Goal: Task Accomplishment & Management: Manage account settings

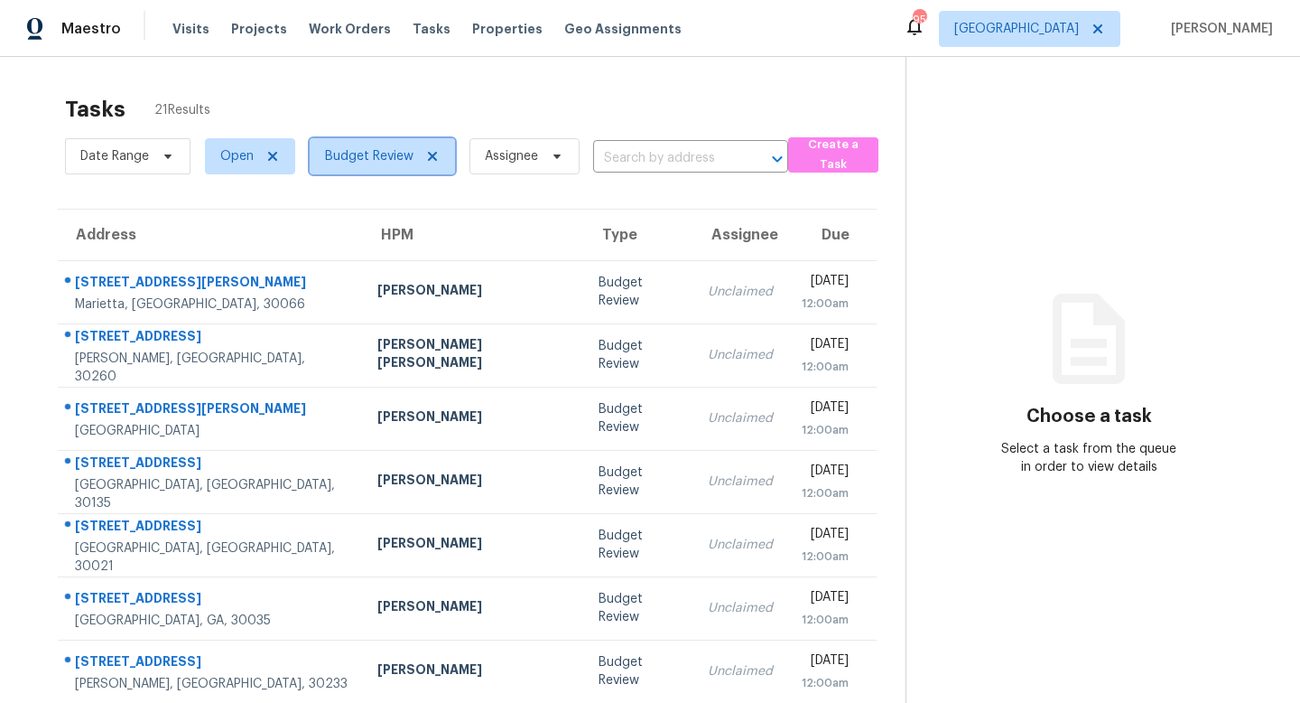
click at [430, 154] on icon at bounding box center [432, 156] width 14 height 14
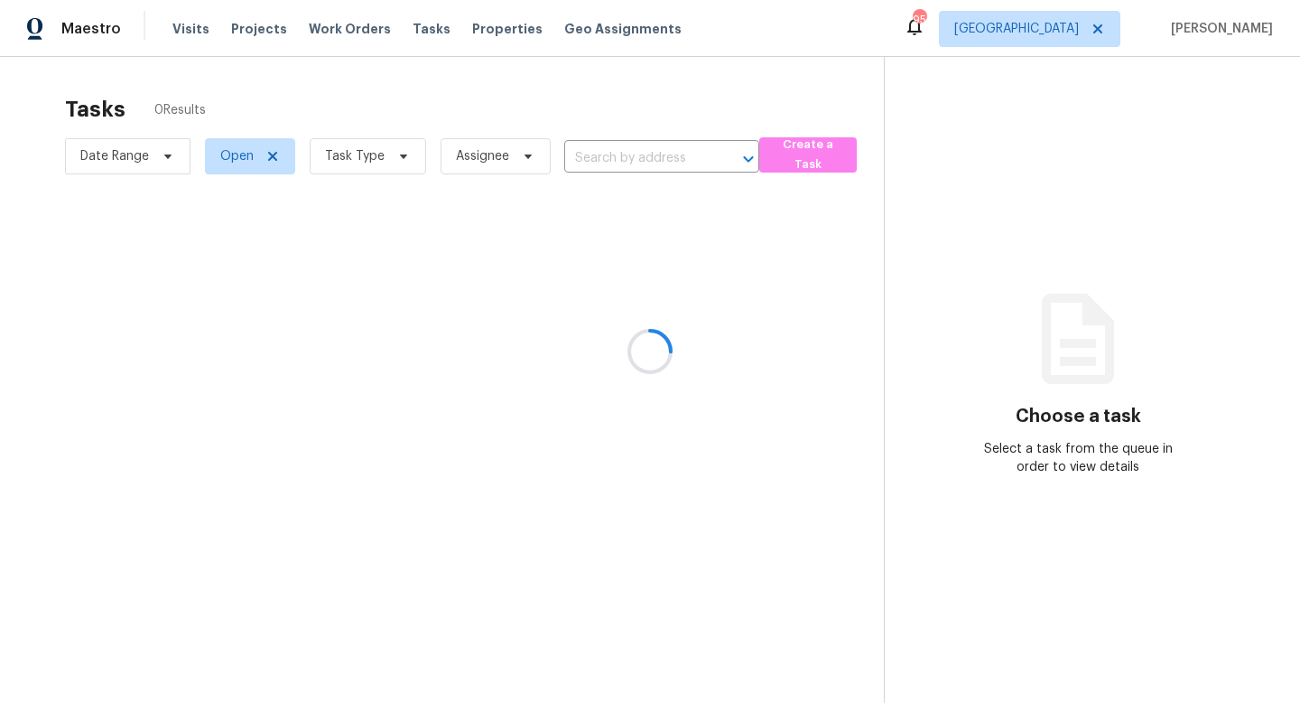
click at [368, 29] on div at bounding box center [650, 351] width 1300 height 703
click at [346, 29] on span "Work Orders" at bounding box center [350, 29] width 82 height 18
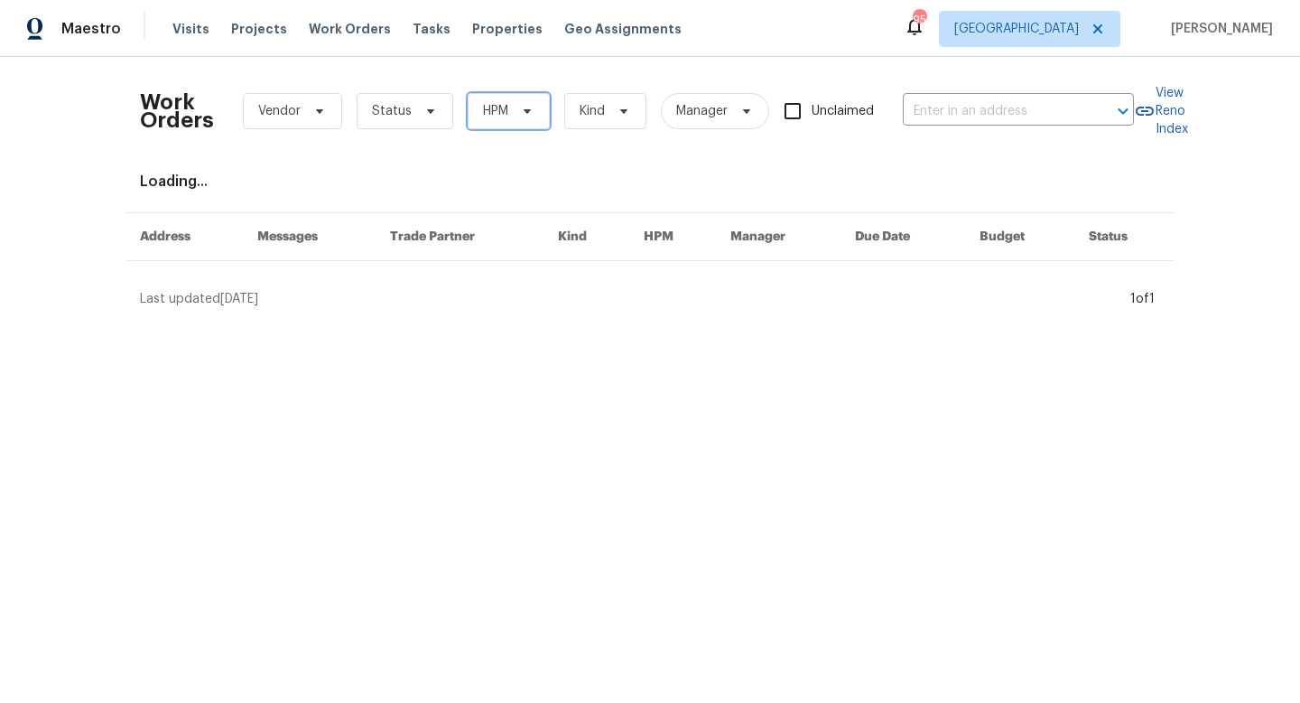
click at [496, 113] on span "HPM" at bounding box center [495, 111] width 25 height 18
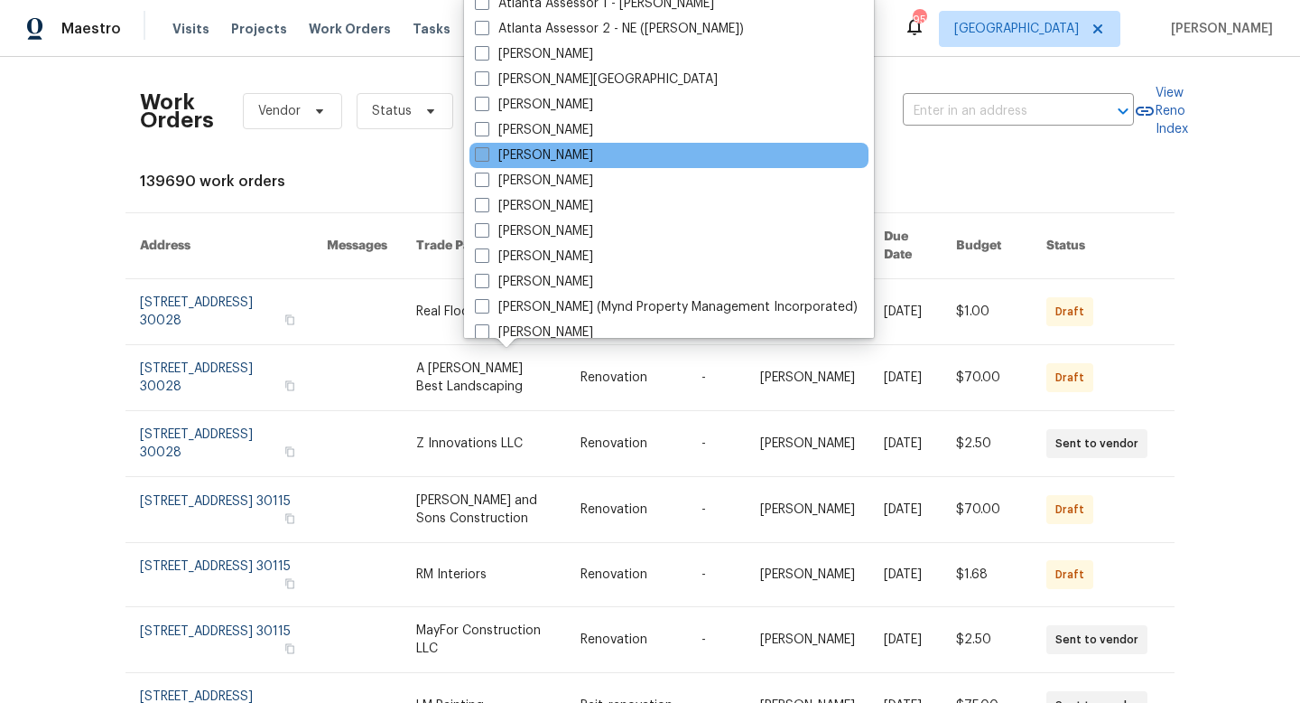
scroll to position [75, 0]
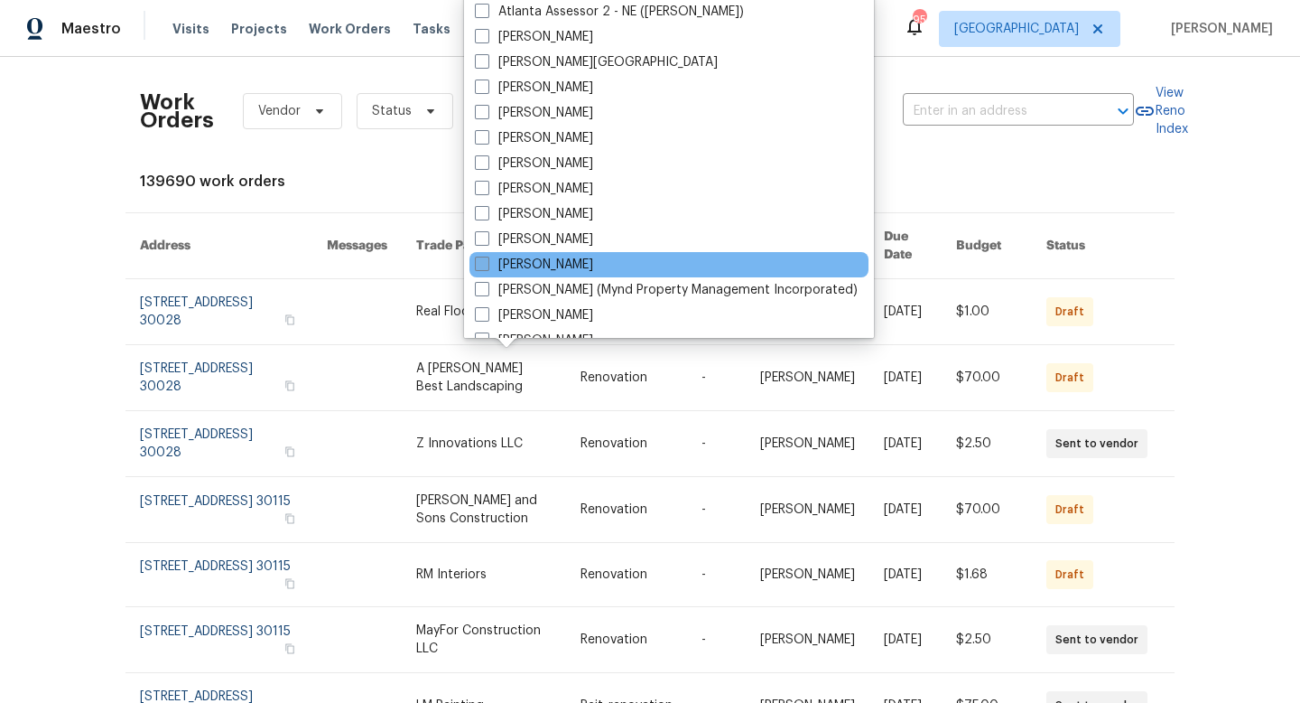
click at [485, 257] on span at bounding box center [482, 263] width 14 height 14
click at [485, 257] on input "[PERSON_NAME]" at bounding box center [481, 262] width 12 height 12
checkbox input "true"
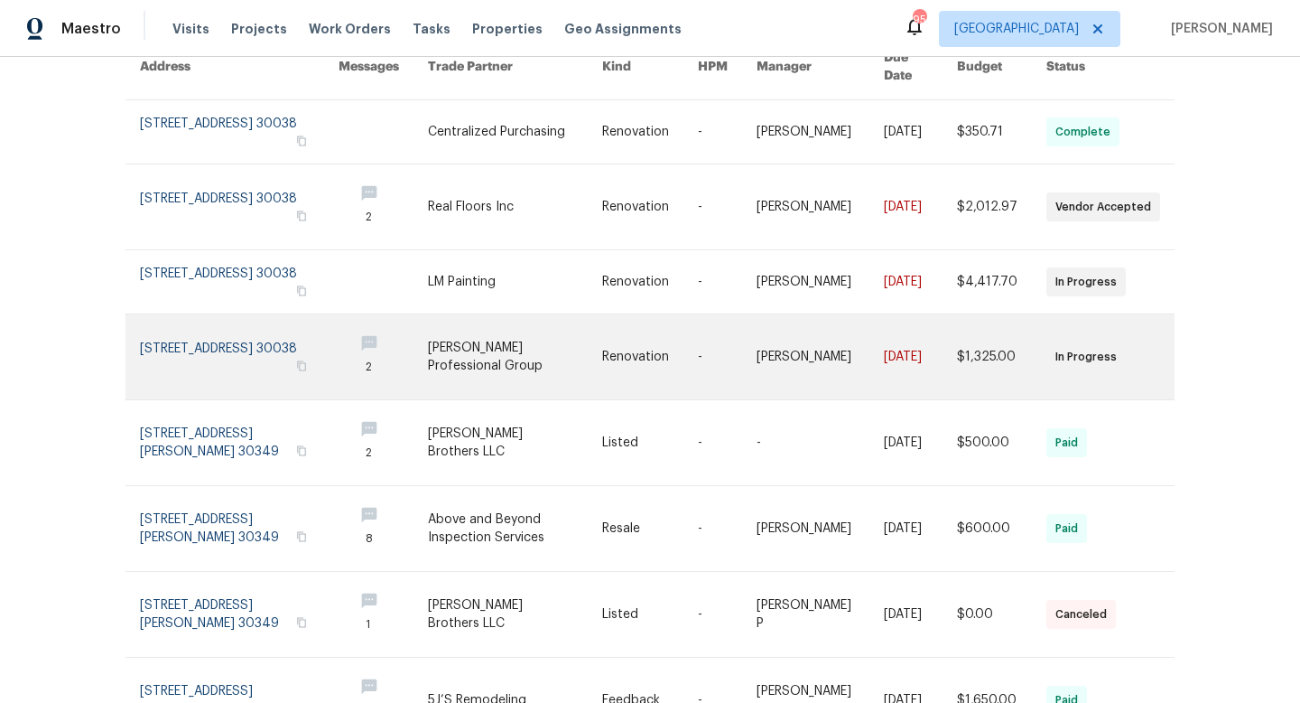
scroll to position [193, 0]
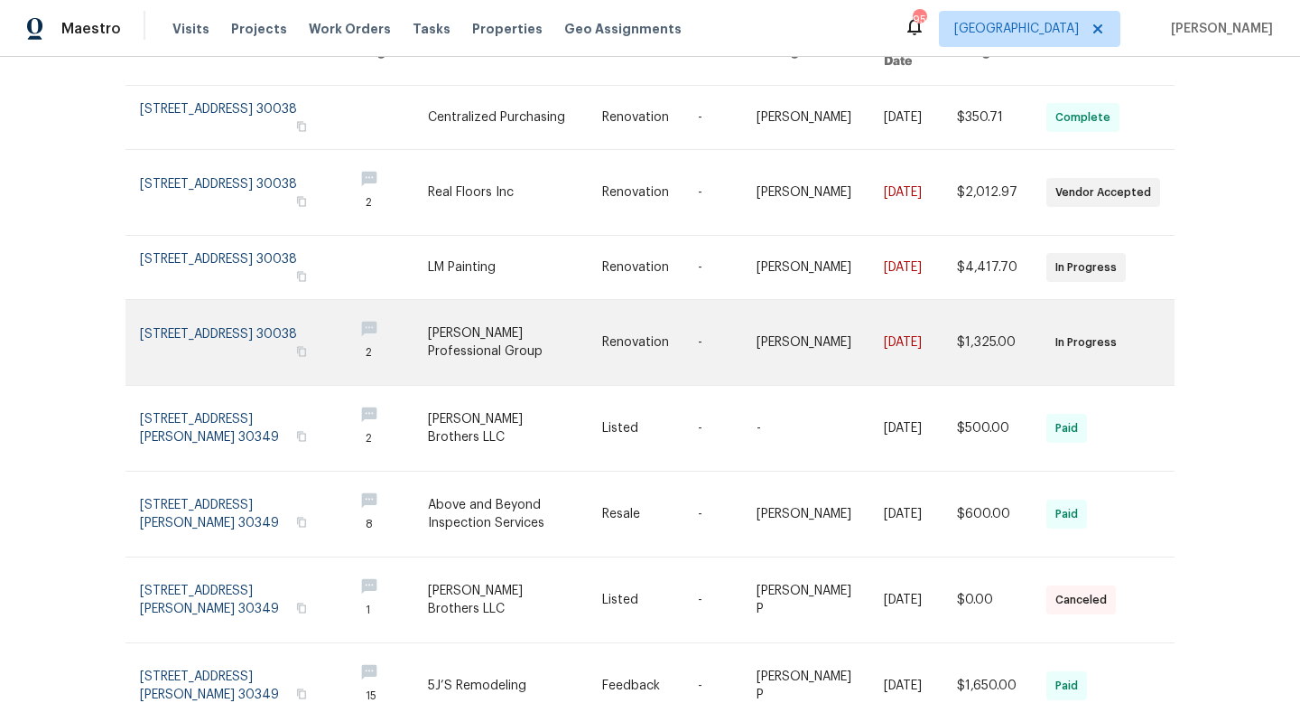
click at [245, 321] on link at bounding box center [239, 342] width 199 height 85
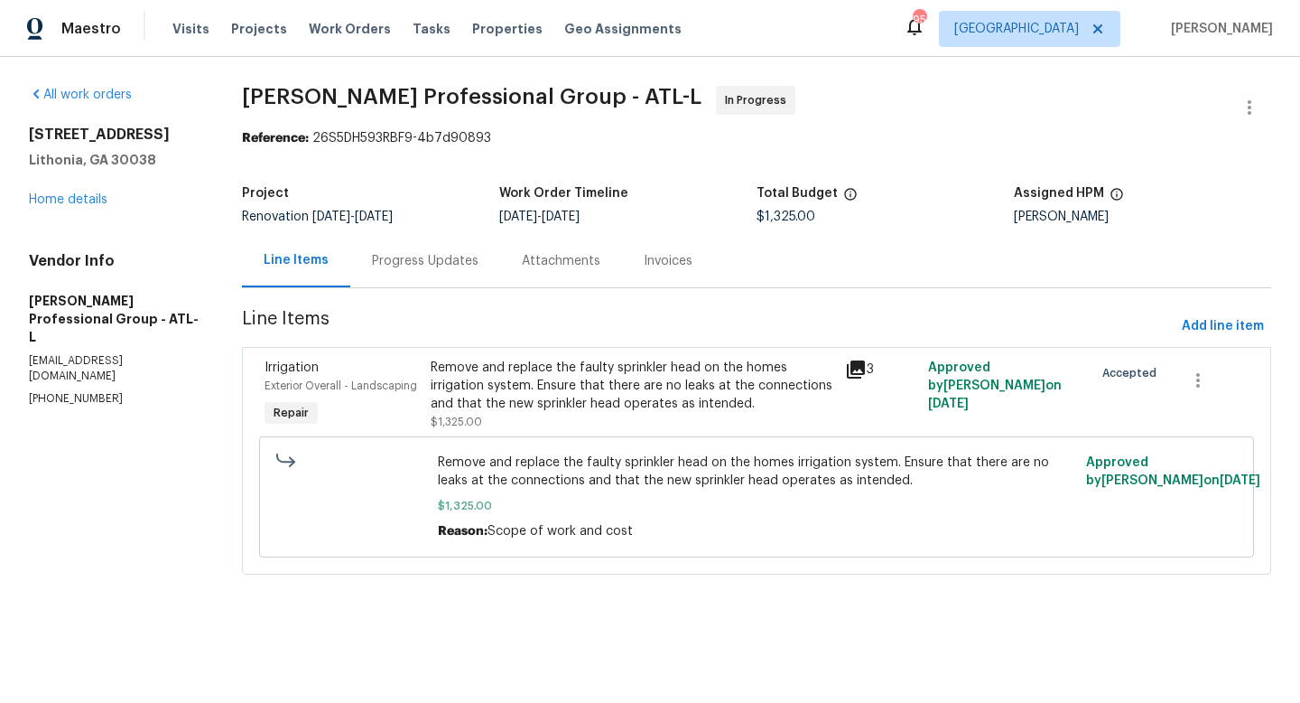
click at [469, 252] on div "Progress Updates" at bounding box center [425, 261] width 107 height 18
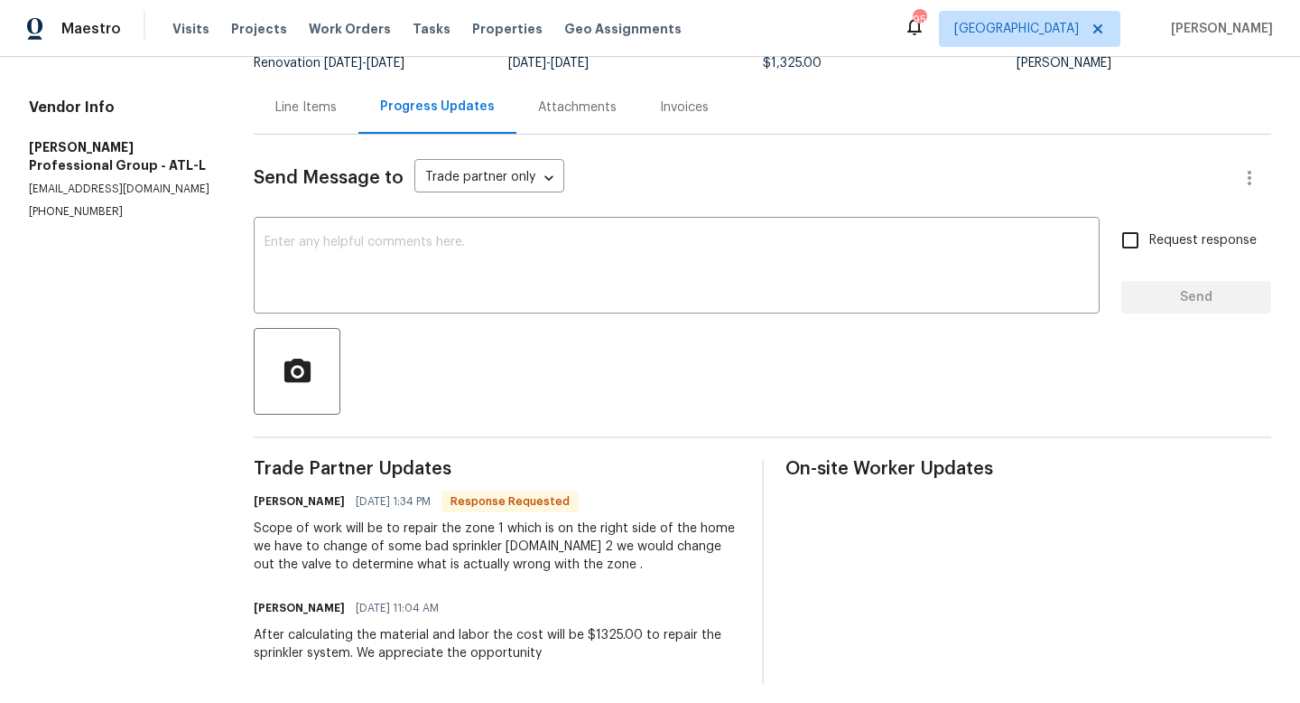
scroll to position [154, 0]
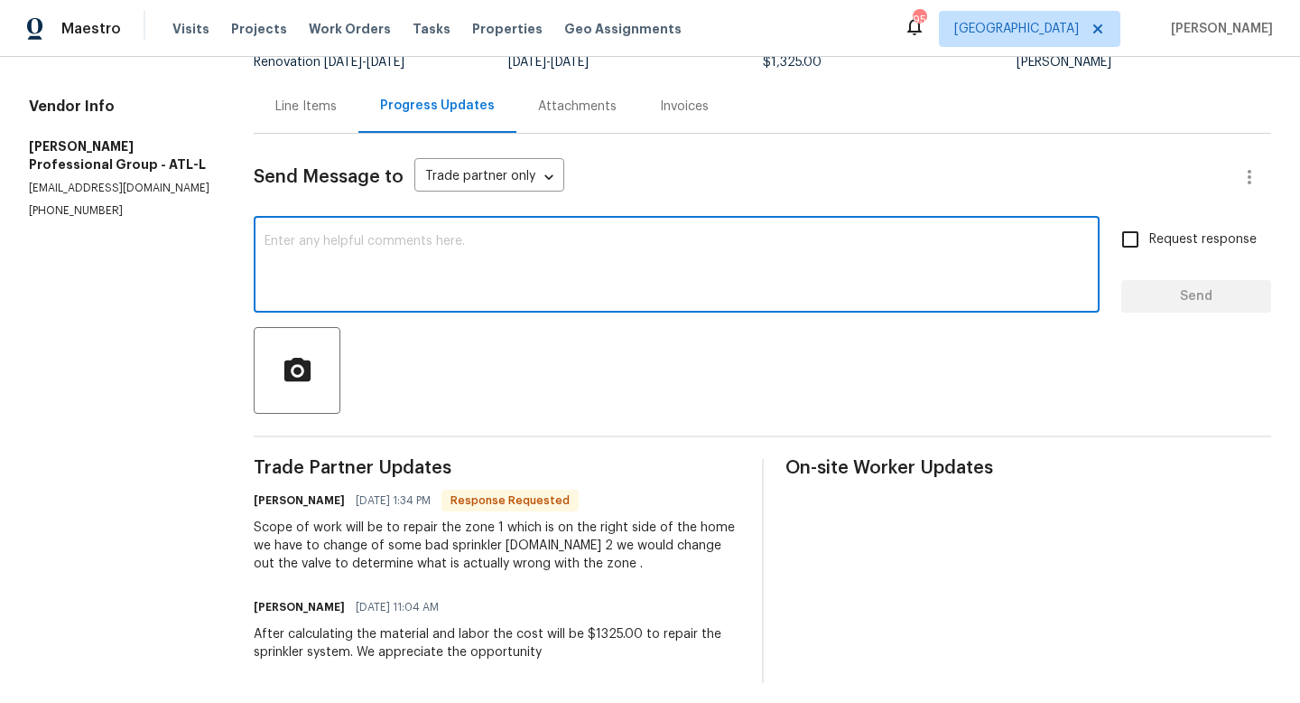
click at [438, 281] on textarea at bounding box center [677, 266] width 824 height 63
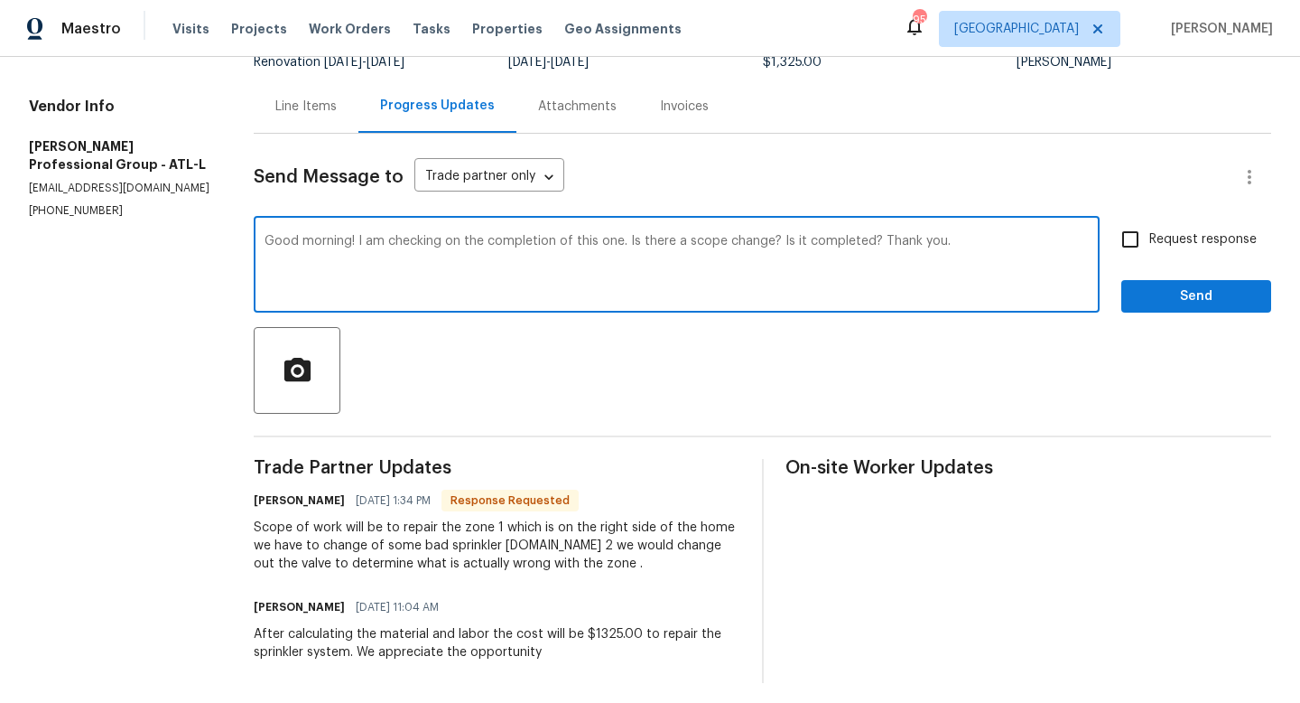
type textarea "Good morning! I am checking on the completion of this one. Is there a scope cha…"
click at [1046, 256] on input "Request response" at bounding box center [1131, 239] width 38 height 38
checkbox input "true"
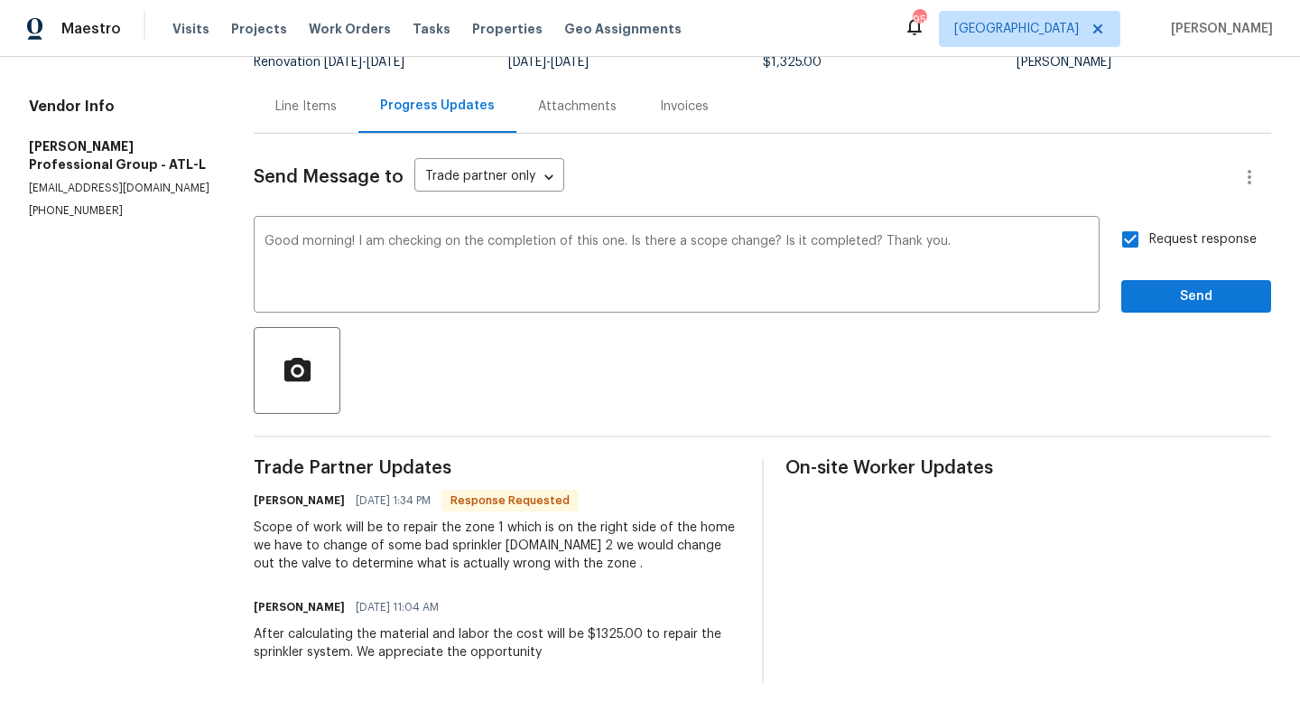
click at [1046, 315] on div "Send Message to Trade partner only Trade partner only ​ Good morning! I am chec…" at bounding box center [763, 408] width 1018 height 549
click at [1046, 312] on button "Send" at bounding box center [1196, 296] width 150 height 33
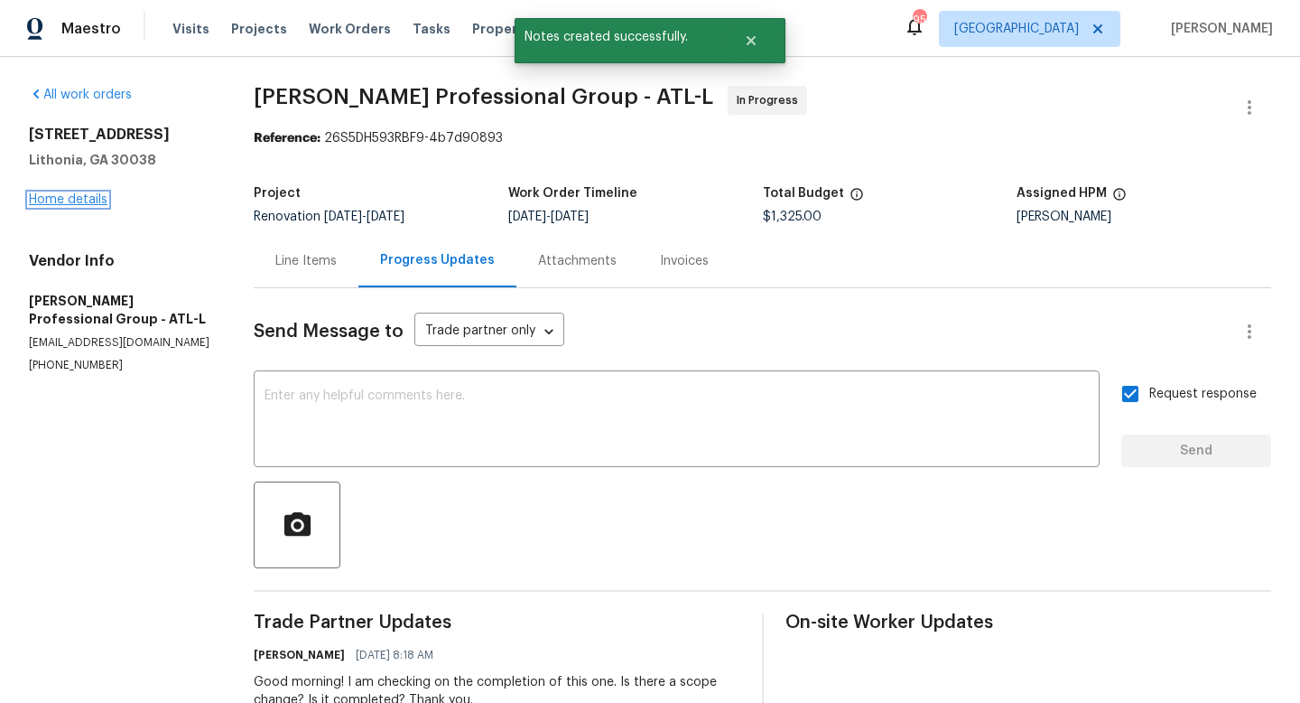
click at [92, 199] on link "Home details" at bounding box center [68, 199] width 79 height 13
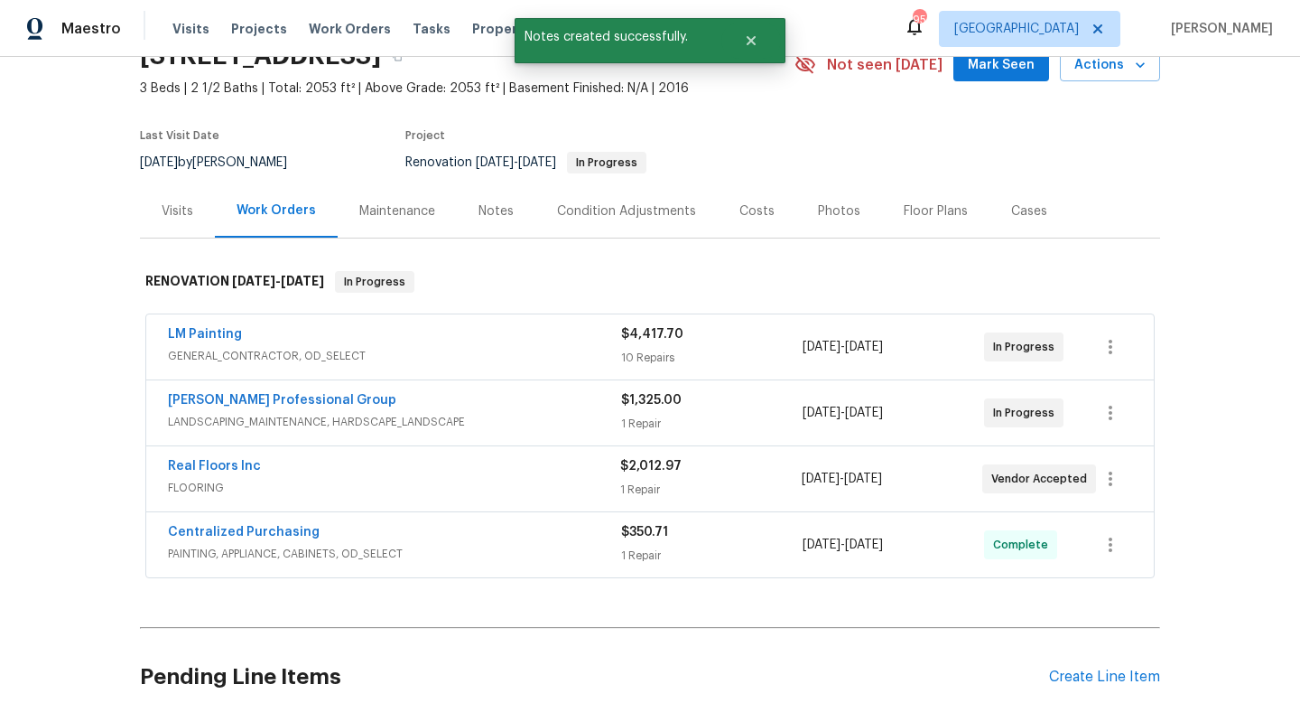
scroll to position [98, 0]
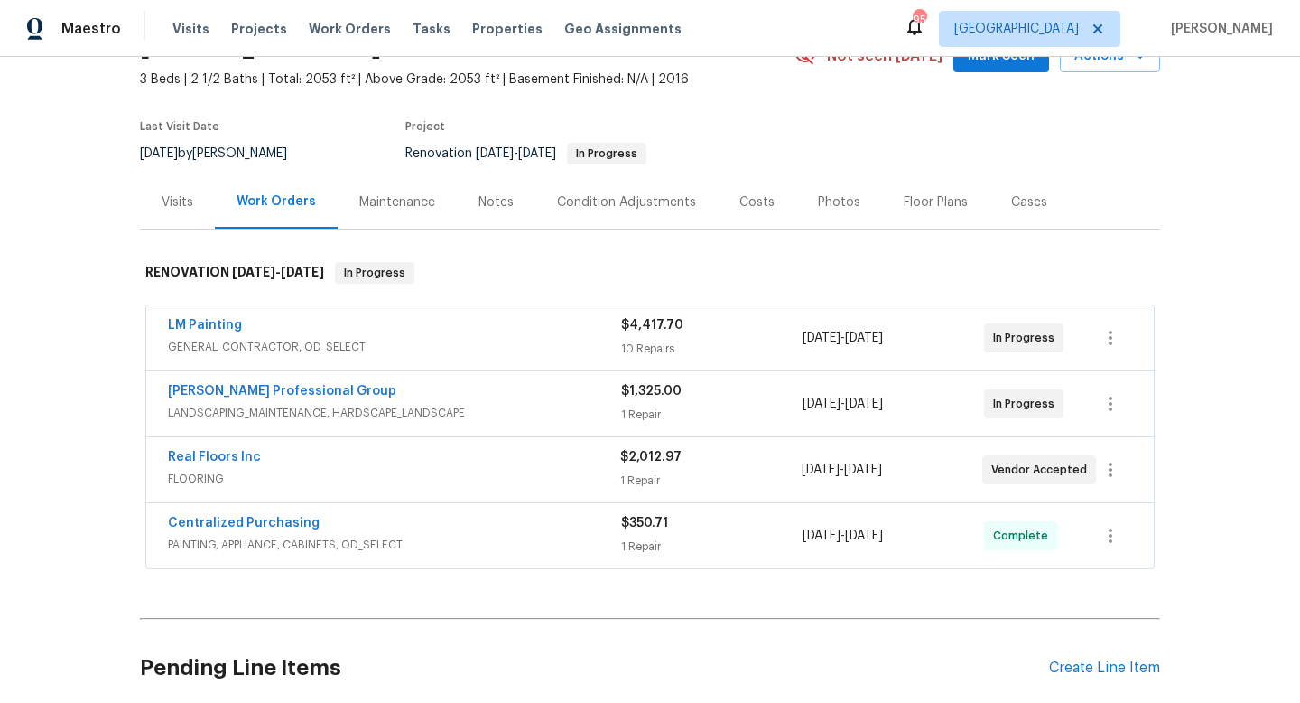
click at [234, 318] on span "LM Painting" at bounding box center [205, 325] width 74 height 18
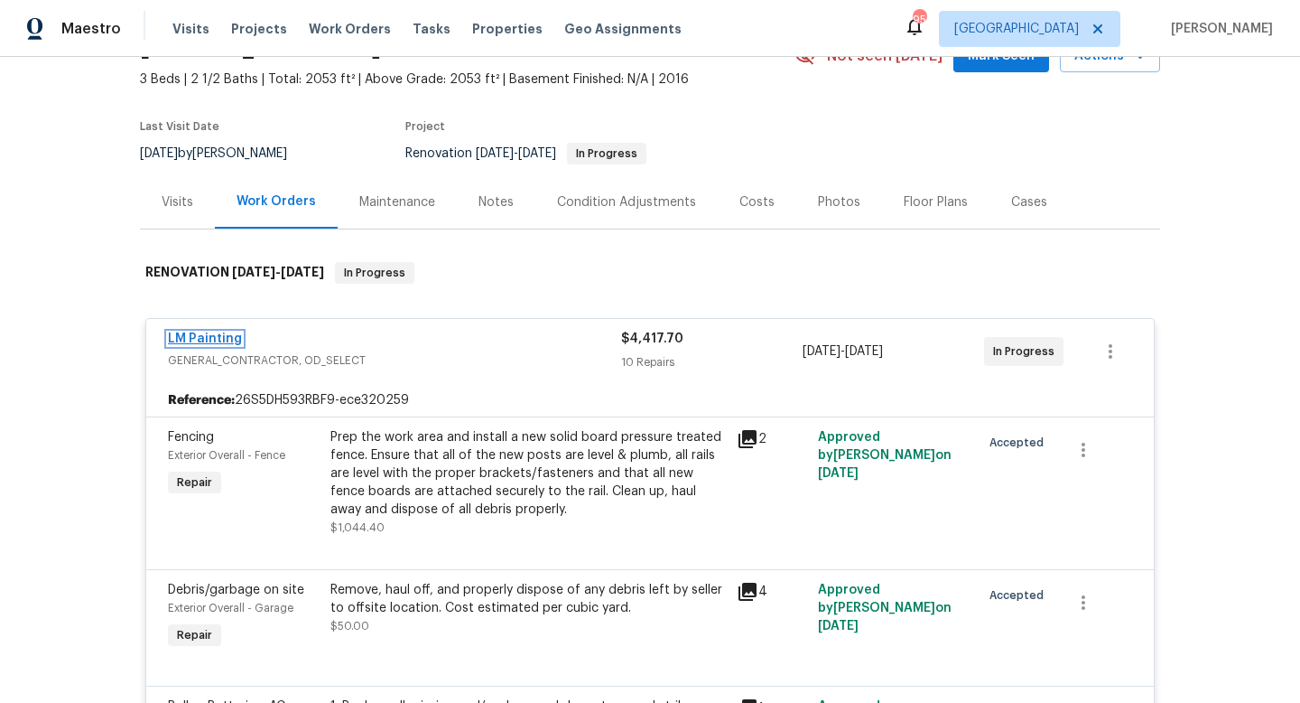
click at [217, 343] on link "LM Painting" at bounding box center [205, 338] width 74 height 13
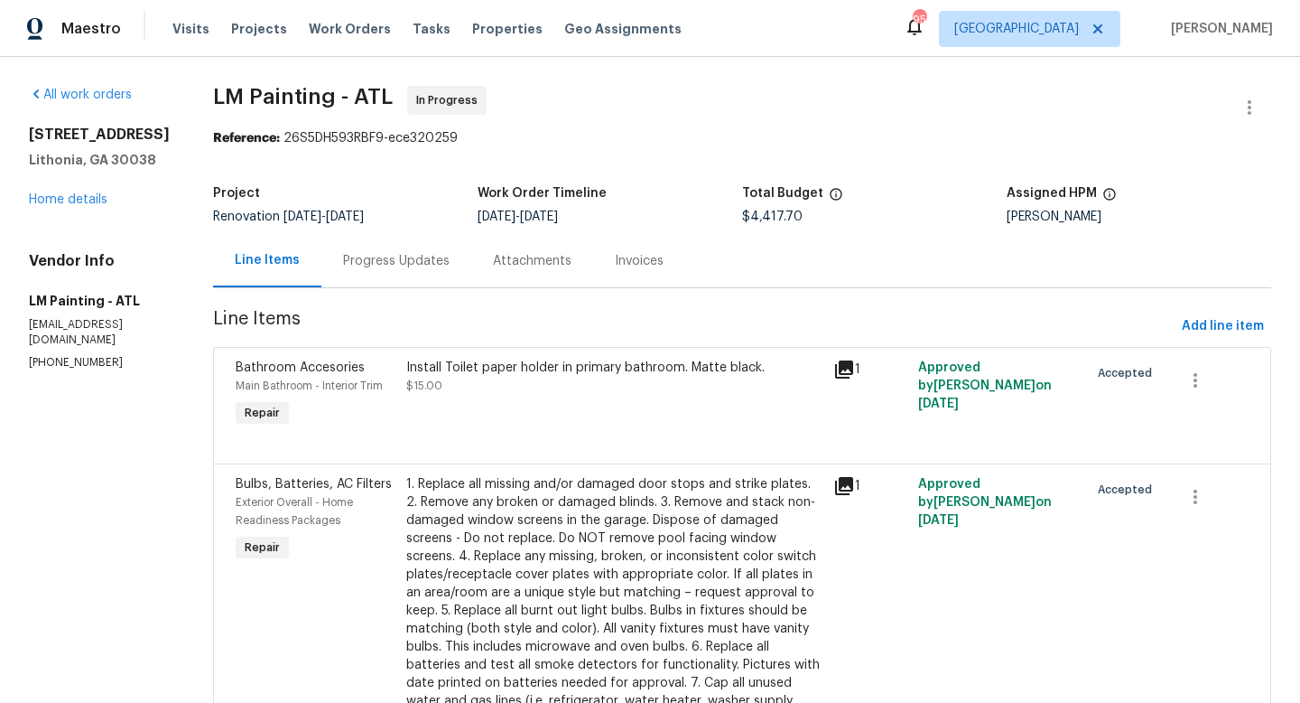
click at [450, 261] on div "Progress Updates" at bounding box center [396, 261] width 107 height 18
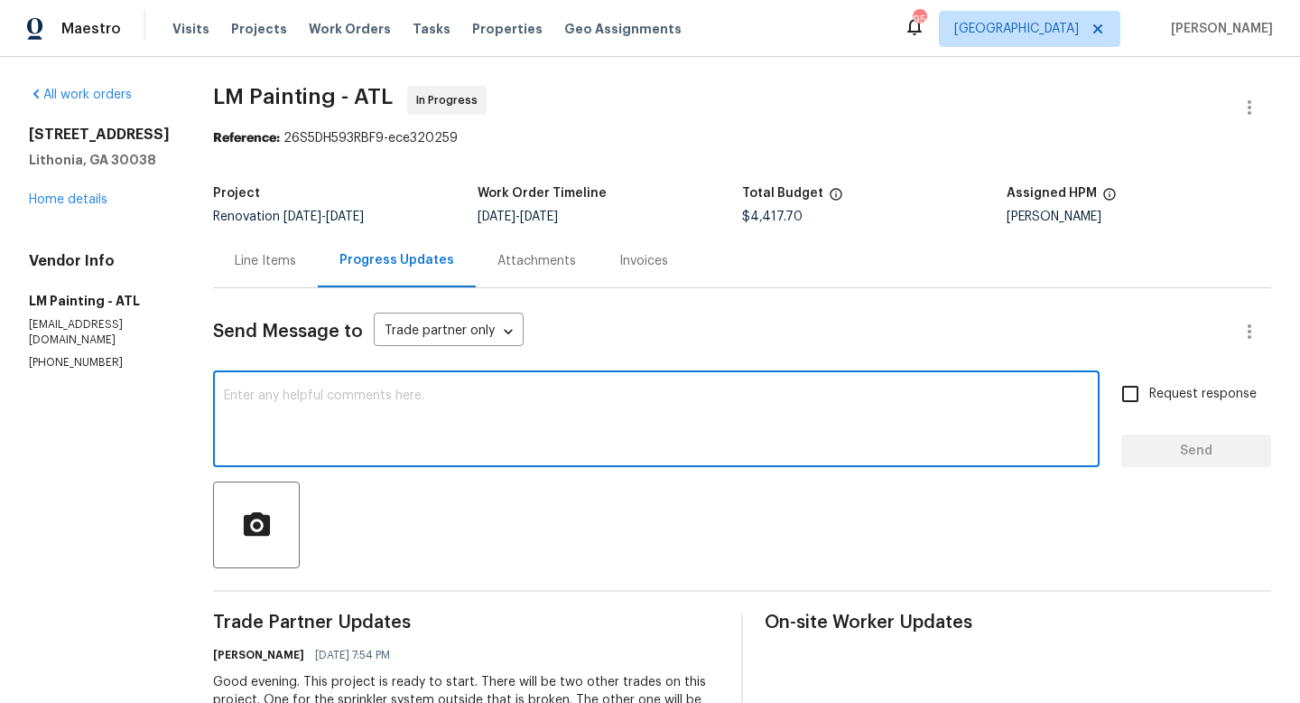
click at [473, 412] on textarea at bounding box center [656, 420] width 865 height 63
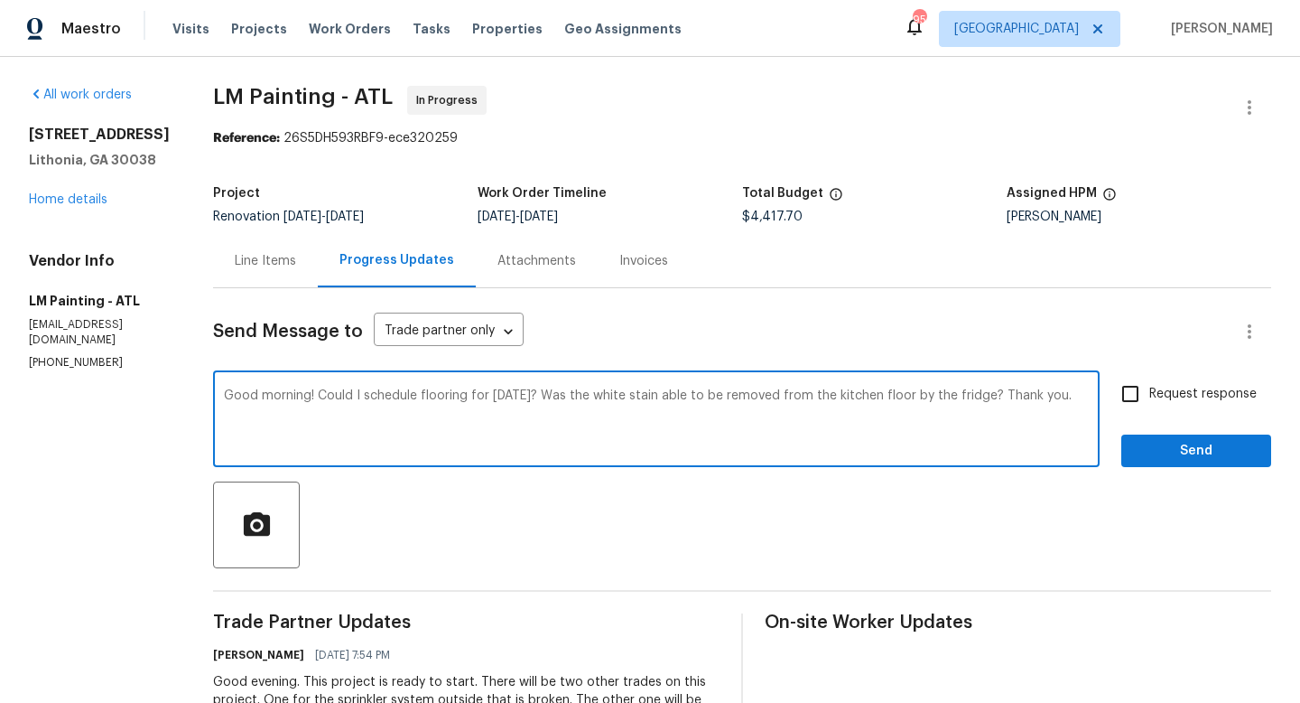
type textarea "Good morning! Could I schedule flooring for [DATE]? Was the white stain able to…"
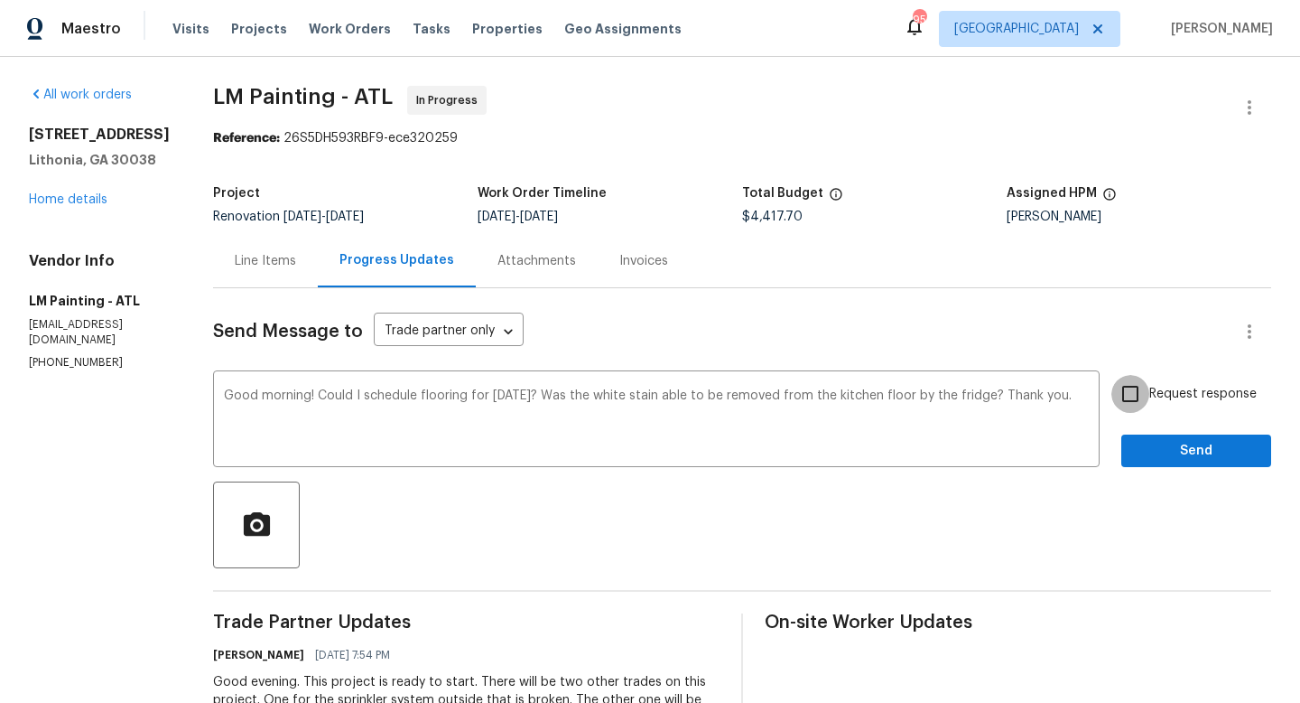
click at [1046, 397] on input "Request response" at bounding box center [1131, 394] width 38 height 38
checkbox input "true"
click at [1046, 443] on span "Send" at bounding box center [1196, 451] width 121 height 23
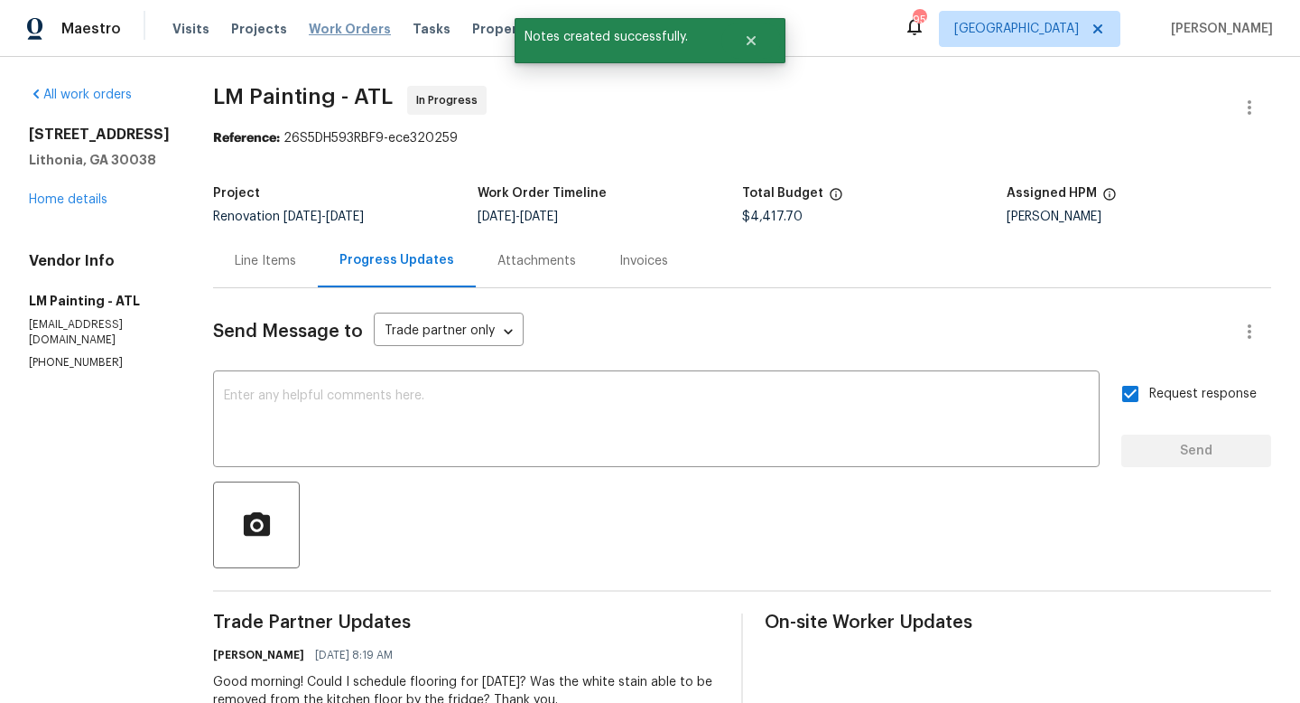
click at [347, 26] on span "Work Orders" at bounding box center [350, 29] width 82 height 18
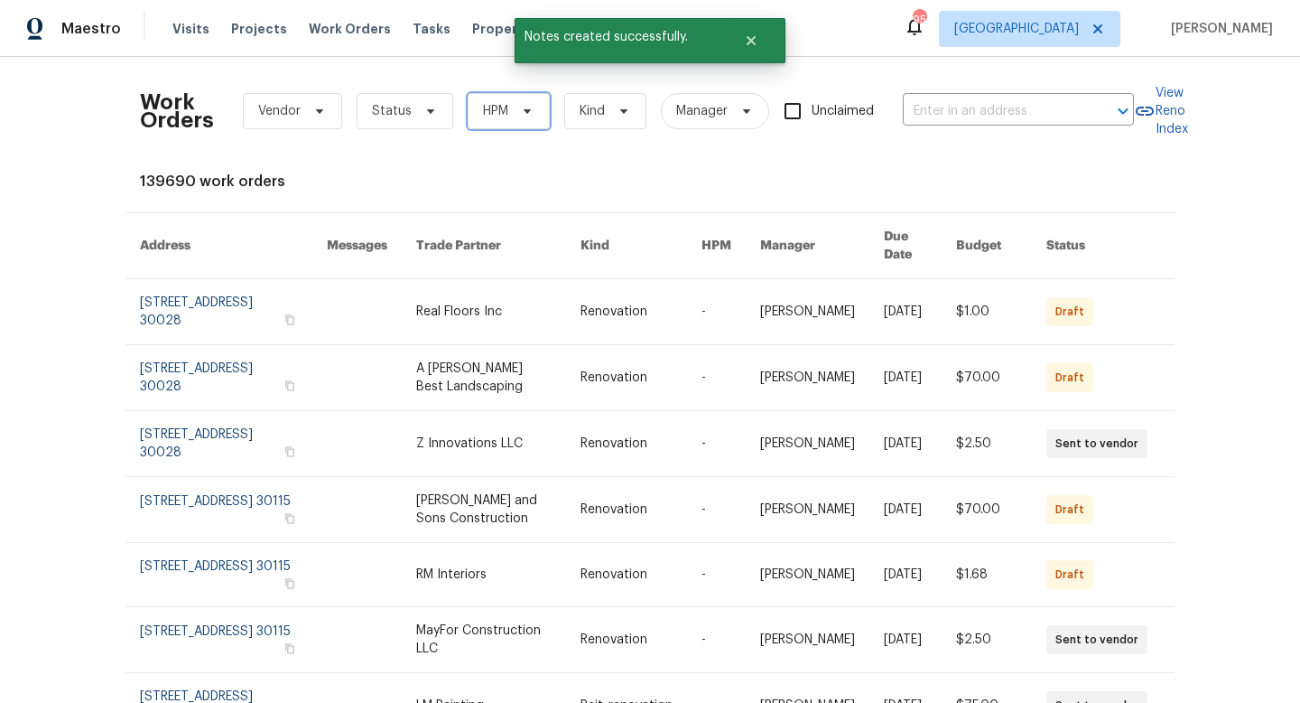
click at [511, 107] on span "HPM" at bounding box center [509, 111] width 82 height 36
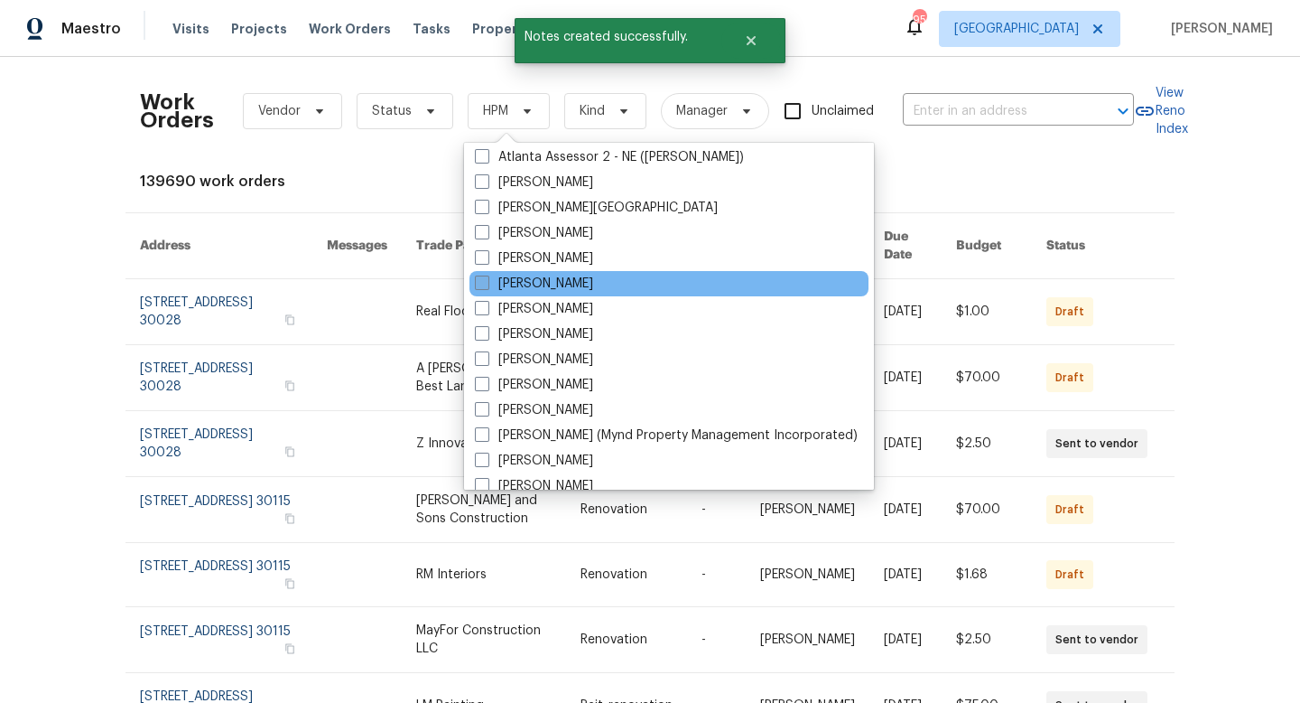
scroll to position [87, 0]
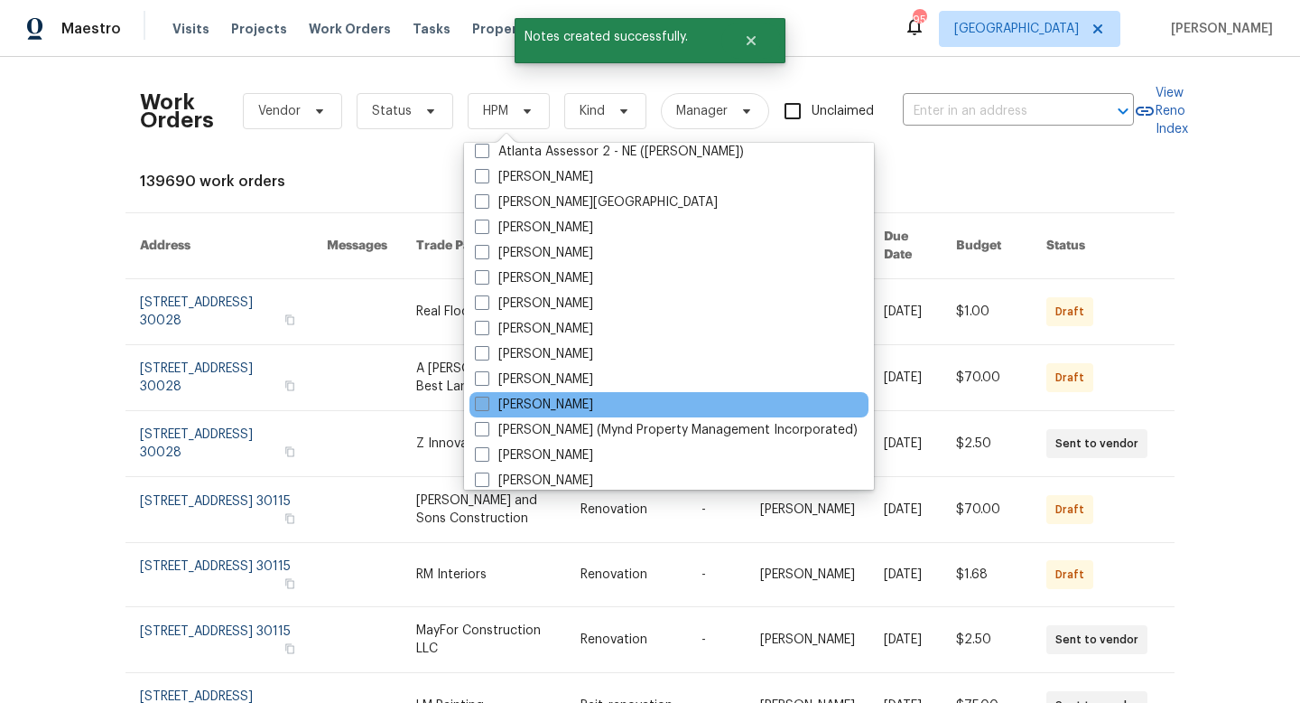
click at [532, 410] on label "[PERSON_NAME]" at bounding box center [534, 405] width 118 height 18
click at [487, 407] on input "[PERSON_NAME]" at bounding box center [481, 402] width 12 height 12
checkbox input "true"
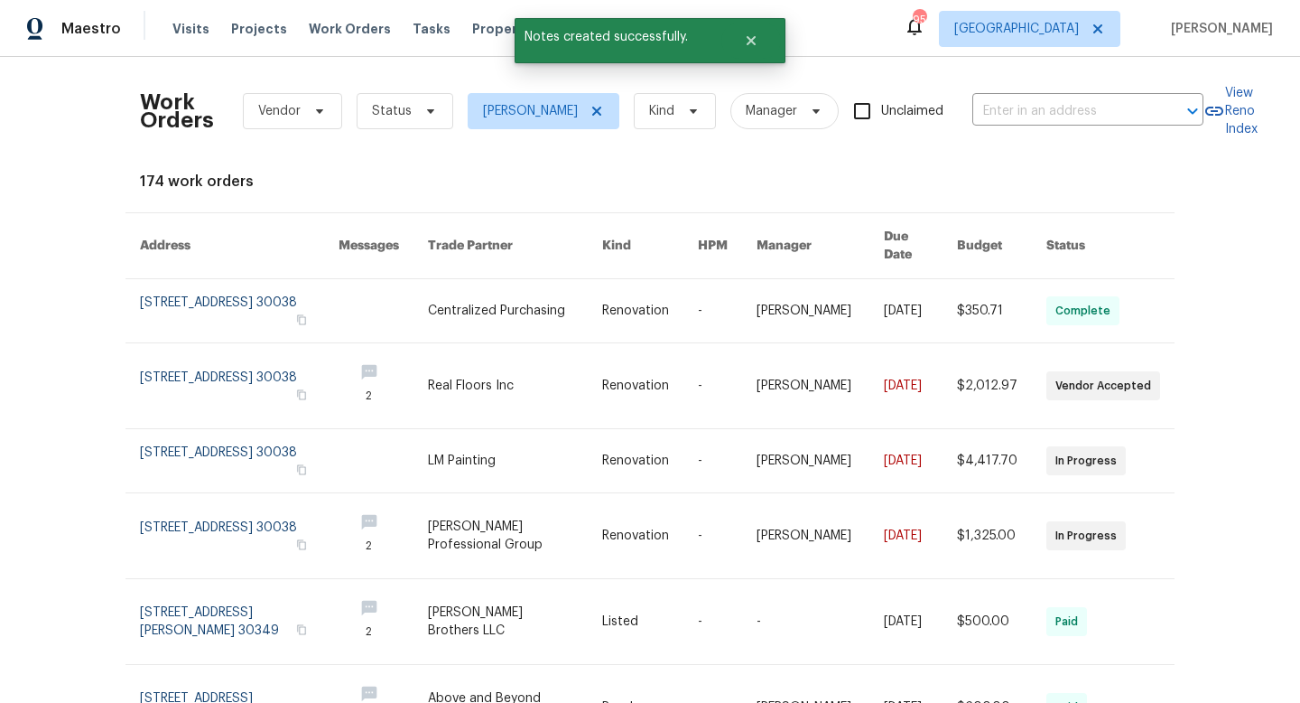
click at [1046, 454] on div "Work Orders Vendor Status [PERSON_NAME] Kind Manager Unclaimed ​ View Reno Inde…" at bounding box center [650, 380] width 1300 height 646
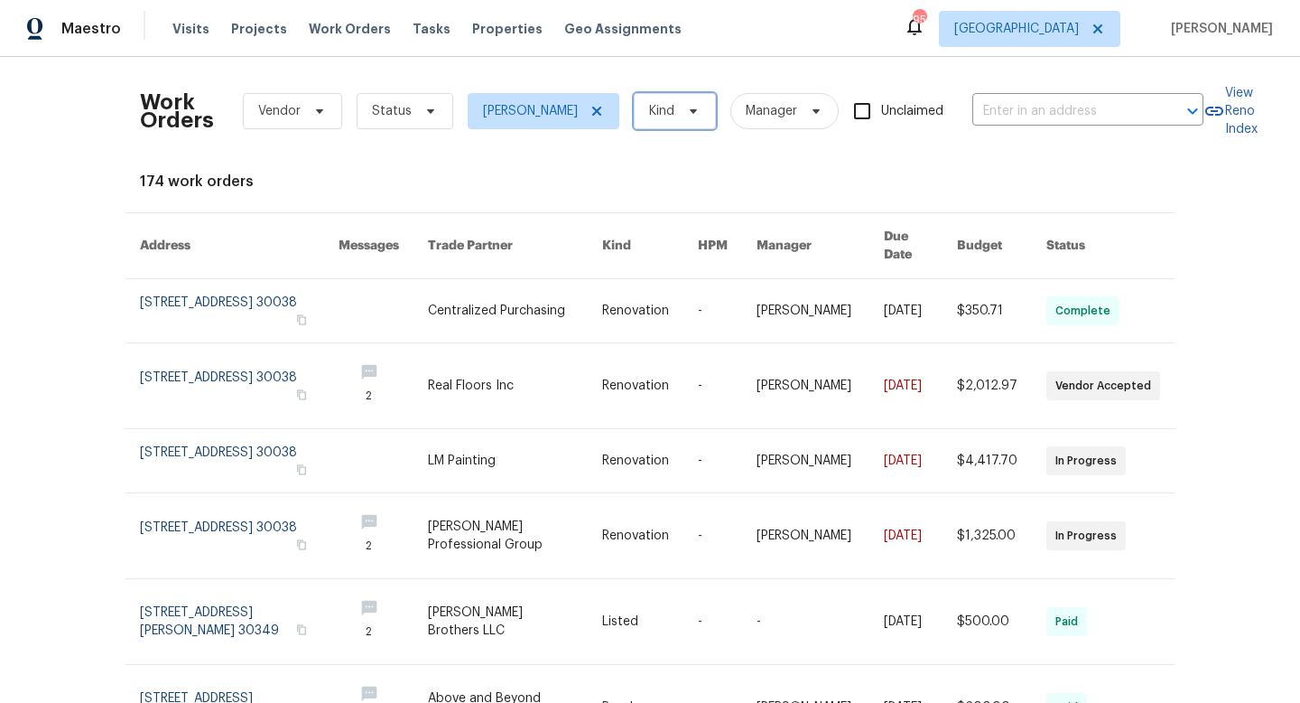
click at [651, 115] on span "Kind" at bounding box center [661, 111] width 25 height 18
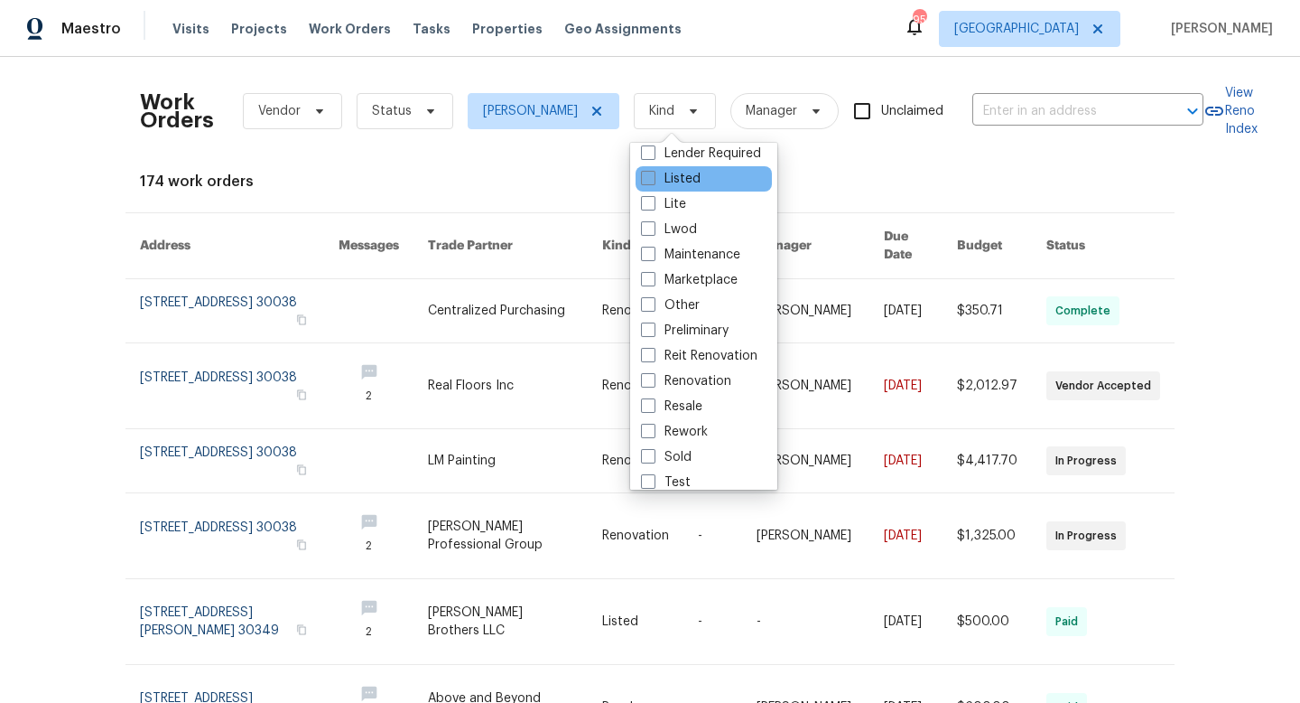
scroll to position [148, 0]
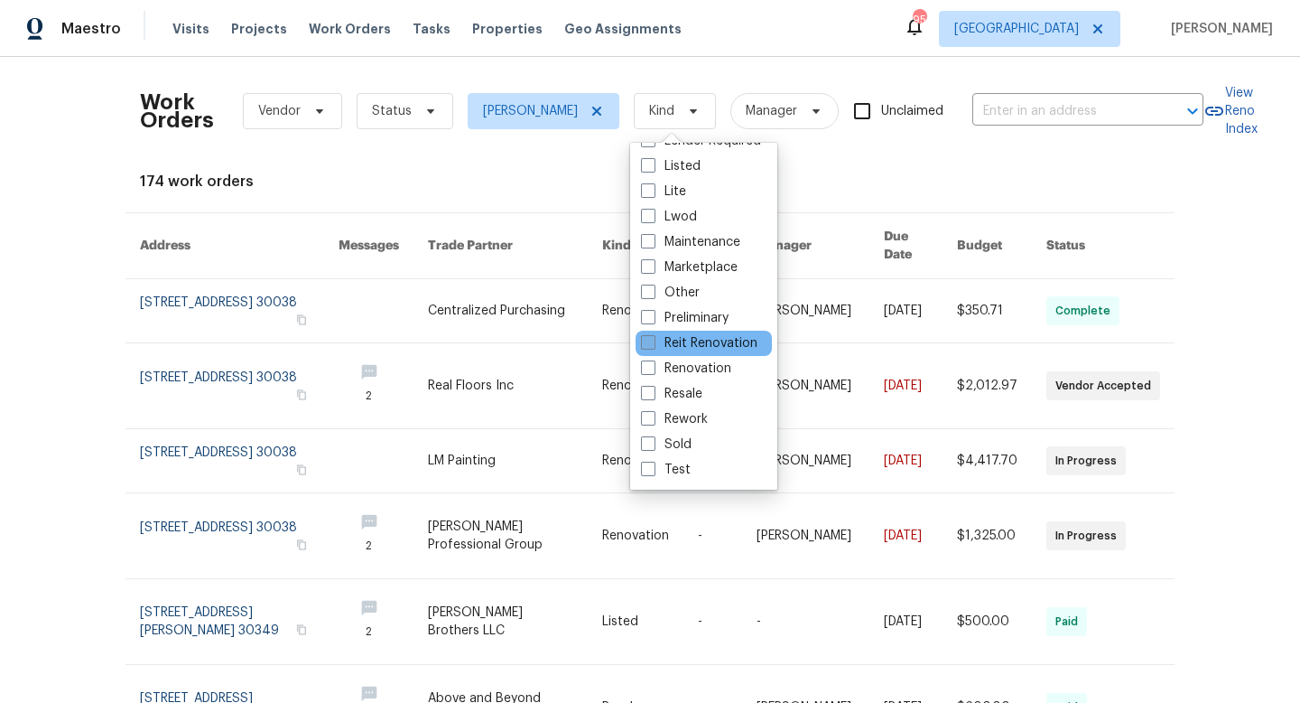
click at [655, 346] on span at bounding box center [648, 342] width 14 height 14
click at [653, 346] on input "Reit Renovation" at bounding box center [647, 340] width 12 height 12
checkbox input "true"
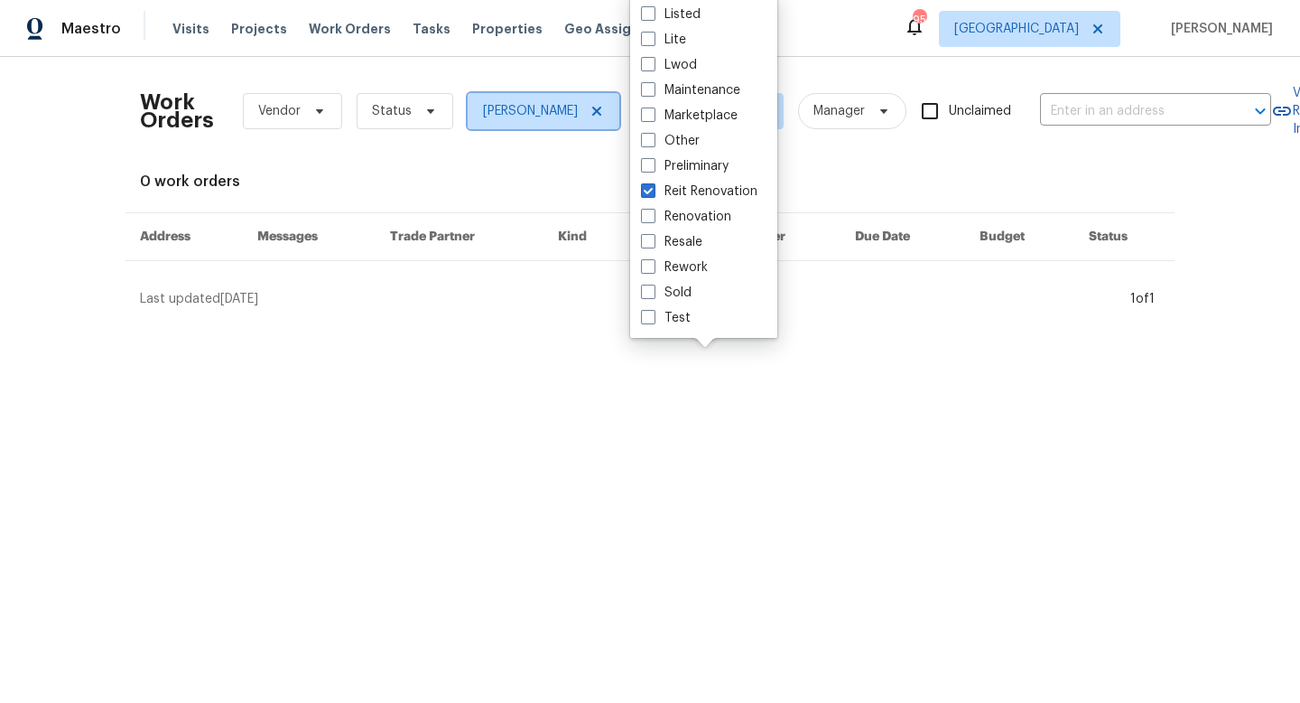
click at [590, 110] on icon at bounding box center [597, 111] width 14 height 14
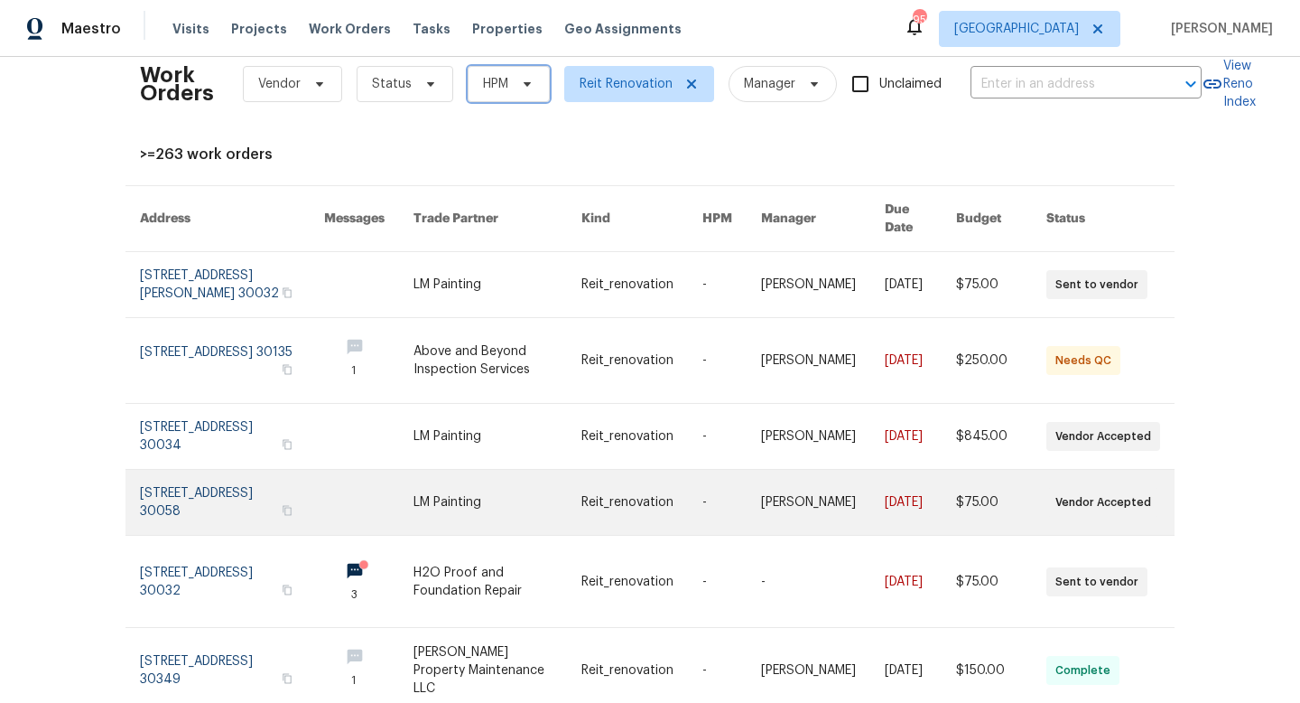
scroll to position [33, 0]
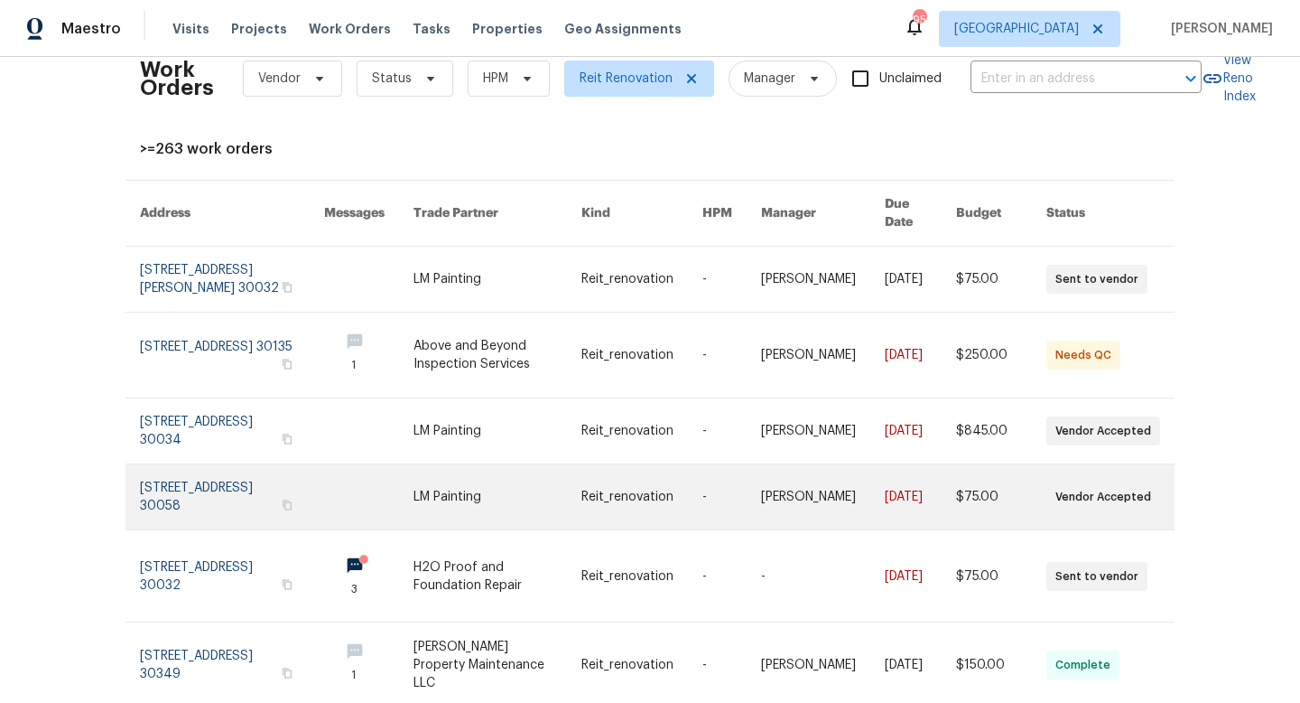
click at [466, 489] on link at bounding box center [498, 496] width 168 height 65
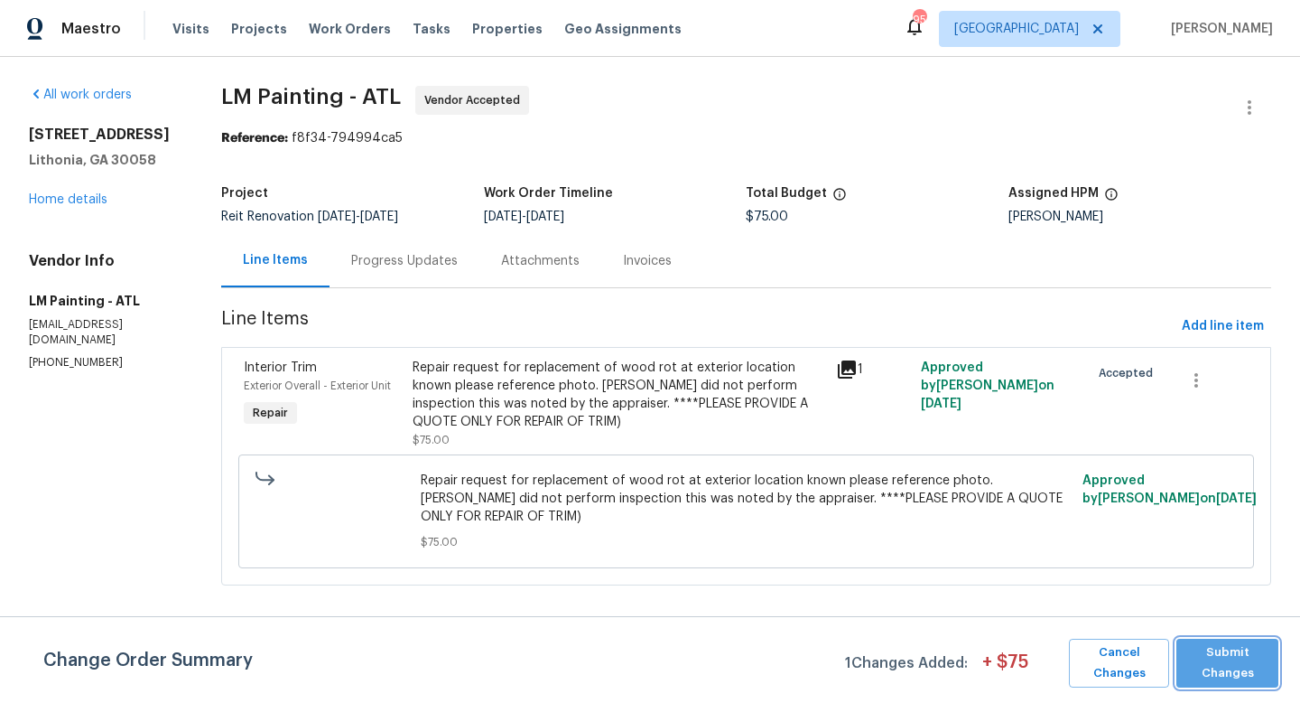
click at [1046, 643] on span "Submit Changes" at bounding box center [1228, 663] width 84 height 42
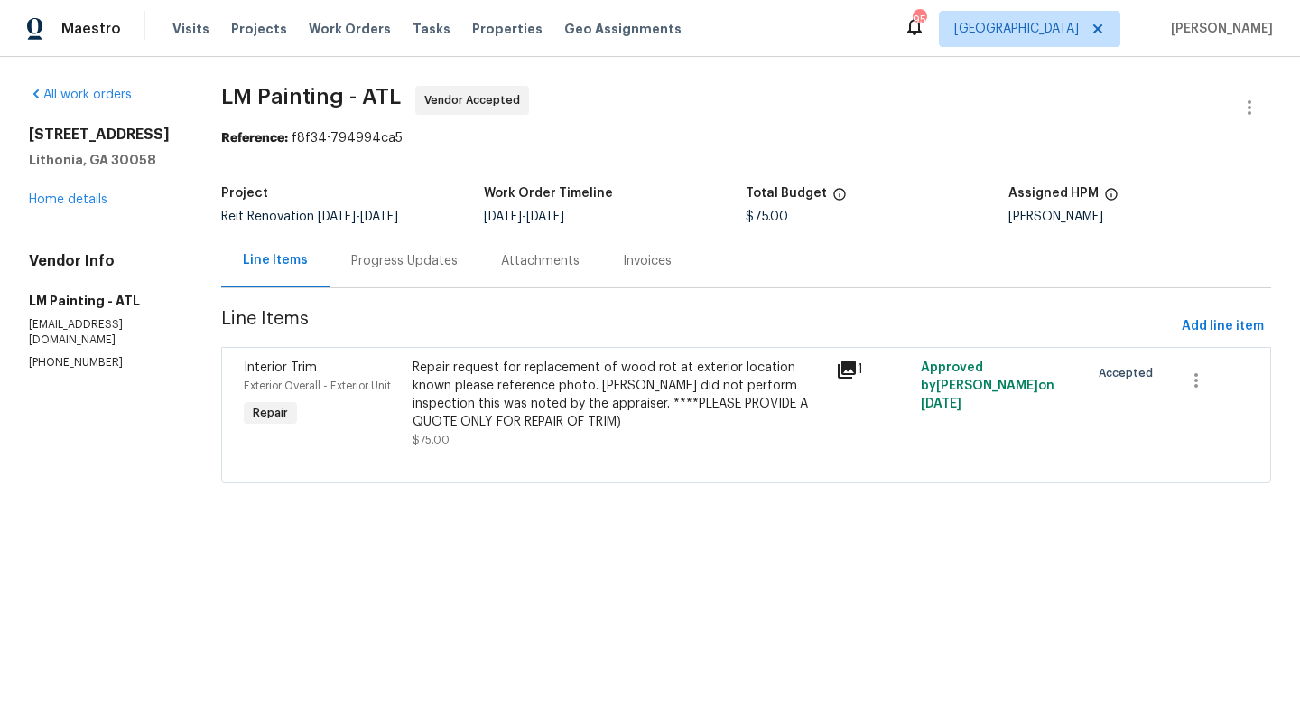
click at [458, 263] on div "Progress Updates" at bounding box center [404, 261] width 107 height 18
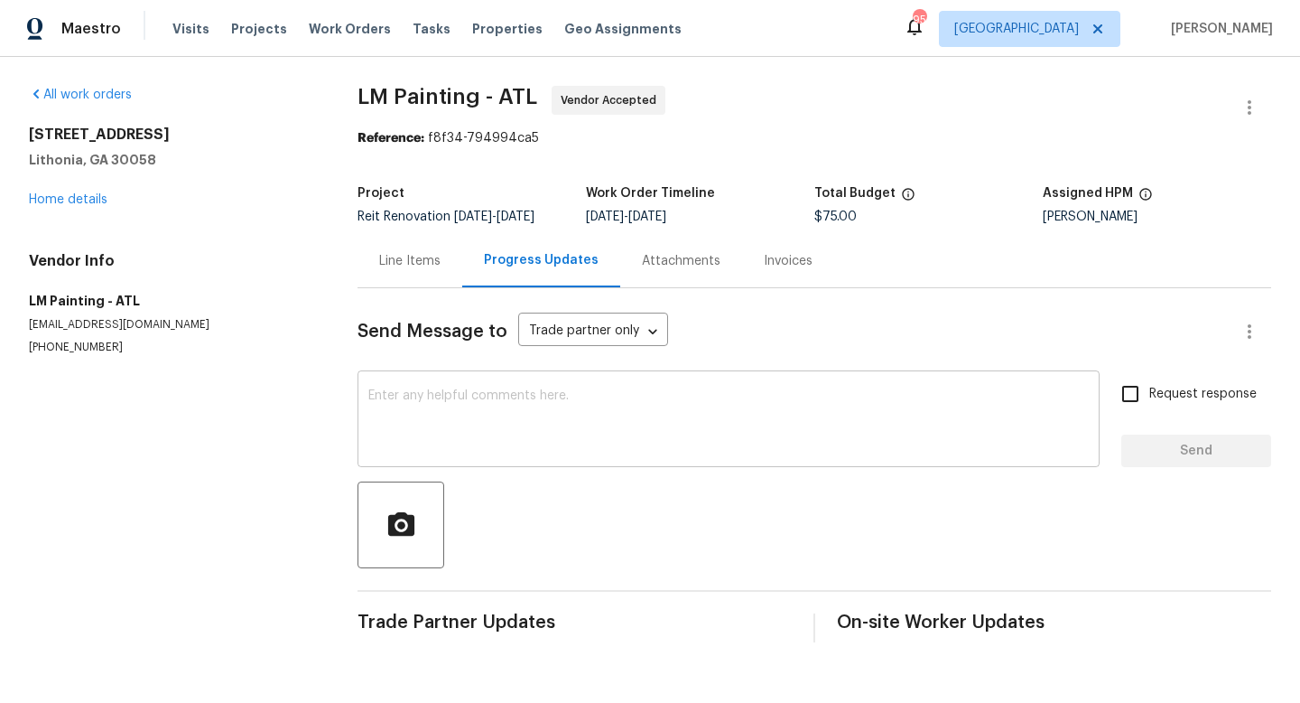
click at [459, 410] on textarea at bounding box center [728, 420] width 721 height 63
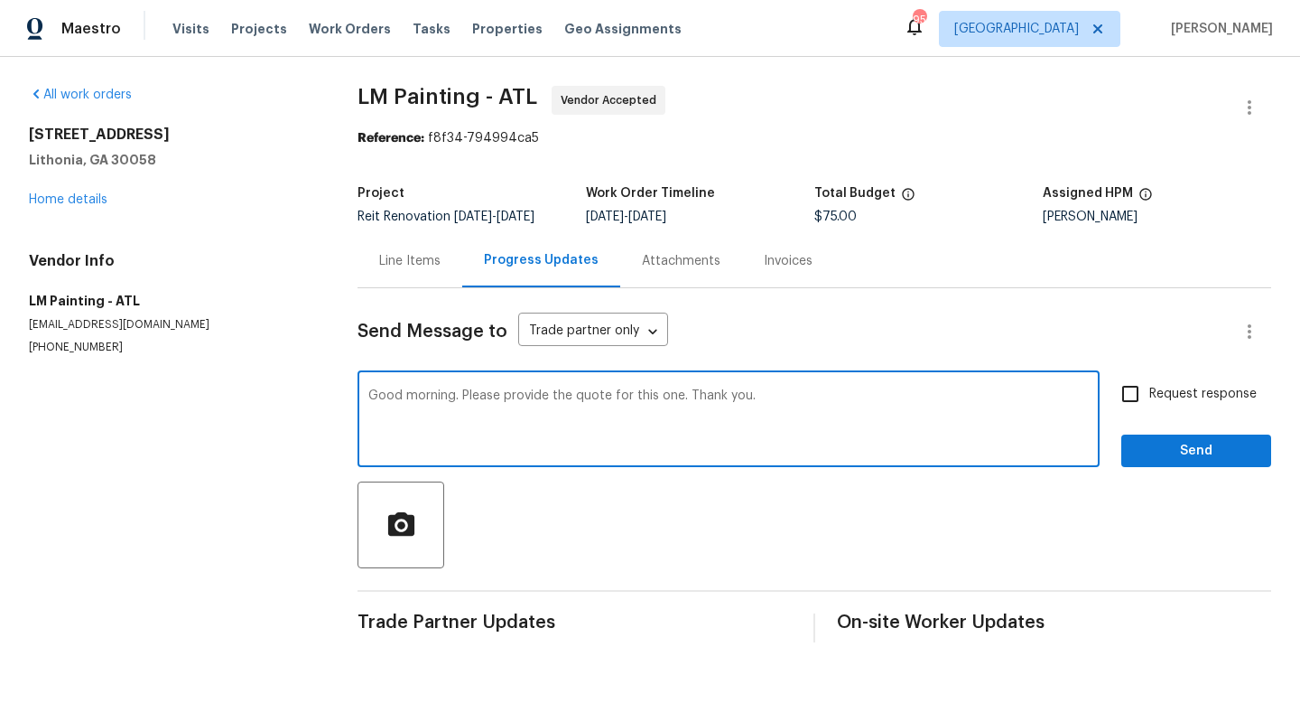
type textarea "Good morning. Please provide the quote for this one. Thank you."
click at [1046, 405] on input "Request response" at bounding box center [1131, 394] width 38 height 38
checkbox input "true"
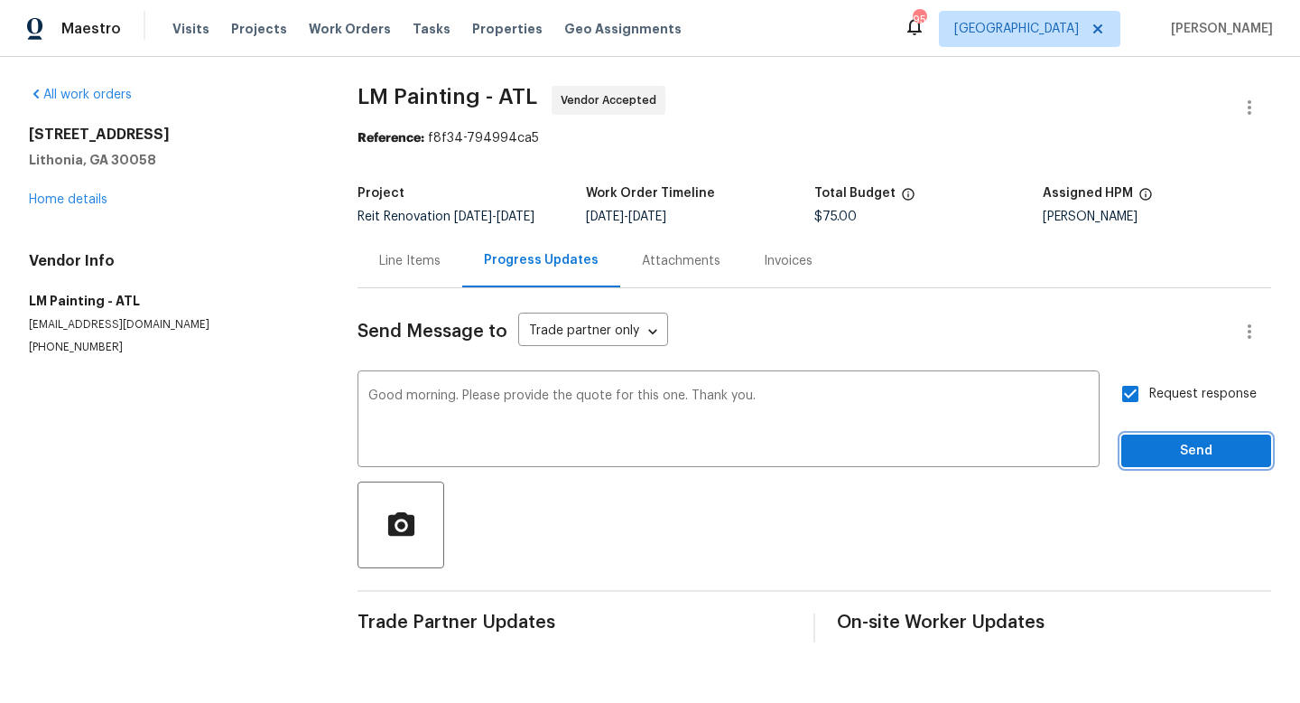
click at [1046, 449] on button "Send" at bounding box center [1196, 450] width 150 height 33
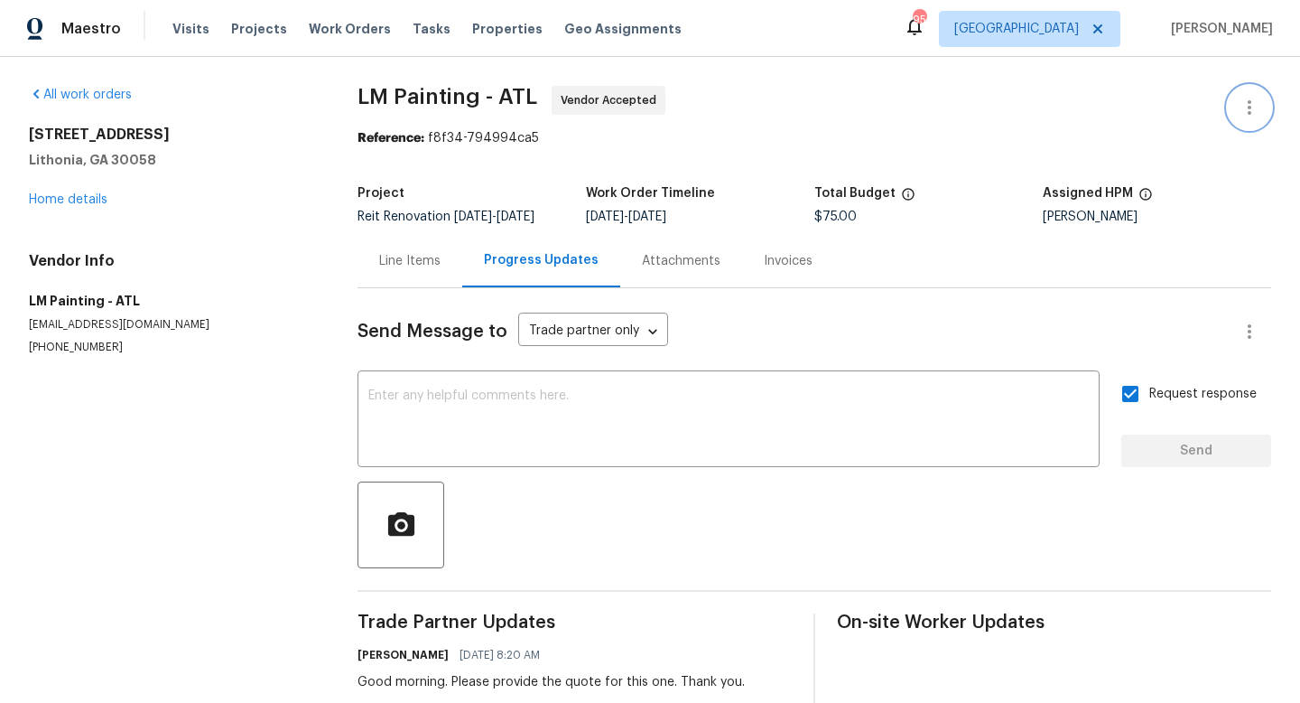
click at [1046, 107] on icon "button" at bounding box center [1250, 107] width 4 height 14
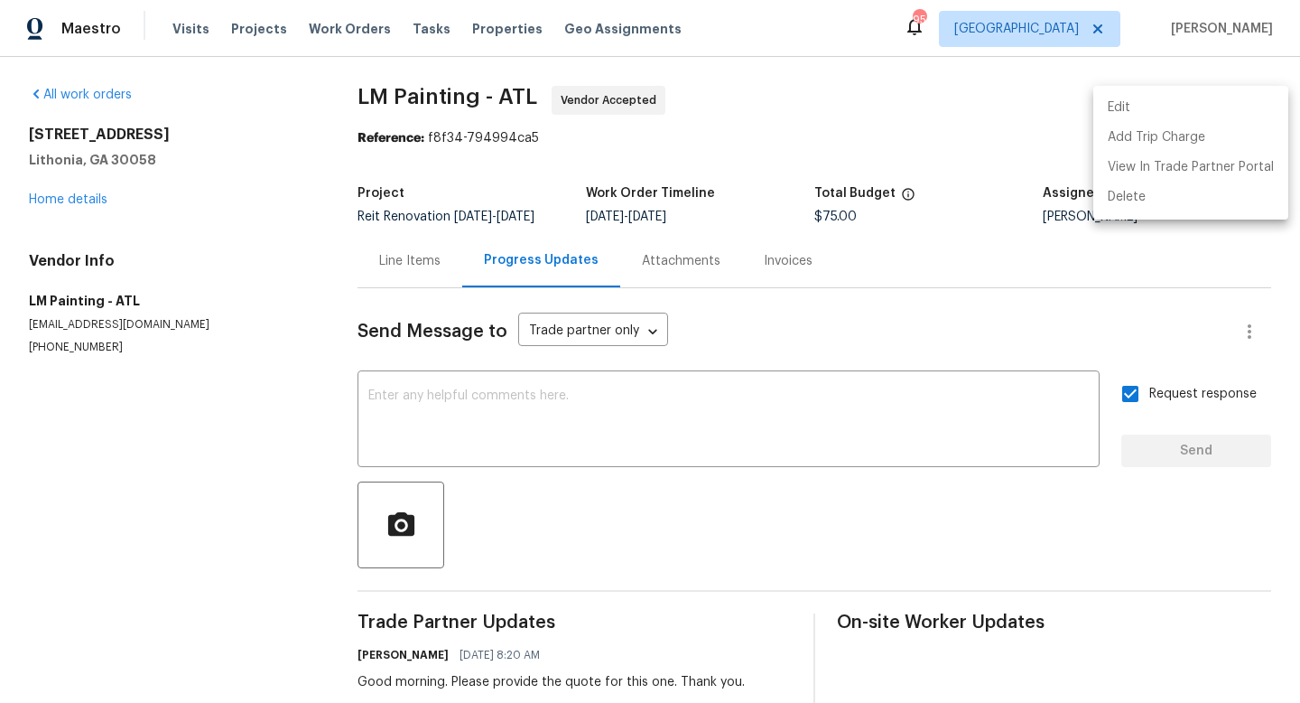
click at [1046, 109] on li "Edit" at bounding box center [1191, 108] width 195 height 30
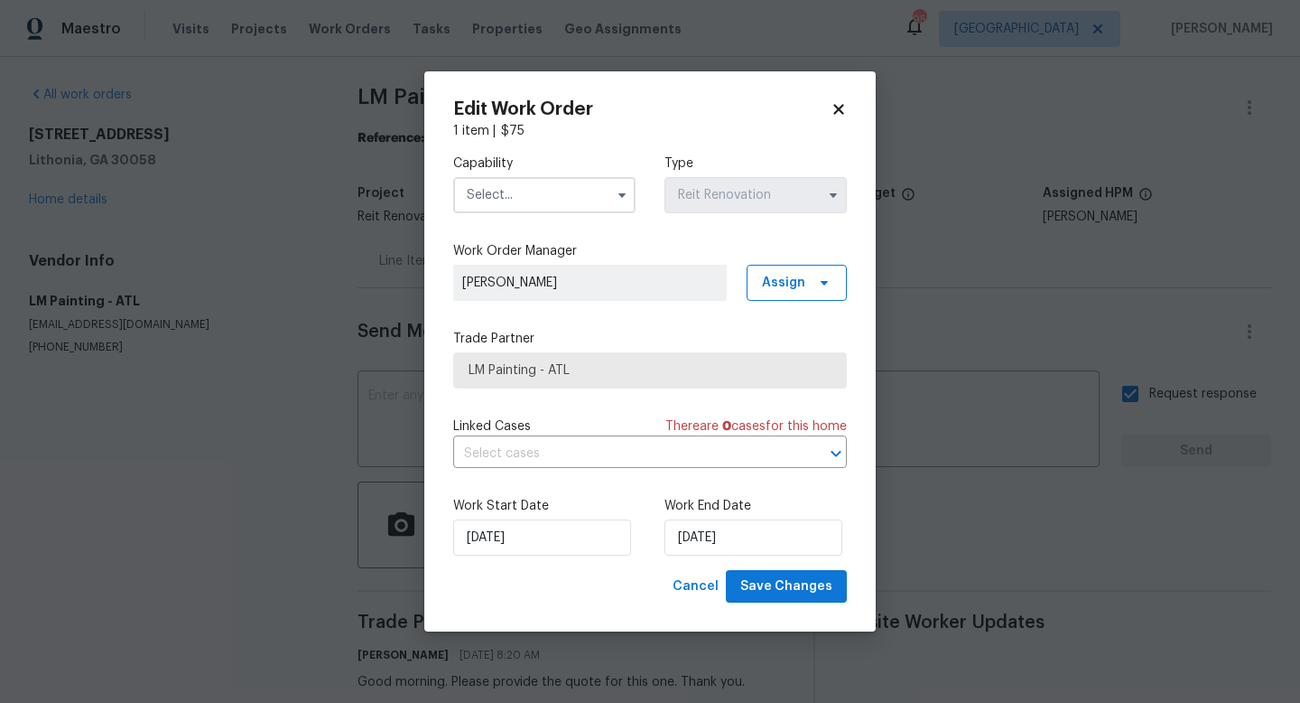
click at [837, 107] on icon at bounding box center [838, 109] width 10 height 10
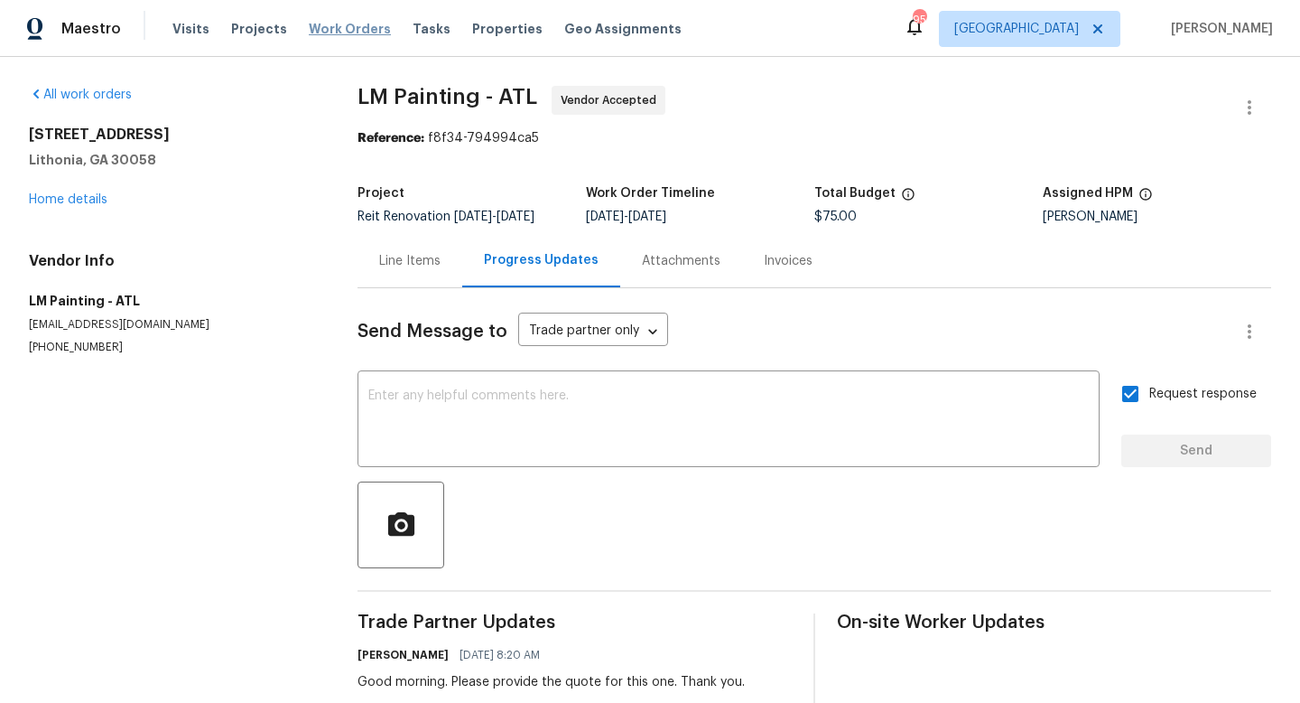
click at [355, 30] on span "Work Orders" at bounding box center [350, 29] width 82 height 18
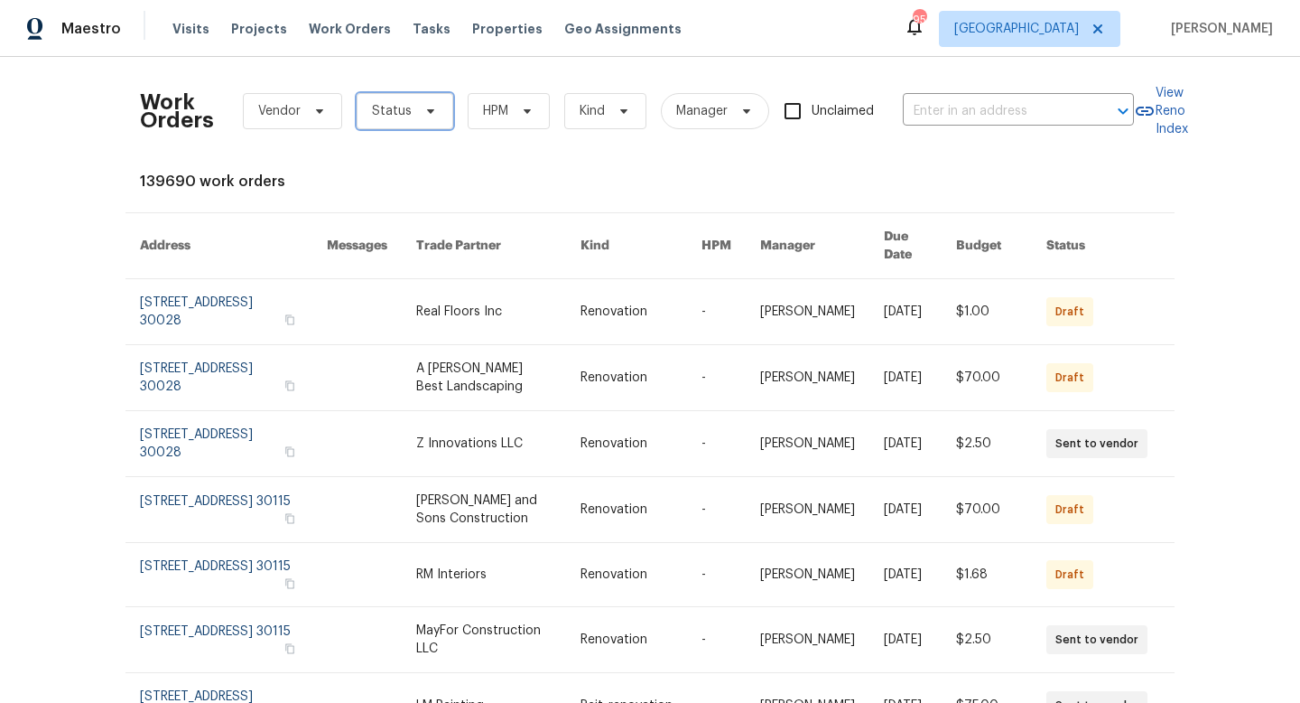
click at [437, 109] on span "Status" at bounding box center [405, 111] width 97 height 36
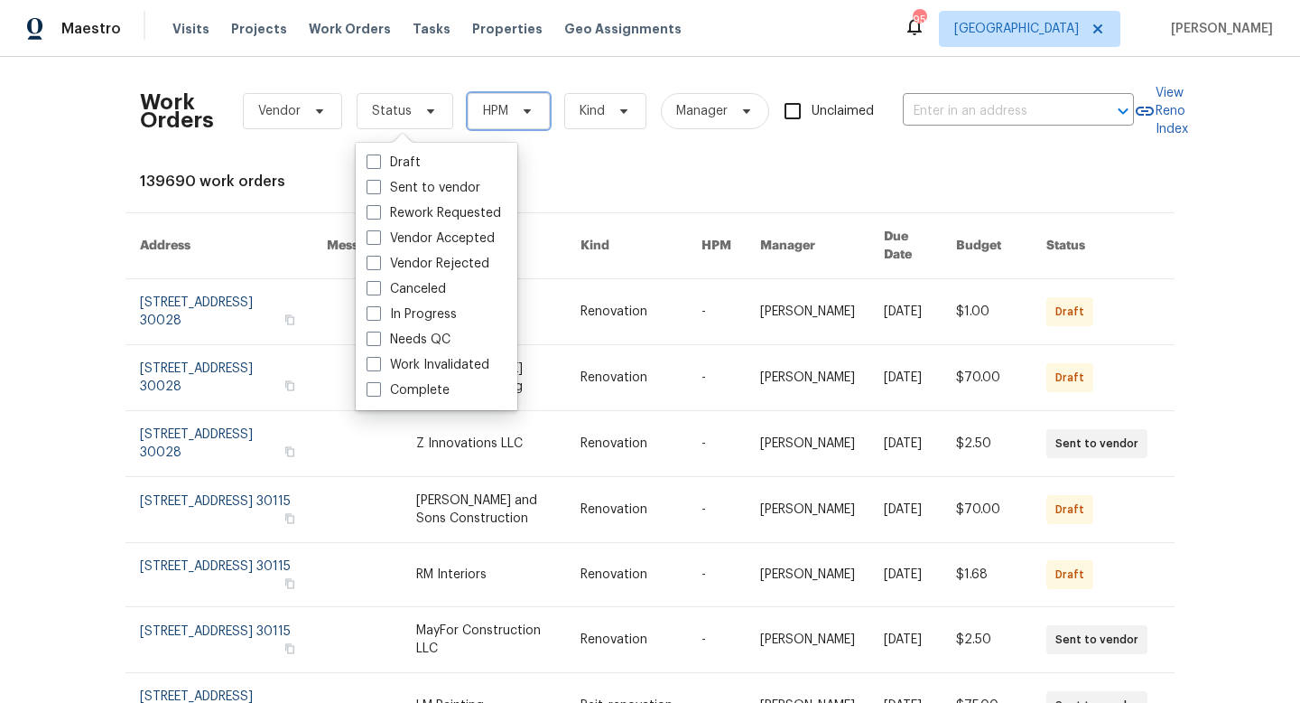
click at [487, 115] on span "HPM" at bounding box center [495, 111] width 25 height 18
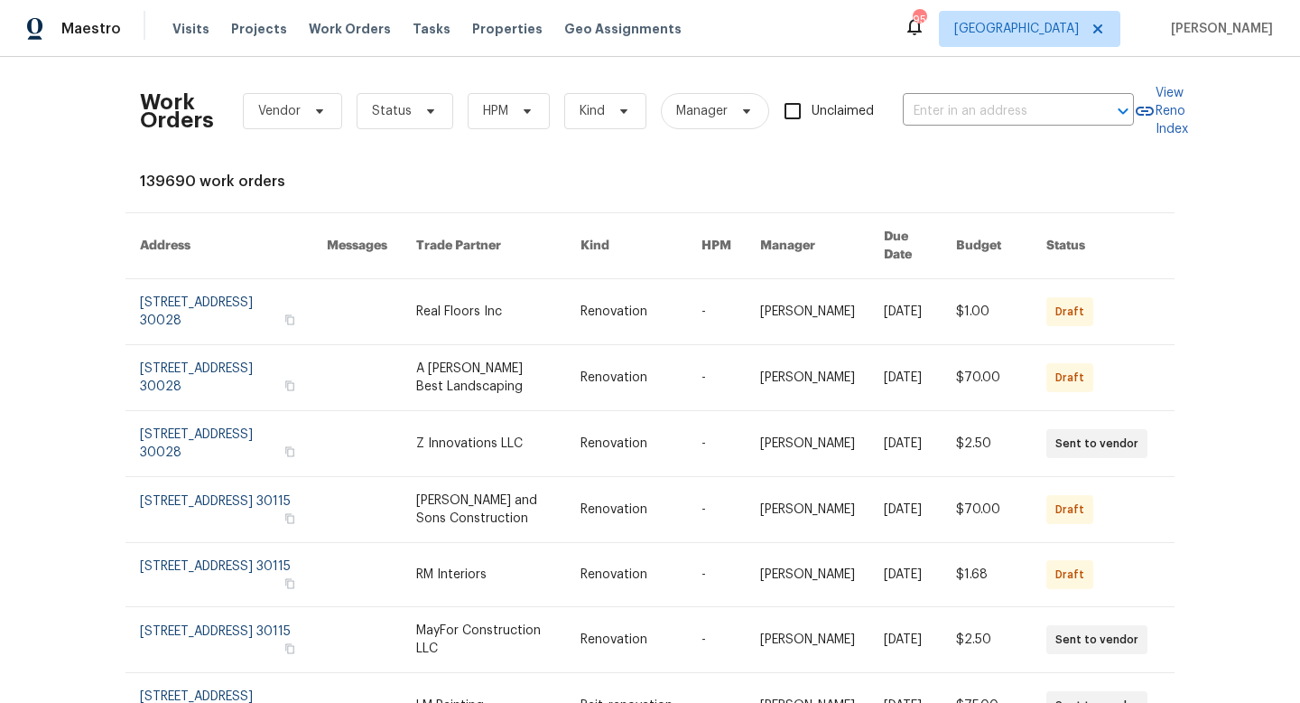
click at [460, 67] on div "Work Orders Vendor Status HPM Kind Manager Unclaimed ​ View Reno Index 139690 w…" at bounding box center [650, 380] width 1300 height 646
click at [417, 30] on span "Tasks" at bounding box center [432, 29] width 38 height 13
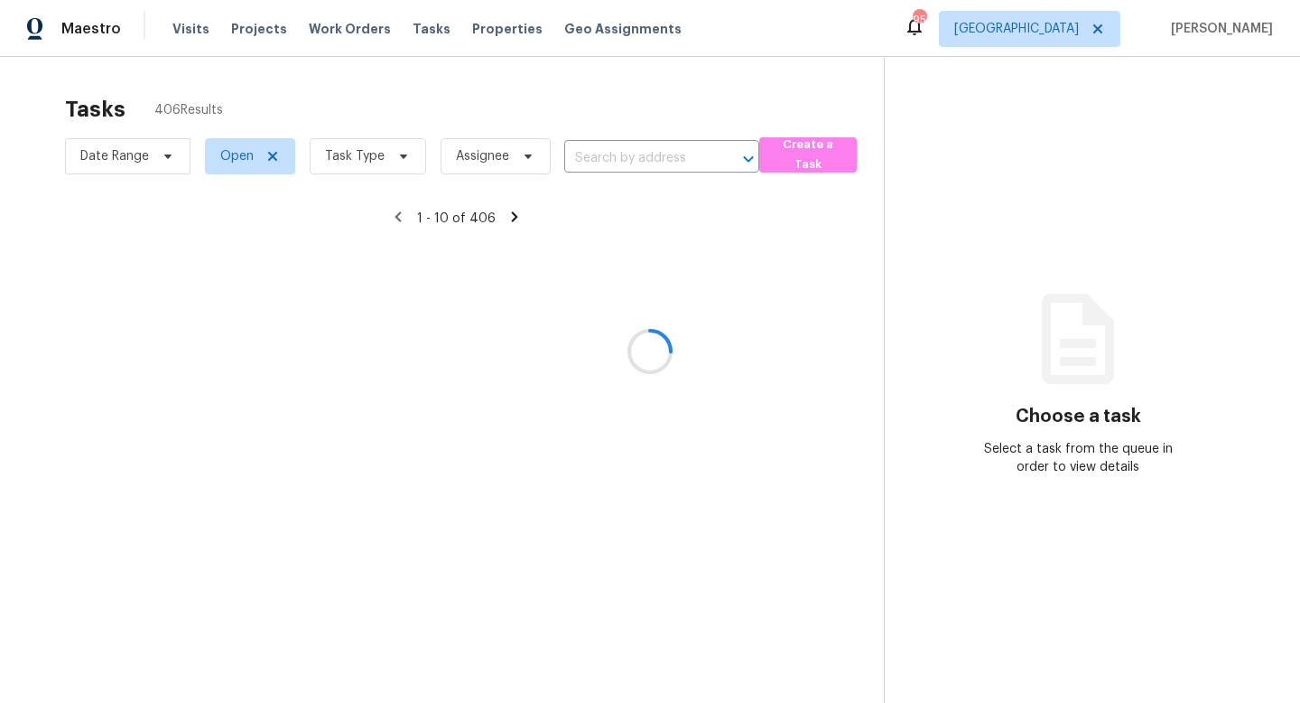
click at [396, 134] on div at bounding box center [650, 351] width 1300 height 703
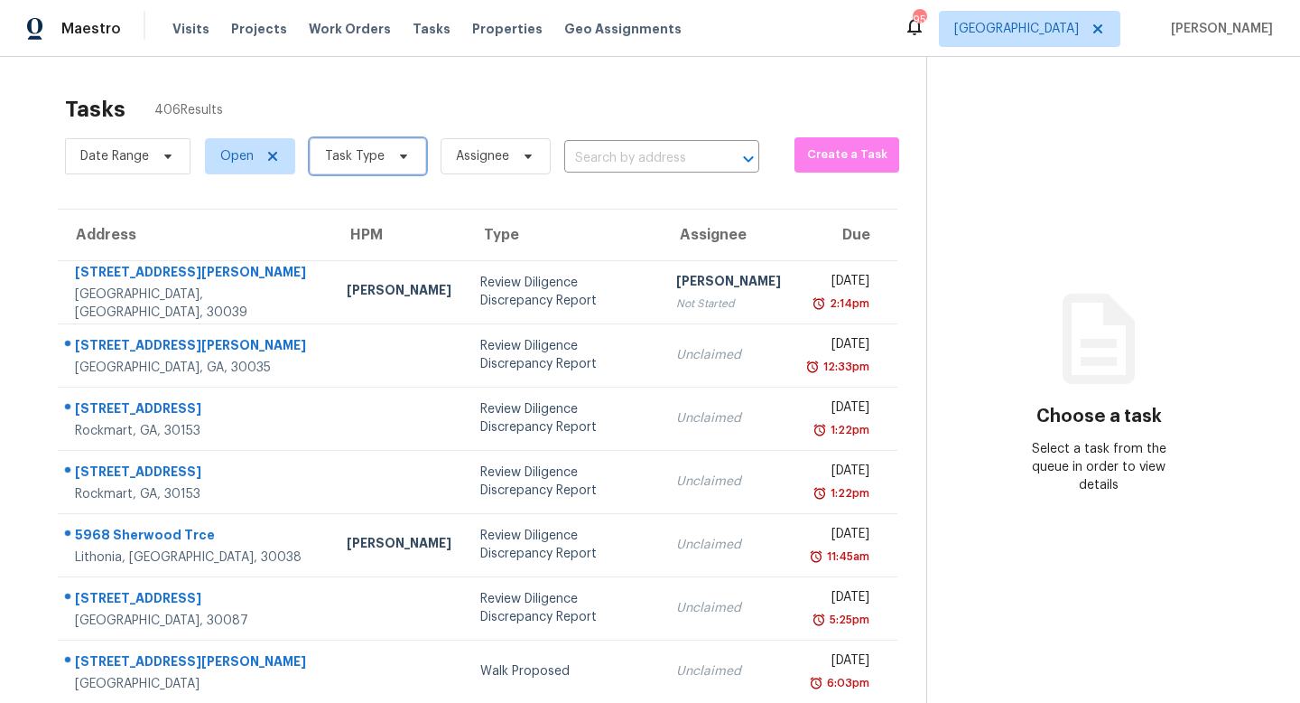
click at [391, 153] on span at bounding box center [401, 156] width 20 height 14
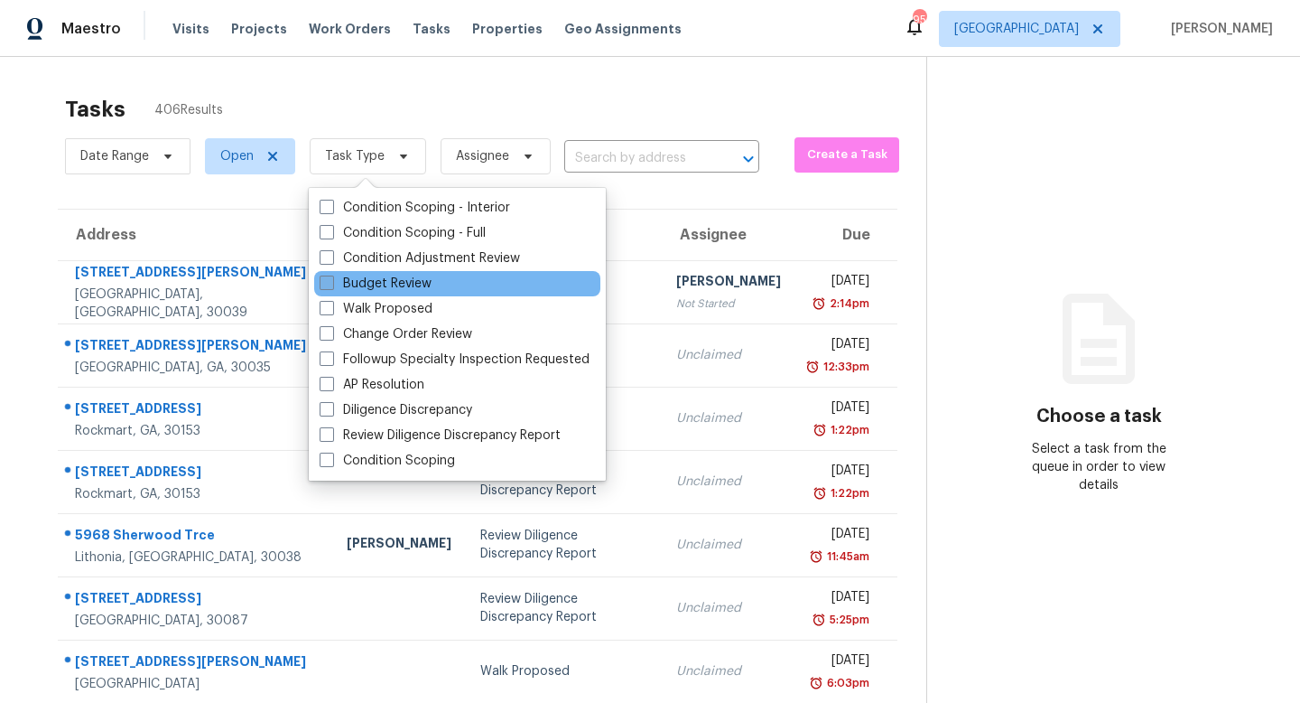
click at [396, 276] on label "Budget Review" at bounding box center [376, 284] width 112 height 18
click at [331, 276] on input "Budget Review" at bounding box center [326, 281] width 12 height 12
checkbox input "true"
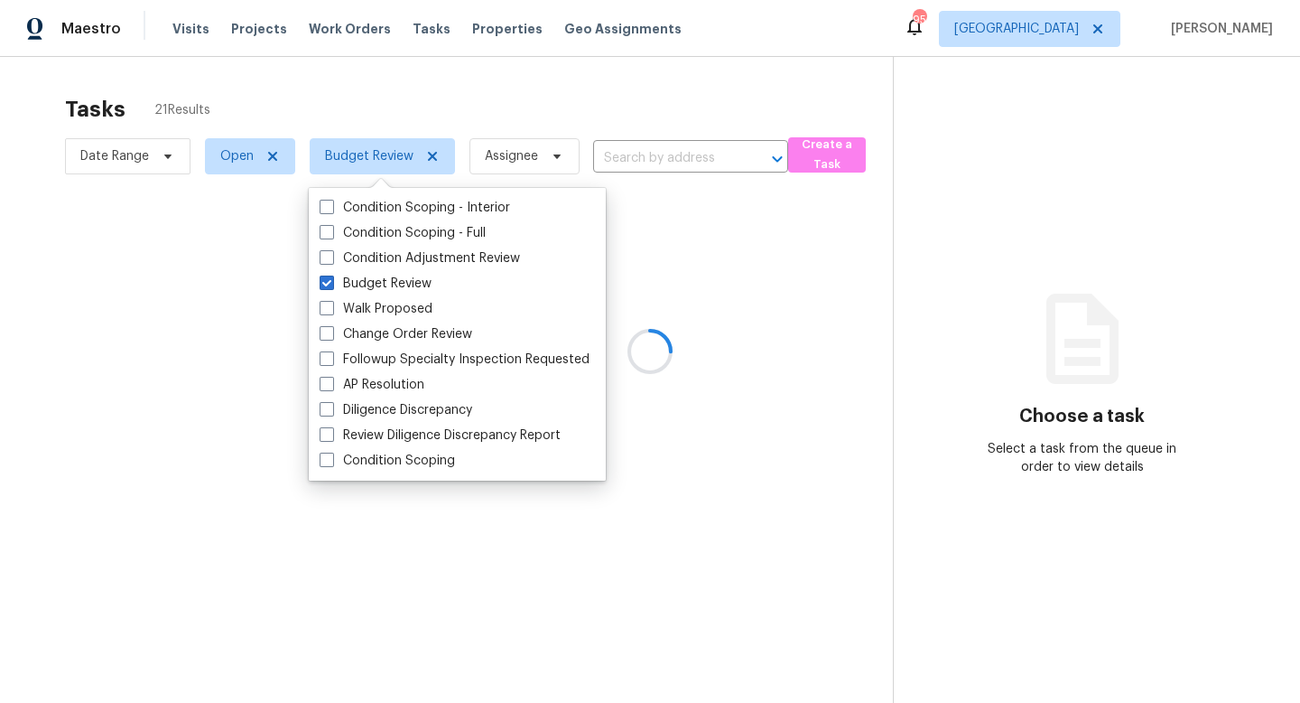
click at [478, 92] on div at bounding box center [650, 351] width 1300 height 703
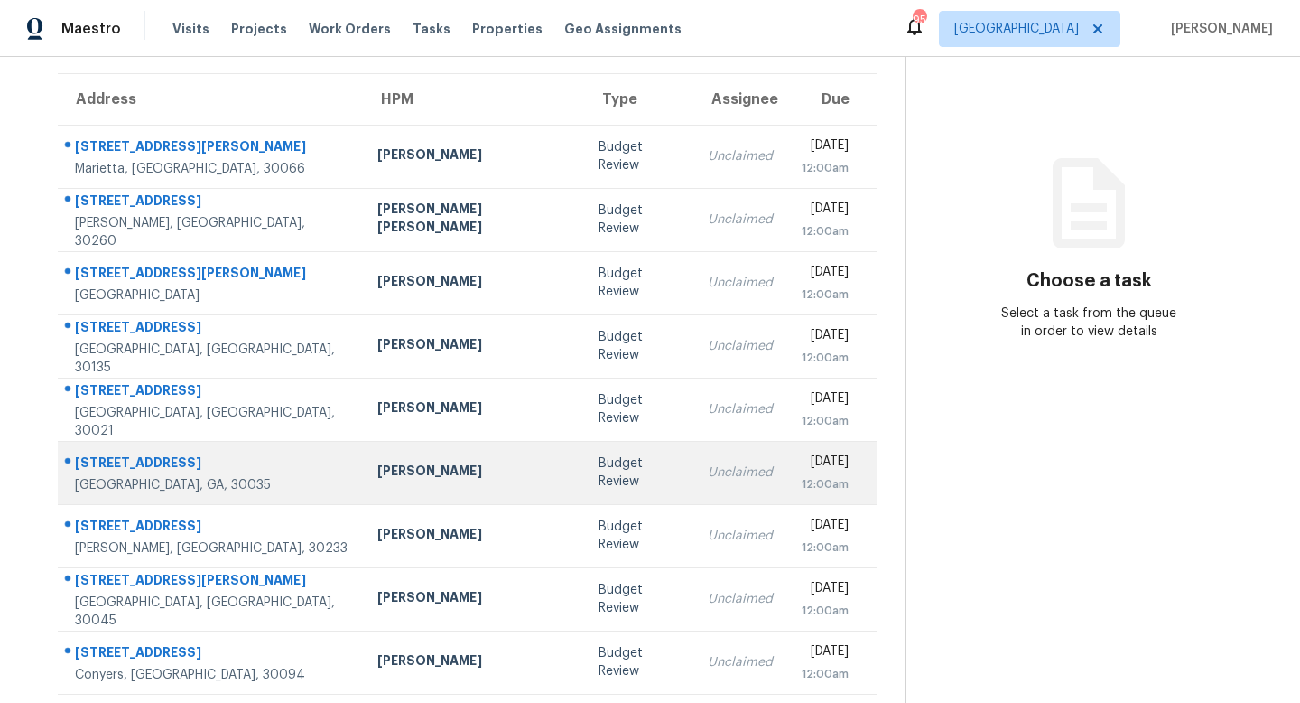
scroll to position [135, 0]
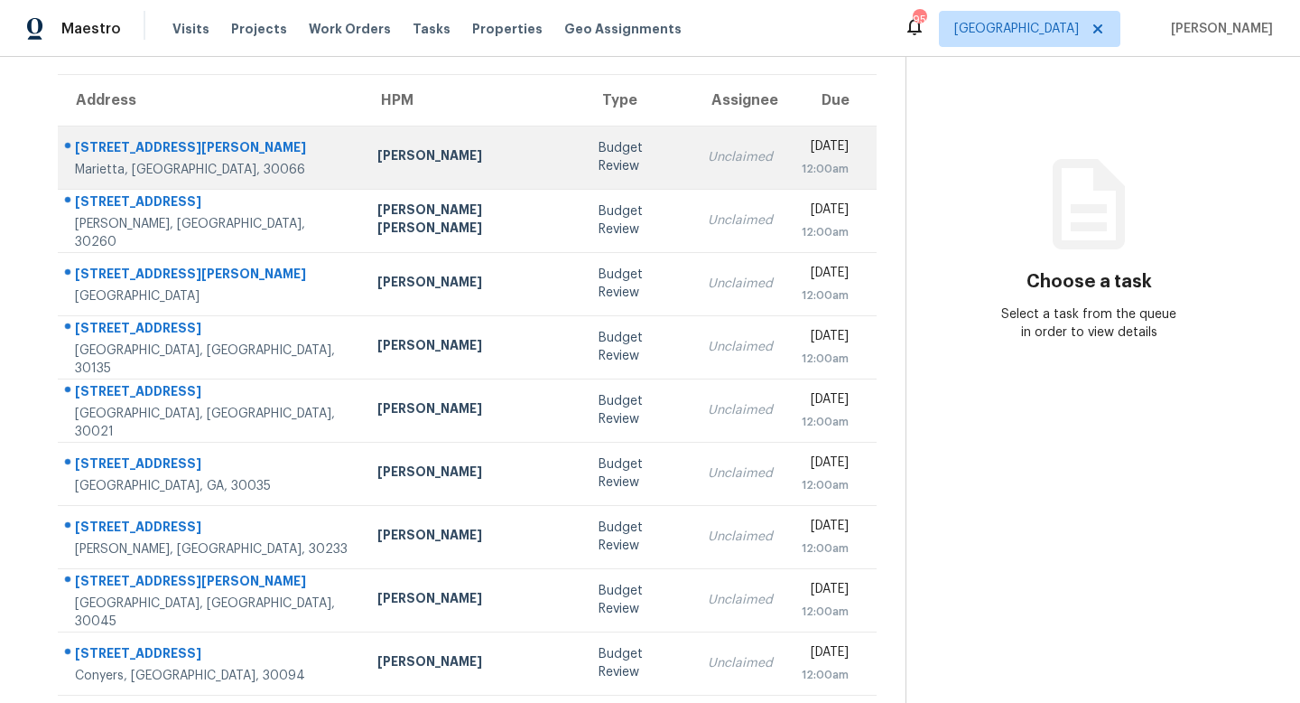
click at [389, 160] on div "[PERSON_NAME]" at bounding box center [473, 157] width 193 height 23
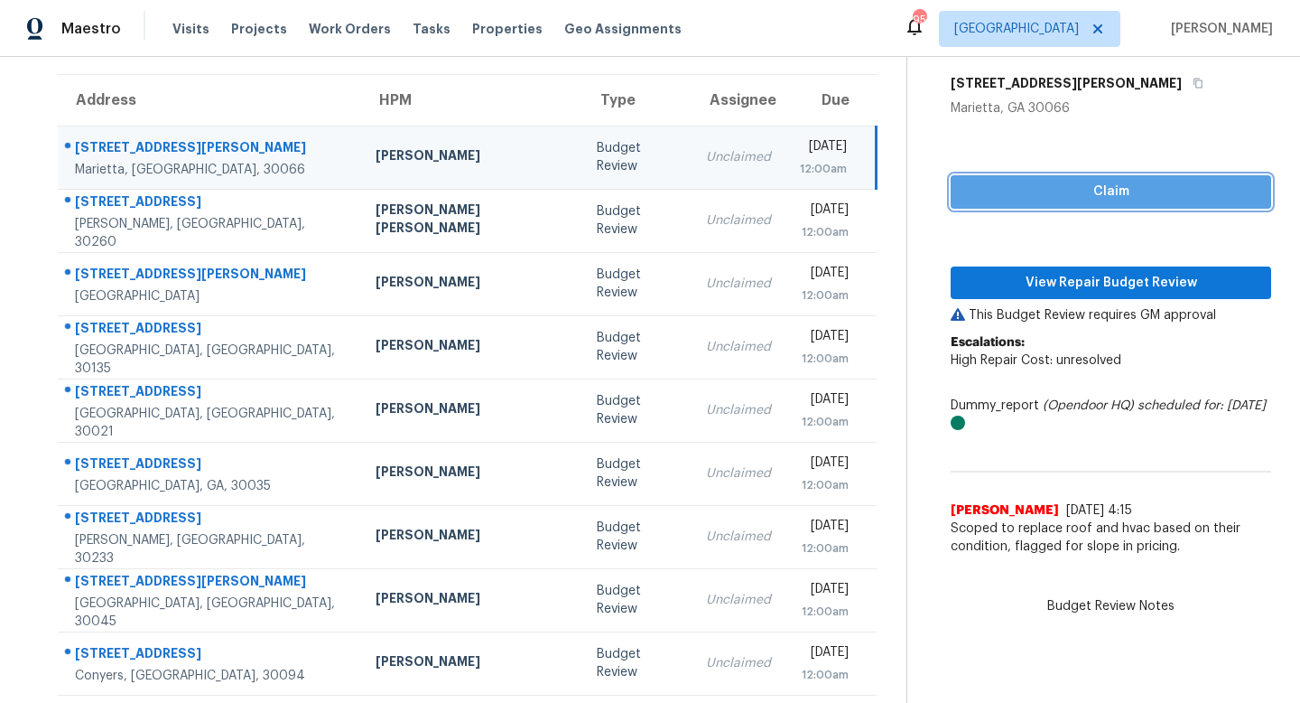
click at [1046, 190] on span "Claim" at bounding box center [1111, 192] width 292 height 23
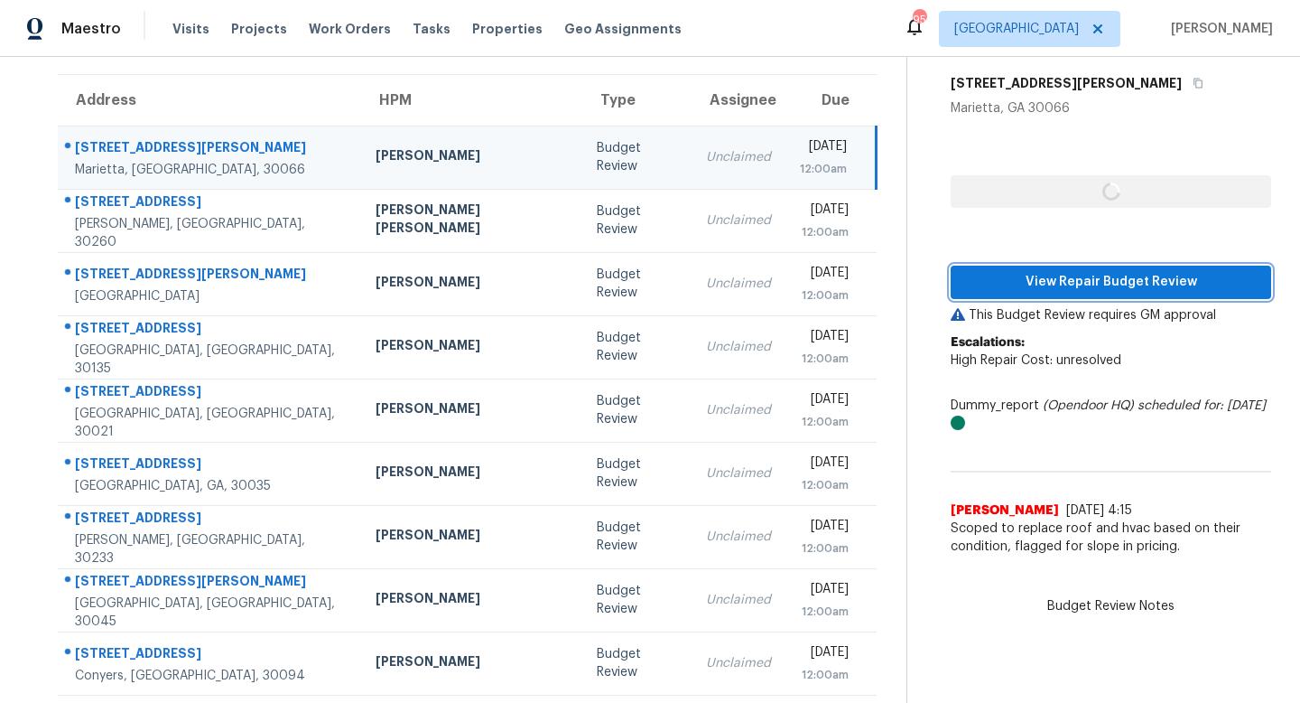
click at [1046, 277] on span "View Repair Budget Review" at bounding box center [1111, 282] width 292 height 23
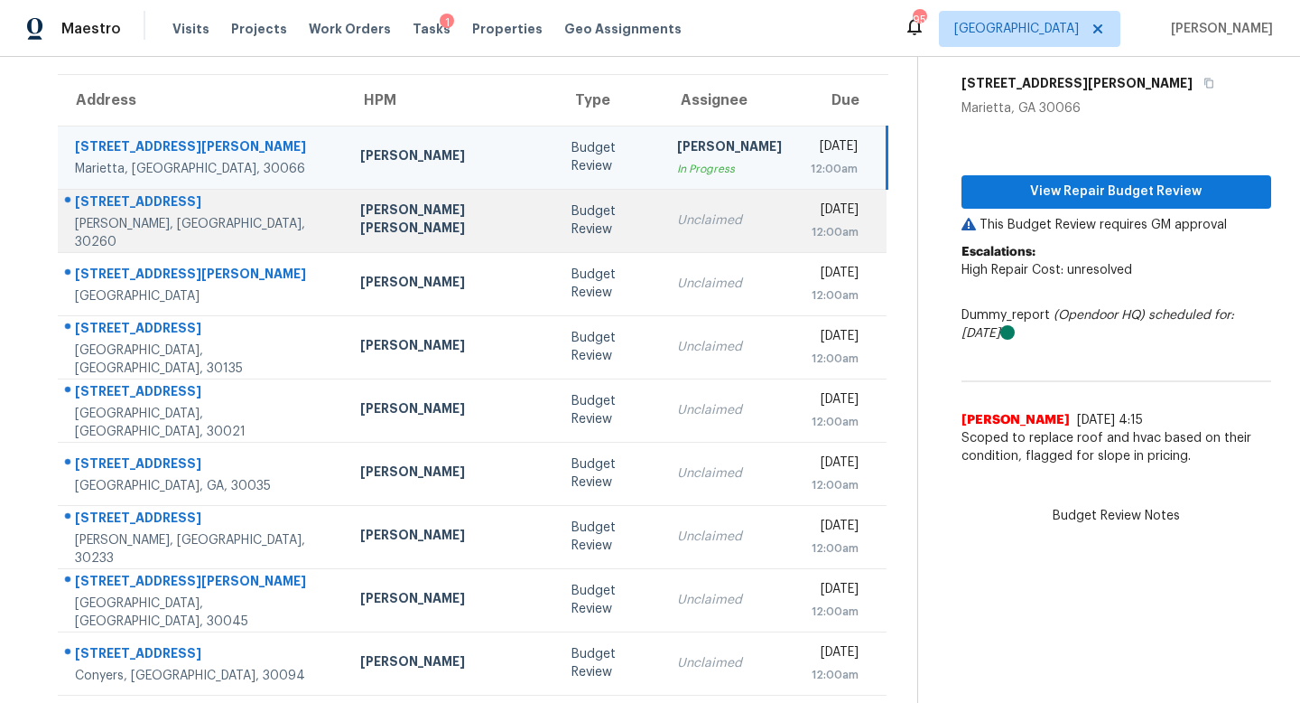
click at [663, 247] on td "Unclaimed" at bounding box center [730, 220] width 134 height 63
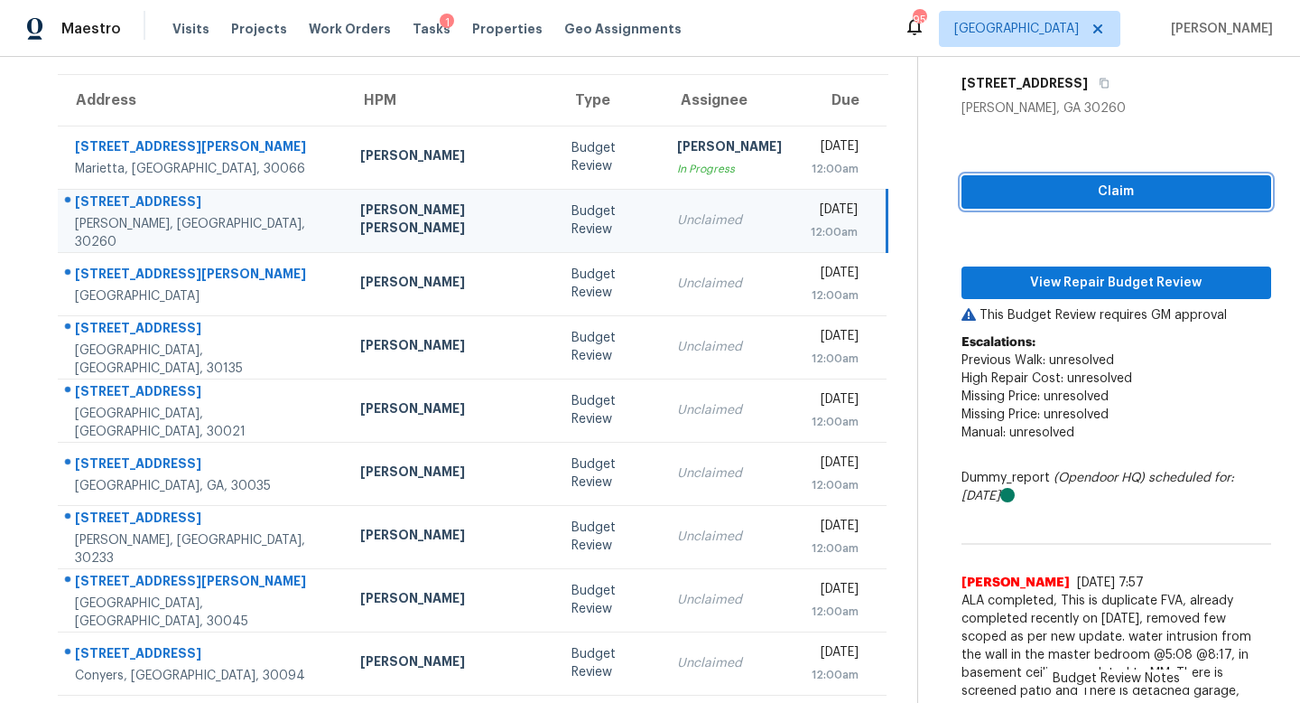
click at [1023, 203] on button "Claim" at bounding box center [1117, 191] width 310 height 33
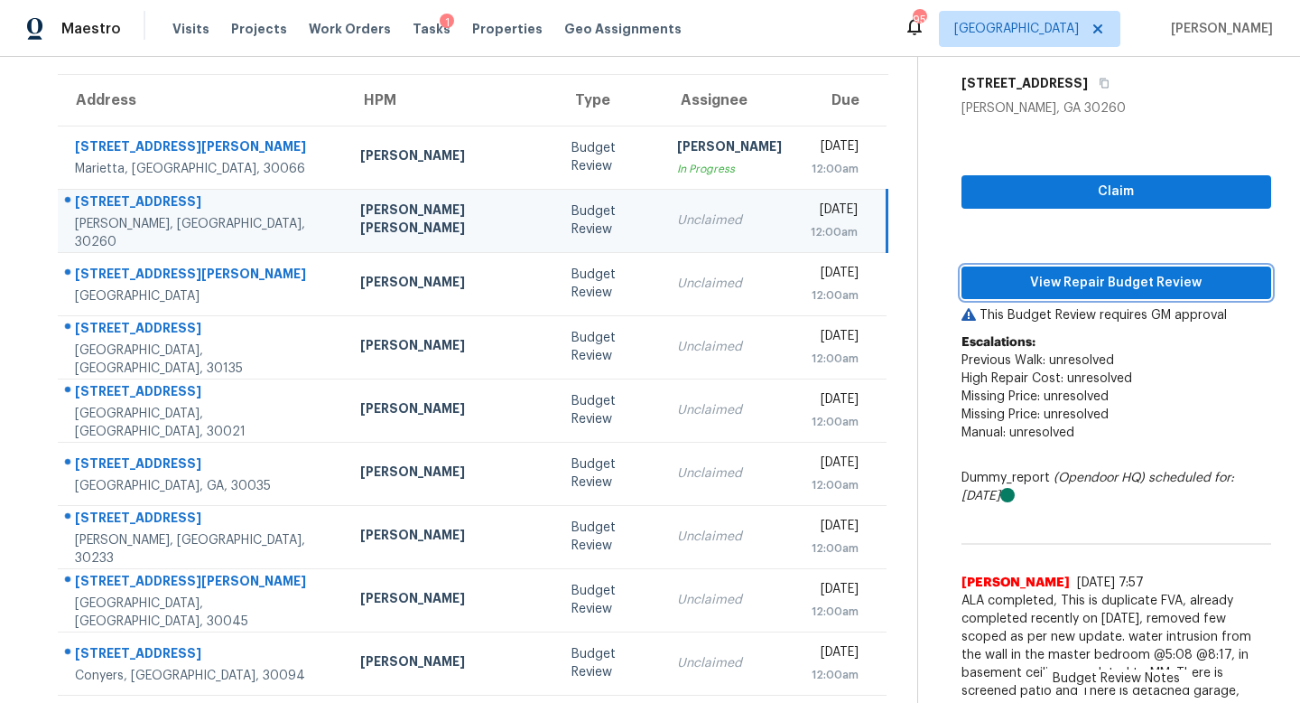
click at [1023, 288] on span "View Repair Budget Review" at bounding box center [1116, 283] width 281 height 23
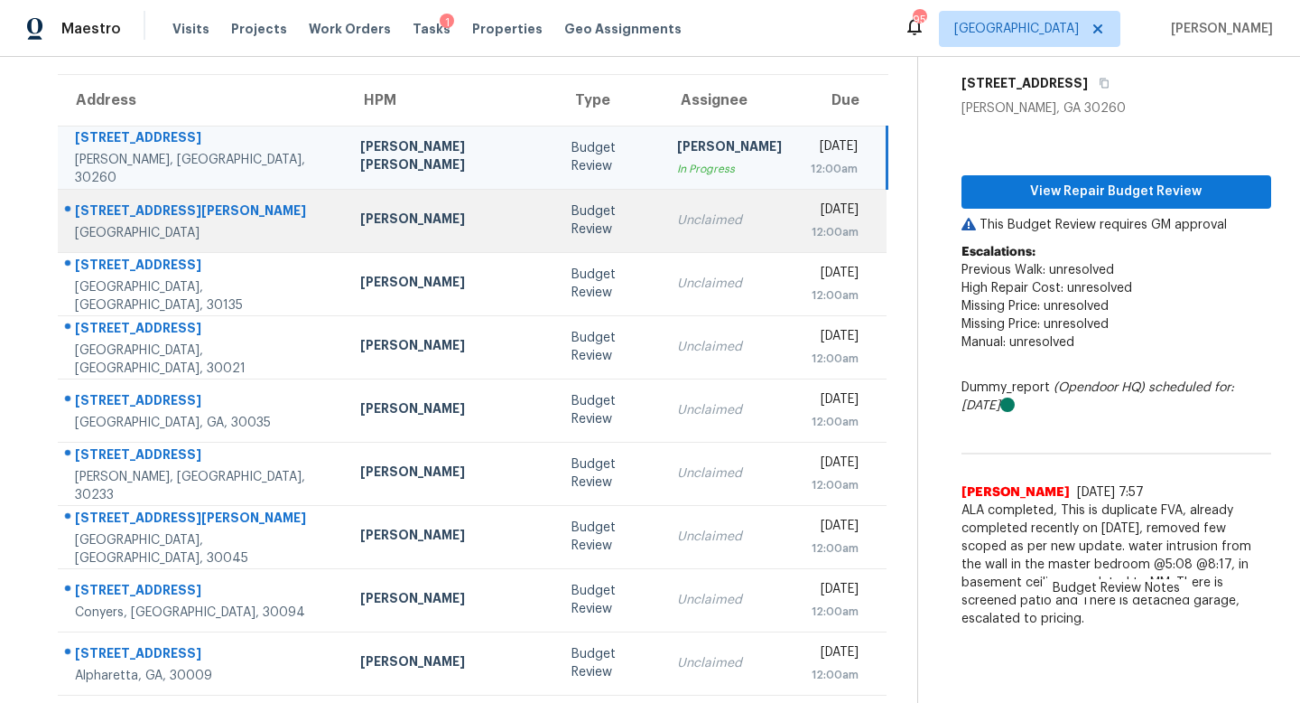
click at [675, 205] on td "Unclaimed" at bounding box center [730, 220] width 134 height 63
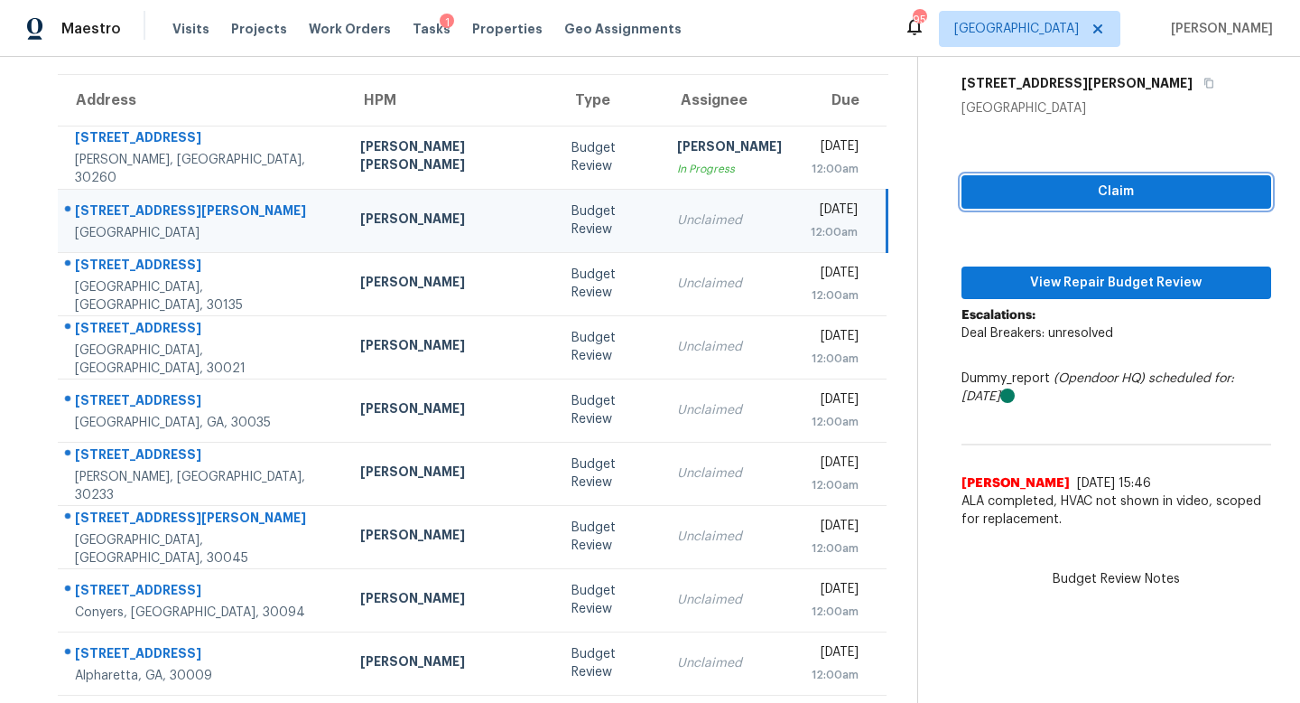
click at [1010, 197] on span "Claim" at bounding box center [1116, 192] width 281 height 23
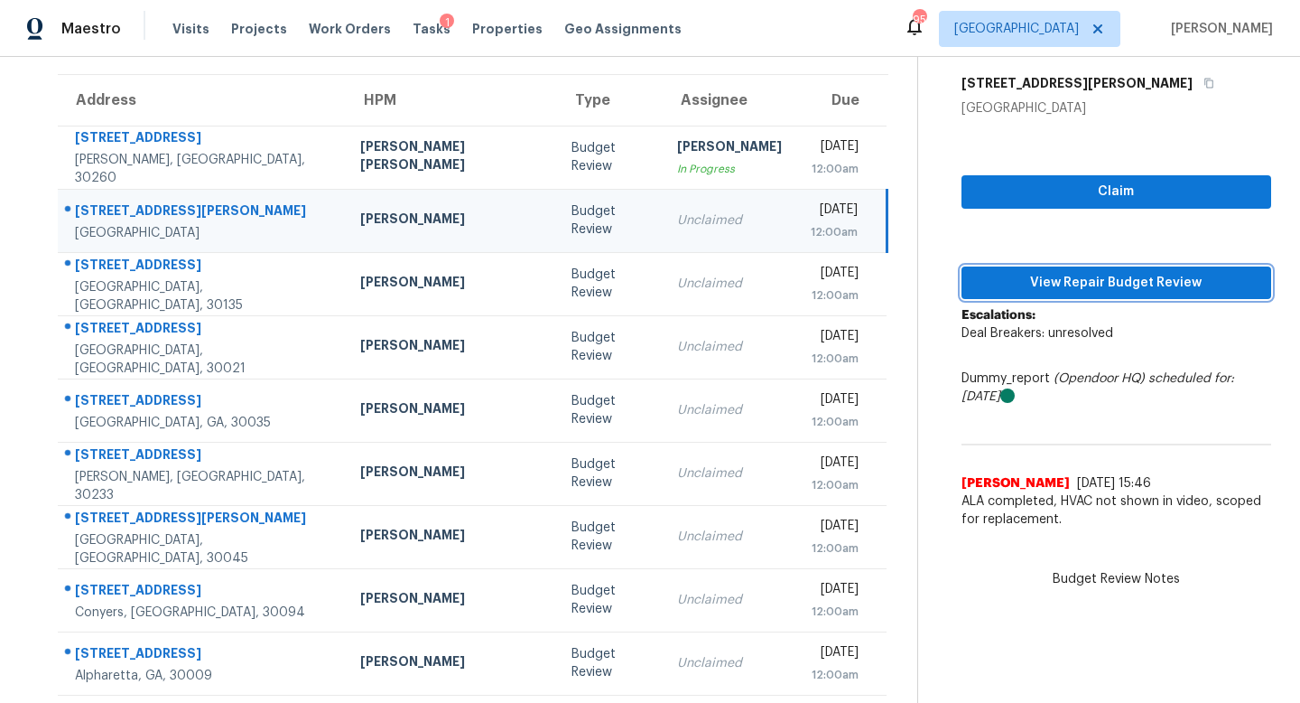
click at [1016, 284] on span "View Repair Budget Review" at bounding box center [1116, 283] width 281 height 23
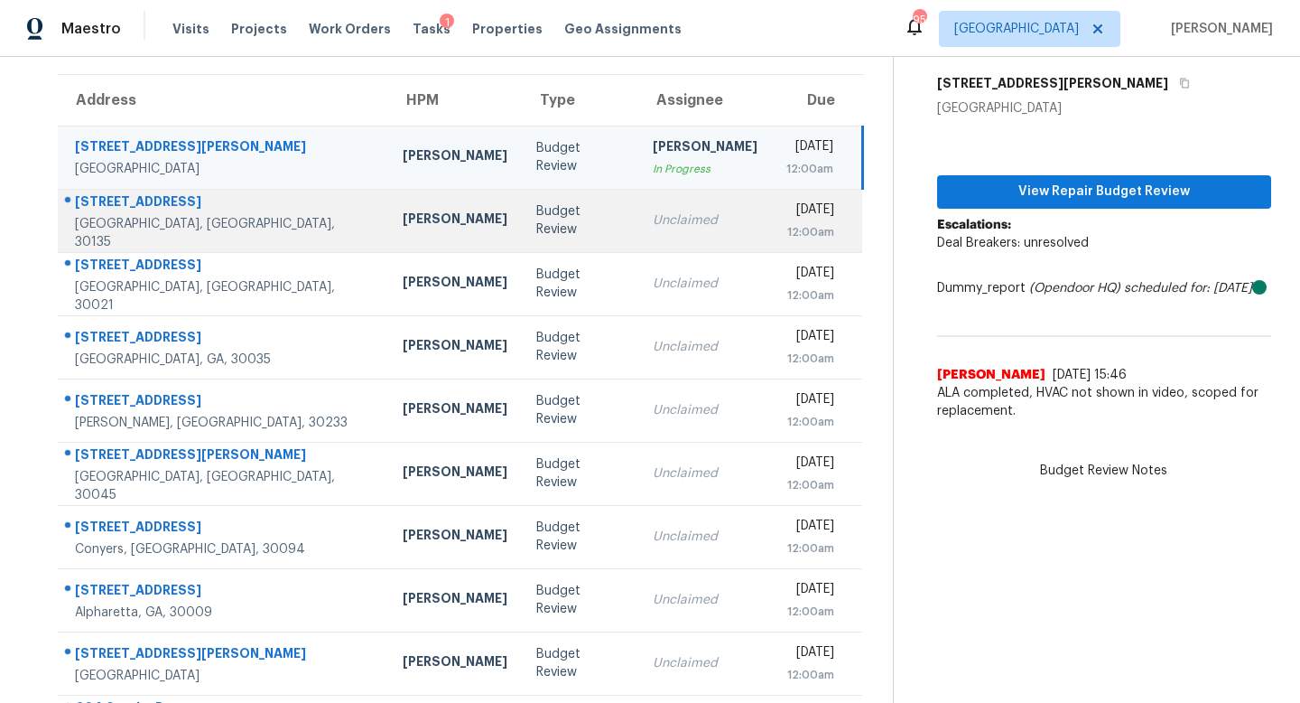
click at [653, 227] on div "Unclaimed" at bounding box center [705, 220] width 105 height 18
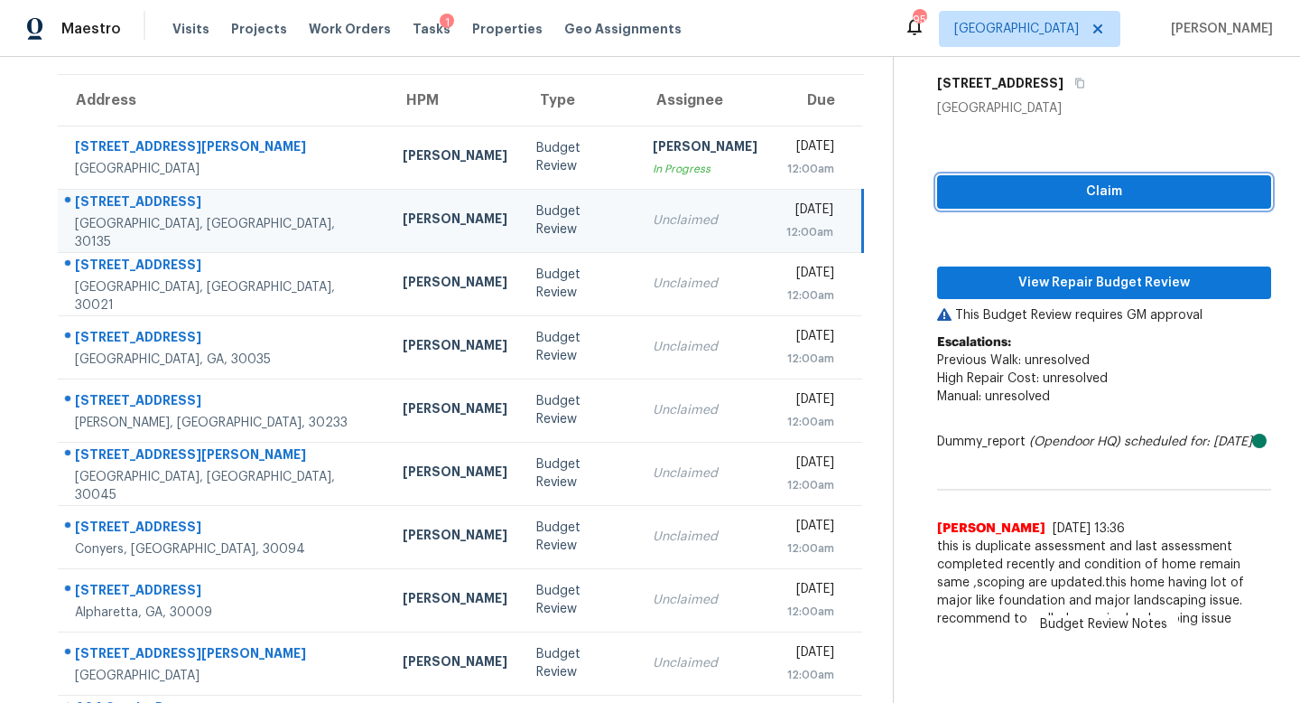
click at [1046, 199] on span "Claim" at bounding box center [1104, 192] width 305 height 23
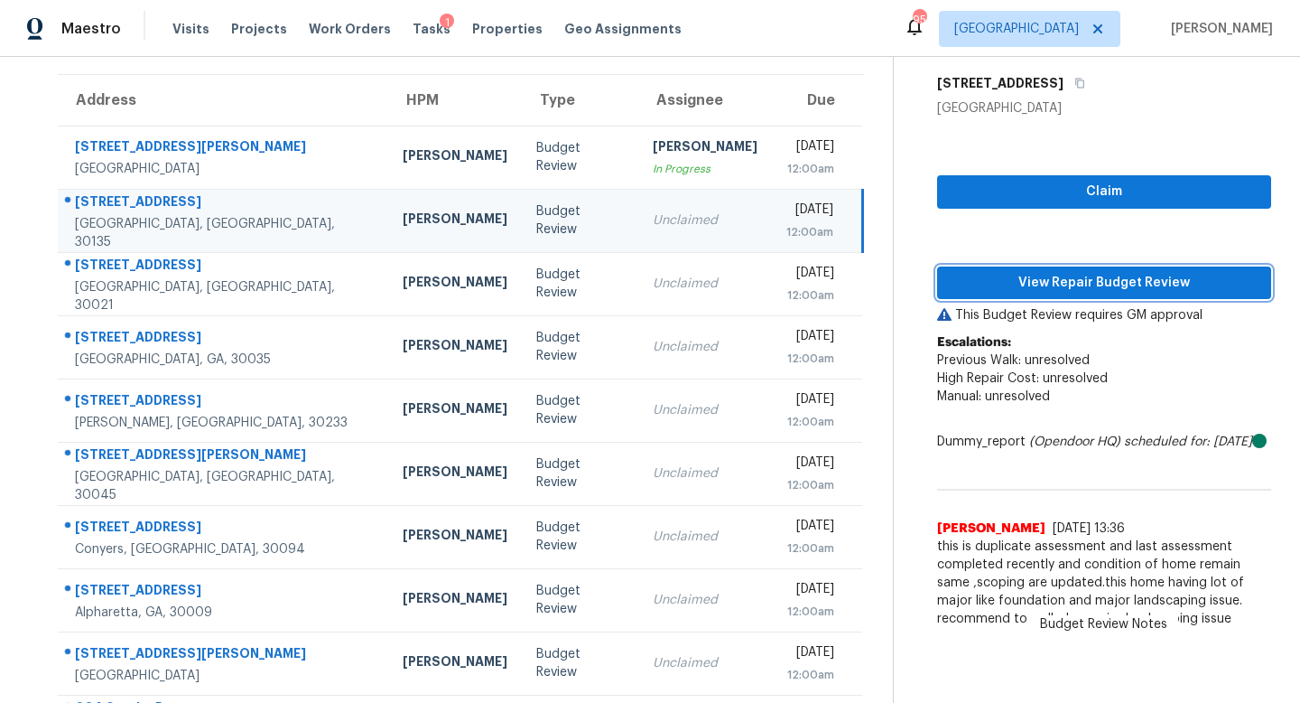
click at [1046, 289] on span "View Repair Budget Review" at bounding box center [1104, 283] width 305 height 23
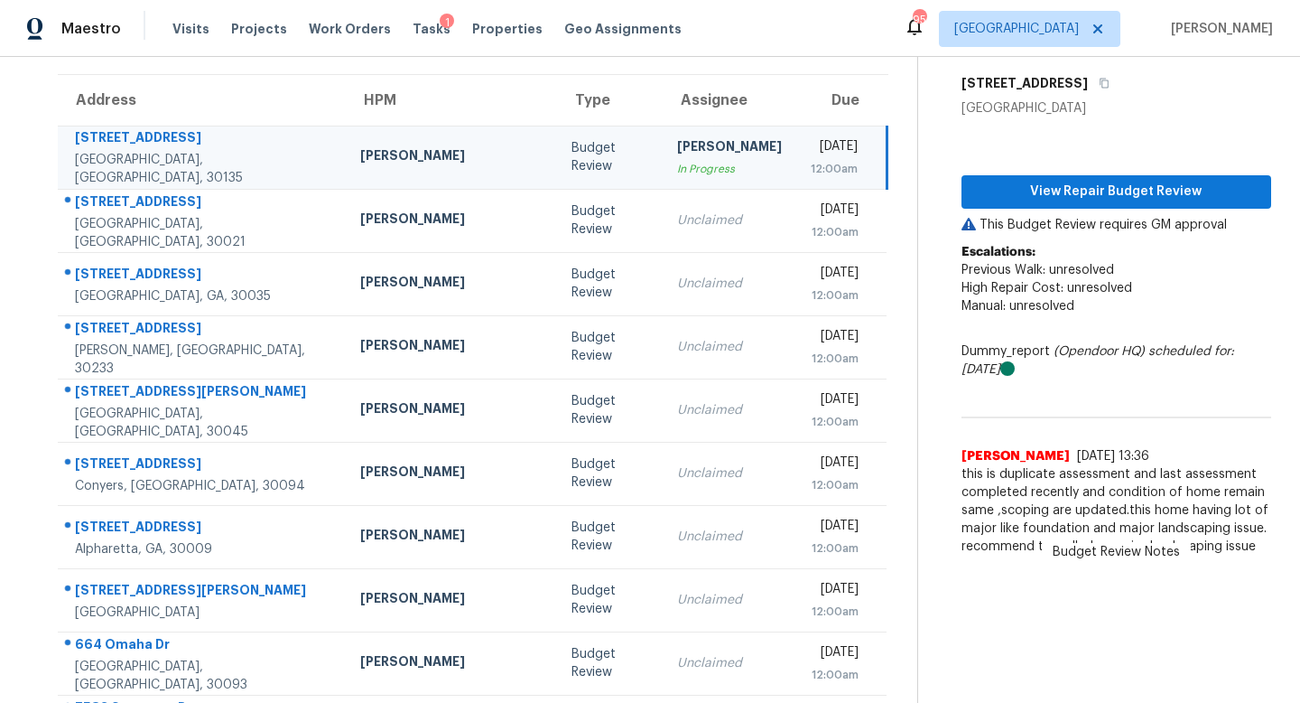
scroll to position [0, 0]
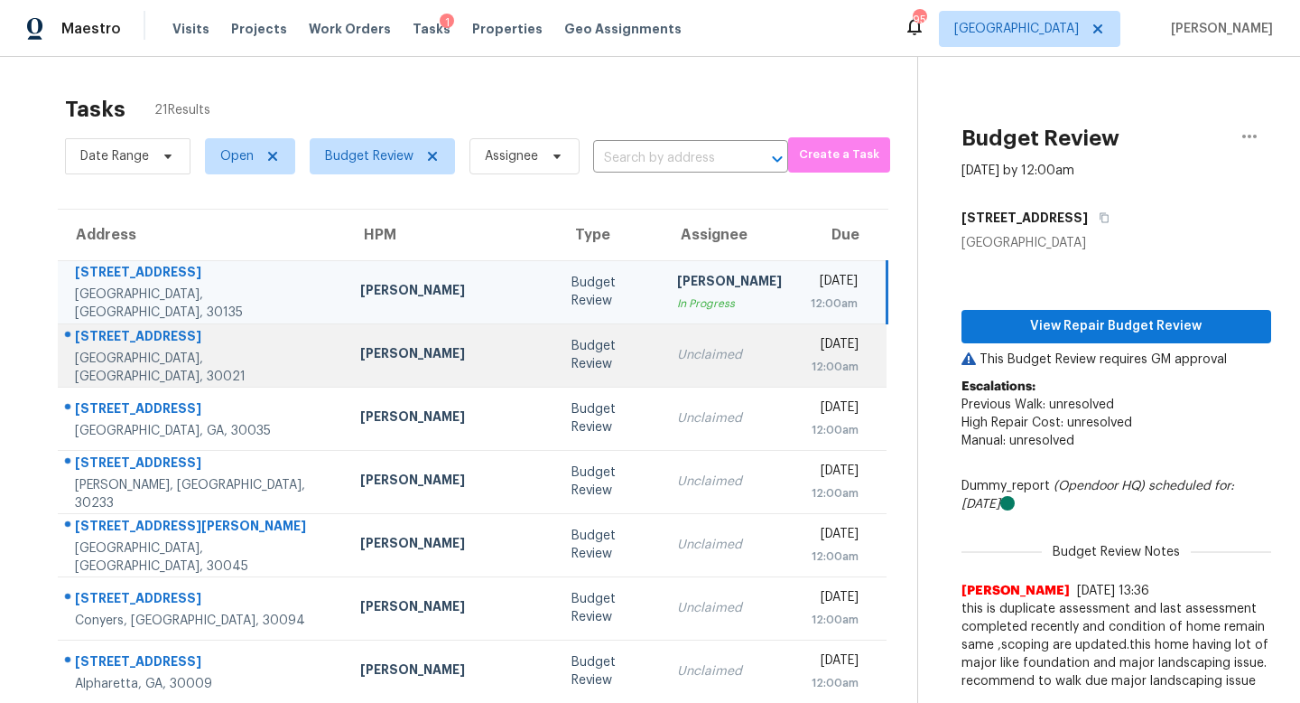
click at [557, 340] on td "Budget Review" at bounding box center [610, 354] width 106 height 63
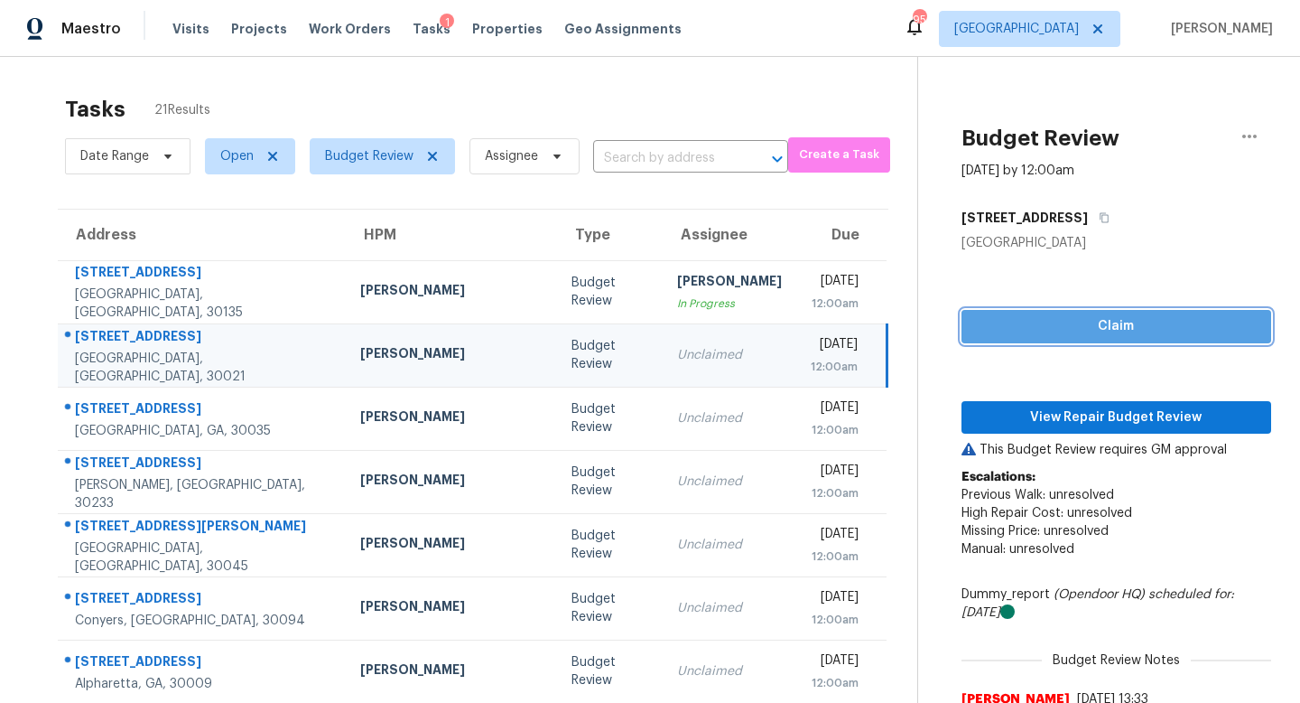
click at [1046, 325] on span "Claim" at bounding box center [1116, 326] width 281 height 23
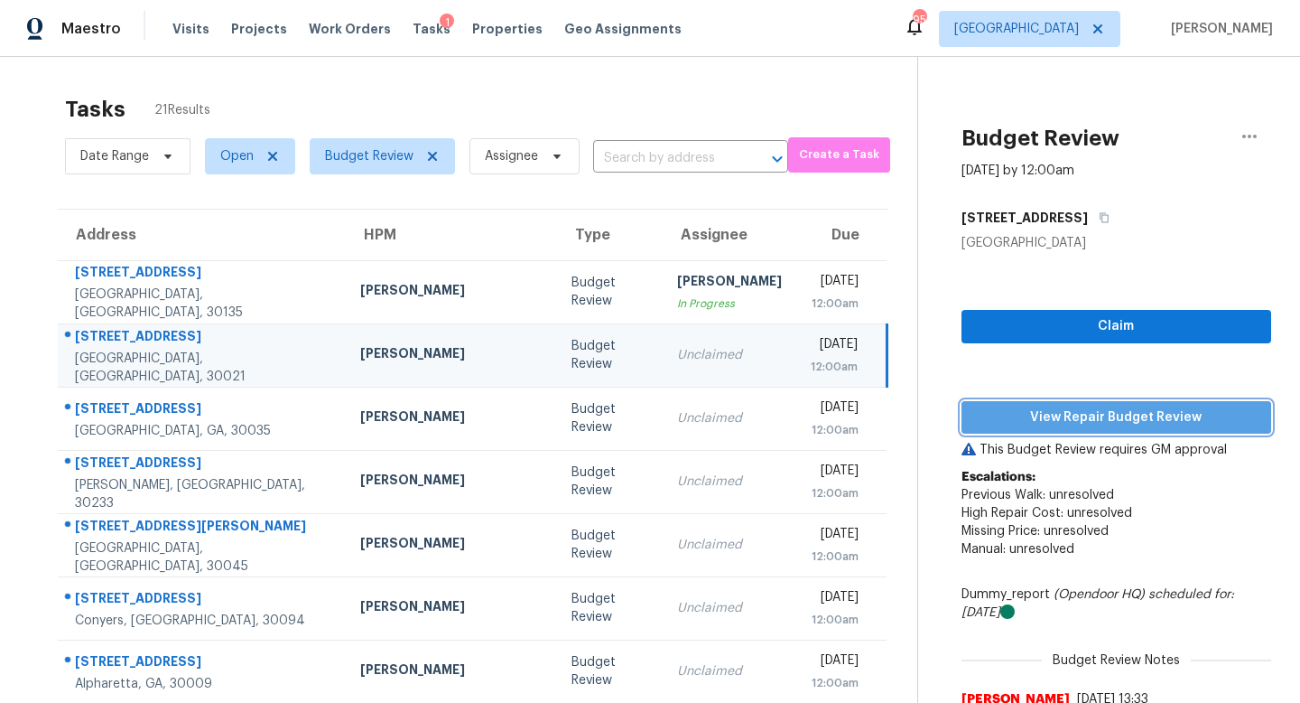
click at [1046, 408] on span "View Repair Budget Review" at bounding box center [1116, 417] width 281 height 23
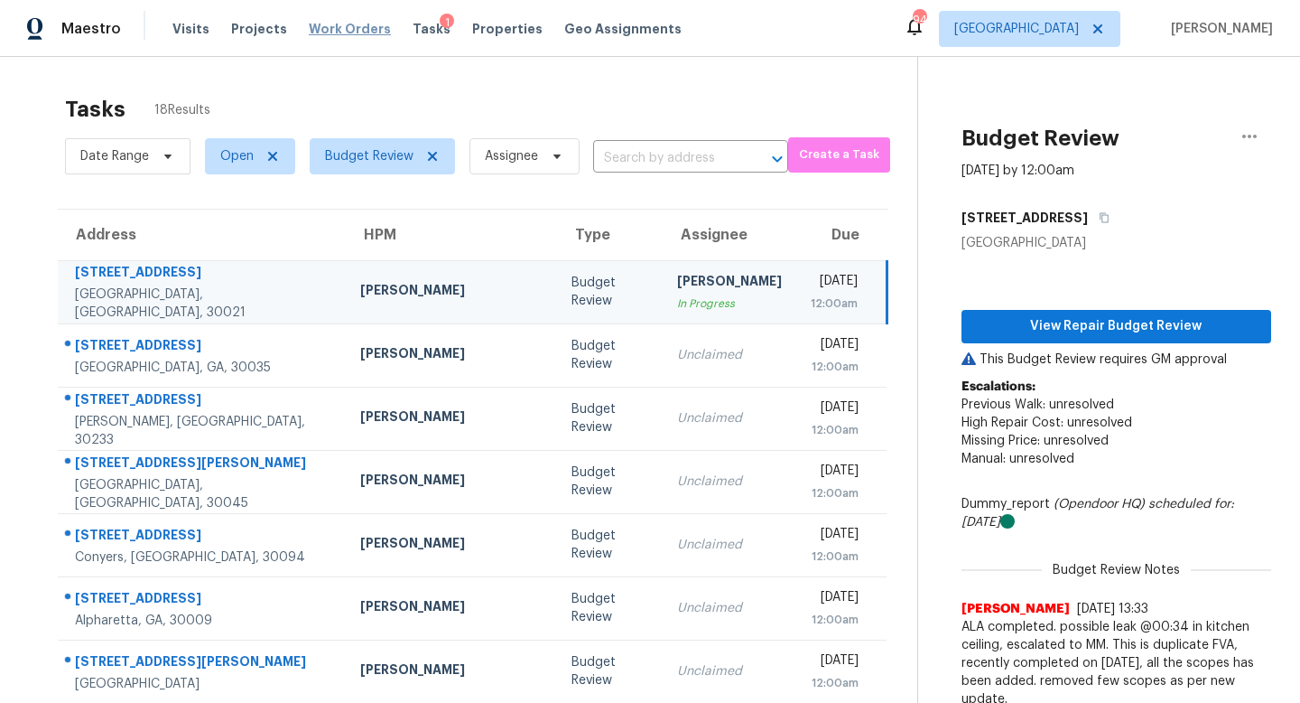
click at [344, 23] on span "Work Orders" at bounding box center [350, 29] width 82 height 18
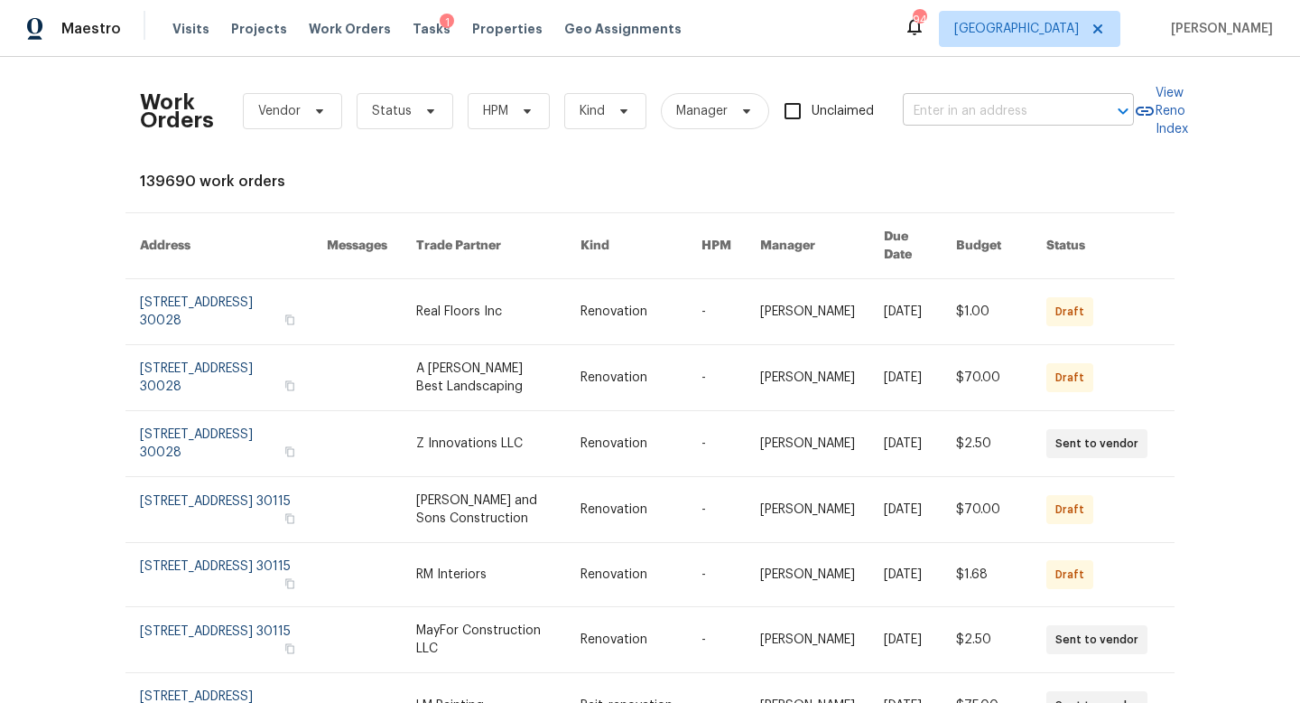
click at [955, 107] on input "text" at bounding box center [993, 112] width 181 height 28
type input "172 [PERSON_NAME]"
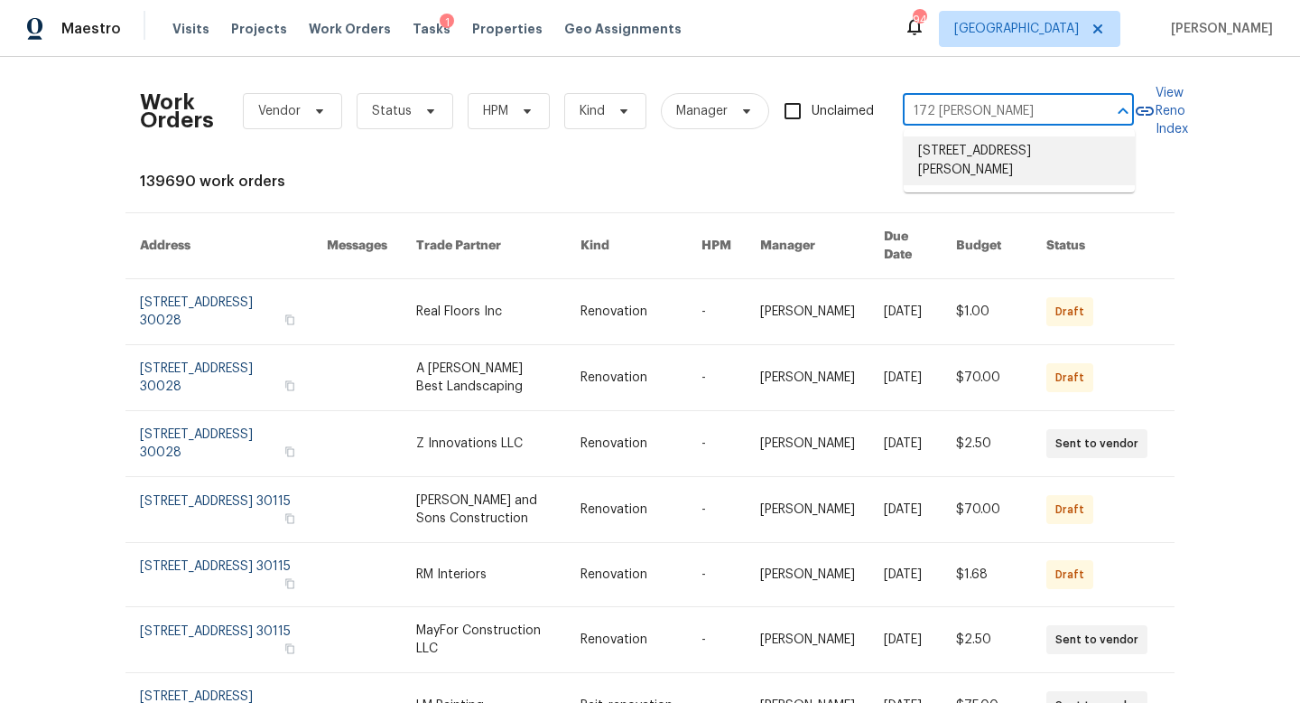
click at [1005, 163] on li "[STREET_ADDRESS][PERSON_NAME]" at bounding box center [1019, 160] width 231 height 49
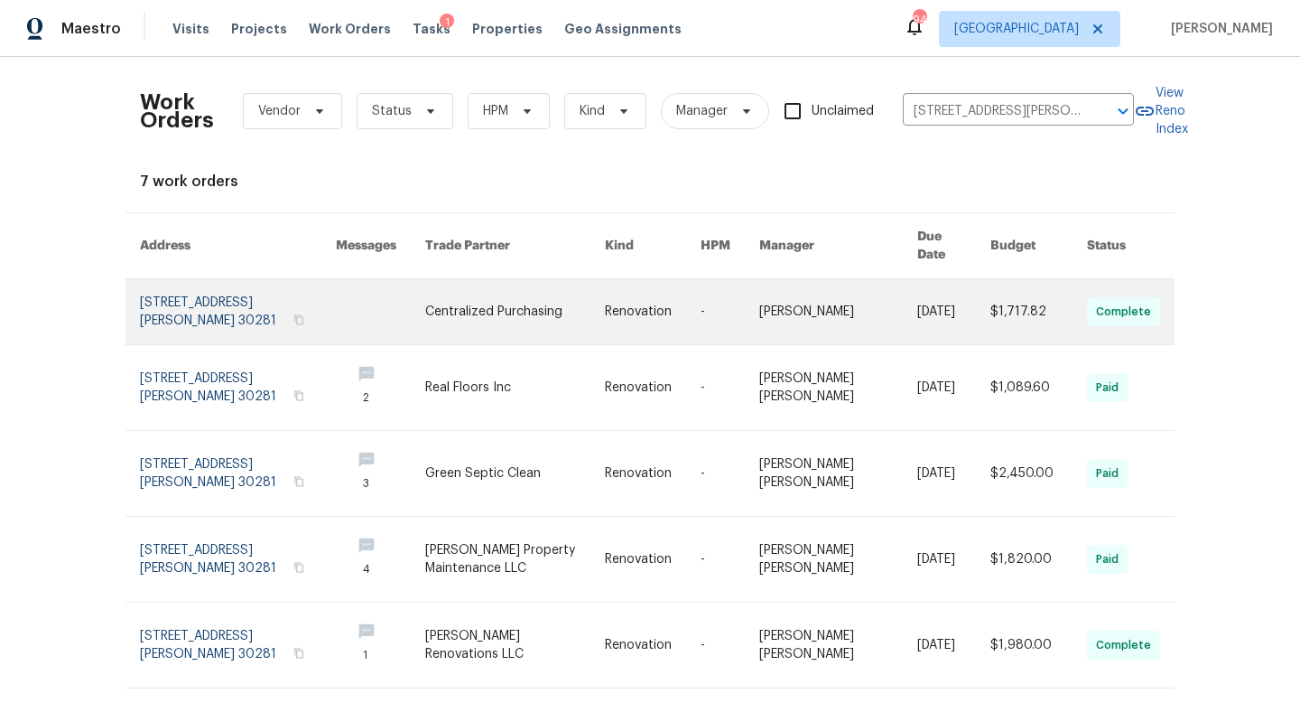
click at [199, 280] on link at bounding box center [238, 311] width 196 height 65
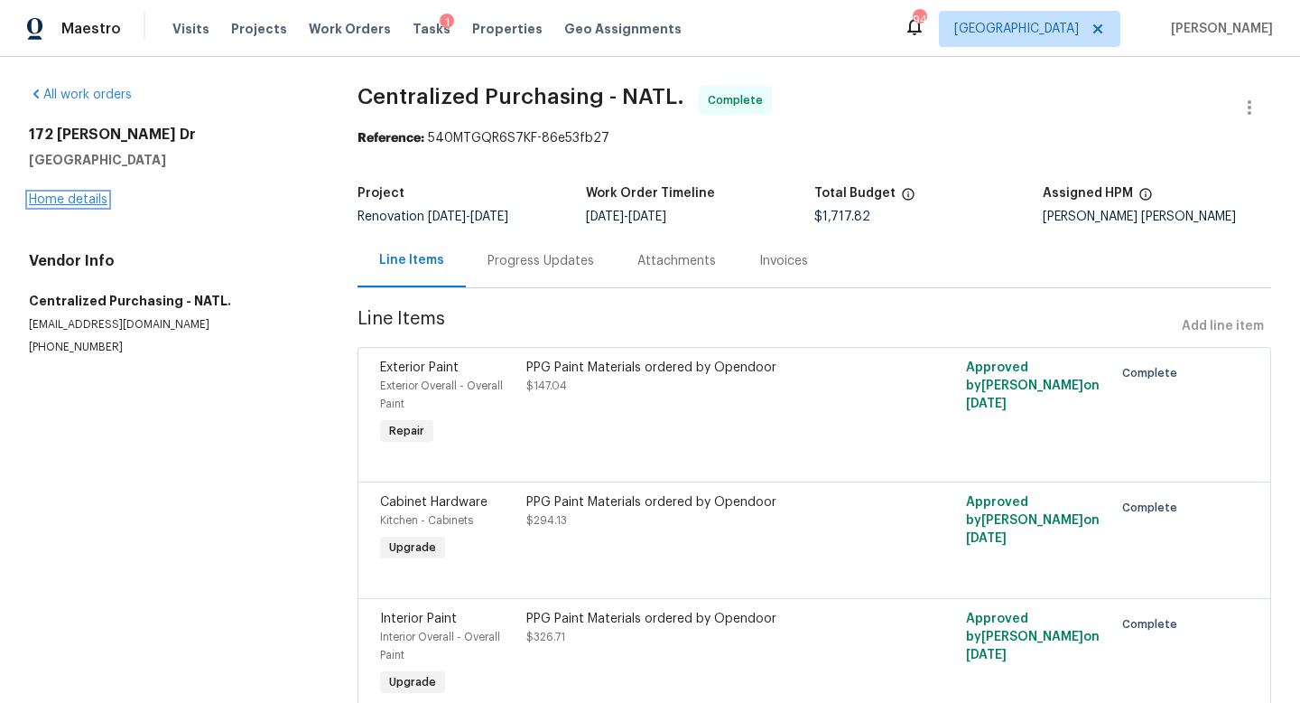
click at [68, 199] on link "Home details" at bounding box center [68, 199] width 79 height 13
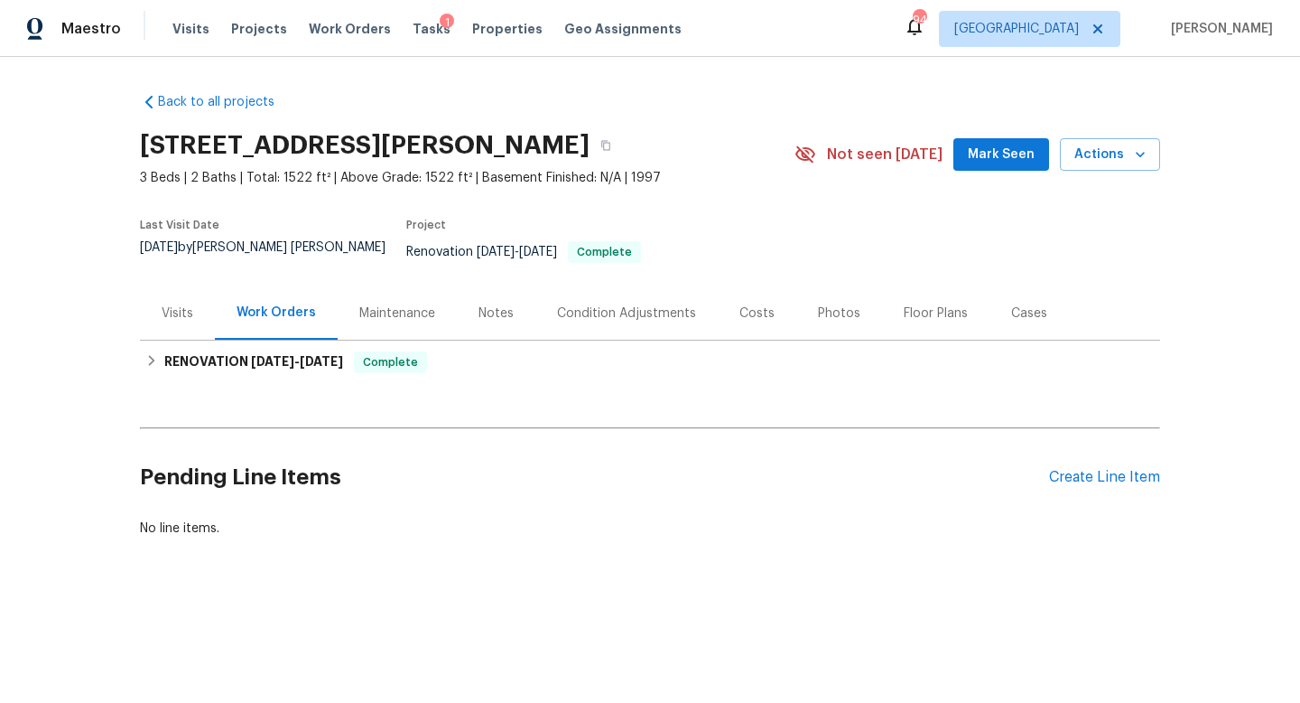
click at [172, 304] on div "Visits" at bounding box center [178, 313] width 32 height 18
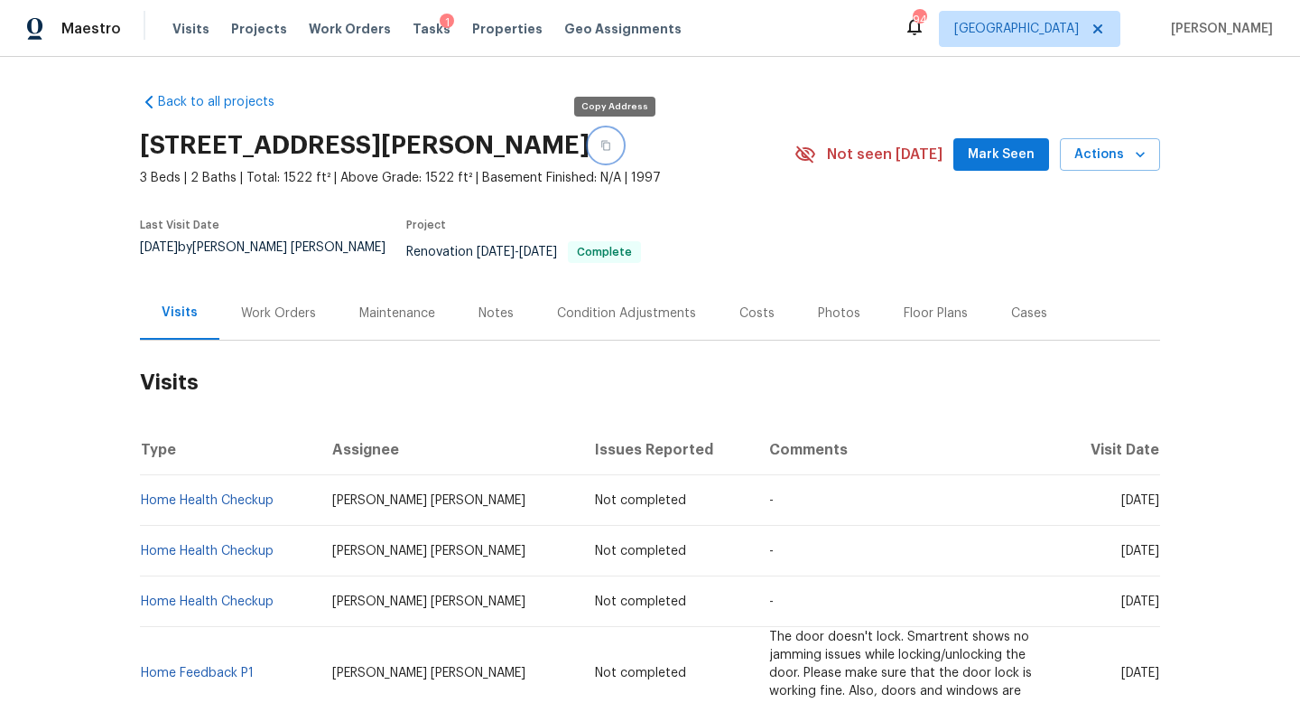
click at [600, 145] on button "button" at bounding box center [606, 145] width 33 height 33
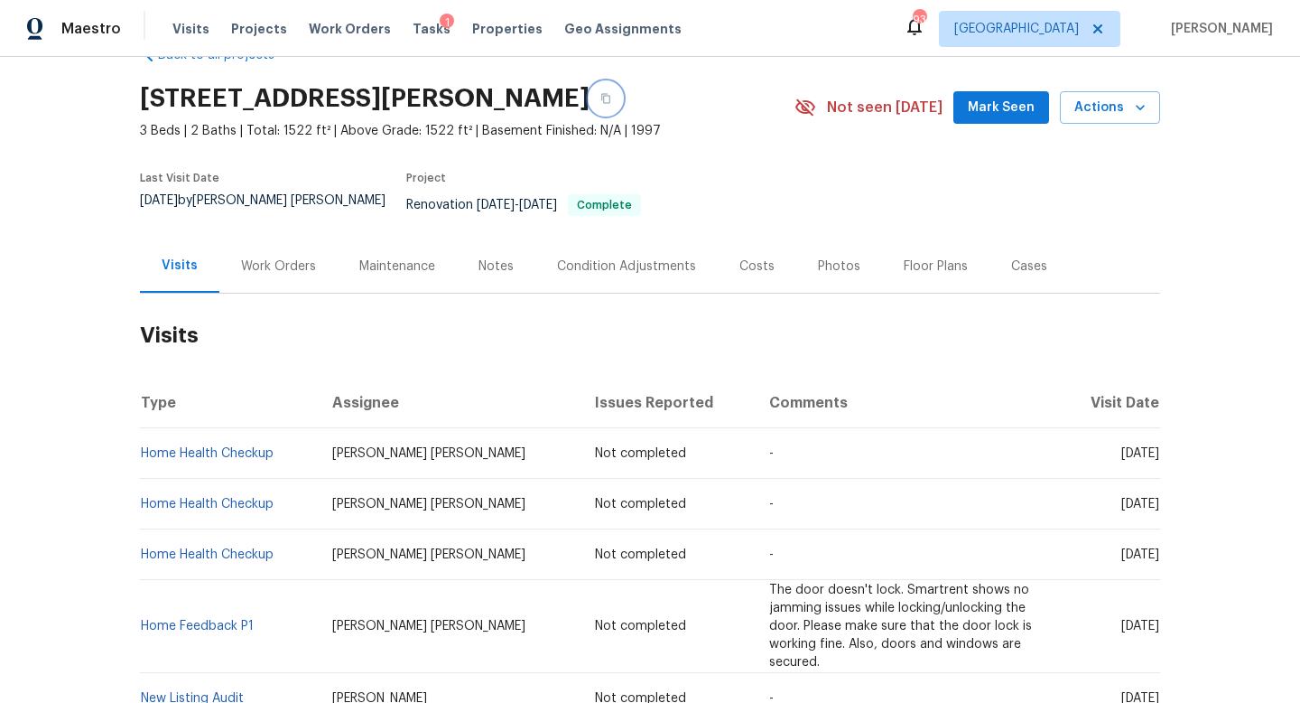
scroll to position [50, 0]
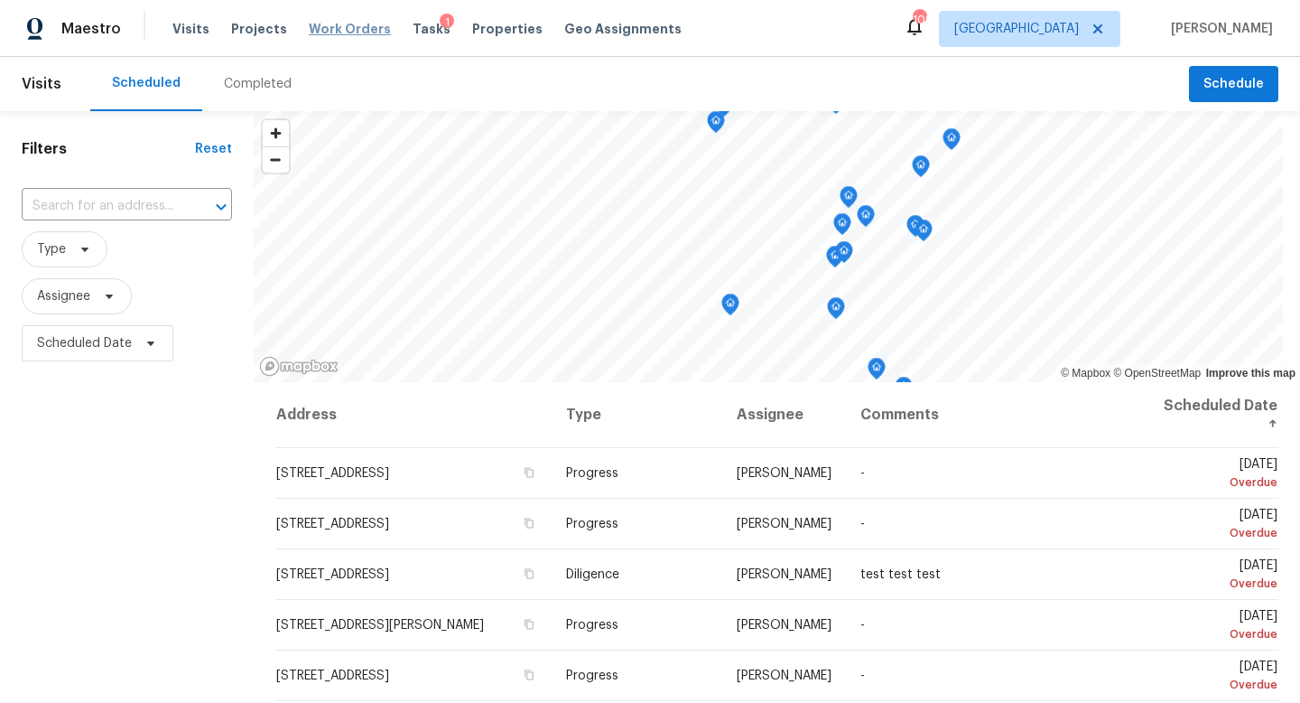
click at [353, 24] on span "Work Orders" at bounding box center [350, 29] width 82 height 18
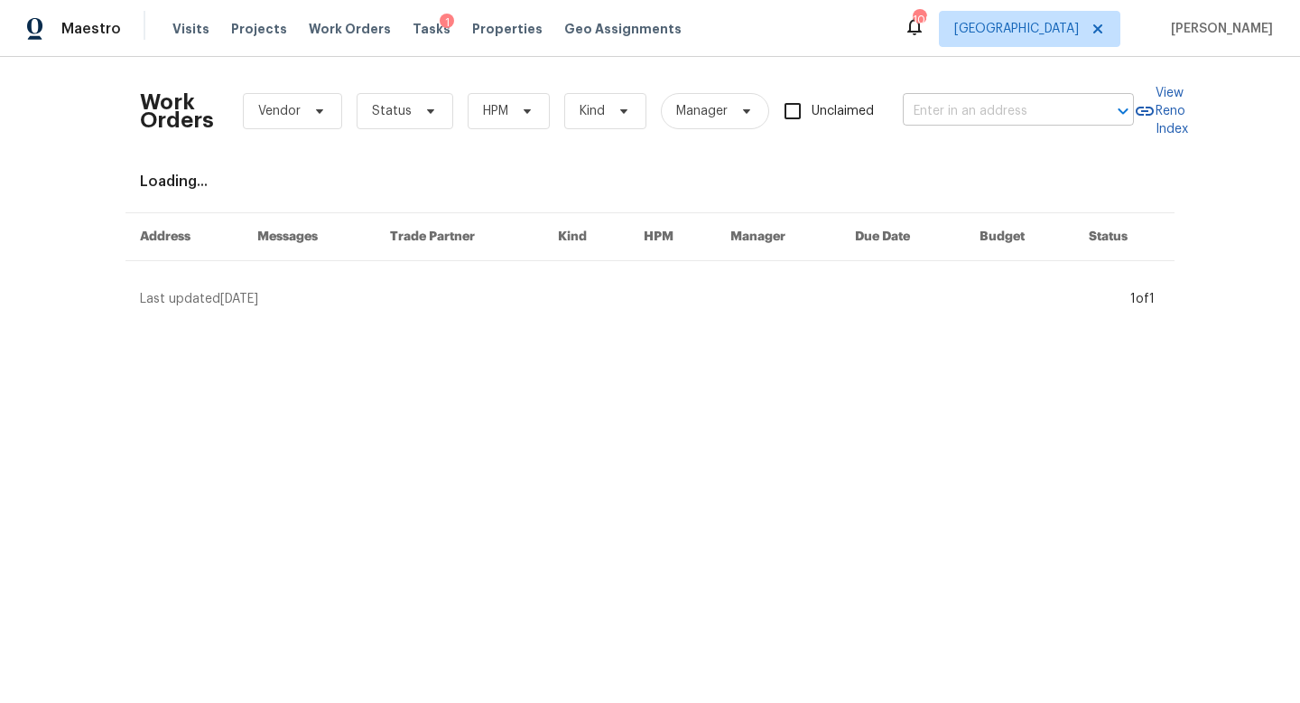
click at [948, 116] on input "text" at bounding box center [993, 112] width 181 height 28
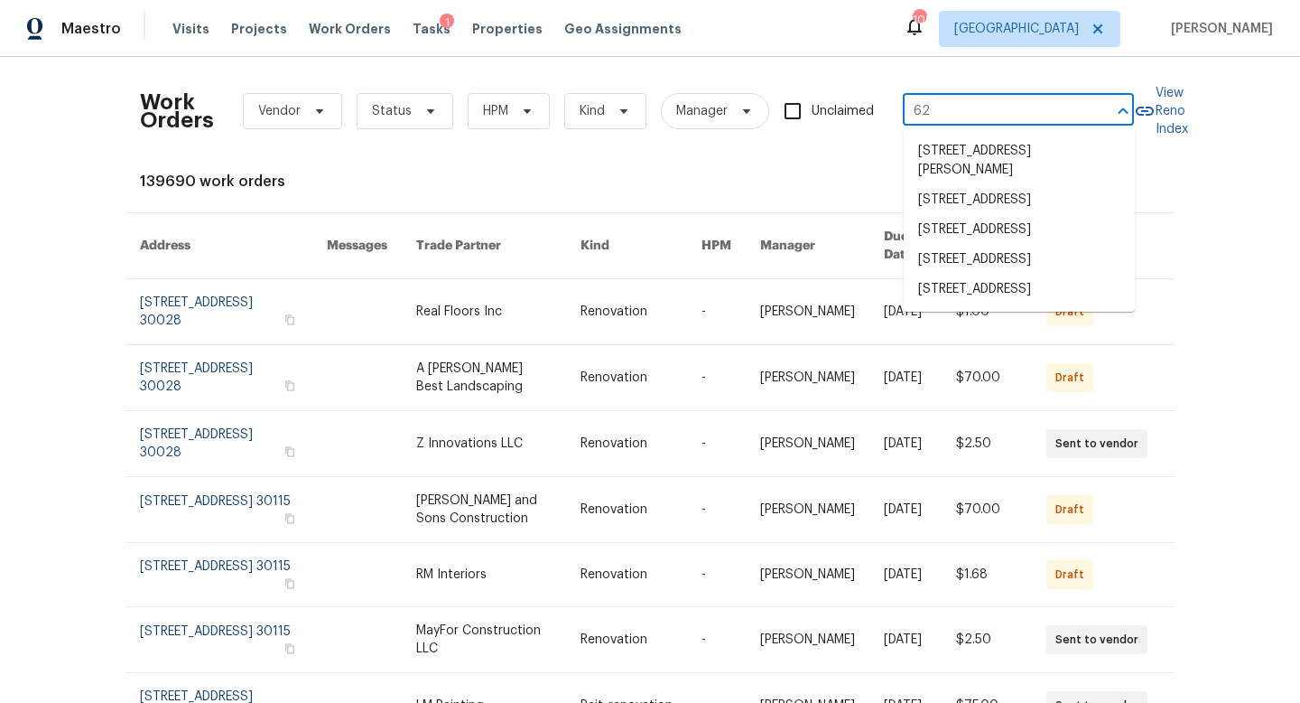
type input "6"
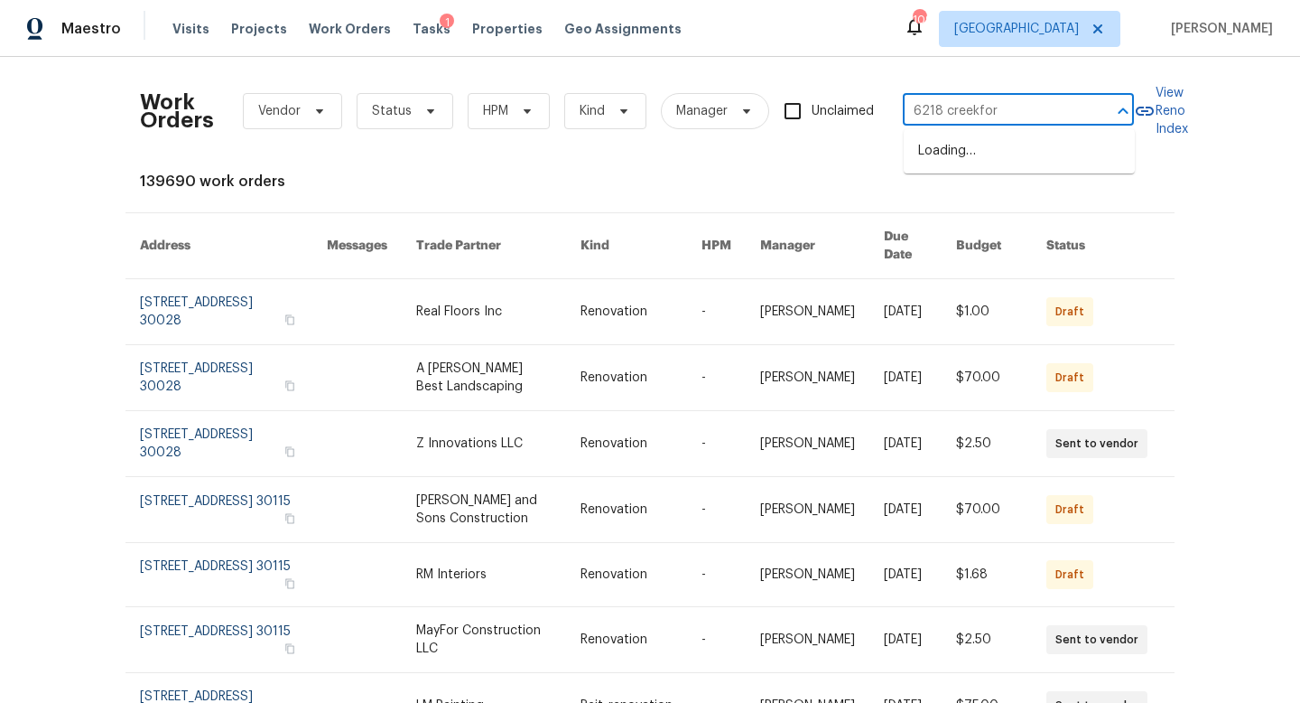
type input "6218 creekford"
click at [1015, 160] on li "6218 Creekford Ln, Lithonia, GA 30058" at bounding box center [1019, 151] width 231 height 30
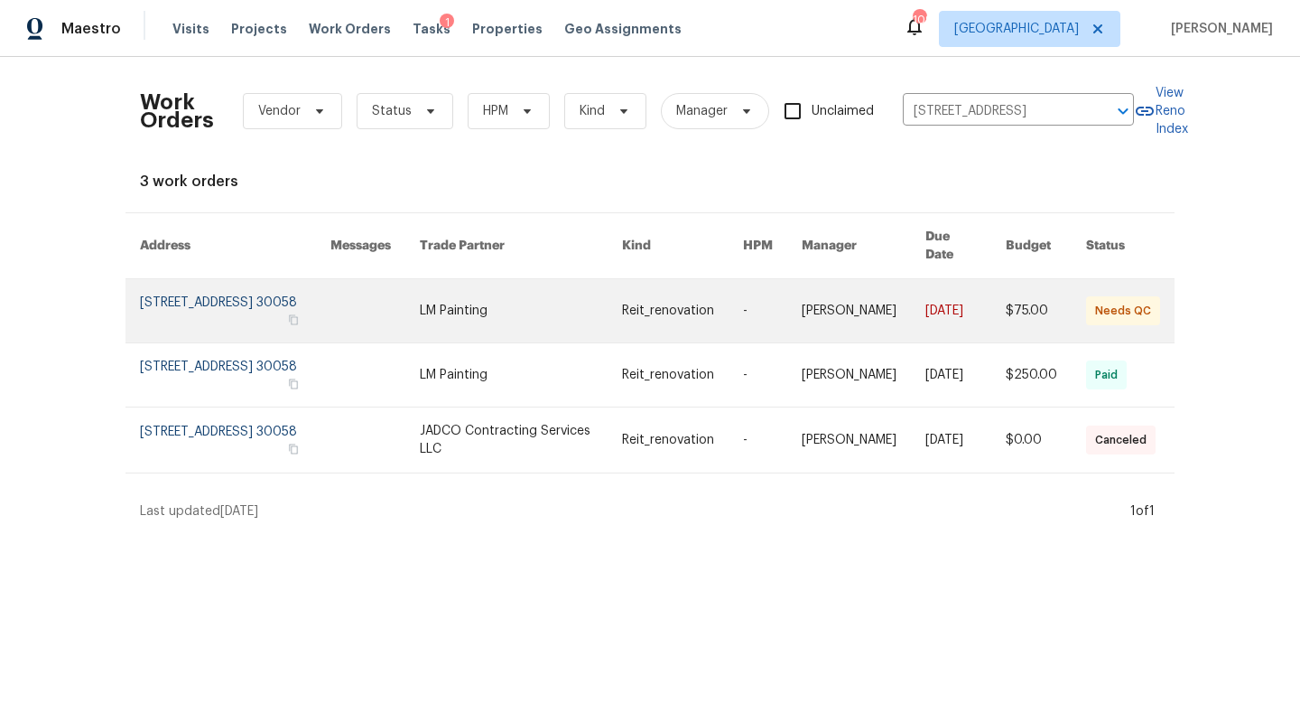
click at [420, 302] on link at bounding box center [374, 310] width 89 height 63
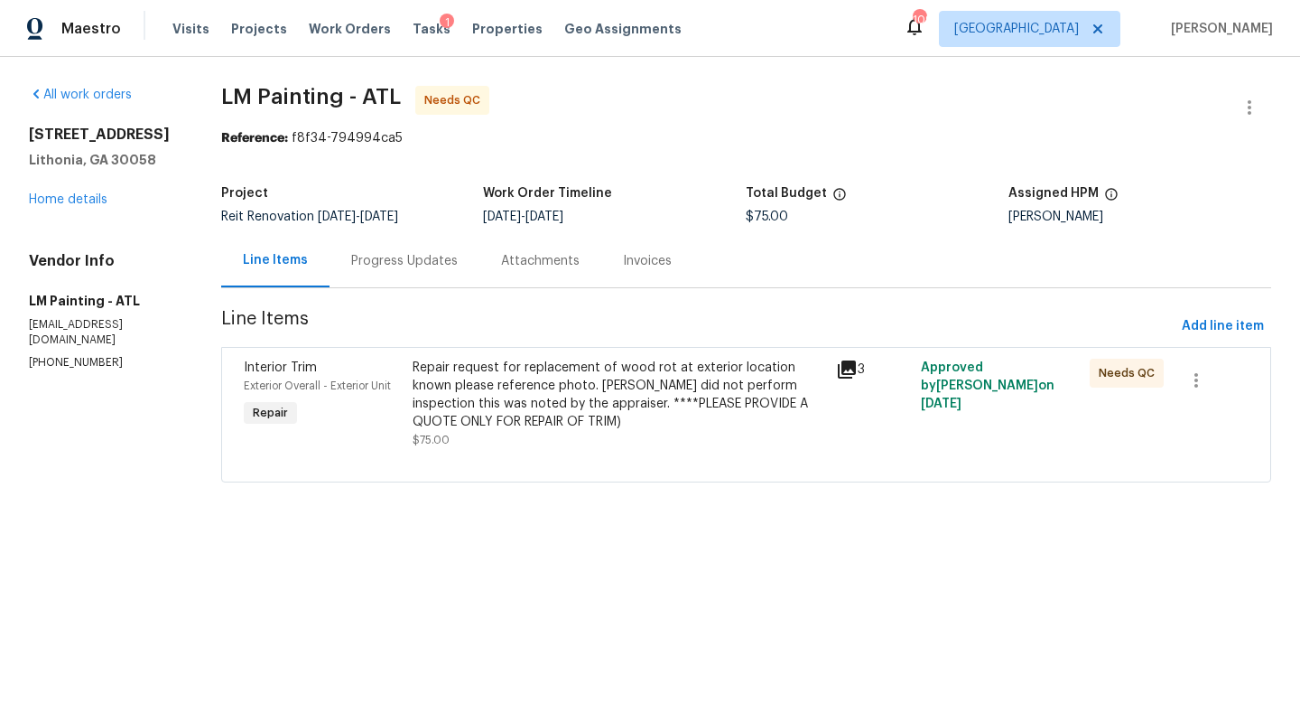
click at [69, 186] on div "6218 Creekford Ln Lithonia, GA 30058 Home details" at bounding box center [103, 167] width 149 height 83
click at [69, 202] on link "Home details" at bounding box center [68, 199] width 79 height 13
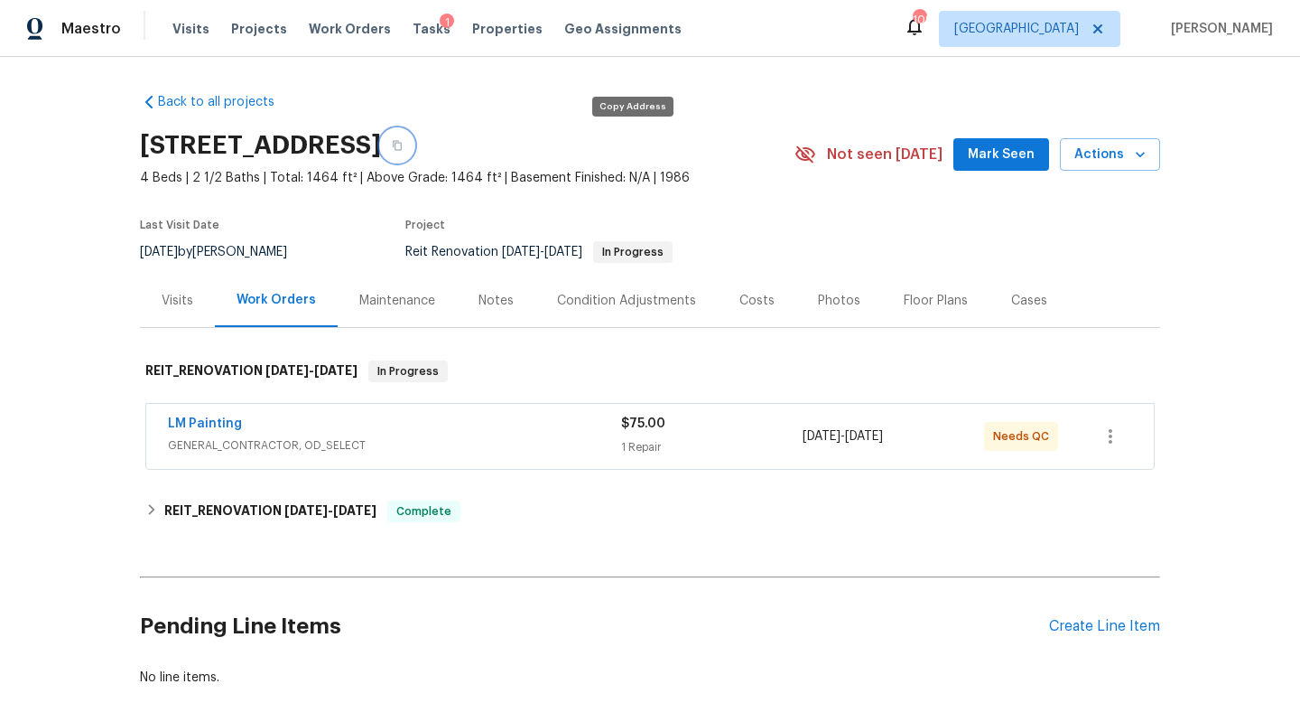
click at [414, 142] on button "button" at bounding box center [397, 145] width 33 height 33
click at [202, 305] on div "Visits" at bounding box center [177, 300] width 75 height 53
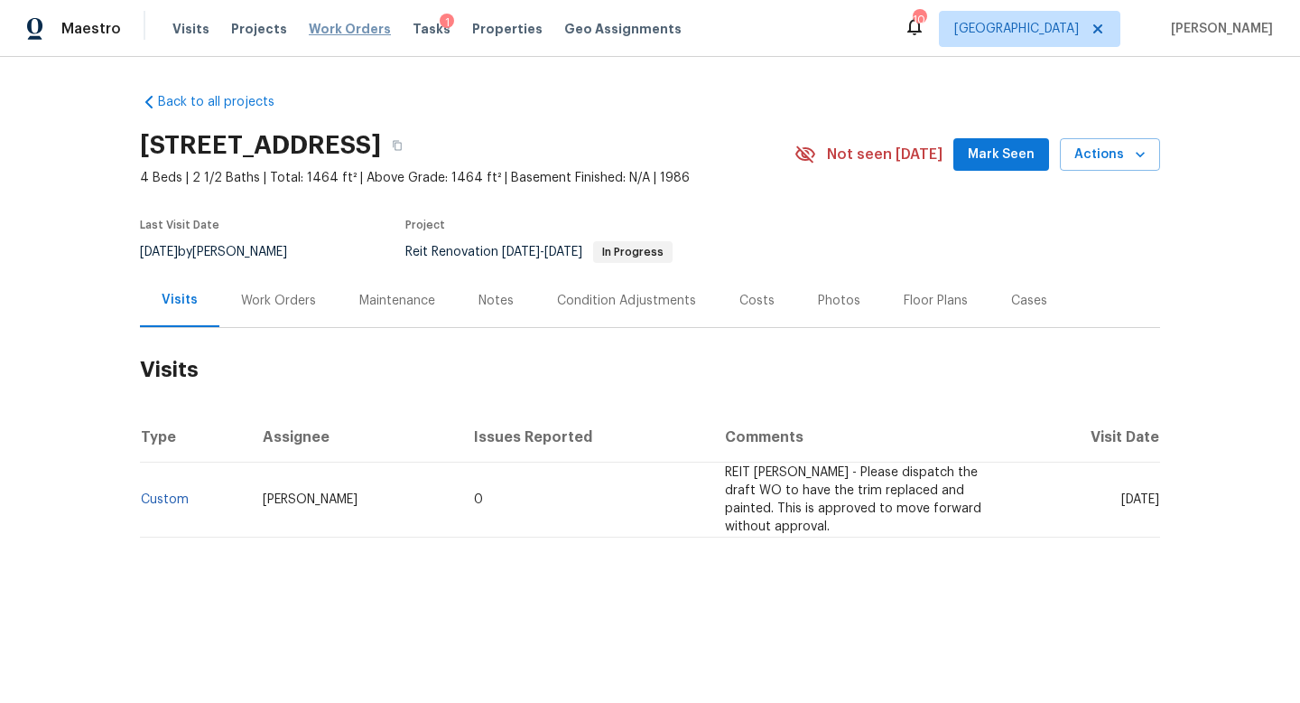
click at [349, 32] on span "Work Orders" at bounding box center [350, 29] width 82 height 18
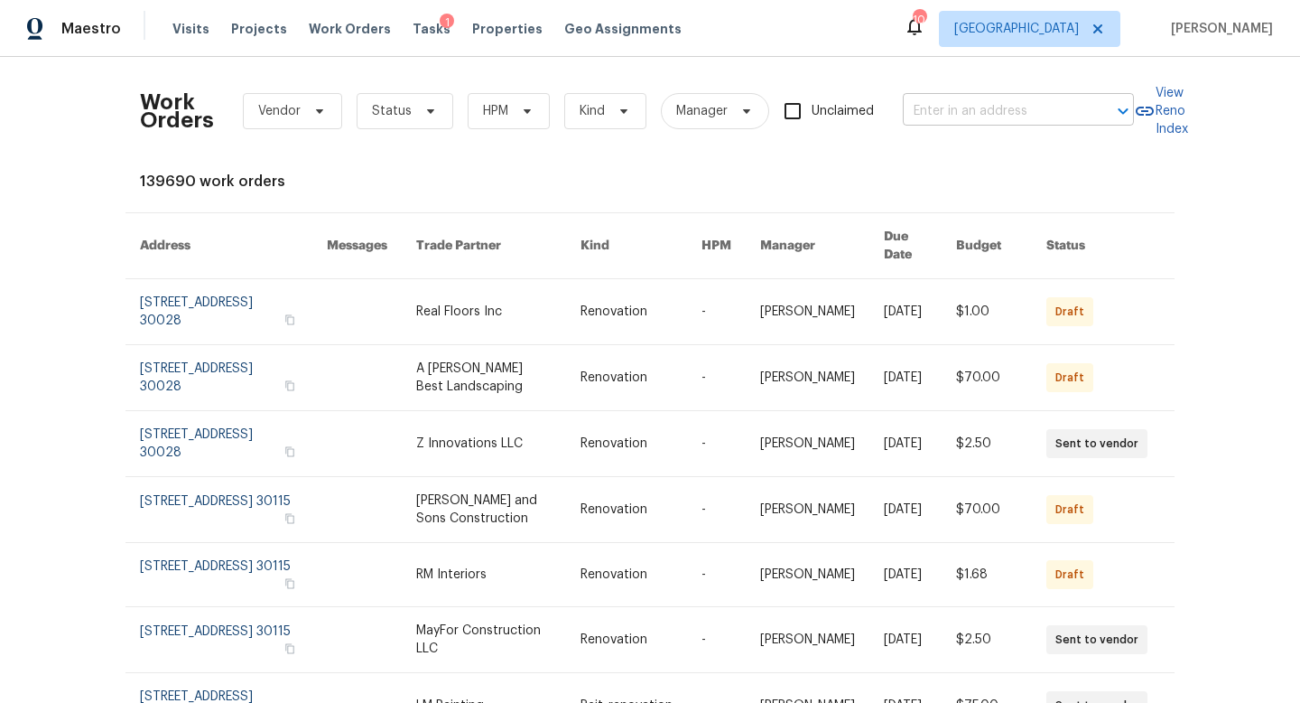
drag, startPoint x: 952, startPoint y: 127, endPoint x: 952, endPoint y: 112, distance: 15.4
click at [952, 127] on div "Work Orders Vendor Status HPM Kind Manager Unclaimed ​" at bounding box center [637, 110] width 994 height 79
click at [952, 111] on input "text" at bounding box center [993, 112] width 181 height 28
type input "wild cherry"
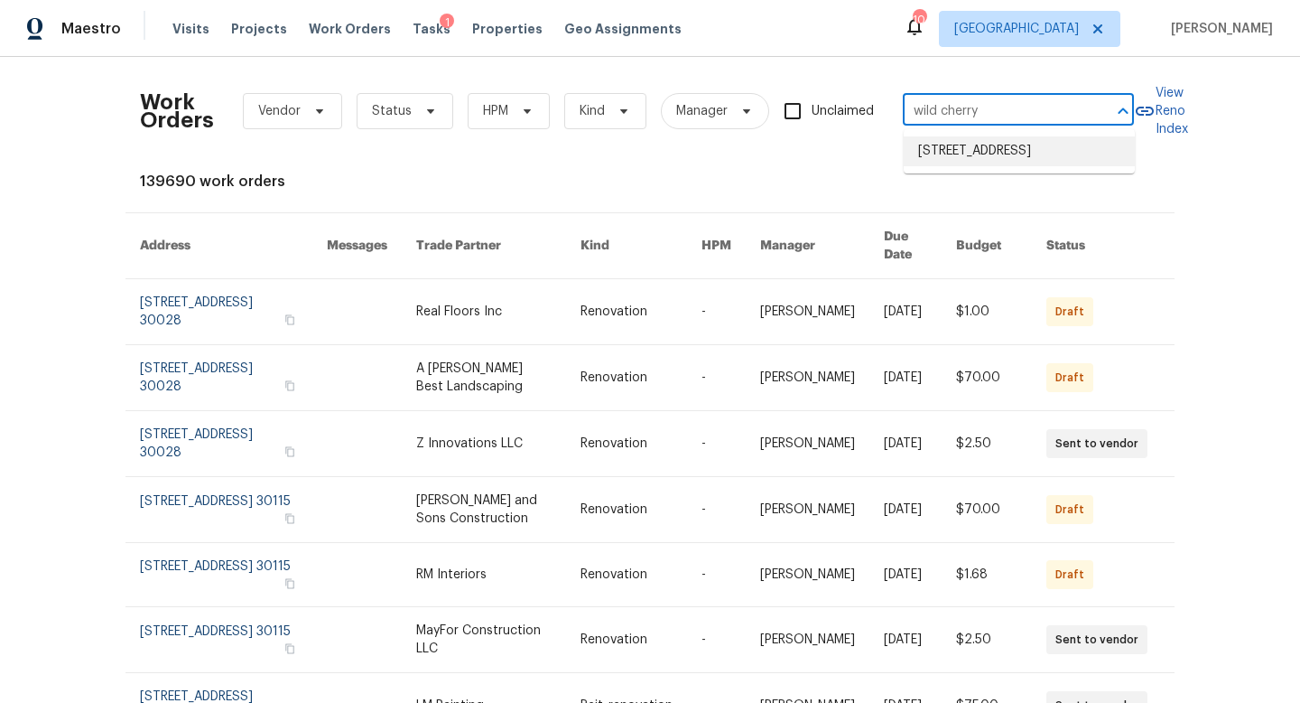
click at [1001, 162] on li "[STREET_ADDRESS]" at bounding box center [1019, 151] width 231 height 30
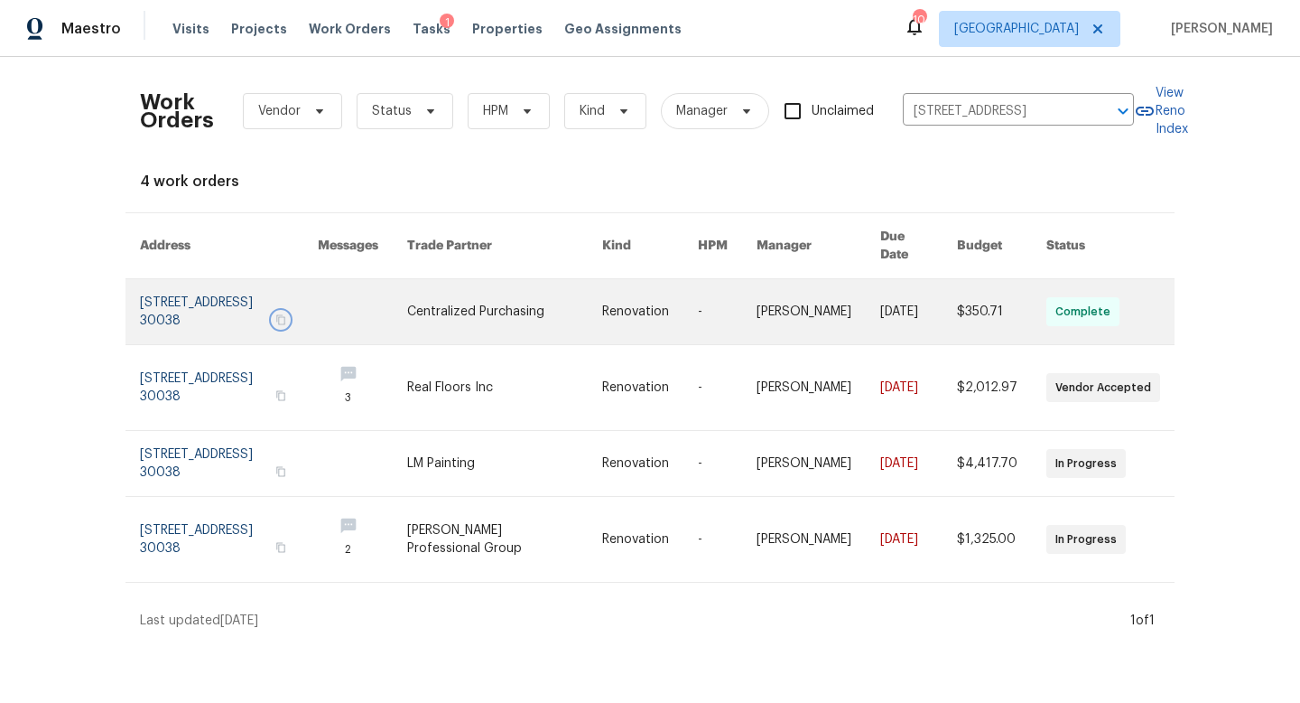
click at [285, 321] on icon "button" at bounding box center [280, 320] width 9 height 10
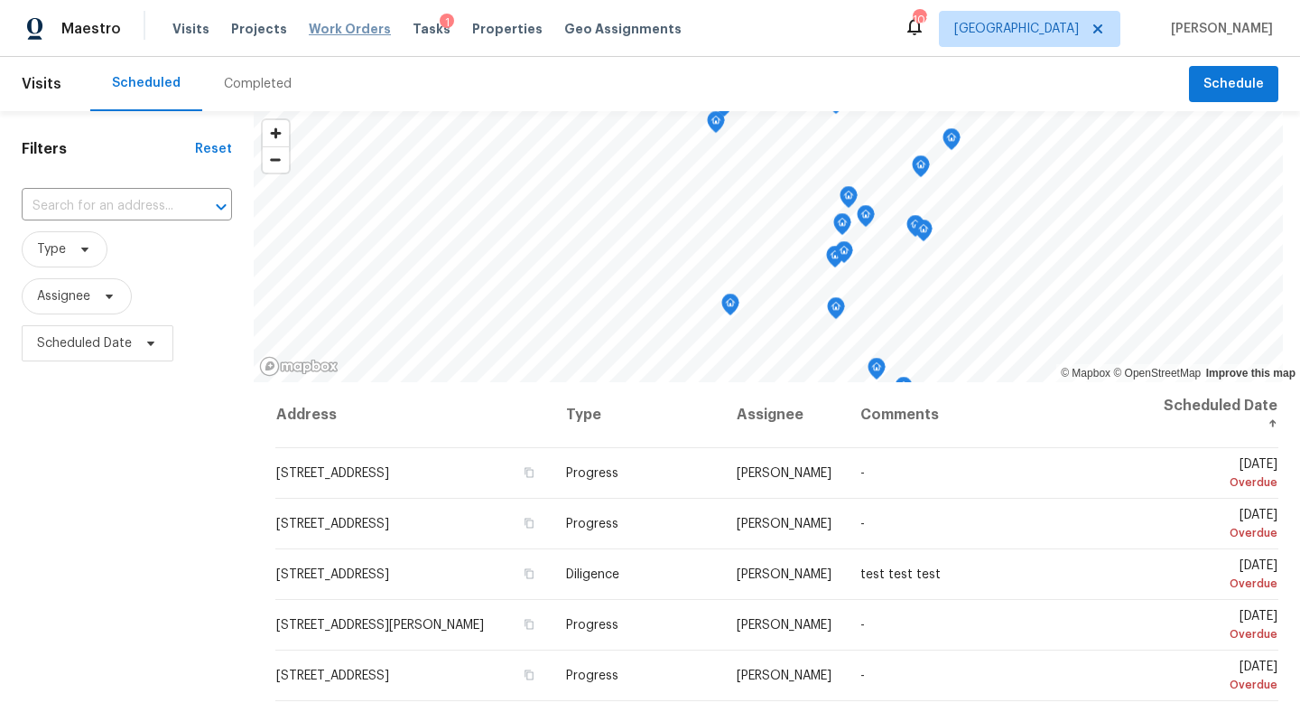
click at [364, 23] on span "Work Orders" at bounding box center [350, 29] width 82 height 18
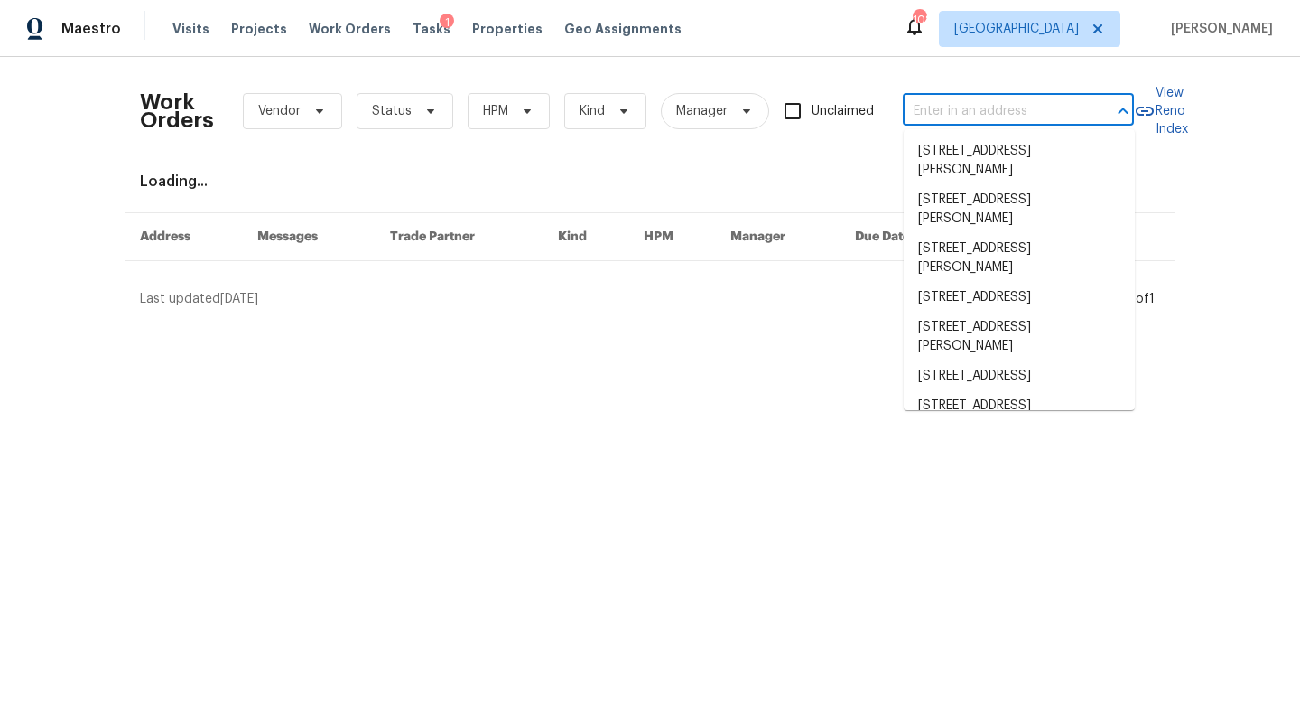
click at [931, 113] on input "text" at bounding box center [993, 112] width 181 height 28
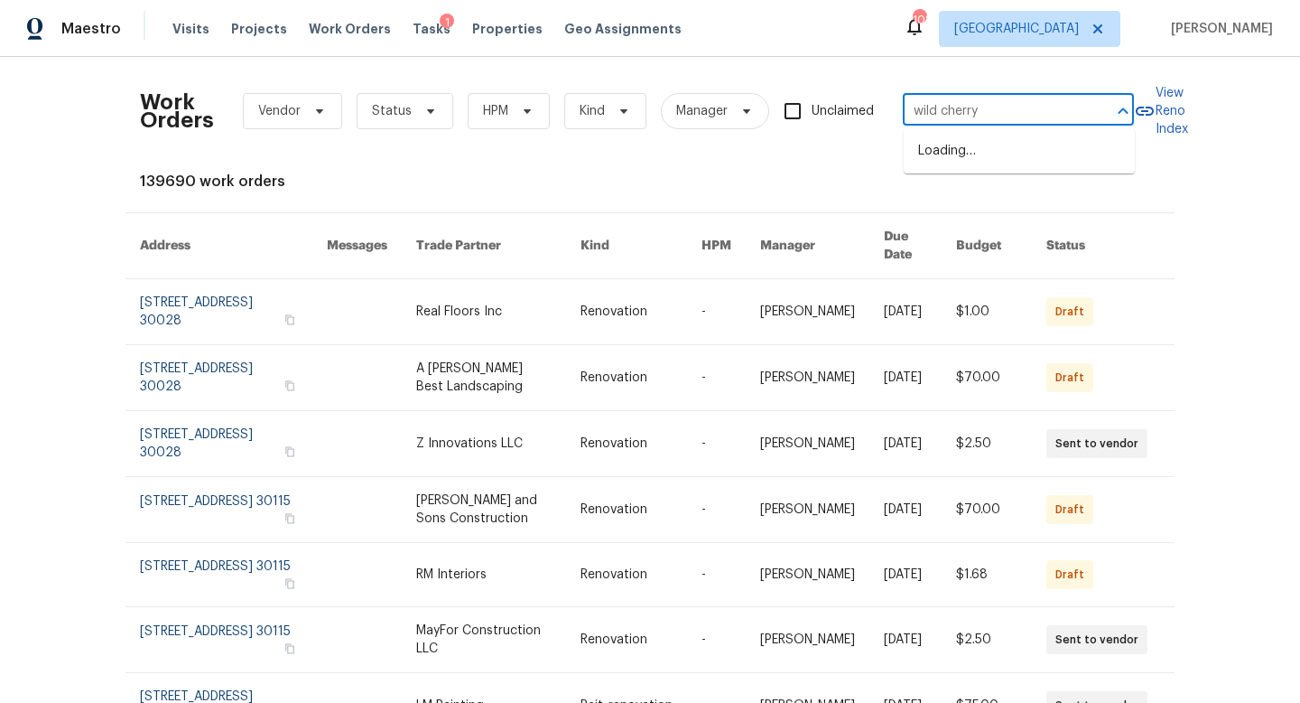
type input "wild cherry"
click at [964, 148] on li "[STREET_ADDRESS]" at bounding box center [1019, 151] width 231 height 30
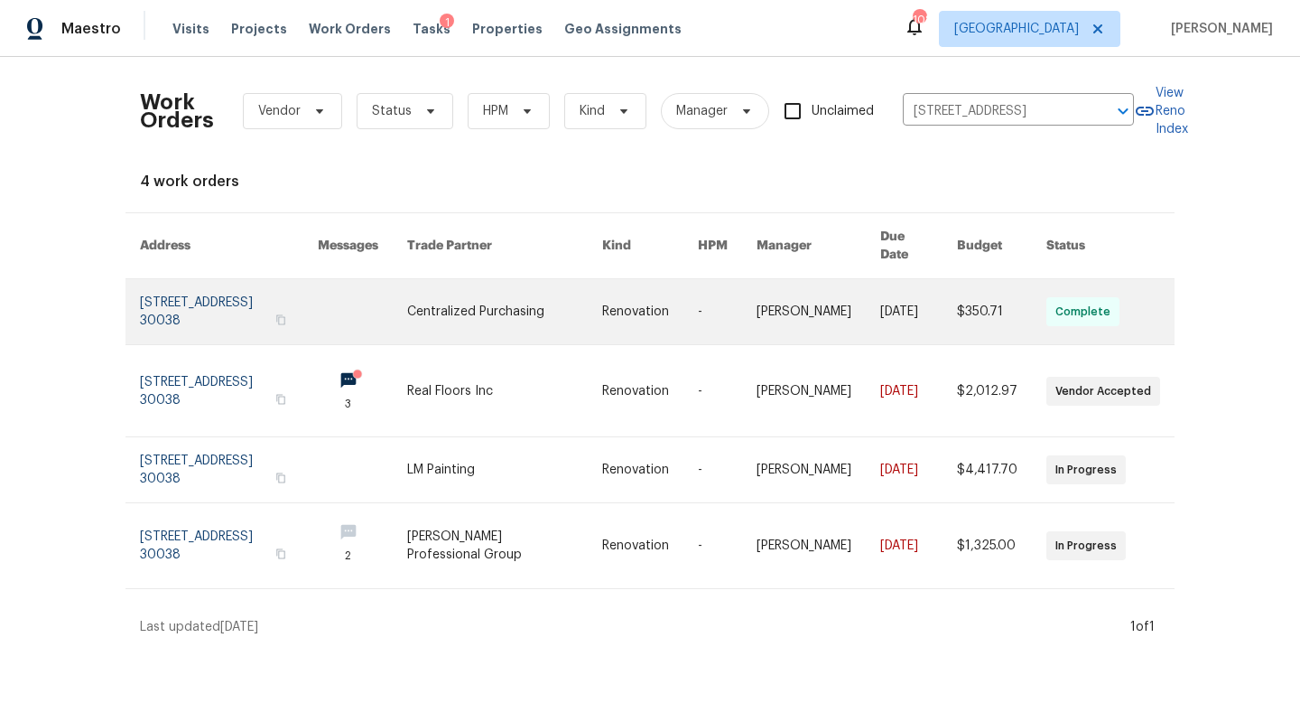
click at [317, 311] on link at bounding box center [229, 311] width 178 height 65
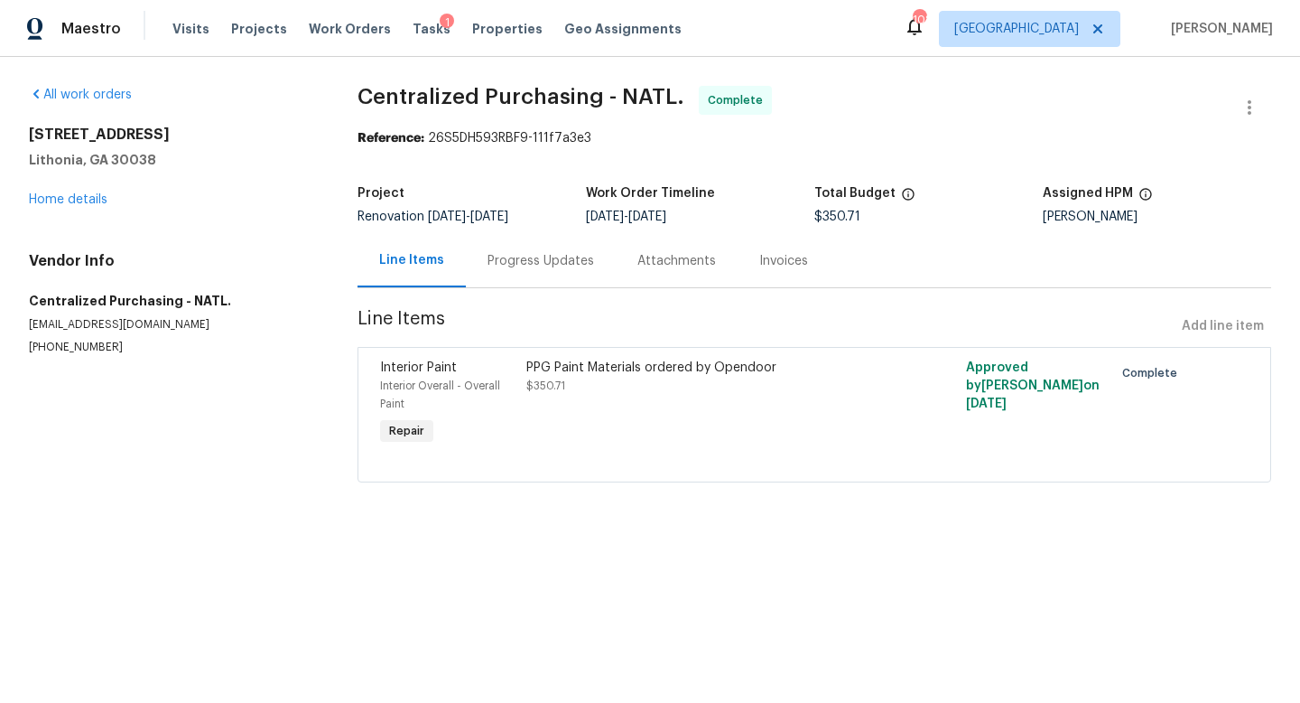
click at [88, 182] on div "7699 Wild Cherry Ln Lithonia, GA 30038 Home details" at bounding box center [171, 167] width 285 height 83
click at [88, 189] on div "7699 Wild Cherry Ln Lithonia, GA 30038 Home details" at bounding box center [171, 167] width 285 height 83
click at [88, 198] on link "Home details" at bounding box center [68, 199] width 79 height 13
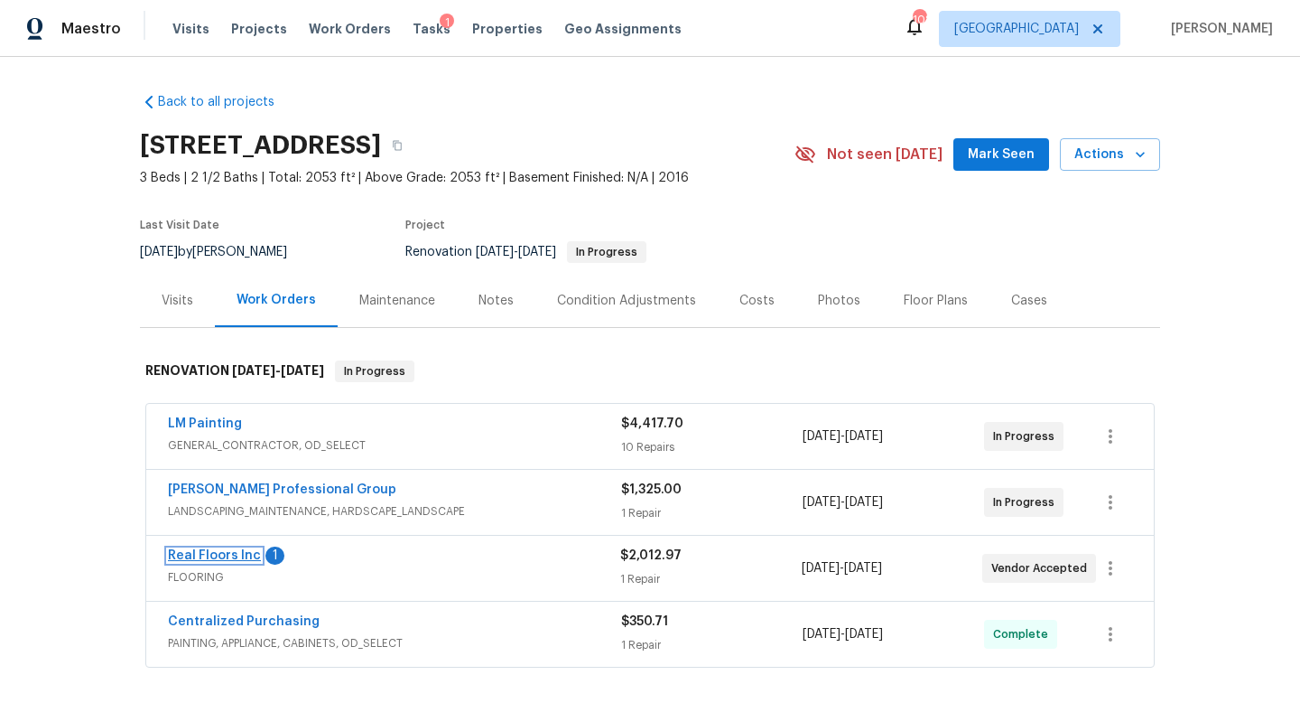
click at [241, 558] on link "Real Floors Inc" at bounding box center [214, 555] width 93 height 13
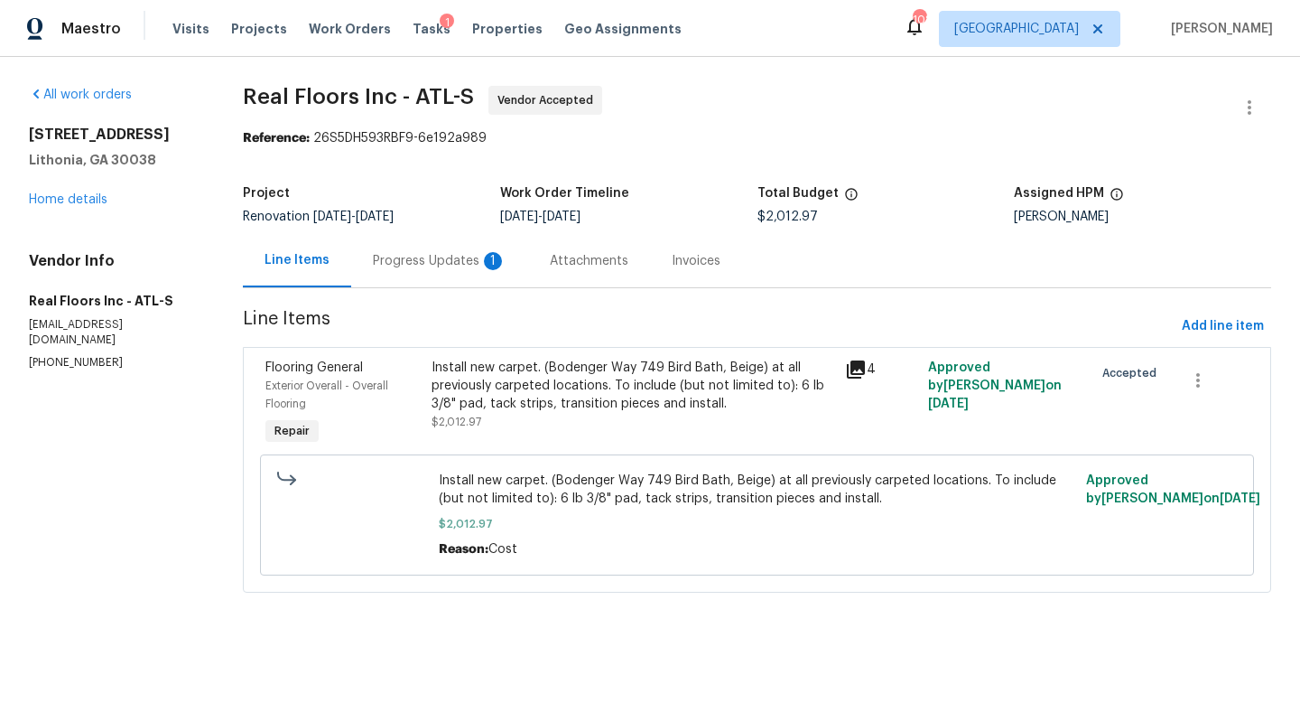
click at [444, 265] on div "Progress Updates 1" at bounding box center [440, 261] width 134 height 18
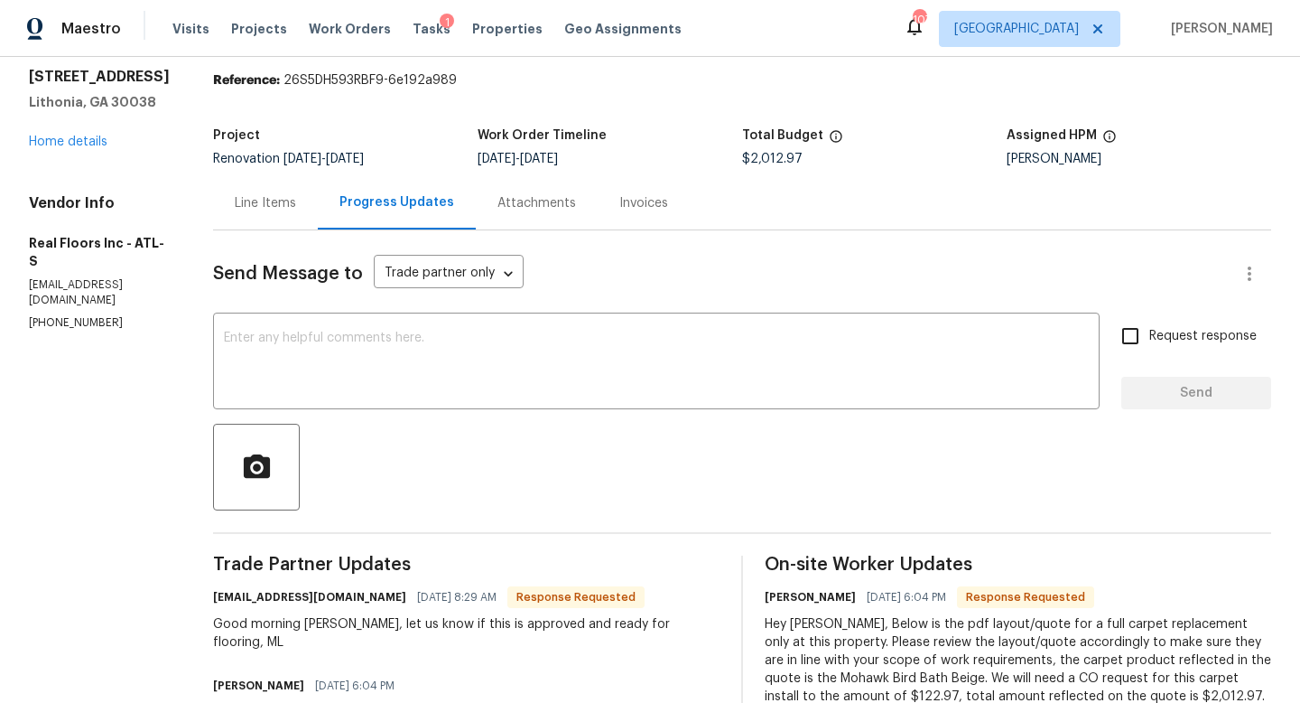
scroll to position [61, 0]
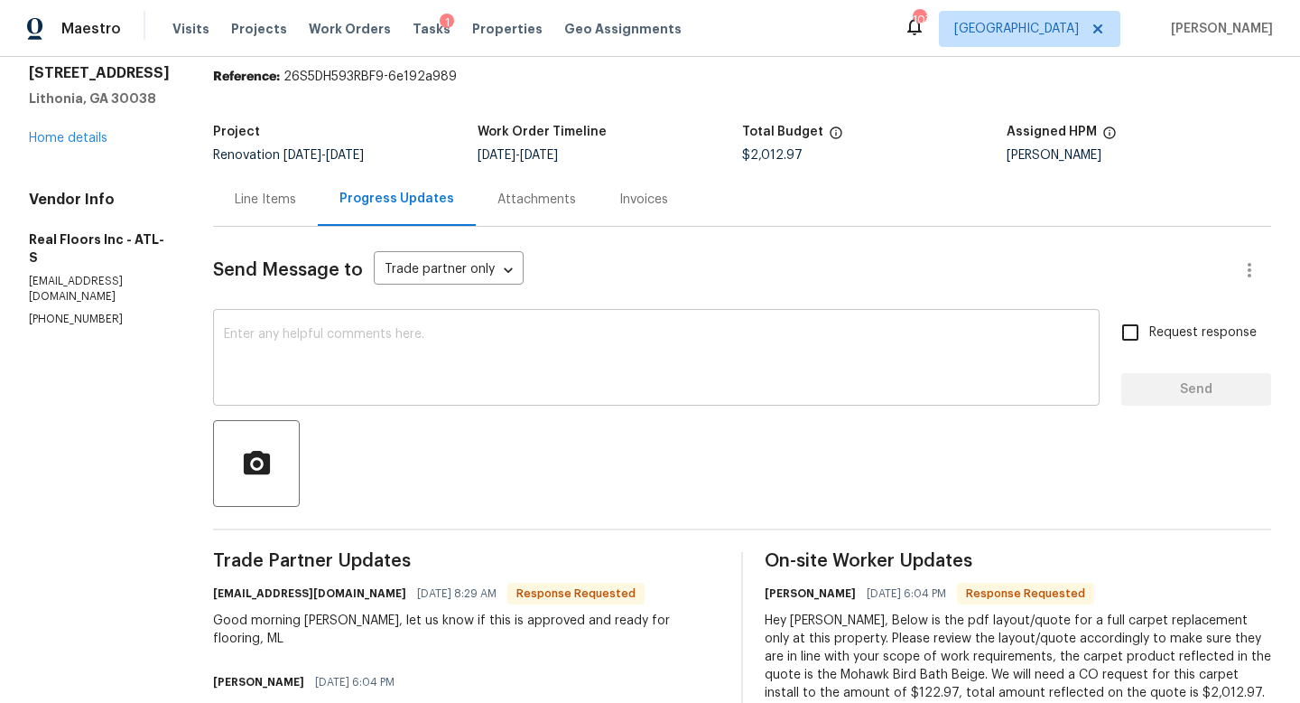
click at [414, 347] on textarea at bounding box center [656, 359] width 865 height 63
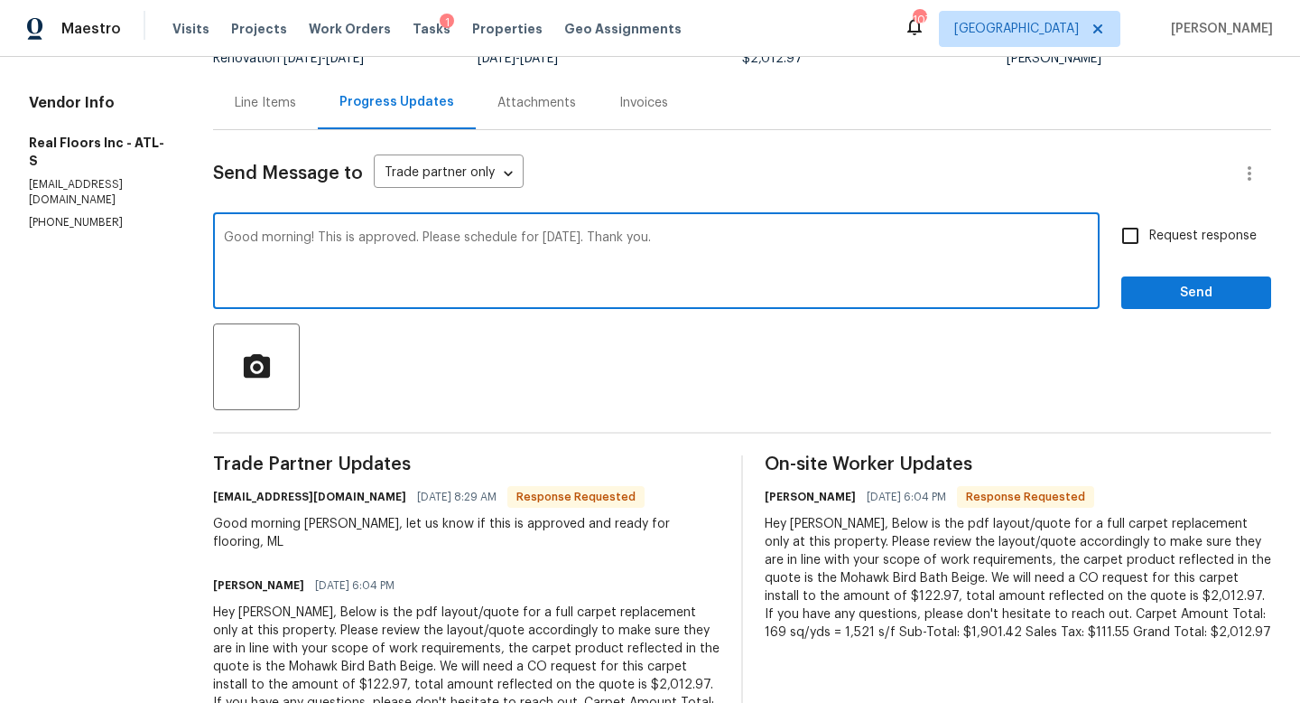
scroll to position [160, 0]
type textarea "Good morning! This is approved. Please schedule for tomorrow. Thank you."
click at [1131, 237] on input "Request response" at bounding box center [1131, 234] width 38 height 38
checkbox input "true"
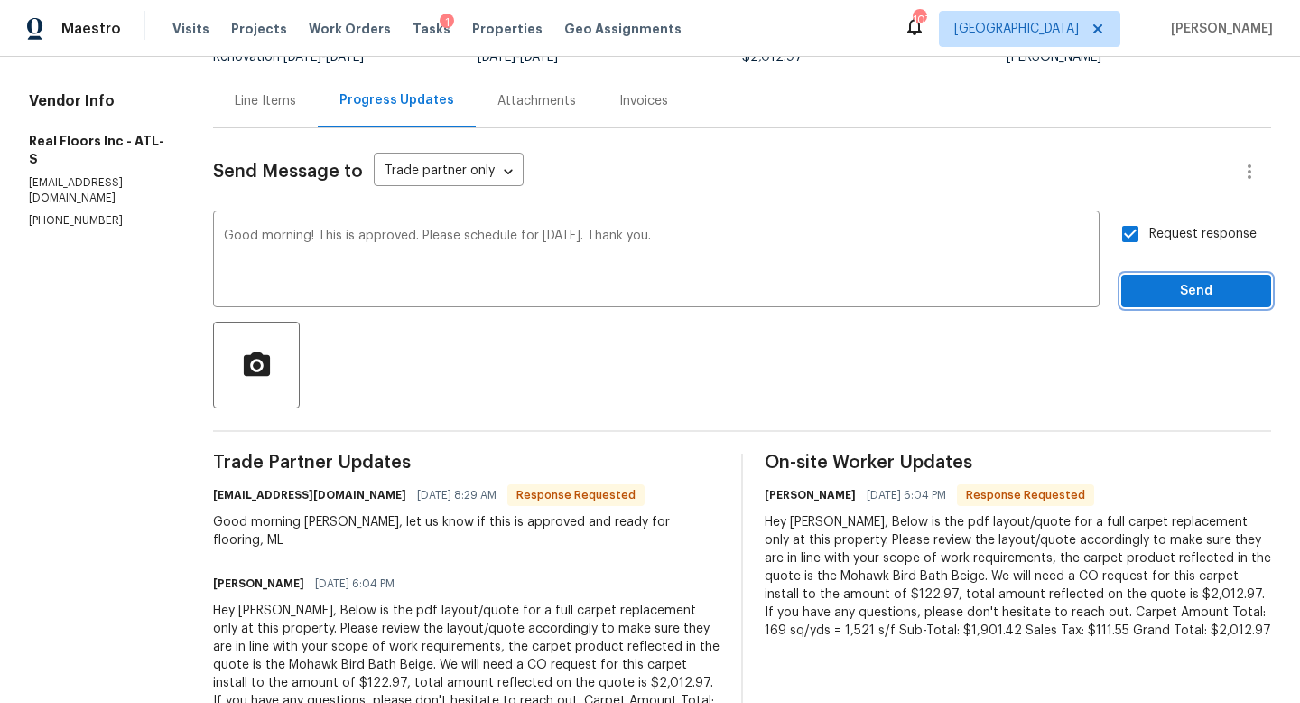
click at [1134, 279] on button "Send" at bounding box center [1196, 291] width 150 height 33
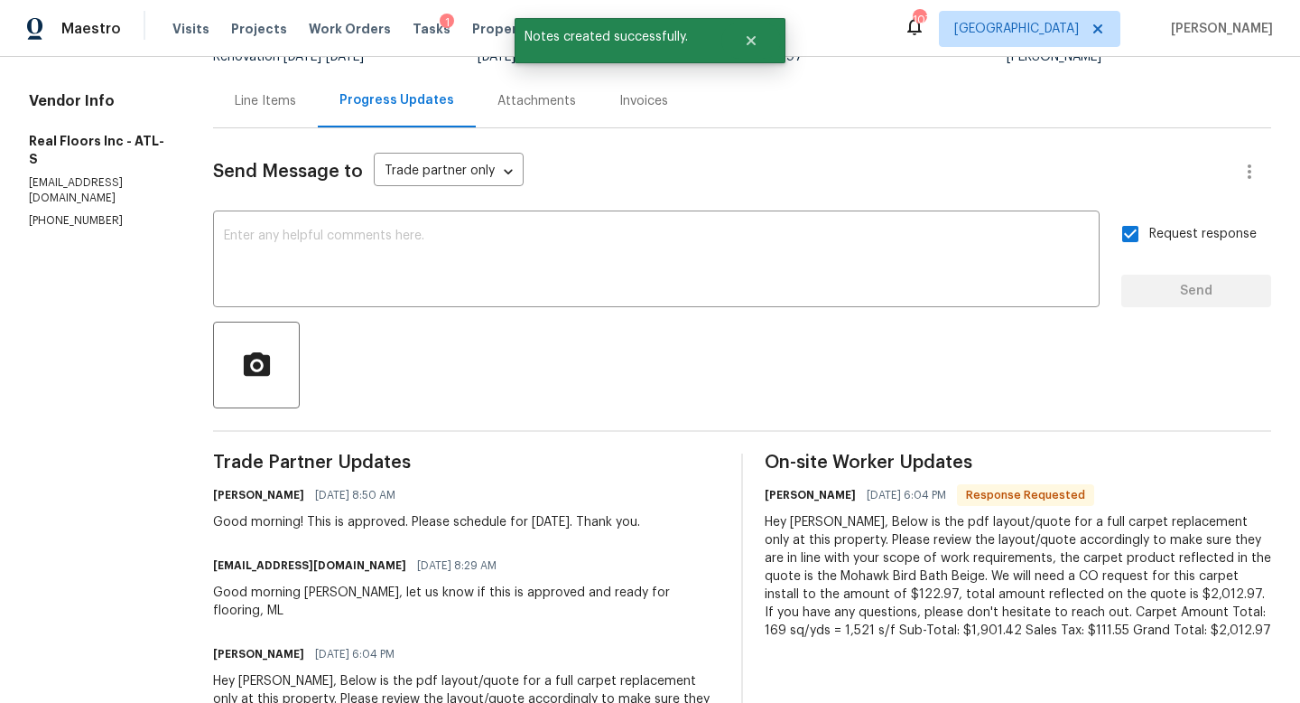
scroll to position [0, 0]
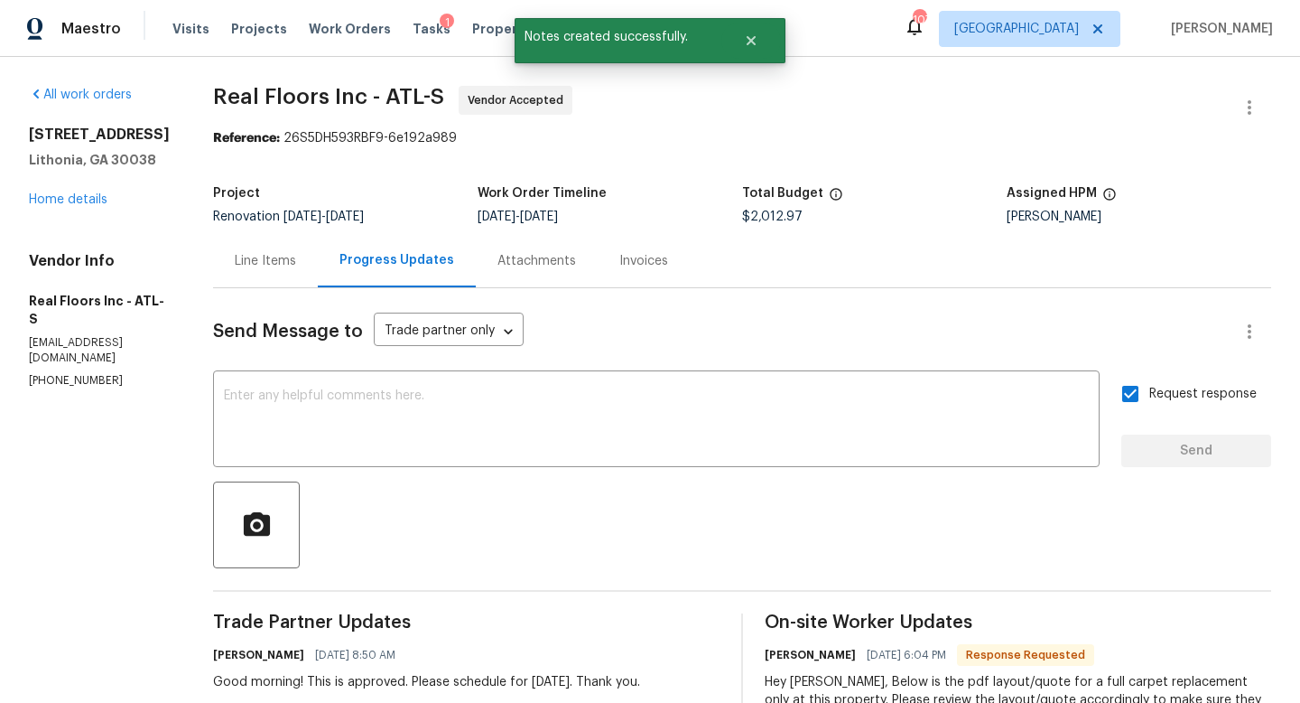
click at [91, 190] on div "7699 Wild Cherry Ln Lithonia, GA 30038 Home details" at bounding box center [99, 167] width 141 height 83
click at [91, 193] on link "Home details" at bounding box center [68, 199] width 79 height 13
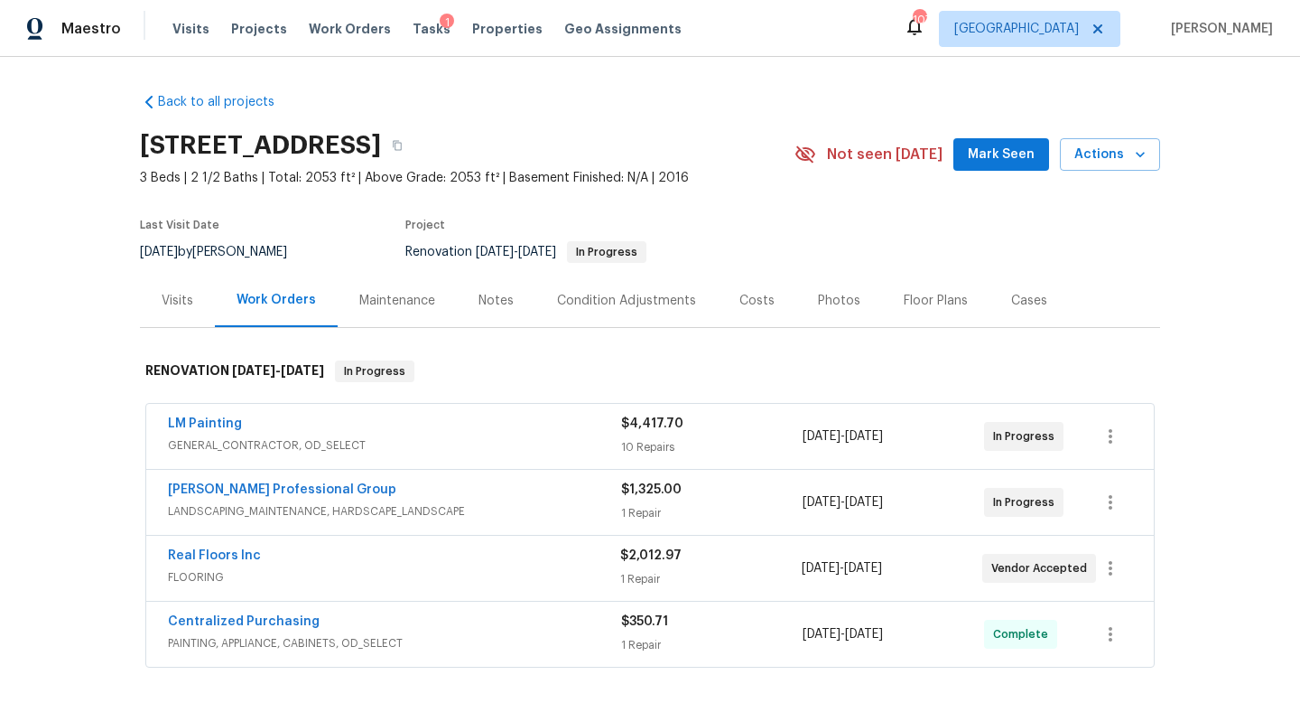
click at [183, 313] on div "Visits" at bounding box center [177, 300] width 75 height 53
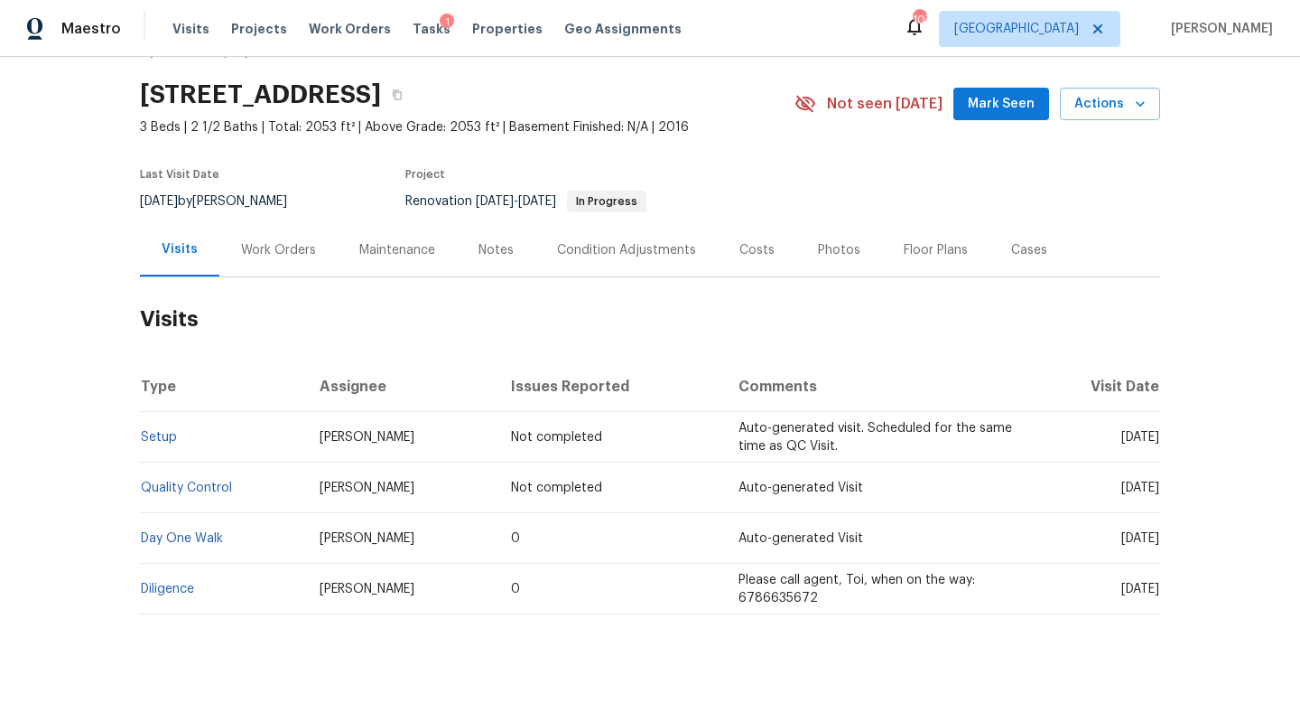
scroll to position [74, 0]
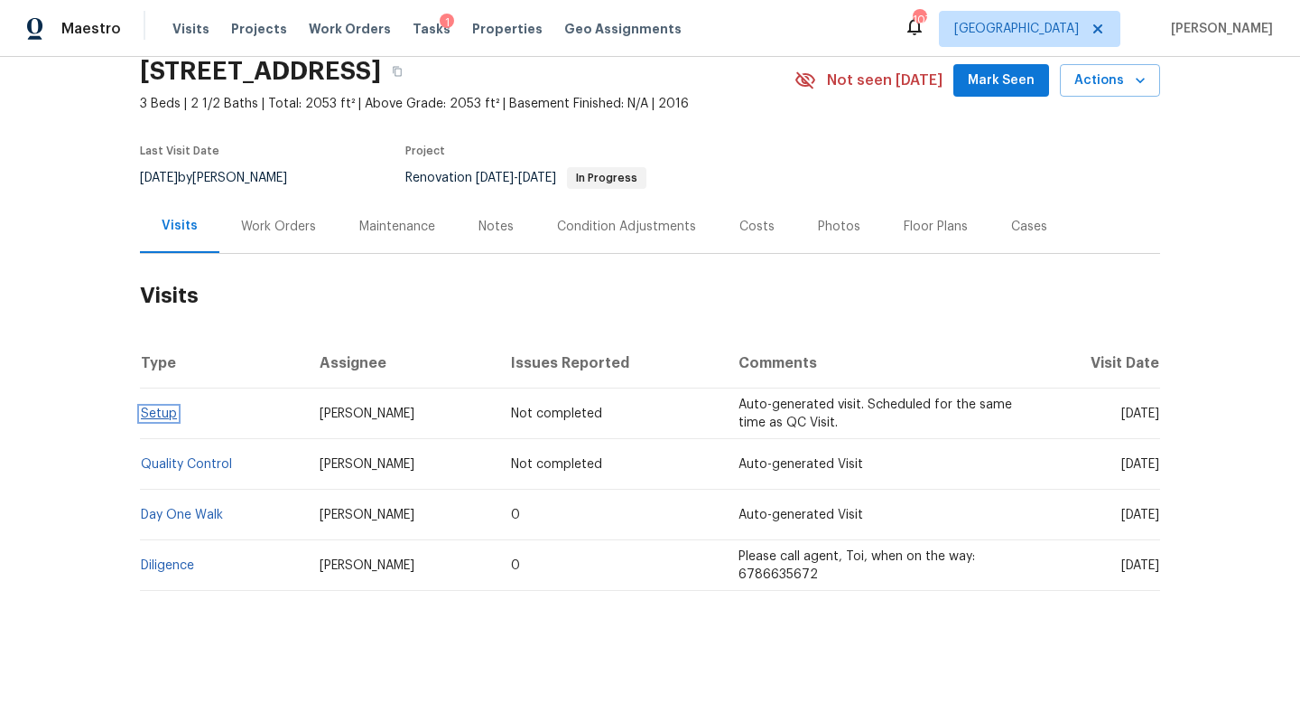
click at [168, 411] on link "Setup" at bounding box center [159, 413] width 36 height 13
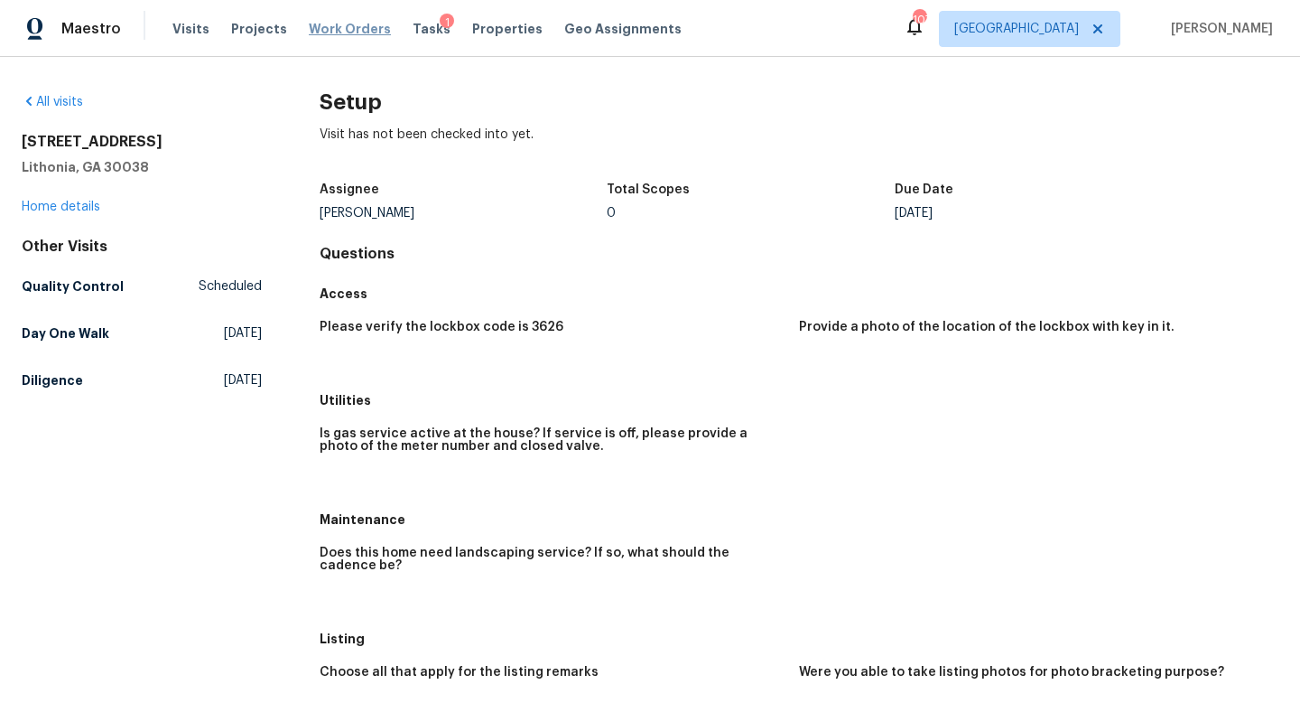
click at [329, 24] on span "Work Orders" at bounding box center [350, 29] width 82 height 18
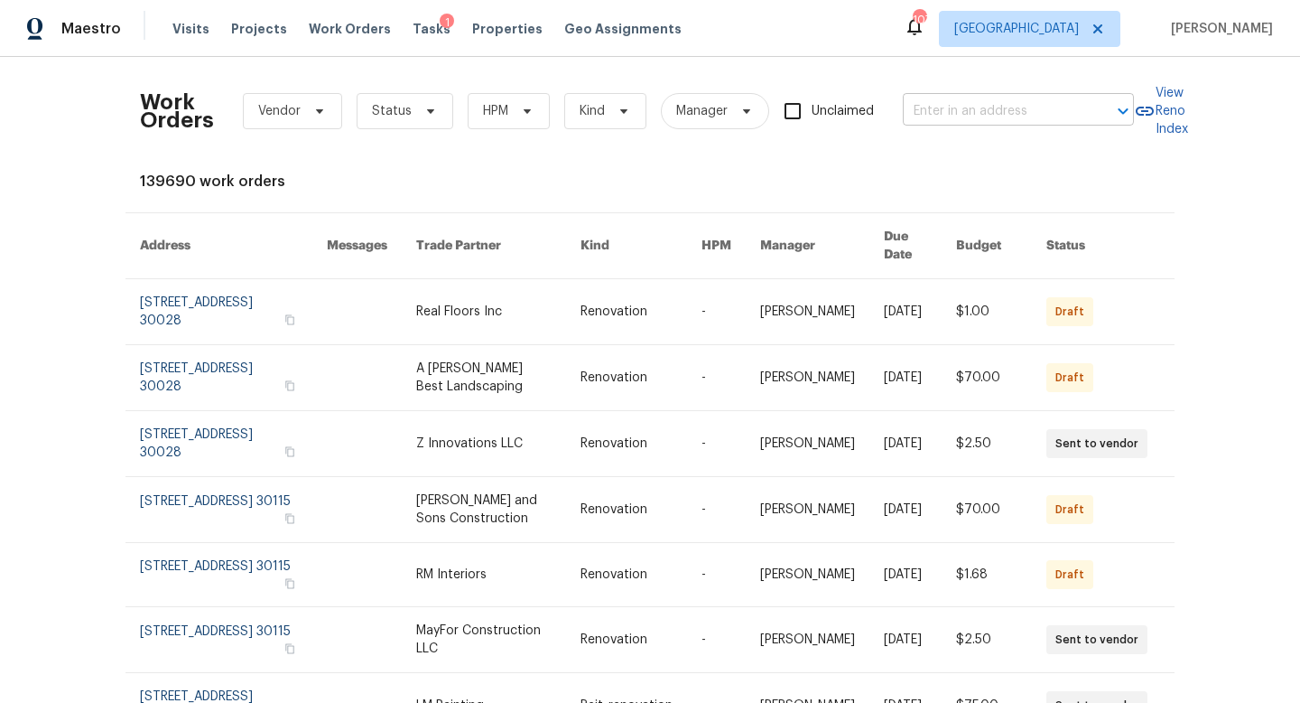
click at [964, 103] on input "text" at bounding box center [993, 112] width 181 height 28
type input "105 woodbine"
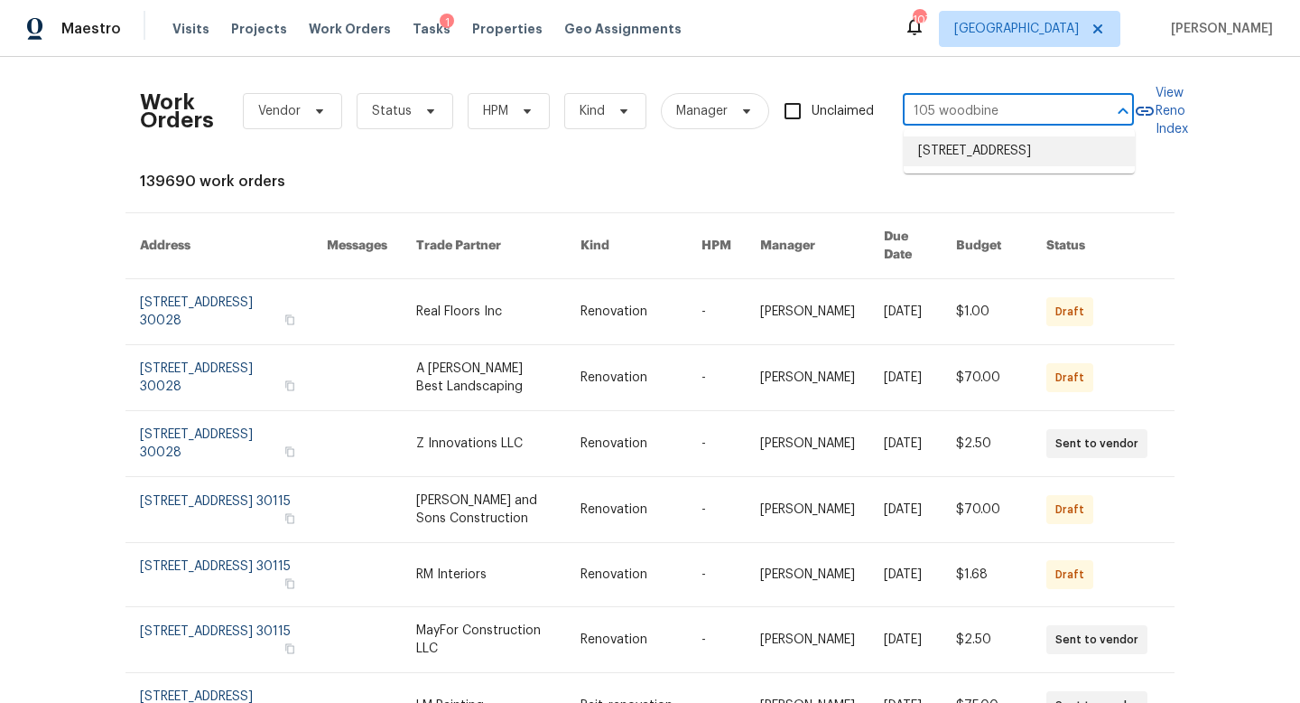
click at [963, 166] on li "105 Woodbine Dr, Carrollton, GA 30117" at bounding box center [1019, 151] width 231 height 30
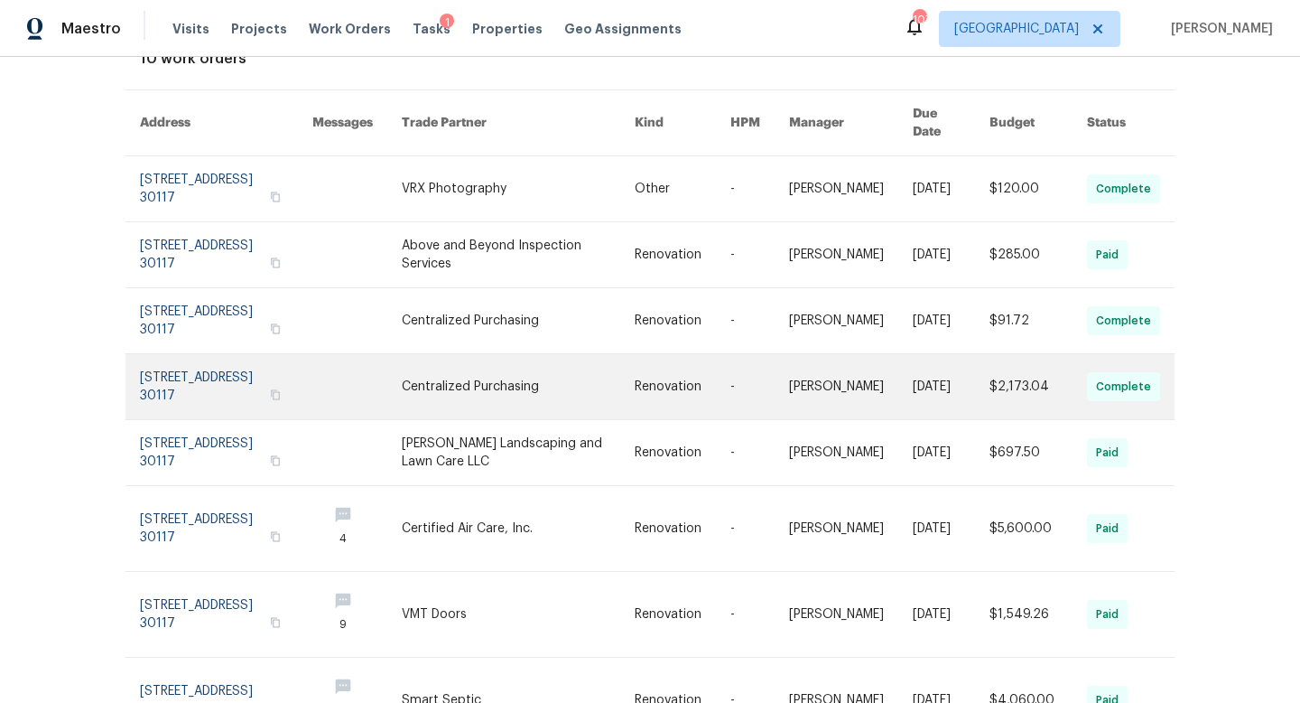
scroll to position [142, 0]
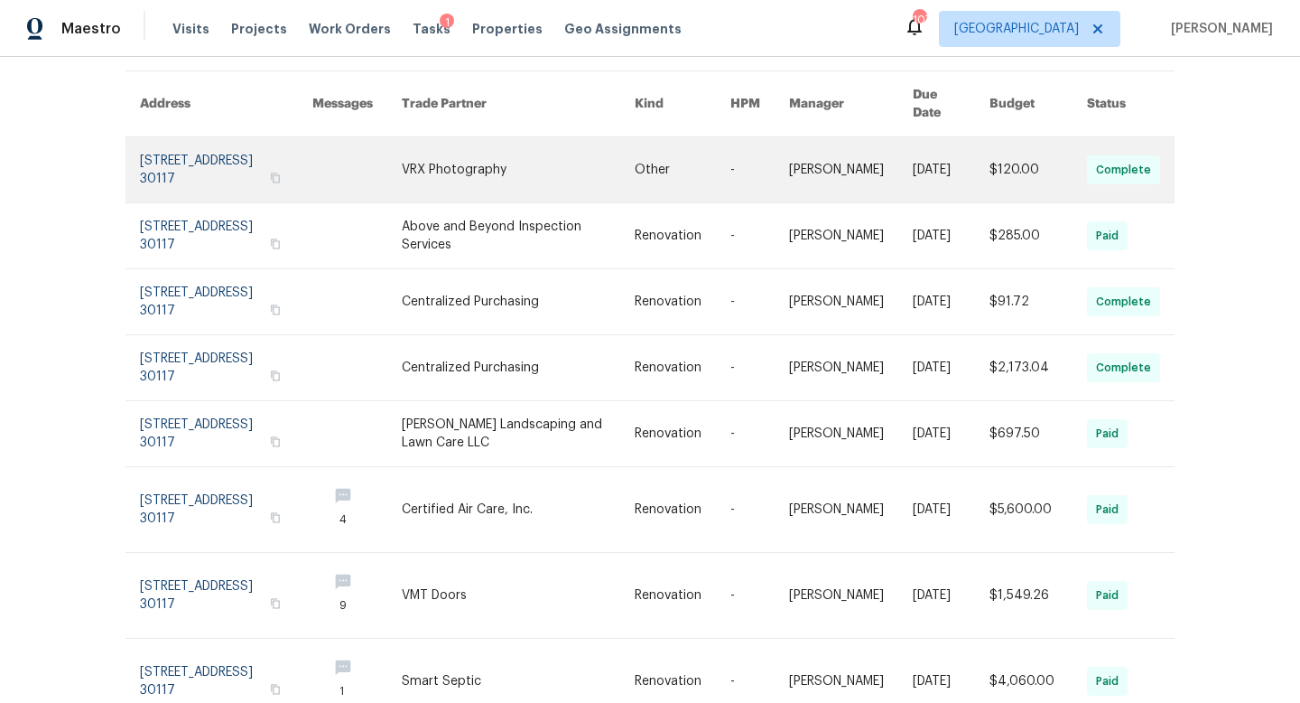
click at [200, 137] on link at bounding box center [226, 169] width 172 height 65
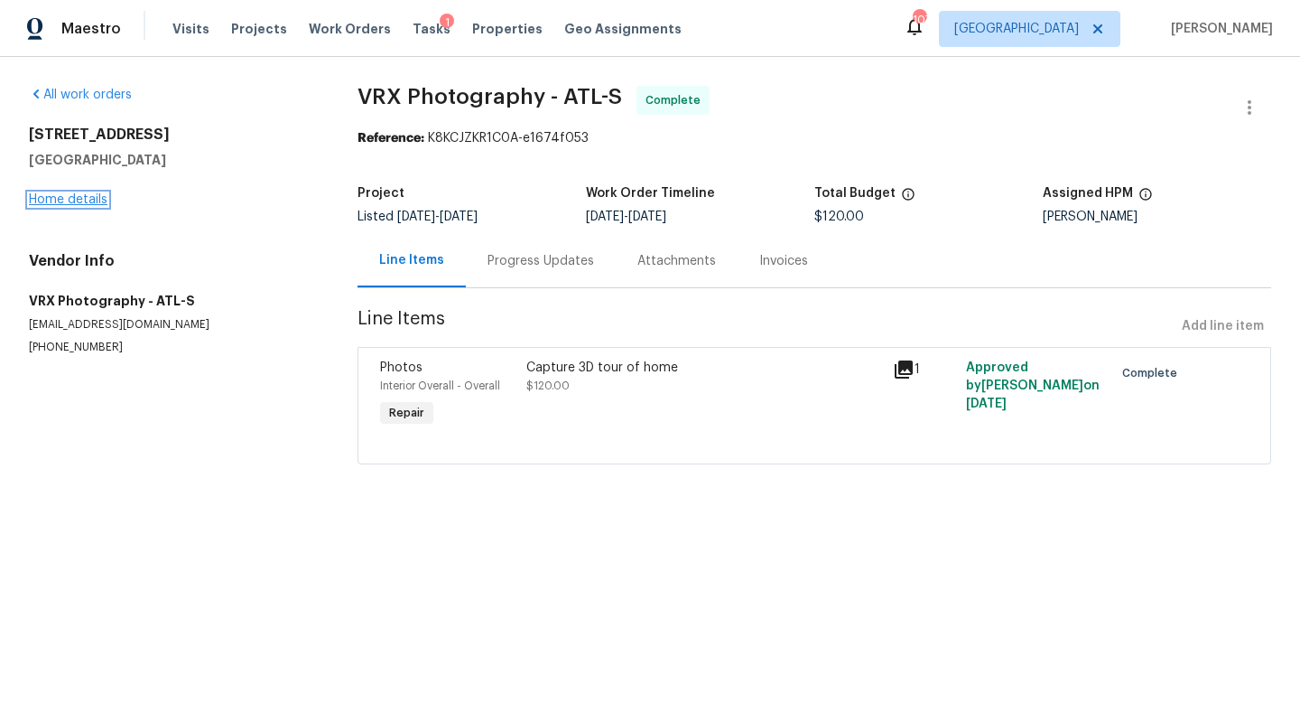
click at [84, 200] on link "Home details" at bounding box center [68, 199] width 79 height 13
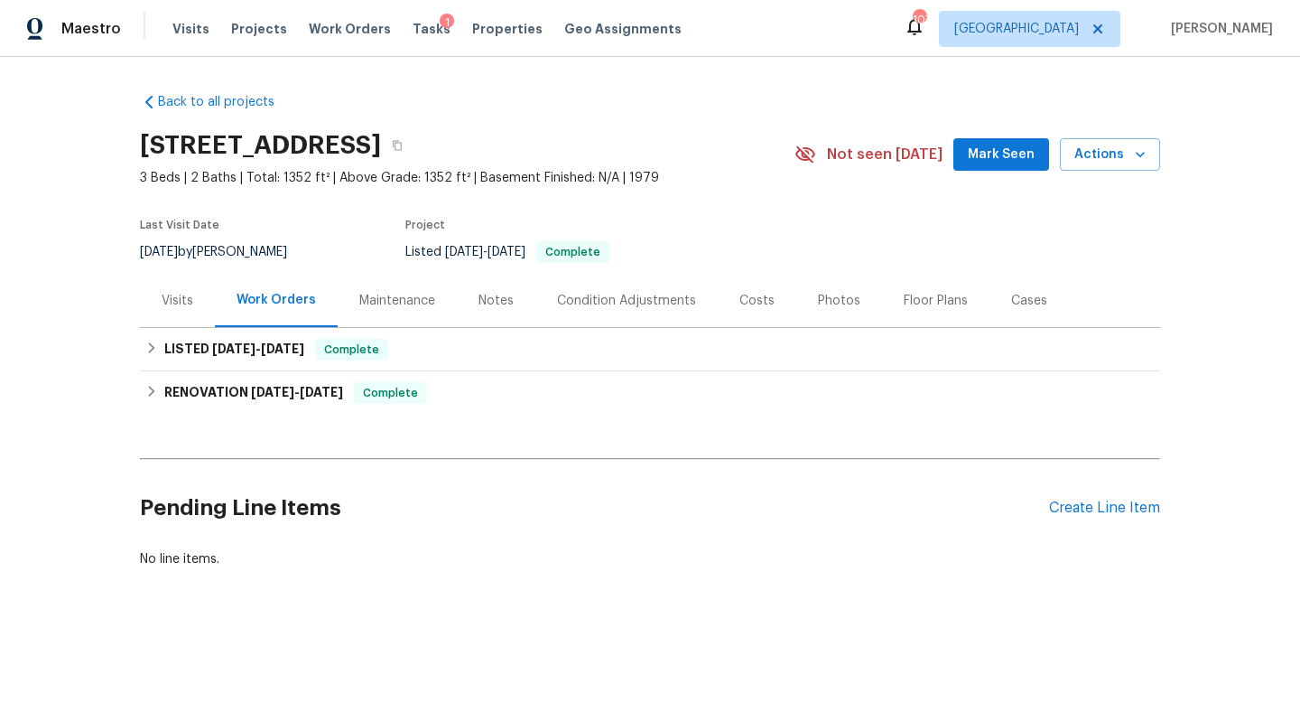
click at [174, 300] on div "Visits" at bounding box center [178, 301] width 32 height 18
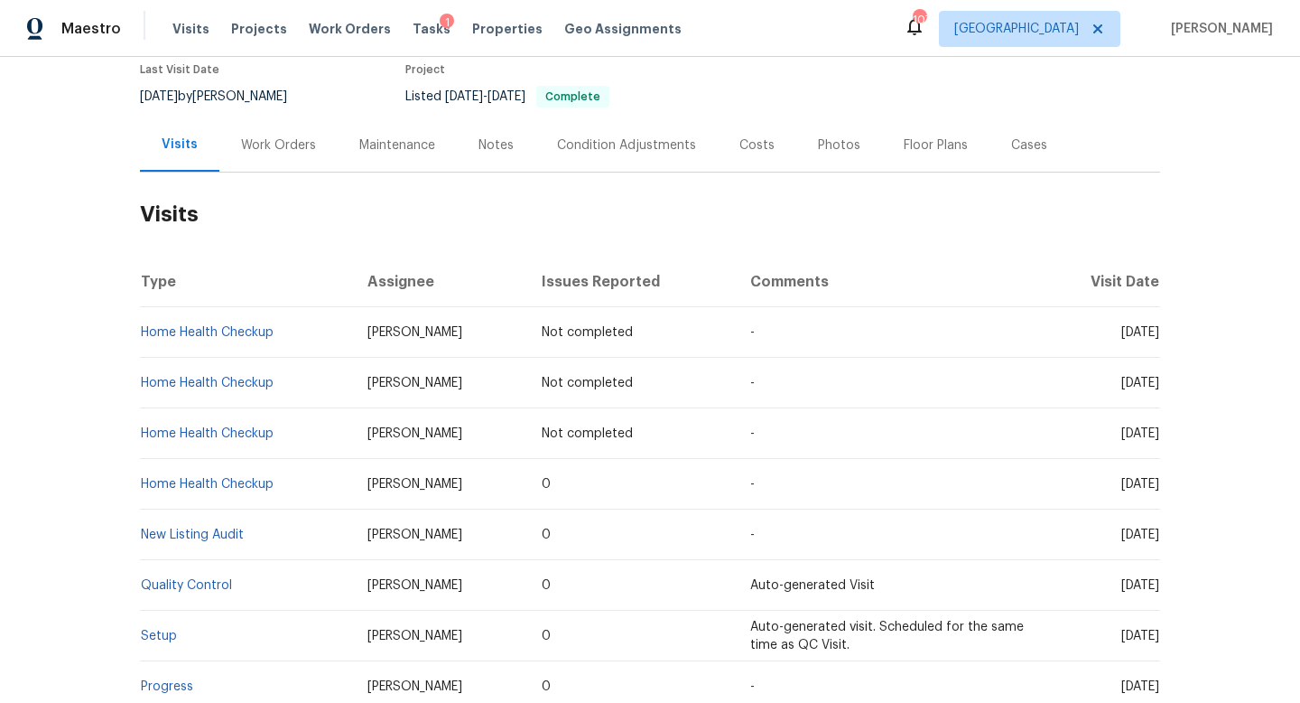
scroll to position [156, 0]
click at [218, 532] on link "New Listing Audit" at bounding box center [192, 533] width 103 height 13
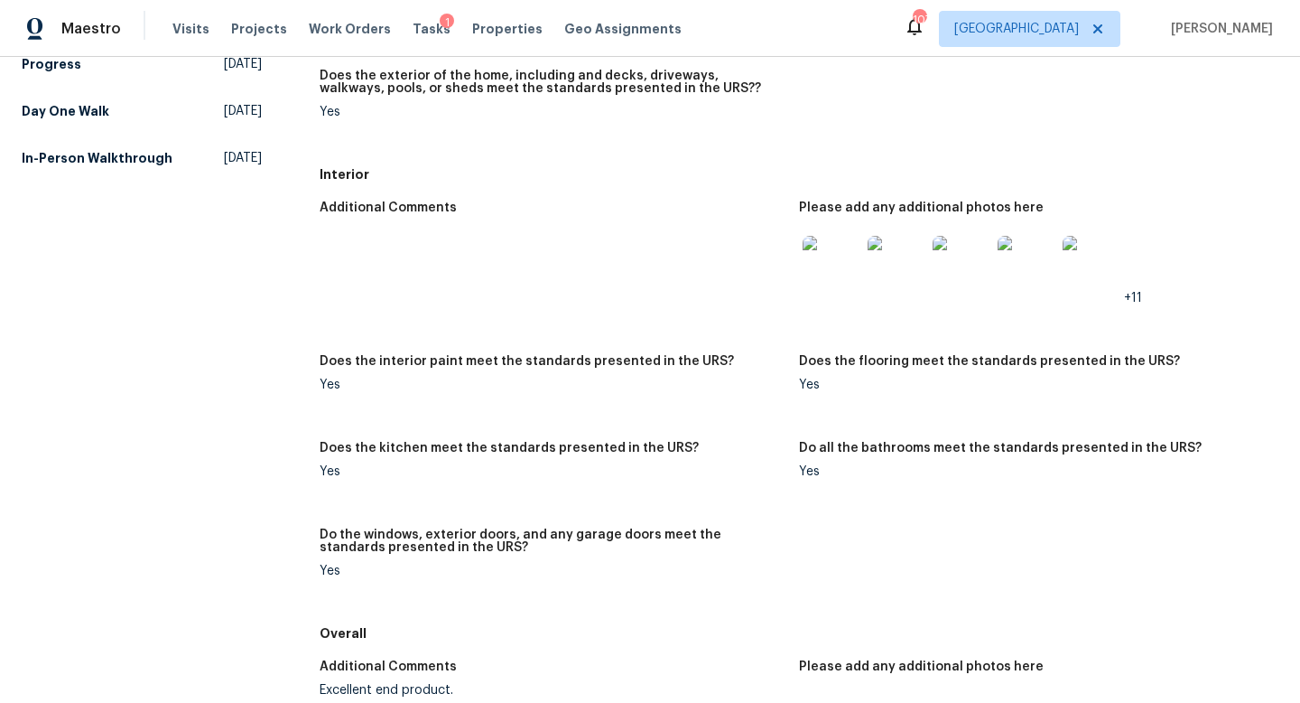
scroll to position [506, 0]
click at [837, 278] on img at bounding box center [832, 263] width 58 height 58
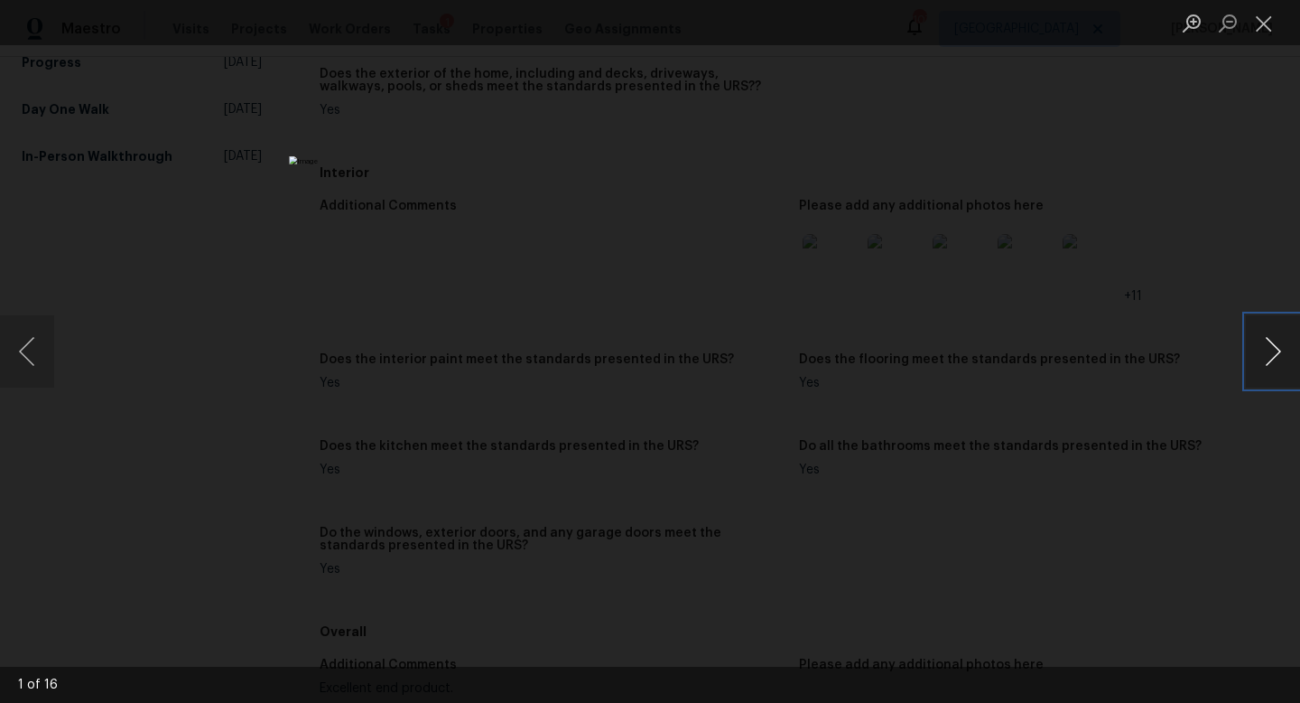
click at [1279, 357] on button "Next image" at bounding box center [1273, 351] width 54 height 72
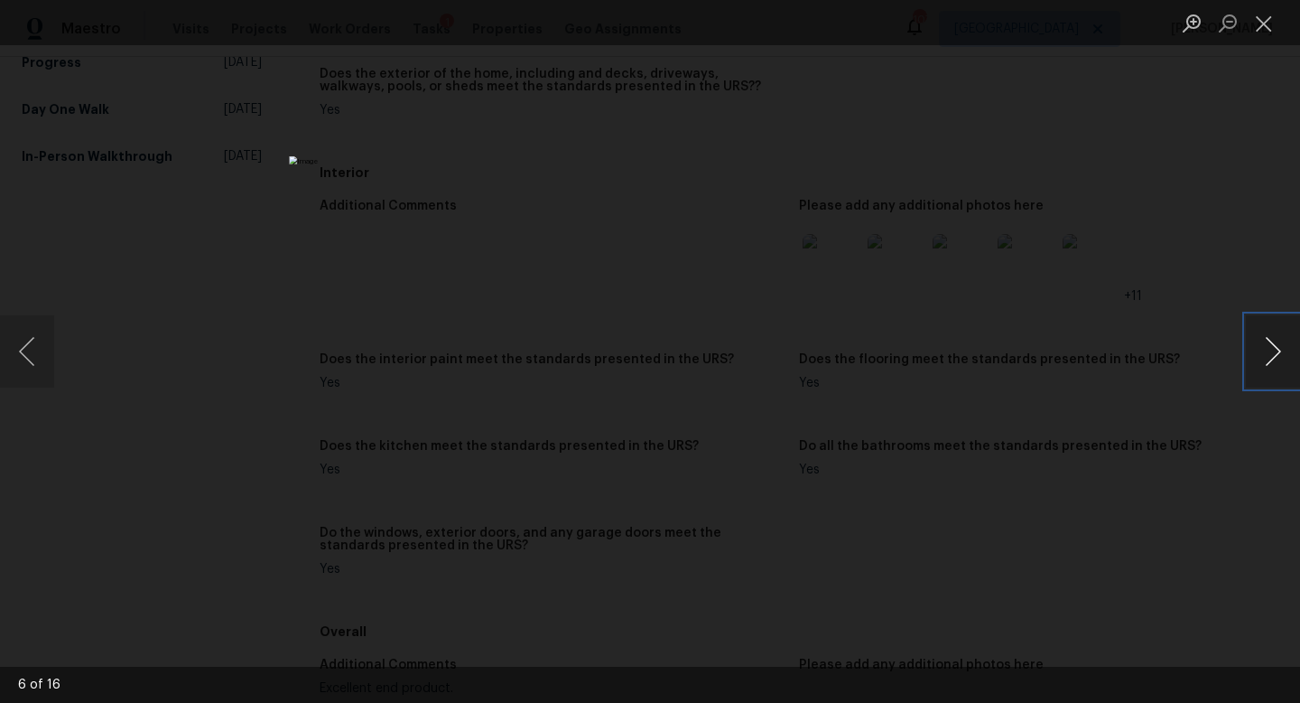
click at [1279, 357] on button "Next image" at bounding box center [1273, 351] width 54 height 72
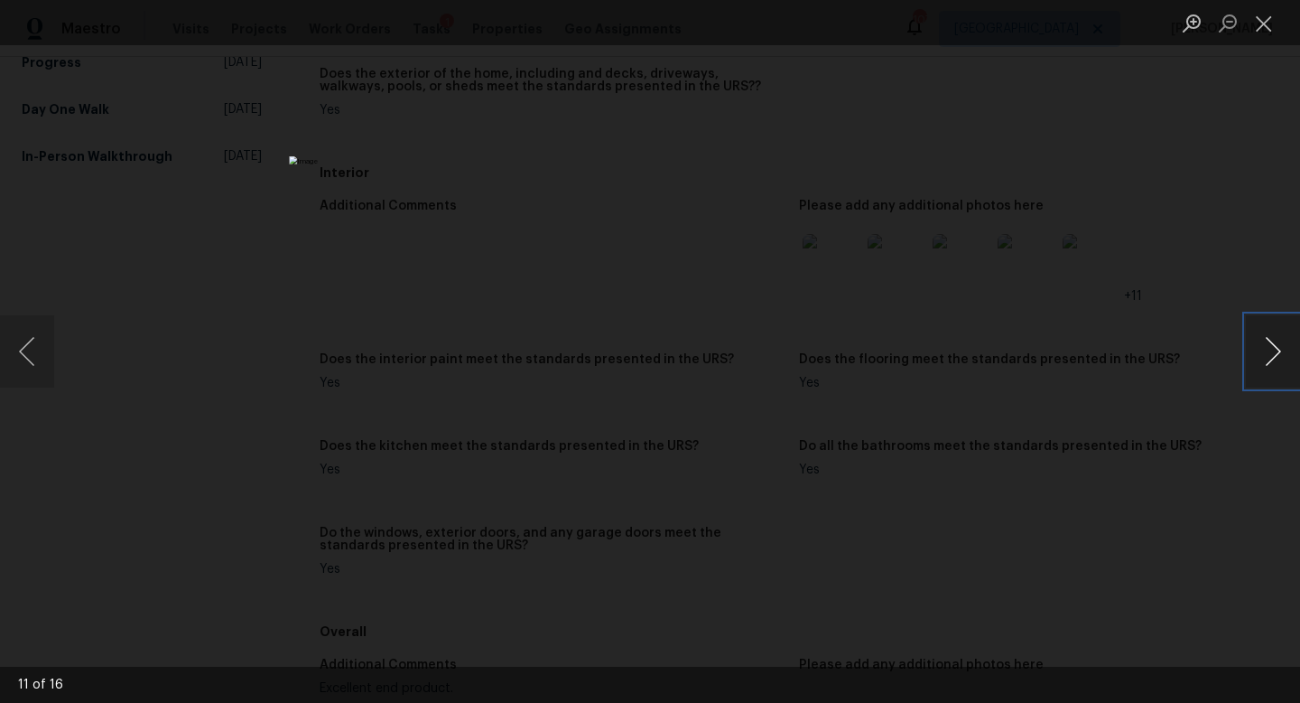
click at [1279, 357] on button "Next image" at bounding box center [1273, 351] width 54 height 72
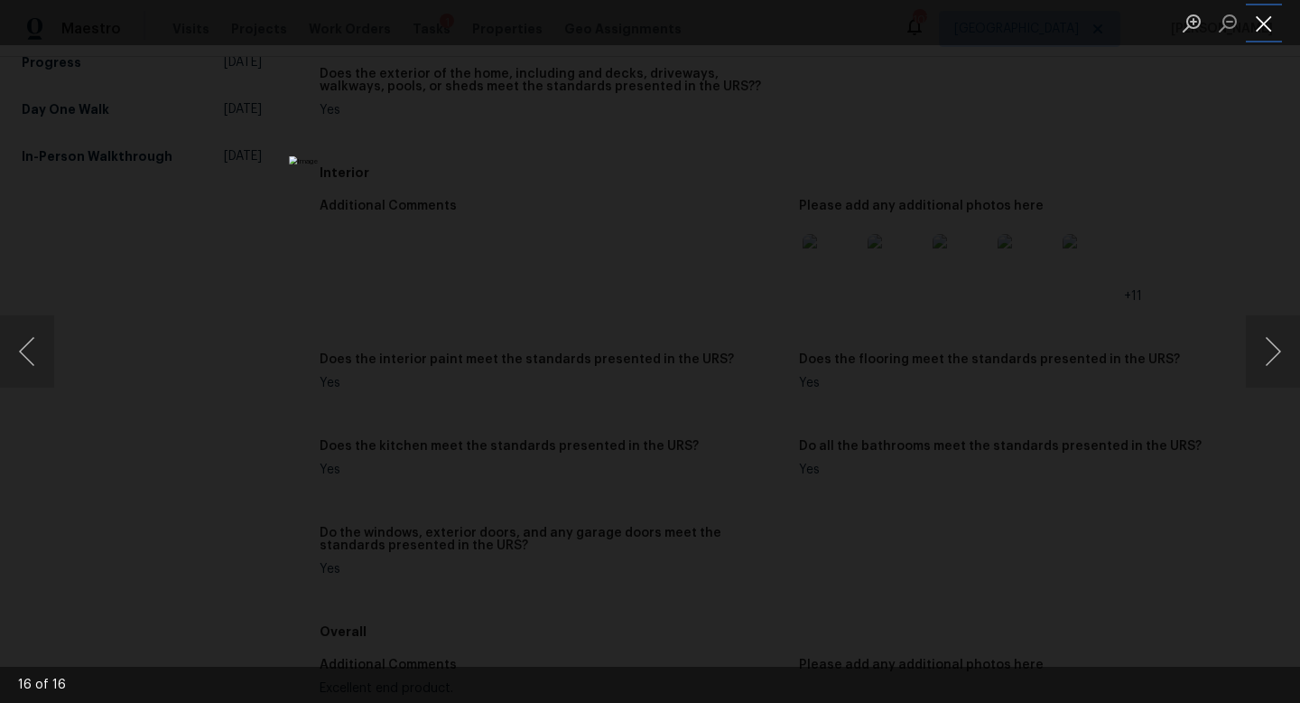
click at [1254, 25] on button "Close lightbox" at bounding box center [1264, 23] width 36 height 32
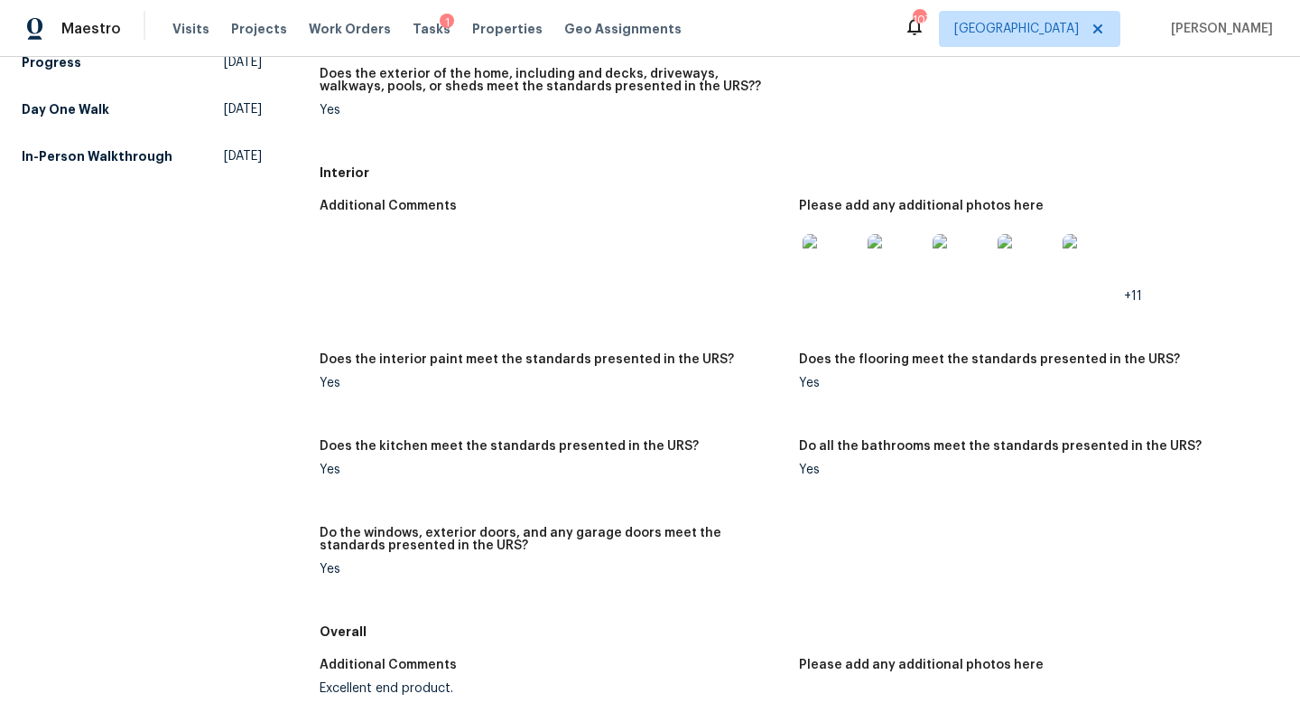
scroll to position [0, 0]
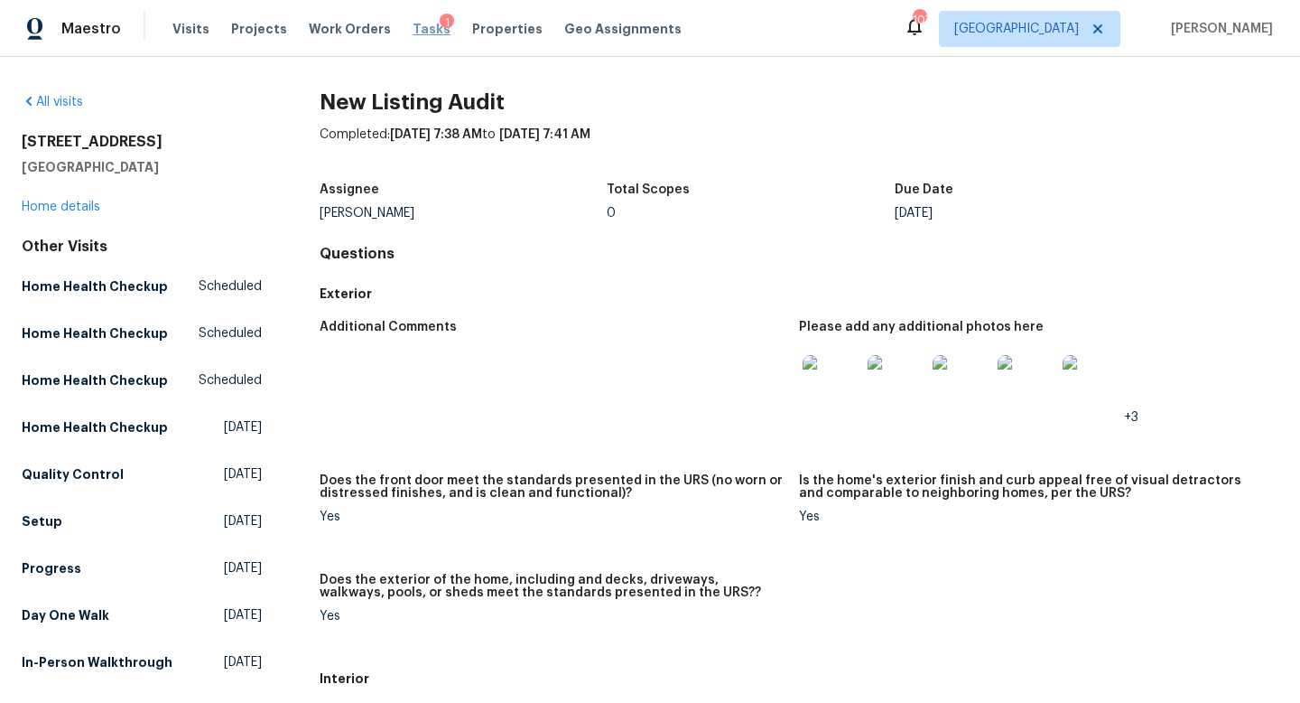
click at [413, 28] on span "Tasks" at bounding box center [432, 29] width 38 height 13
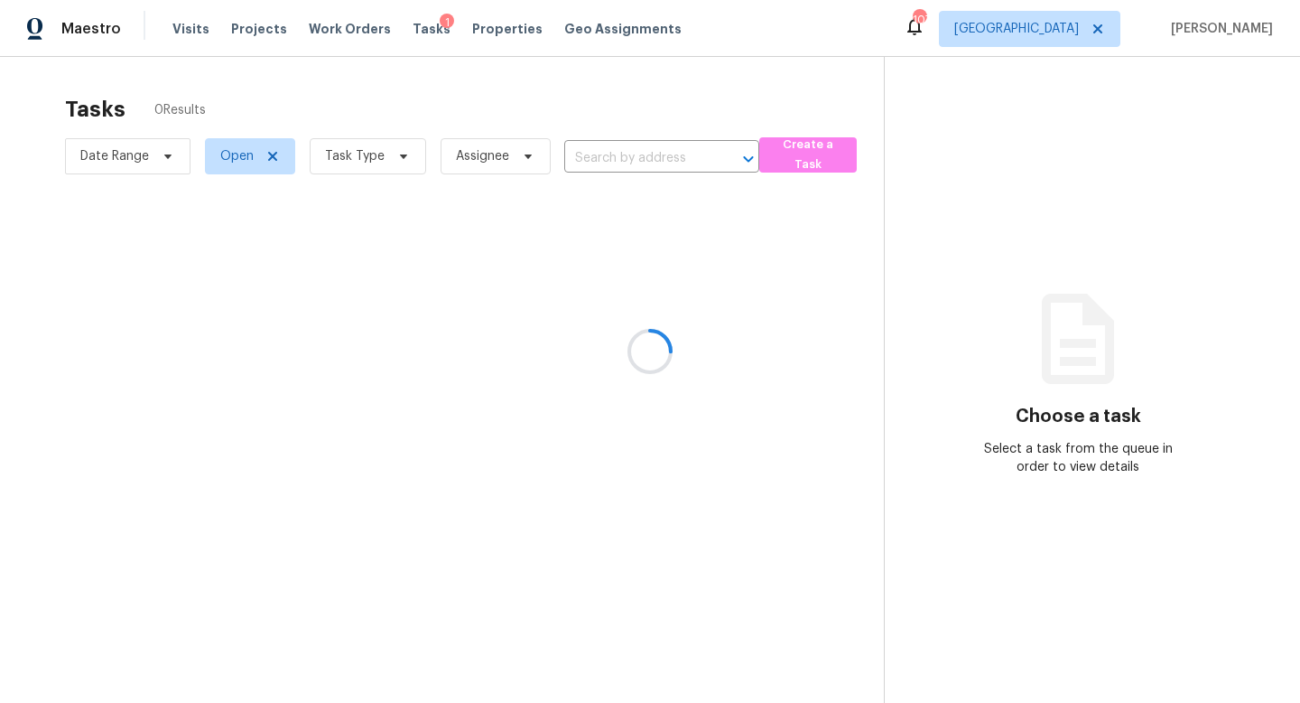
click at [367, 155] on div at bounding box center [650, 351] width 1300 height 703
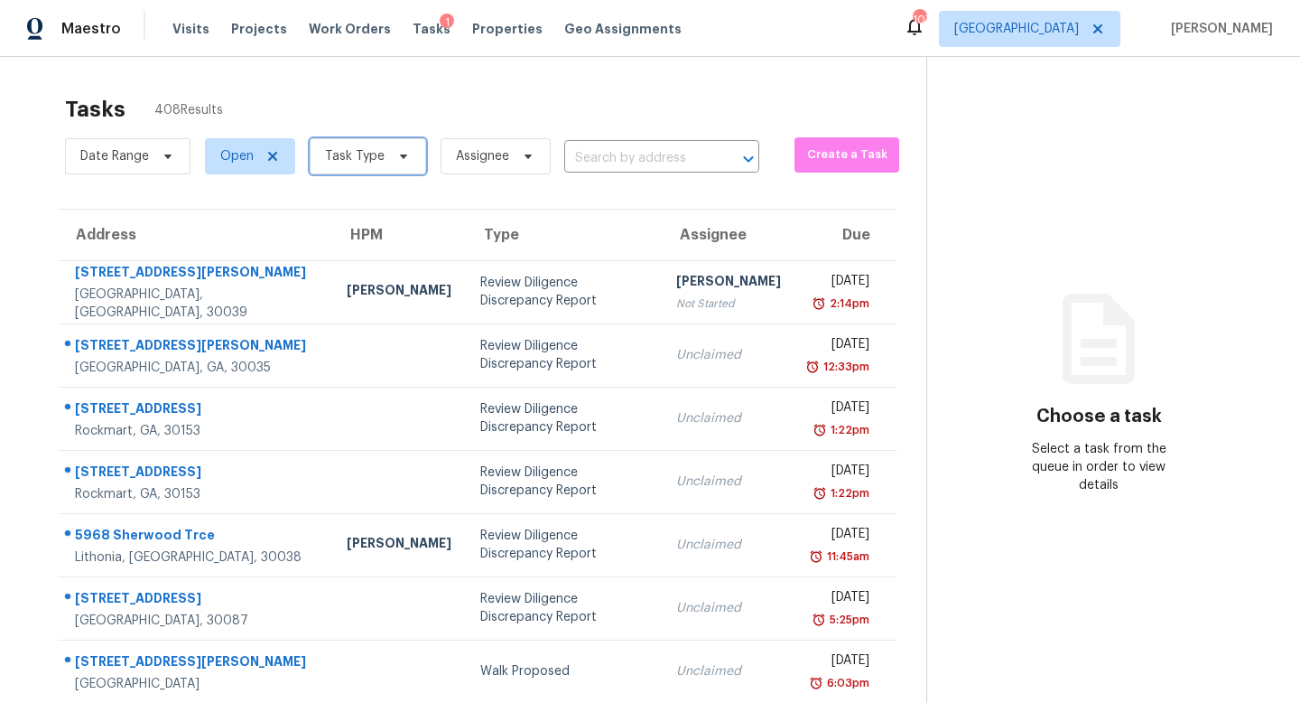
click at [363, 156] on span "Task Type" at bounding box center [355, 156] width 60 height 18
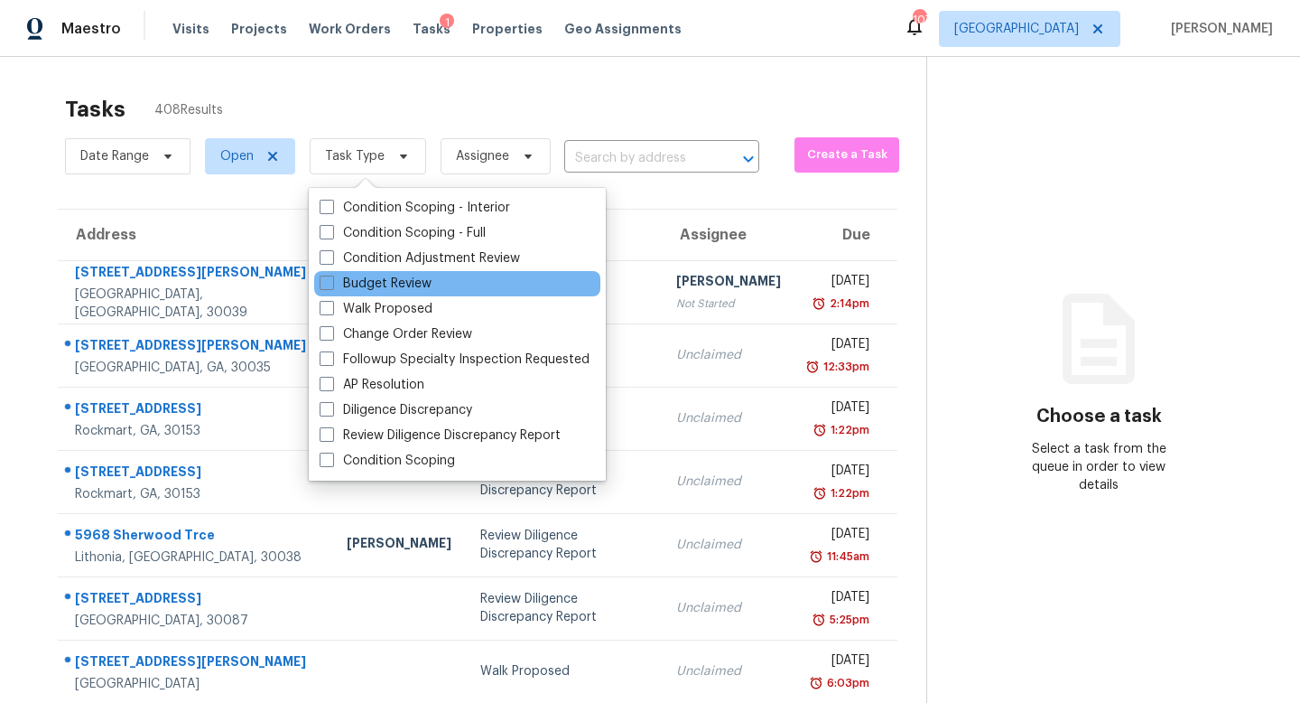
click at [357, 293] on div "Budget Review" at bounding box center [457, 283] width 286 height 25
click at [335, 281] on label "Budget Review" at bounding box center [376, 284] width 112 height 18
click at [331, 281] on input "Budget Review" at bounding box center [326, 281] width 12 height 12
checkbox input "true"
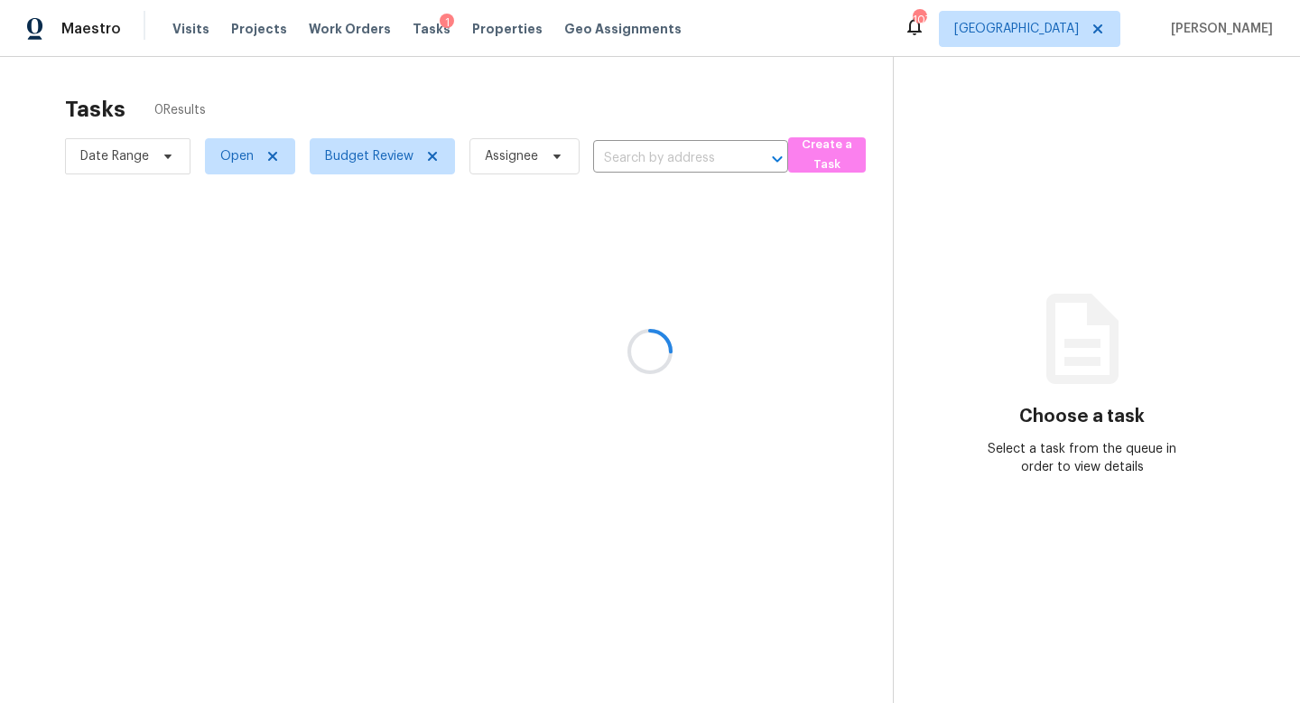
click at [400, 105] on div at bounding box center [650, 351] width 1300 height 703
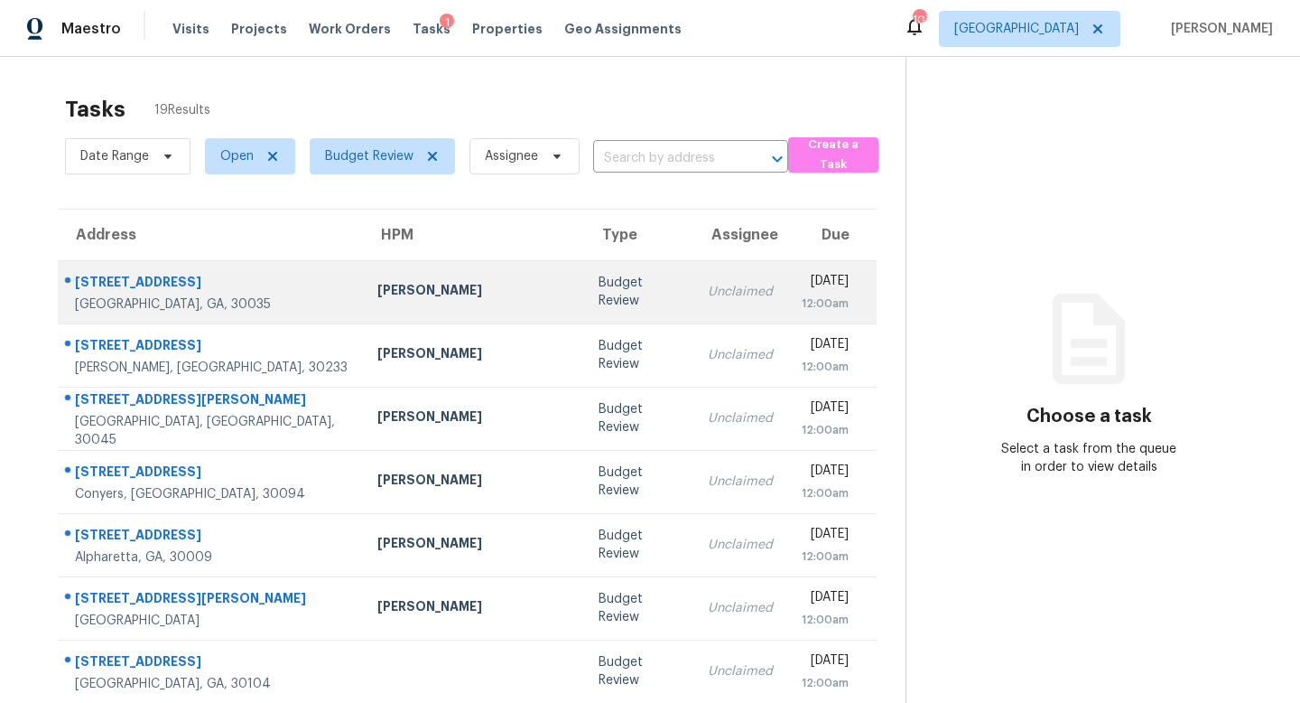
click at [388, 315] on td "[PERSON_NAME]" at bounding box center [474, 291] width 222 height 63
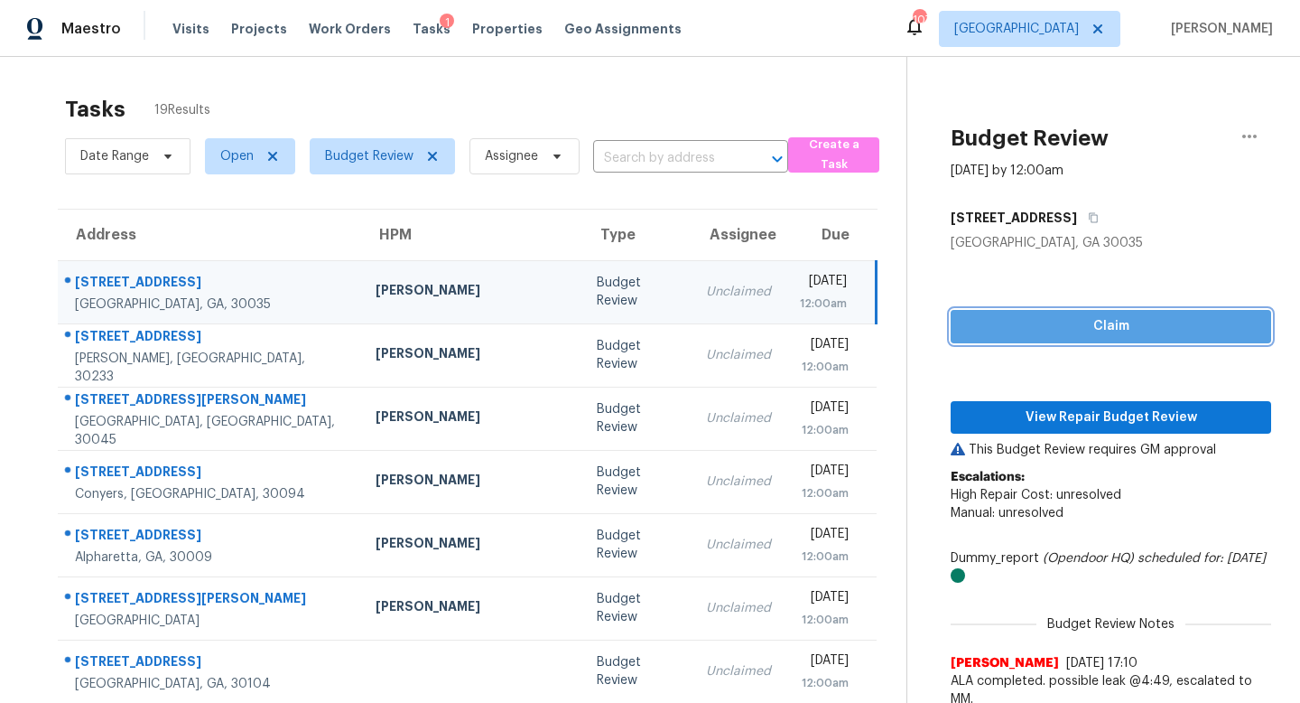
click at [982, 326] on span "Claim" at bounding box center [1111, 326] width 292 height 23
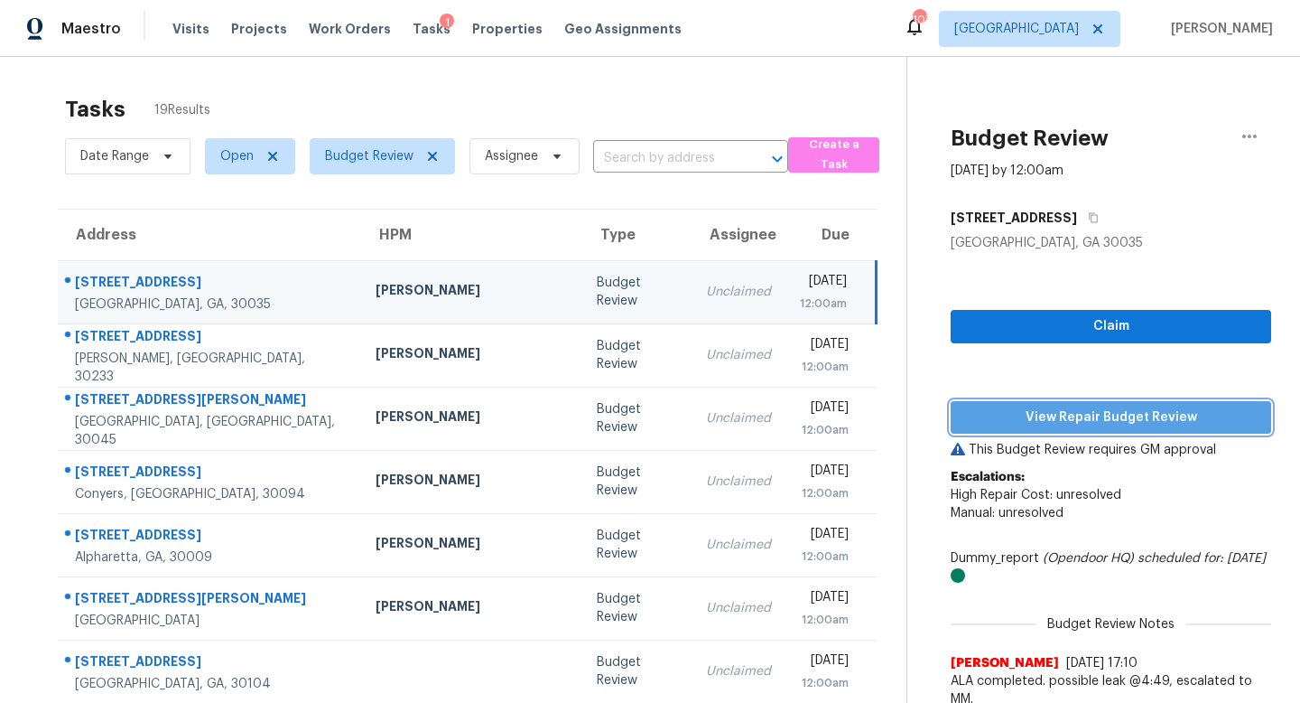
click at [982, 408] on span "View Repair Budget Review" at bounding box center [1111, 417] width 292 height 23
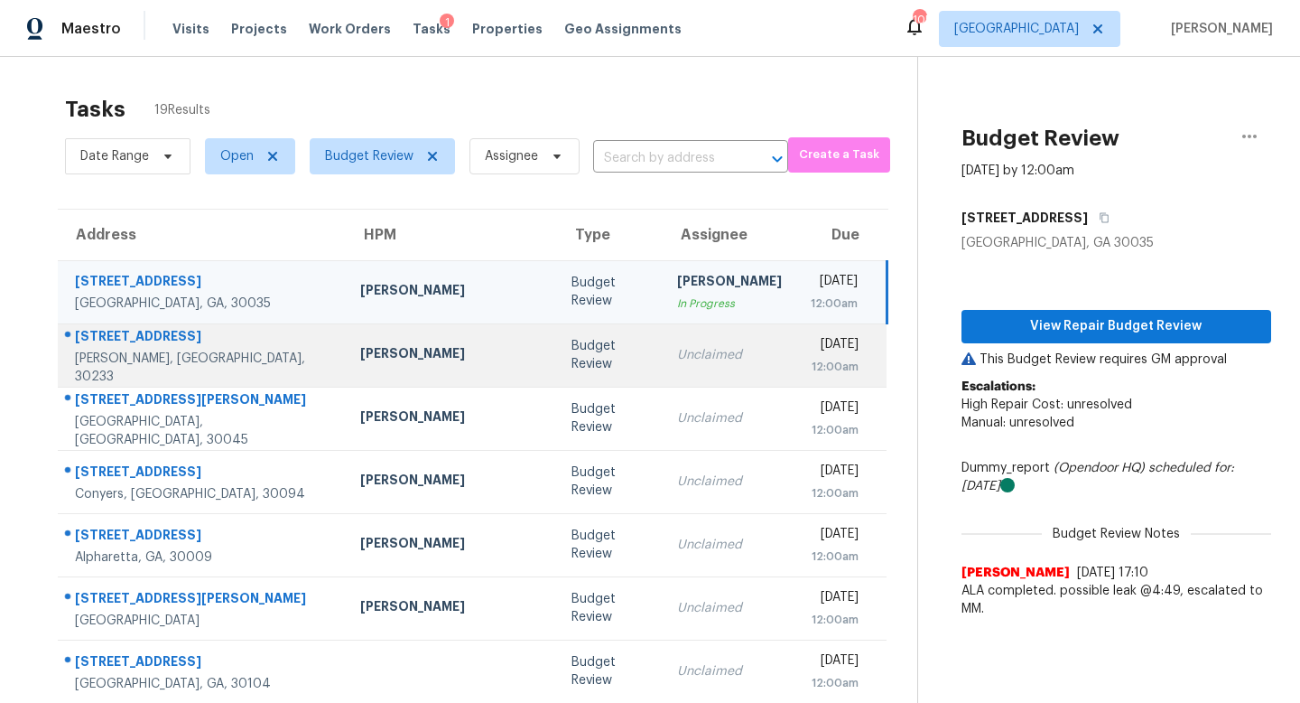
click at [663, 378] on td "Unclaimed" at bounding box center [730, 354] width 134 height 63
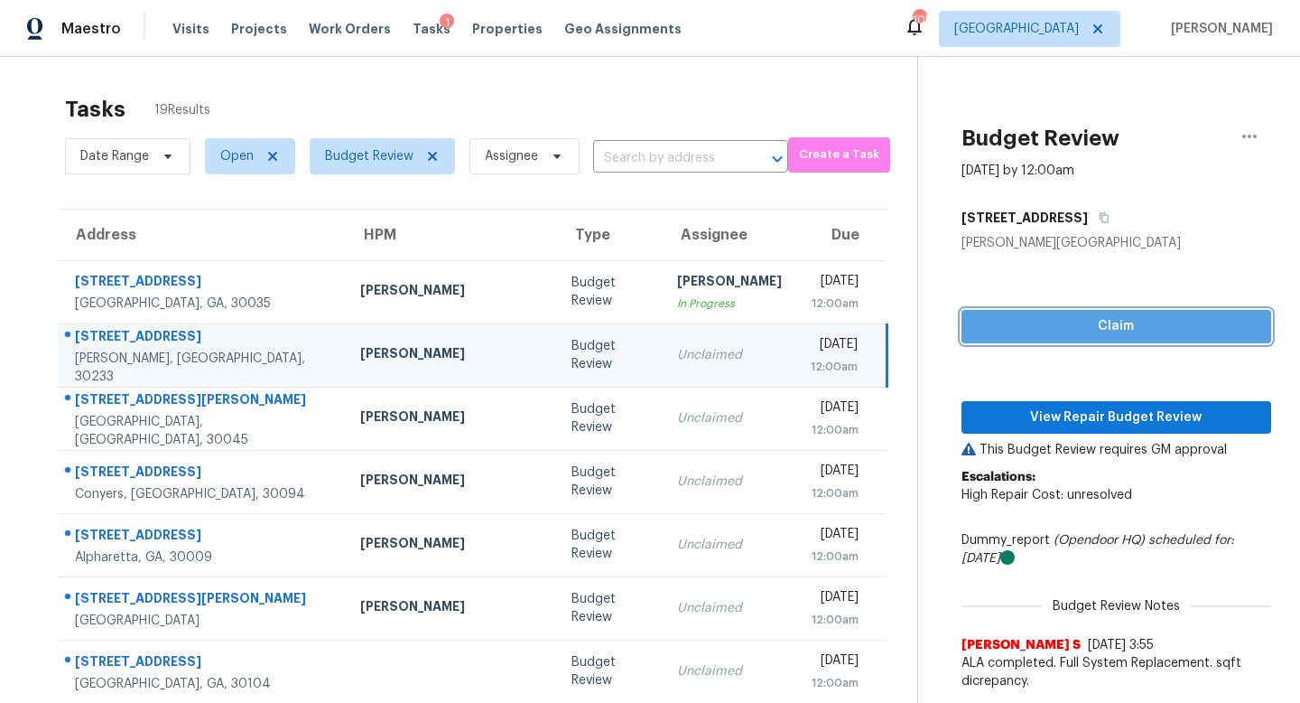
click at [1024, 330] on span "Claim" at bounding box center [1116, 326] width 281 height 23
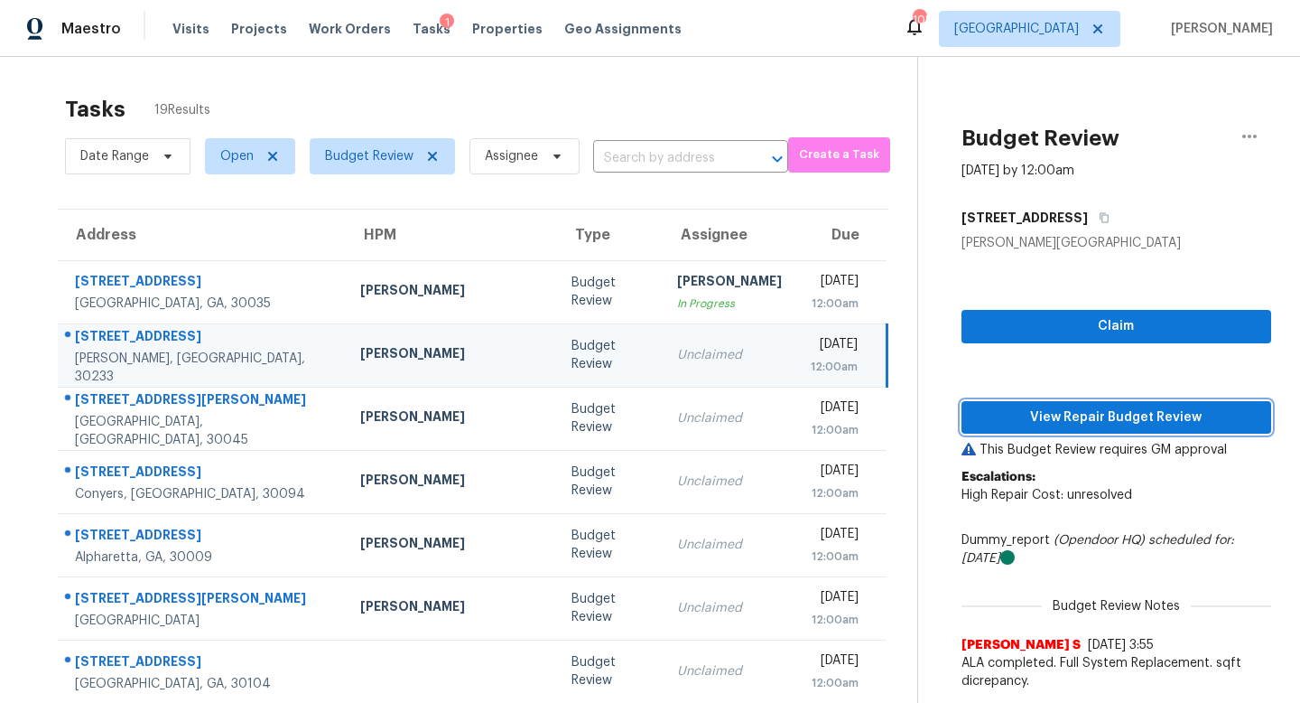
click at [1025, 409] on span "View Repair Budget Review" at bounding box center [1116, 417] width 281 height 23
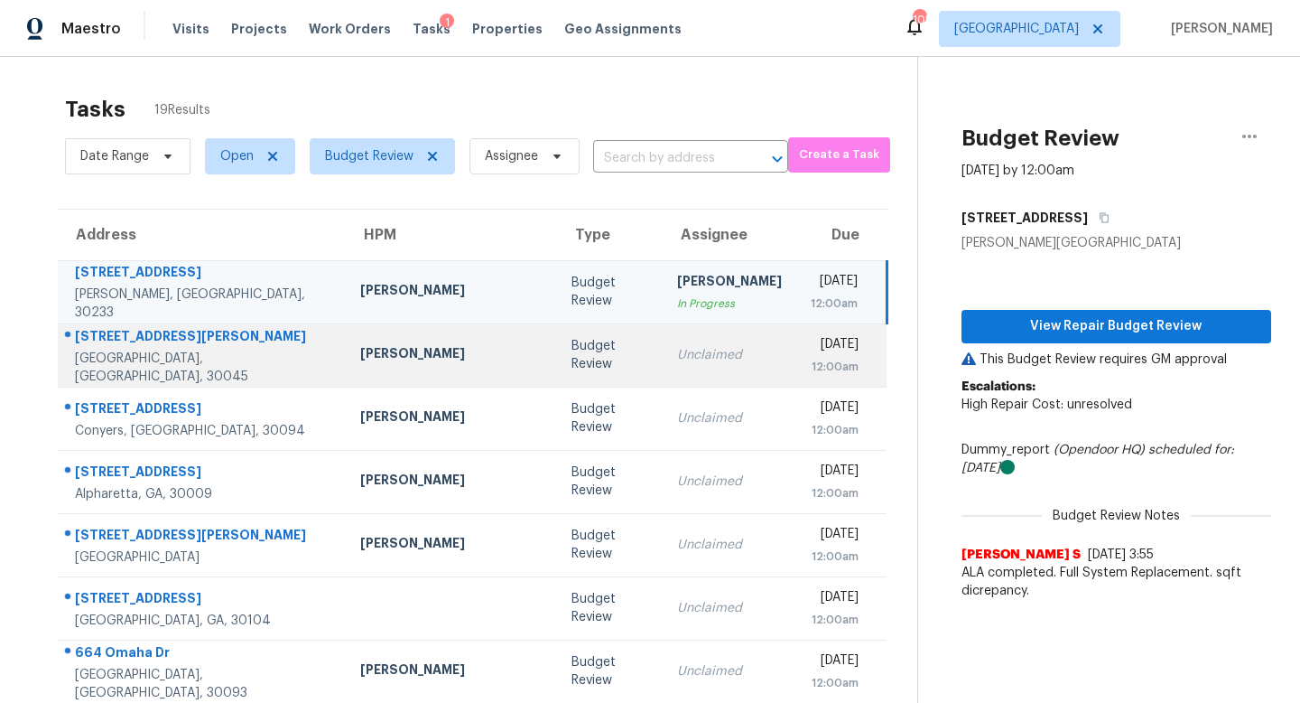
click at [677, 358] on div "Unclaimed" at bounding box center [729, 355] width 105 height 18
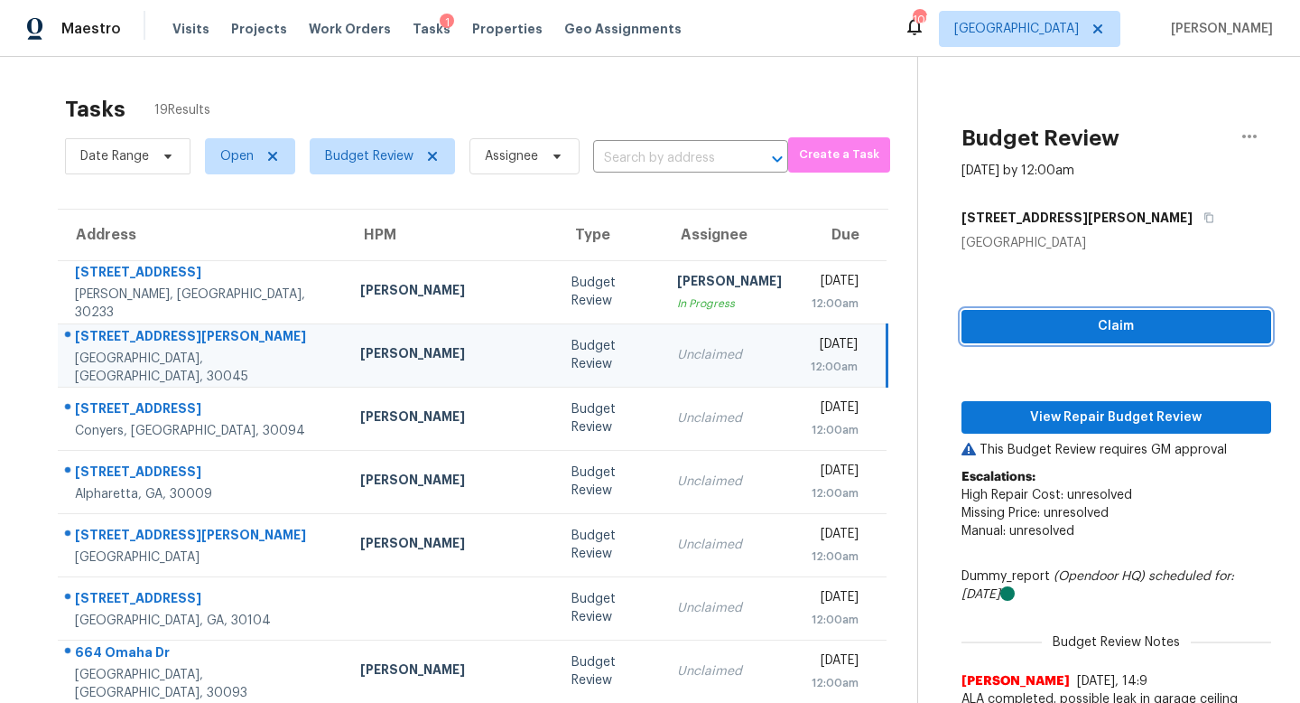
click at [1069, 330] on span "Claim" at bounding box center [1116, 326] width 281 height 23
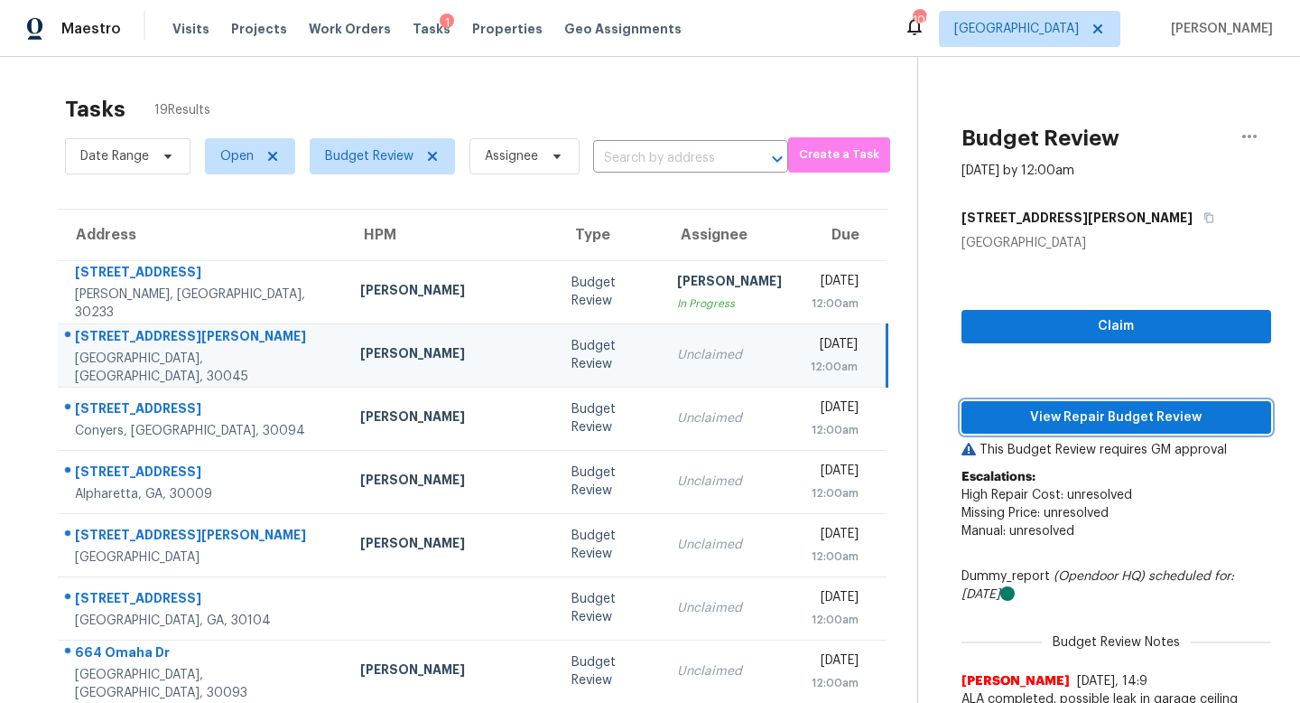
click at [1054, 410] on span "View Repair Budget Review" at bounding box center [1116, 417] width 281 height 23
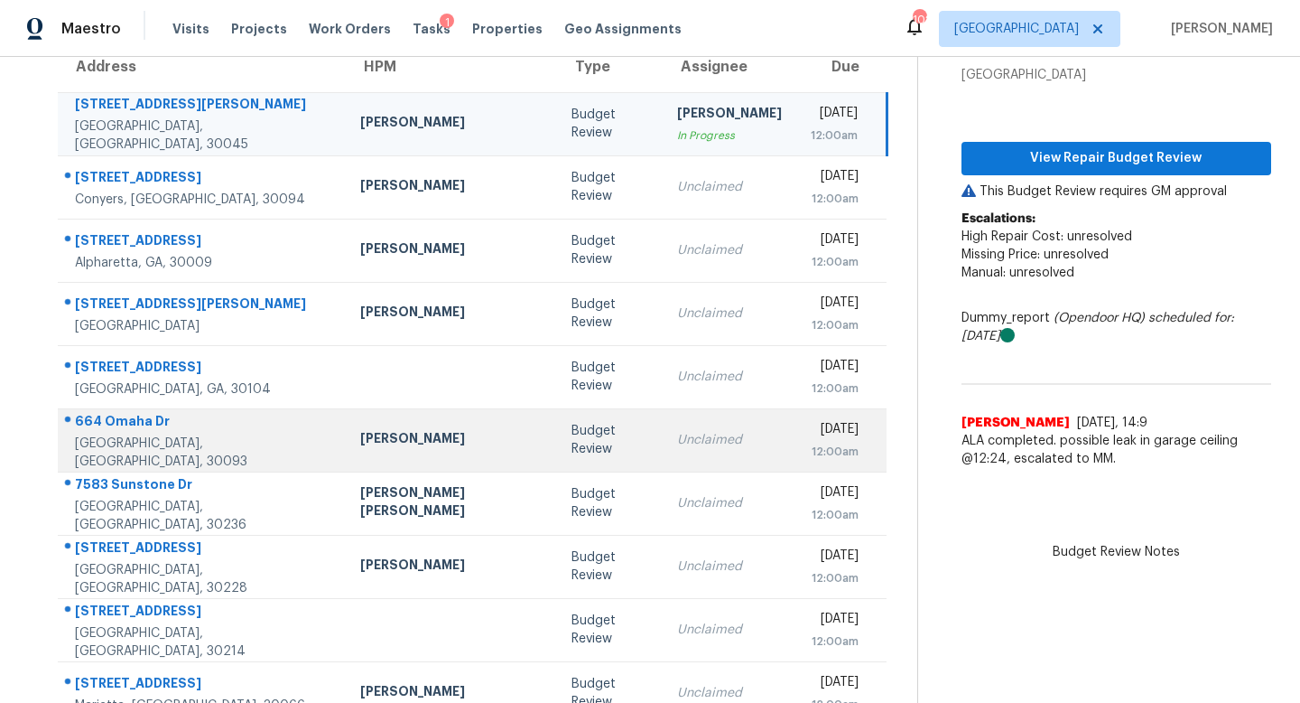
scroll to position [151, 0]
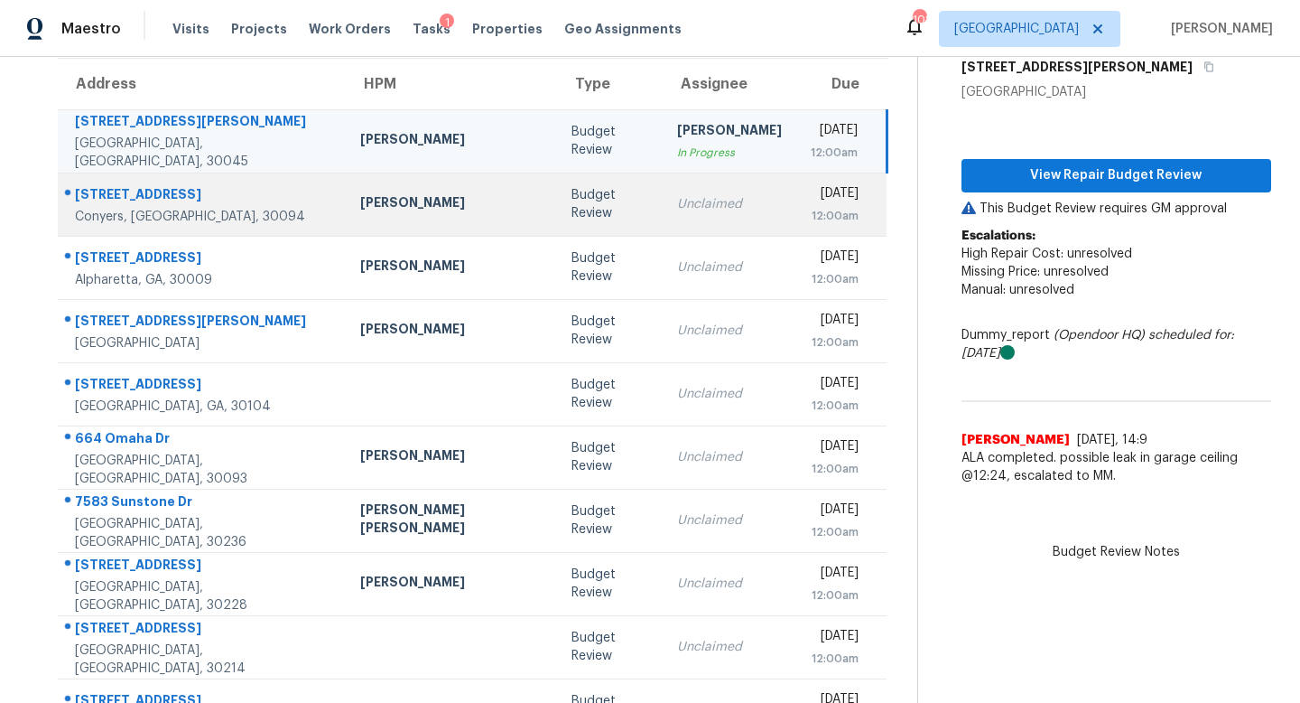
click at [677, 207] on div "Unclaimed" at bounding box center [729, 204] width 105 height 18
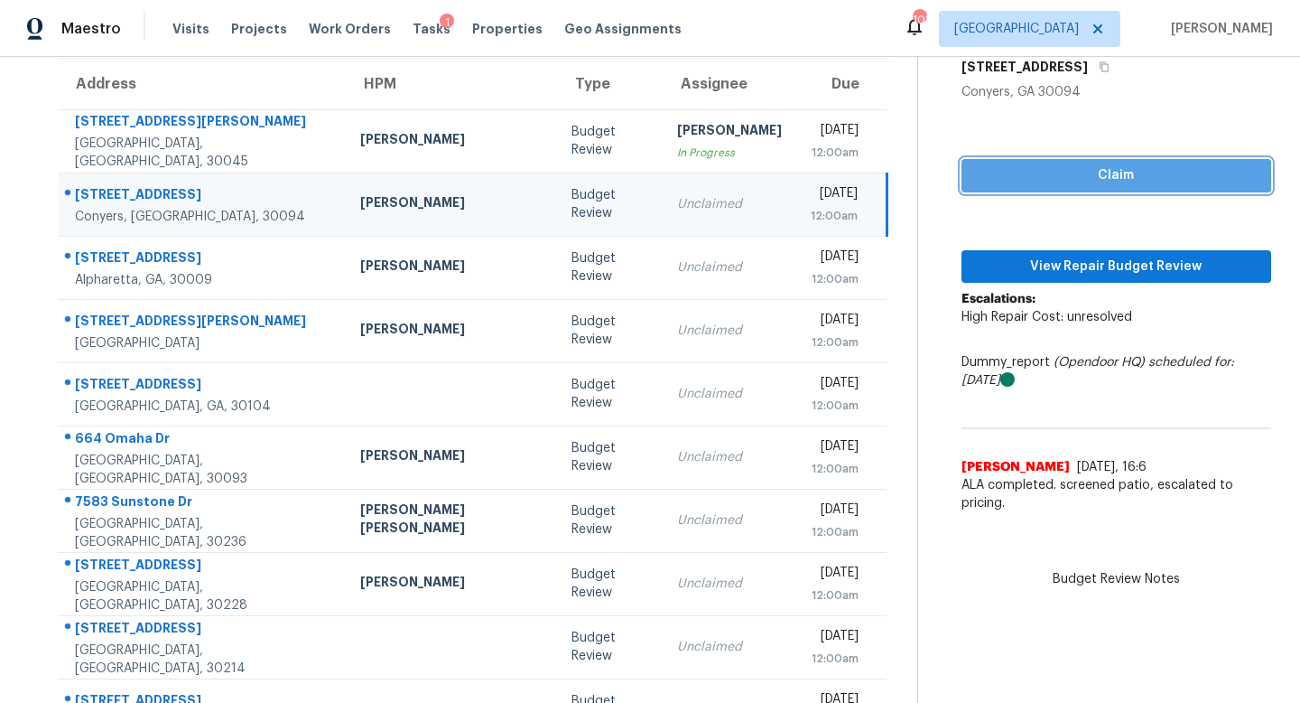
click at [1075, 179] on span "Claim" at bounding box center [1116, 175] width 281 height 23
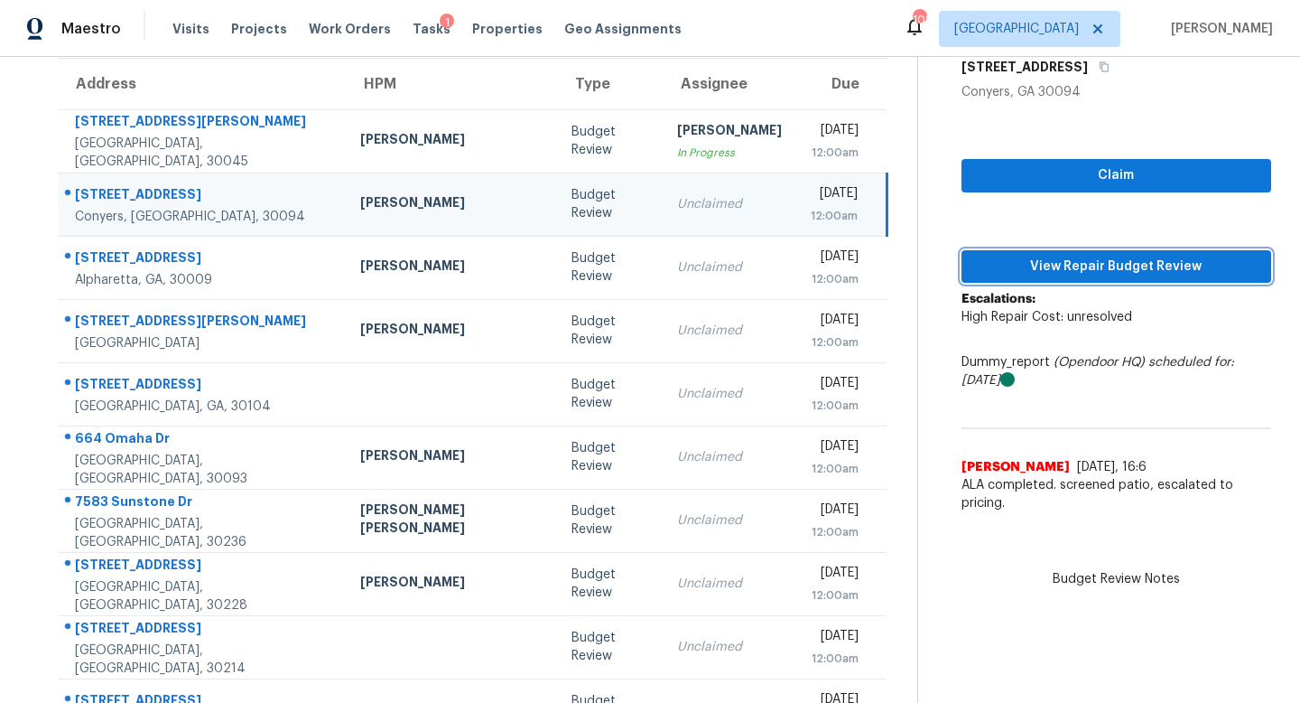
click at [1068, 267] on span "View Repair Budget Review" at bounding box center [1116, 267] width 281 height 23
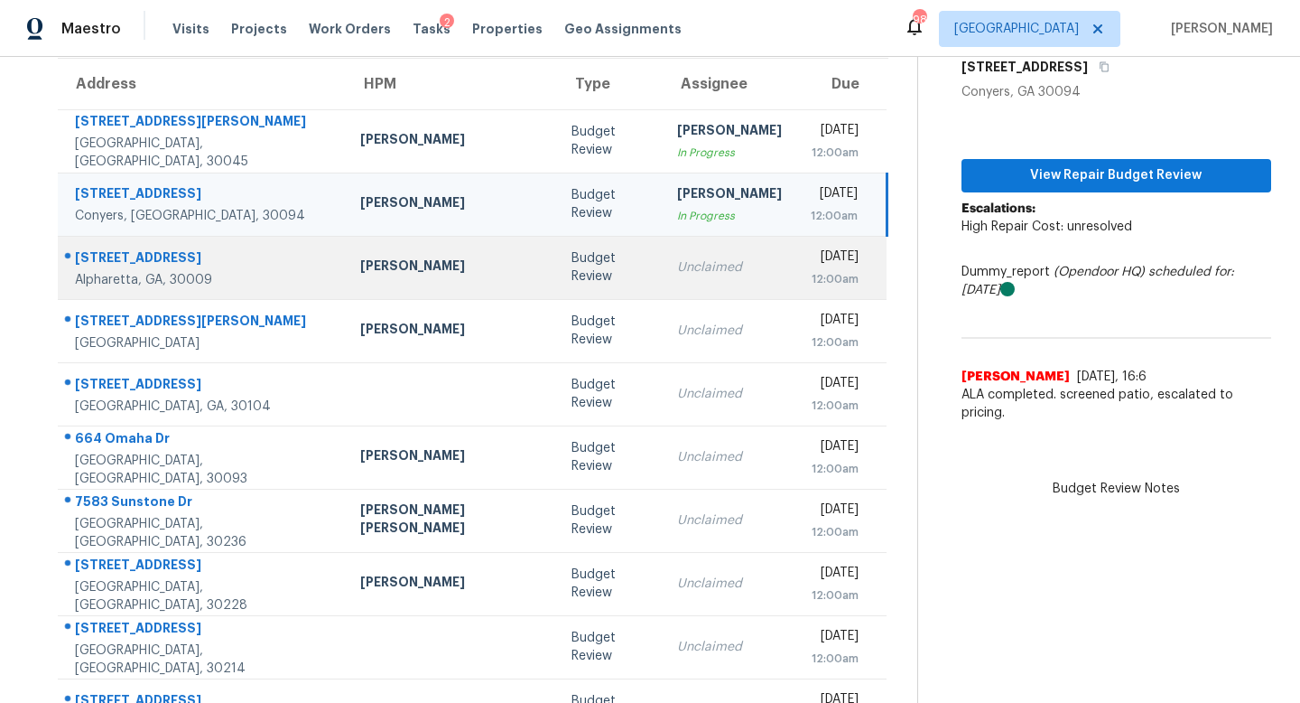
click at [663, 256] on td "Unclaimed" at bounding box center [730, 267] width 134 height 63
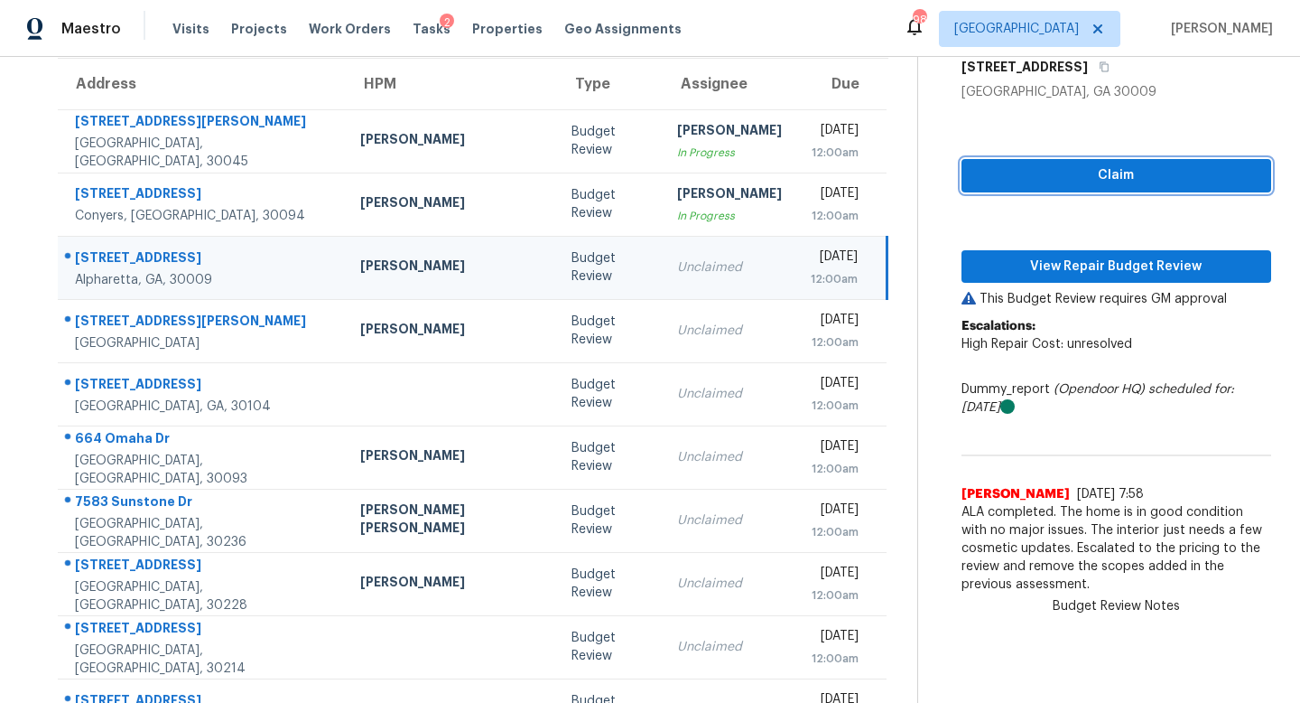
click at [985, 168] on span "Claim" at bounding box center [1116, 175] width 281 height 23
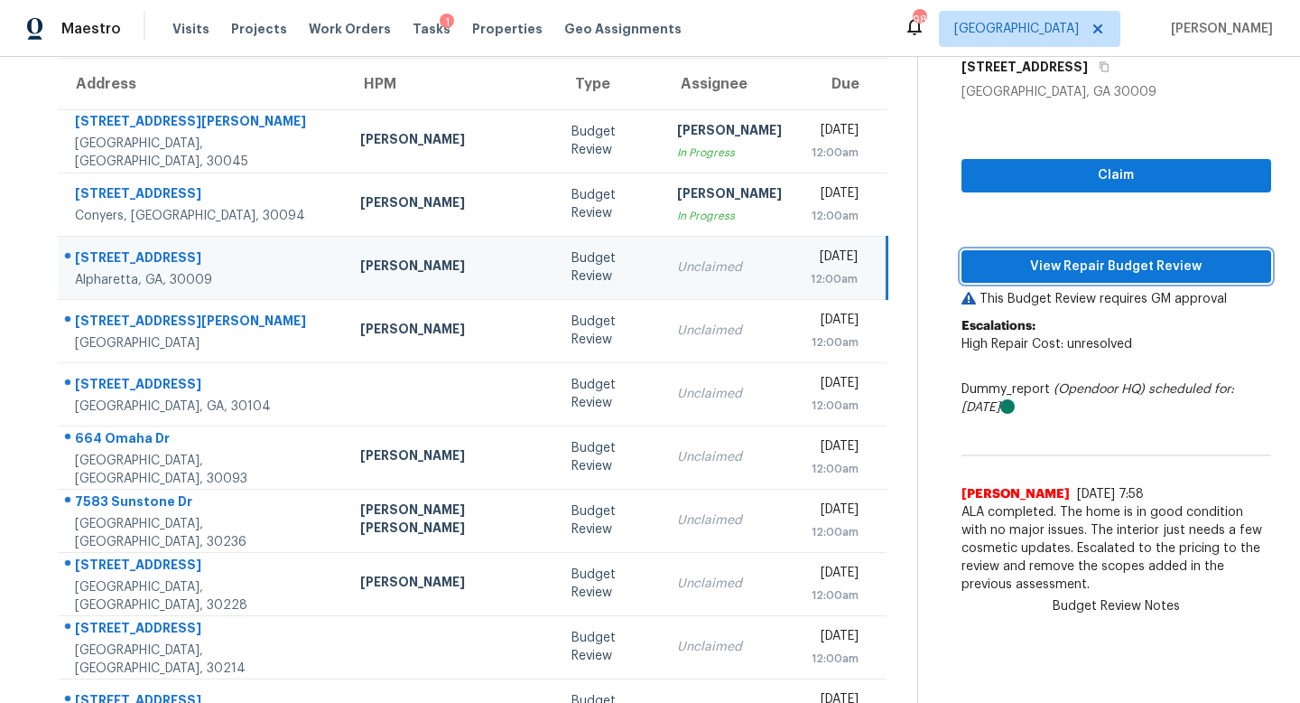
click at [989, 266] on span "View Repair Budget Review" at bounding box center [1116, 267] width 281 height 23
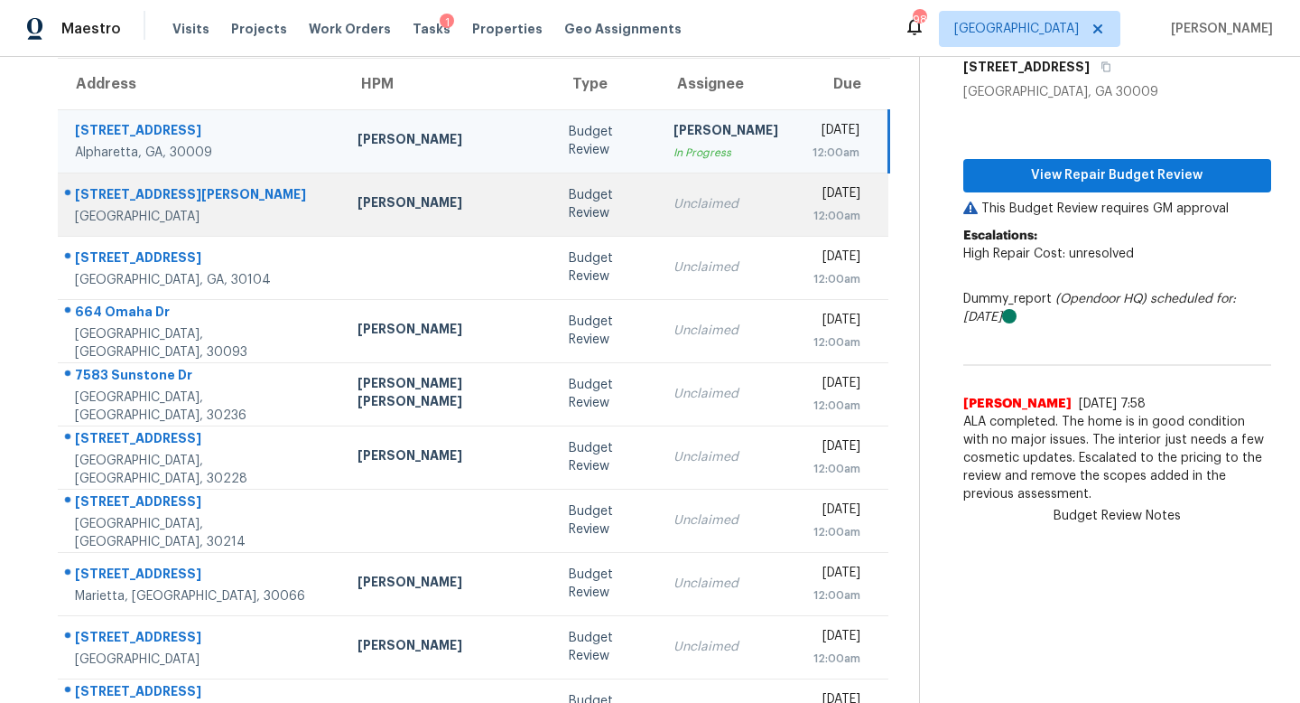
click at [682, 199] on div "Unclaimed" at bounding box center [726, 204] width 105 height 18
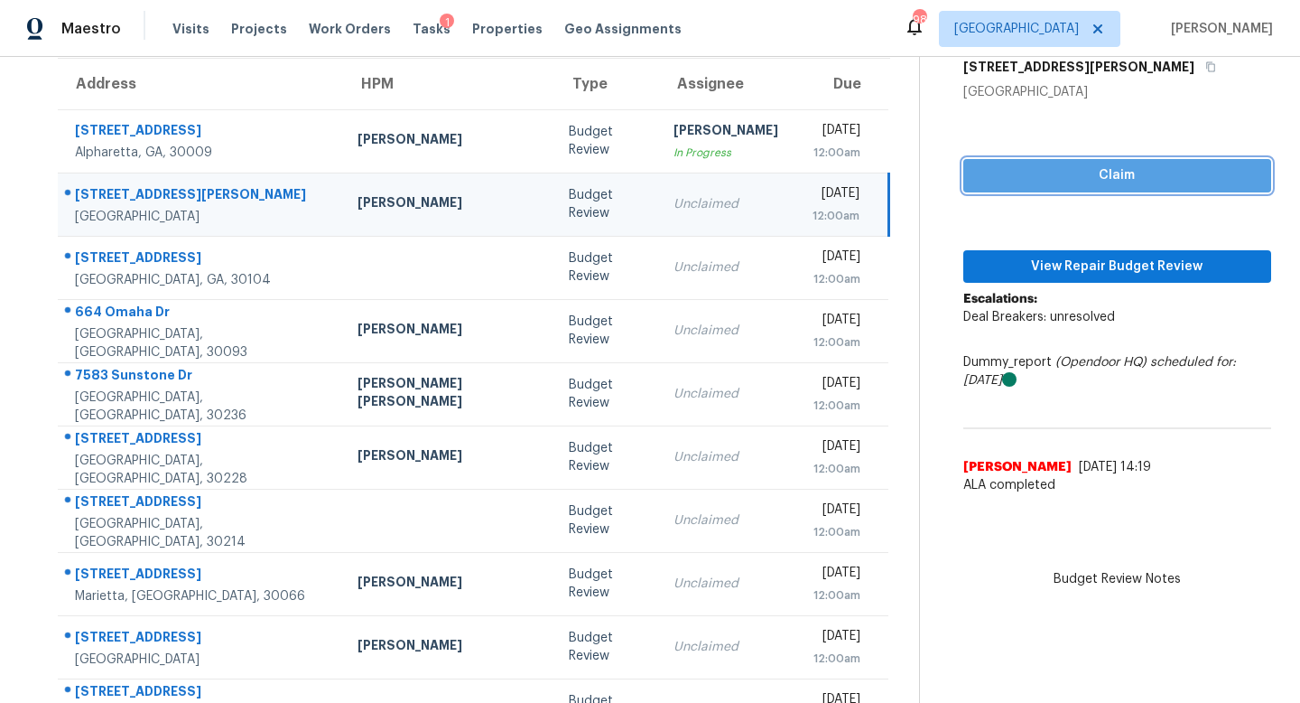
click at [1080, 174] on span "Claim" at bounding box center [1117, 175] width 279 height 23
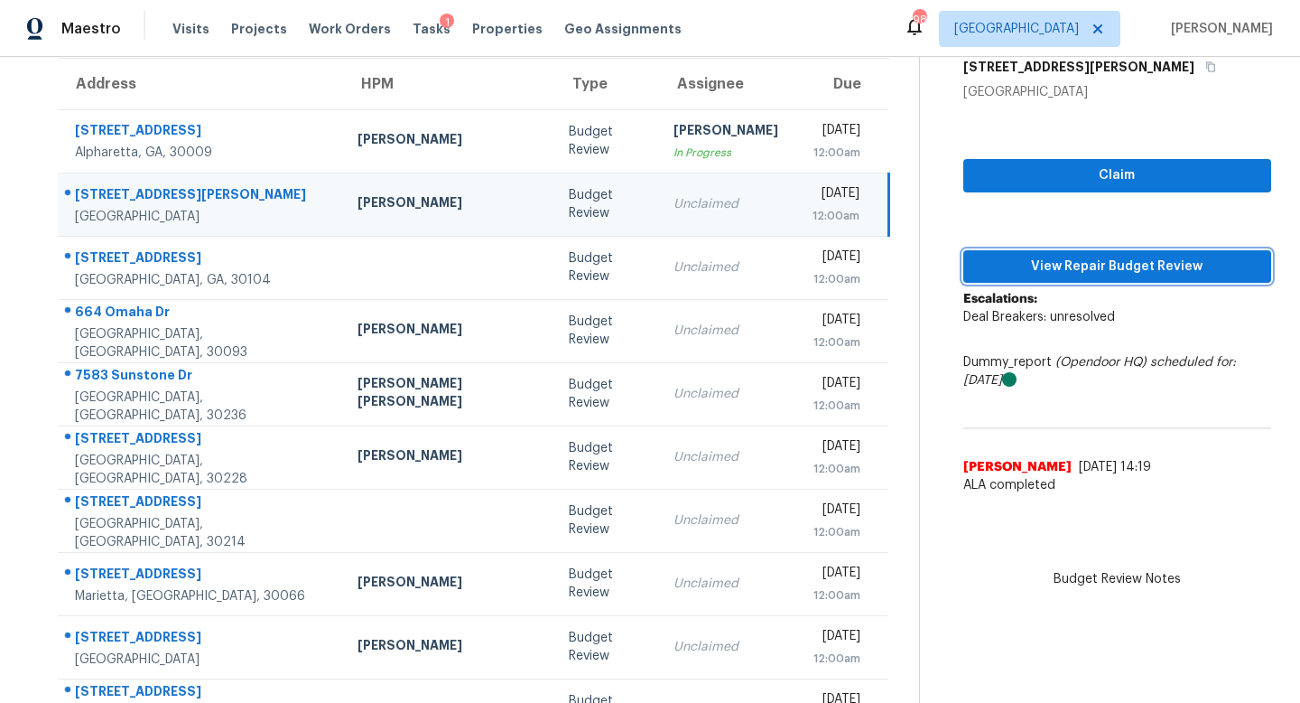
click at [1066, 282] on button "View Repair Budget Review" at bounding box center [1117, 266] width 308 height 33
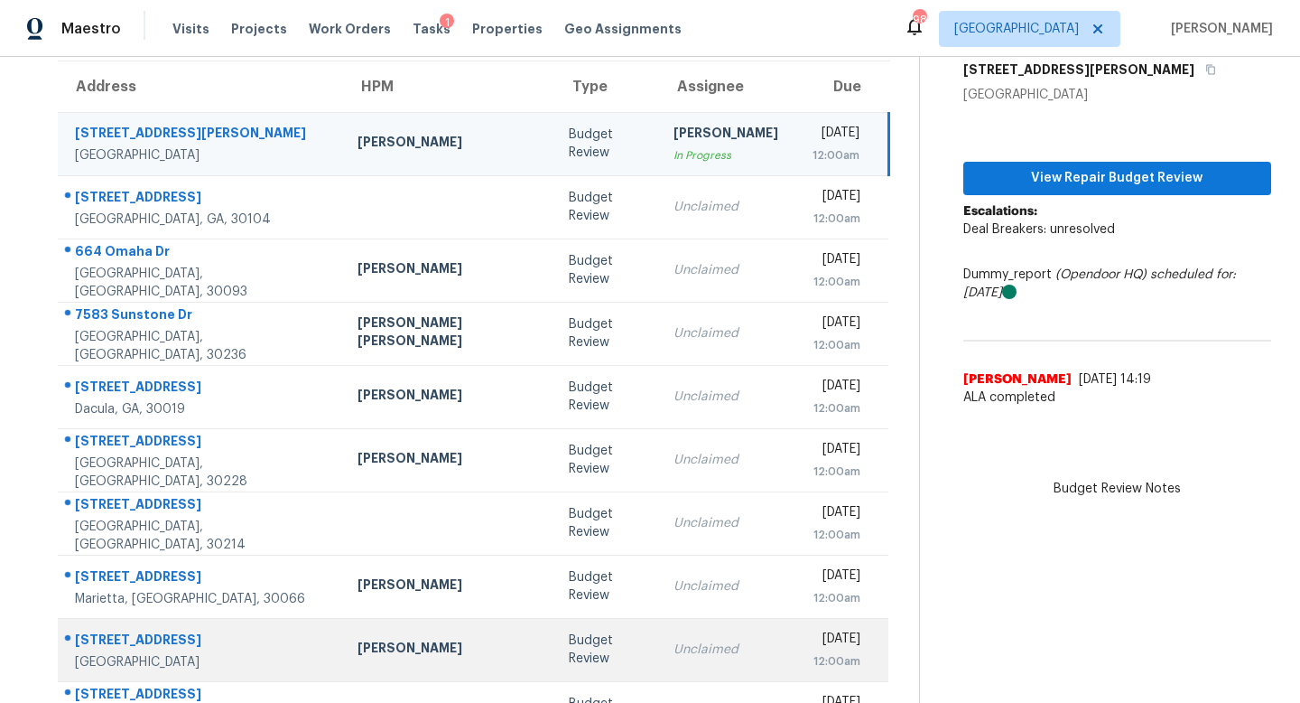
scroll to position [149, 0]
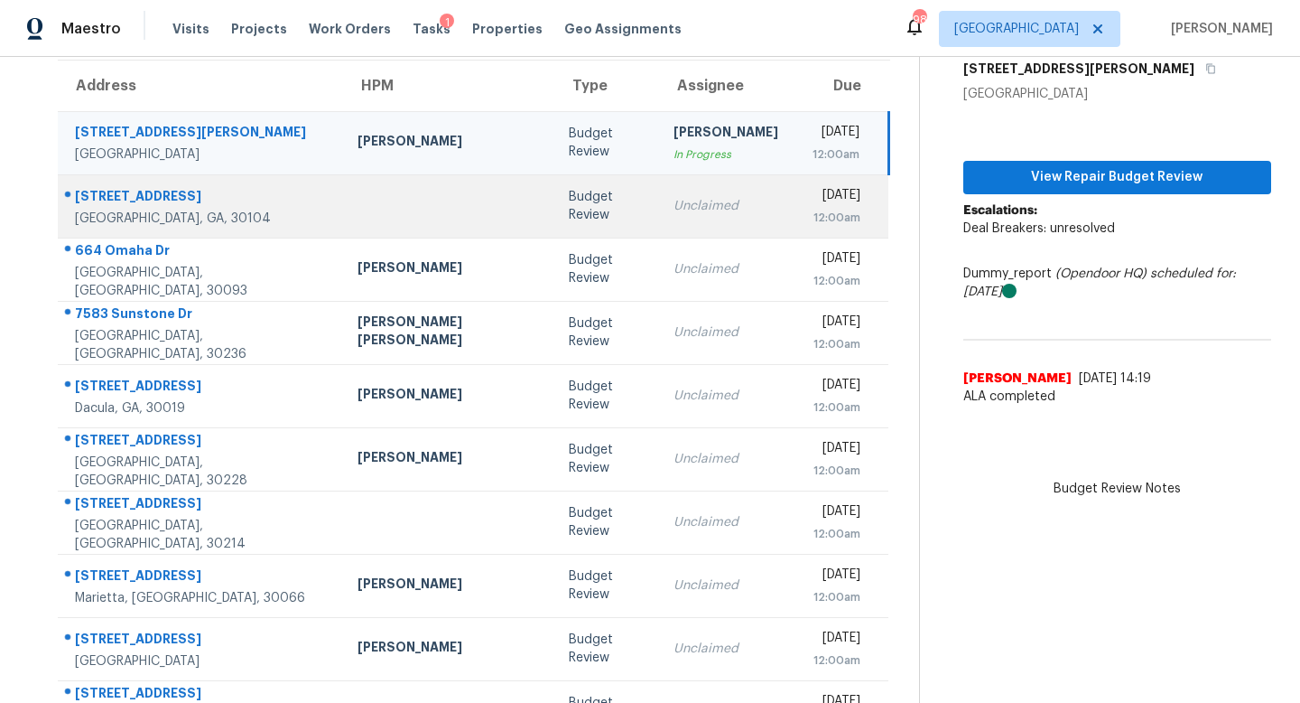
click at [674, 199] on div "Unclaimed" at bounding box center [726, 206] width 105 height 18
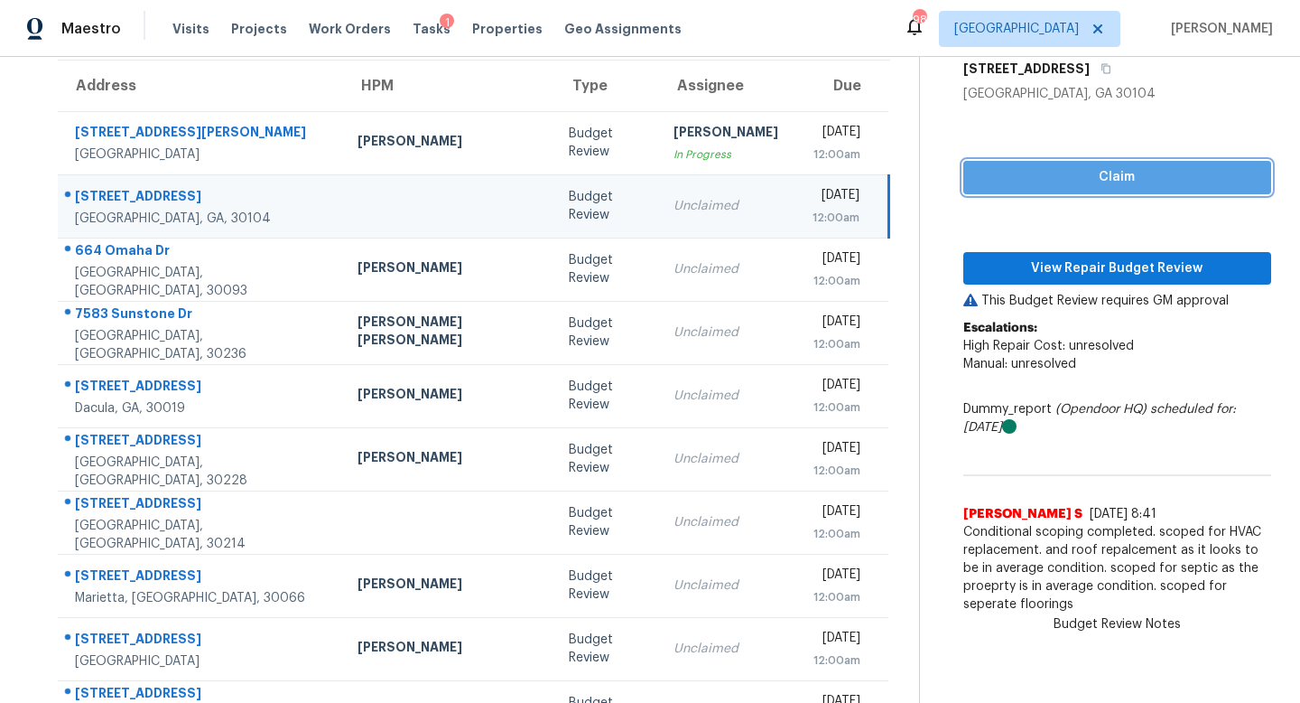
click at [993, 171] on span "Claim" at bounding box center [1117, 177] width 279 height 23
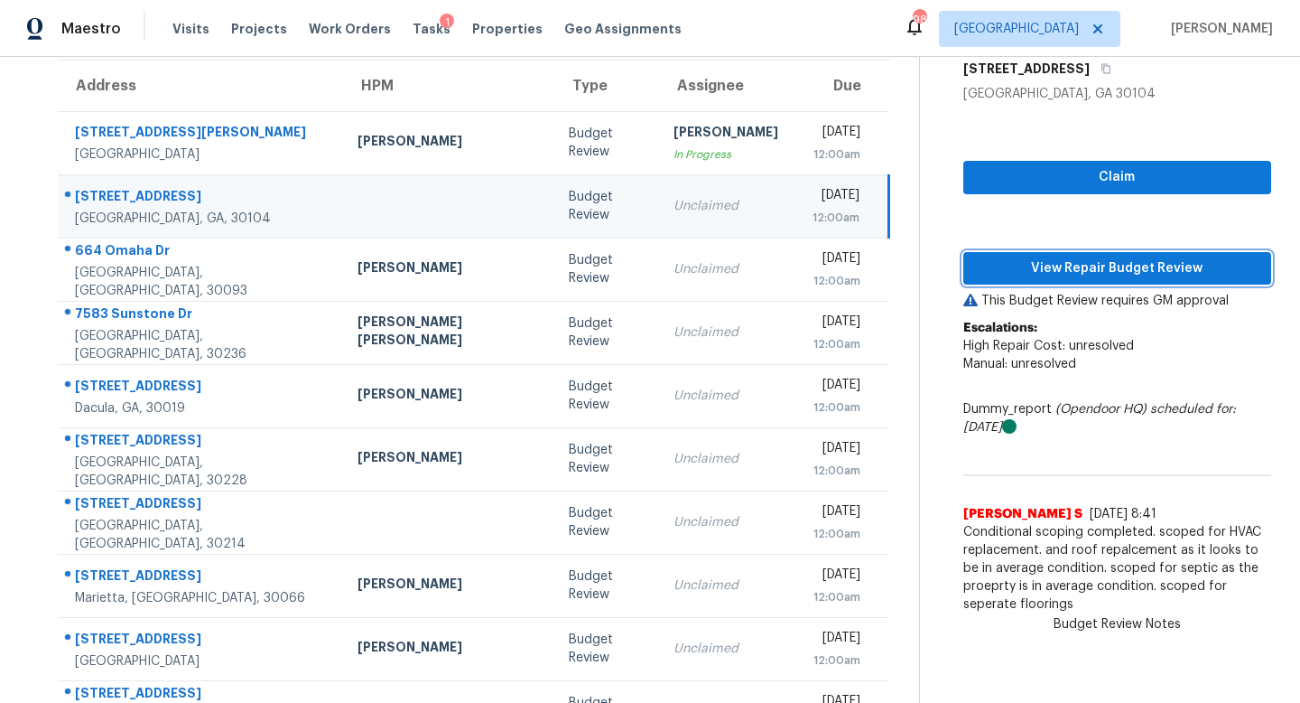
click at [1000, 272] on span "View Repair Budget Review" at bounding box center [1117, 268] width 279 height 23
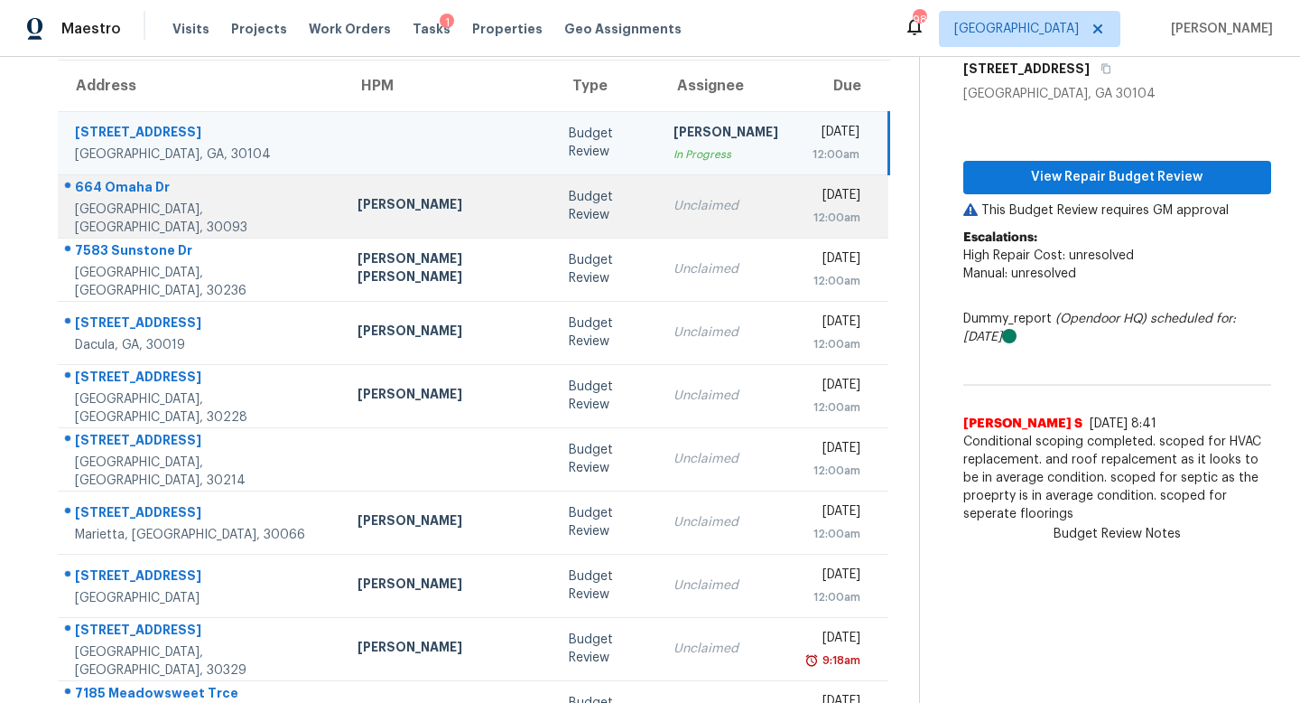
click at [685, 198] on div "Unclaimed" at bounding box center [726, 206] width 105 height 18
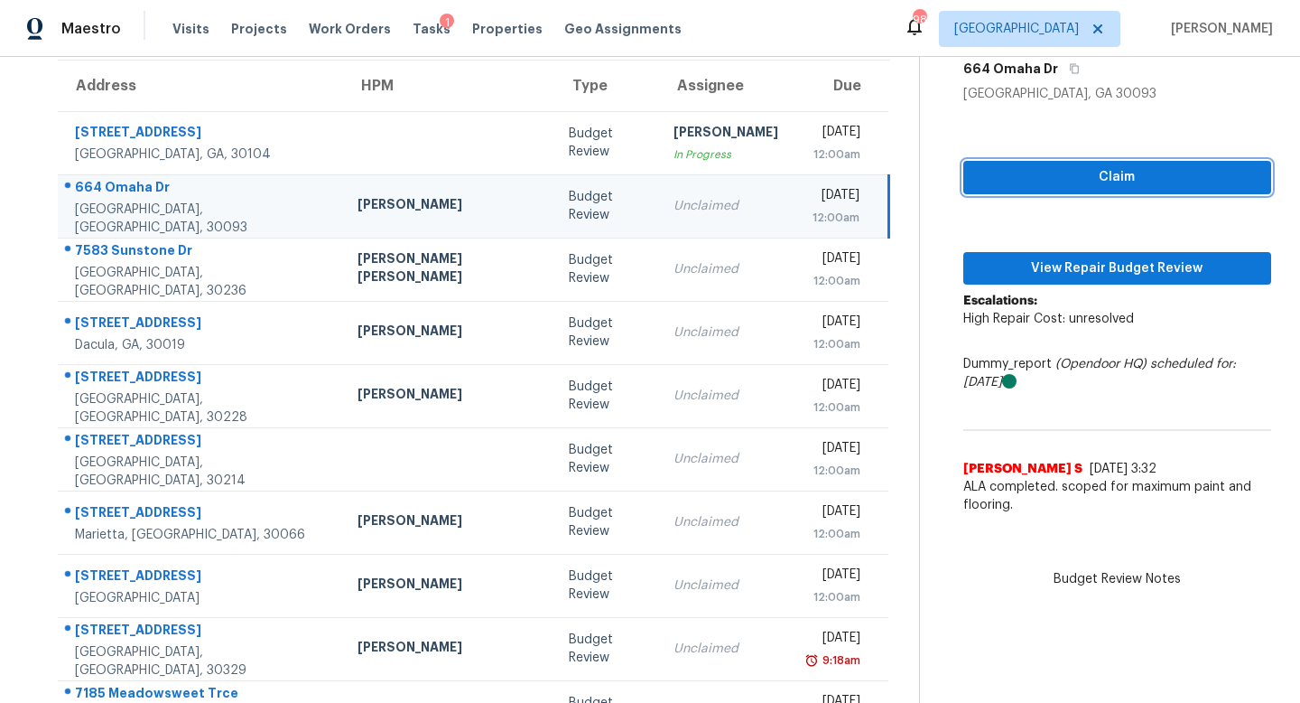
click at [985, 169] on span "Claim" at bounding box center [1117, 177] width 279 height 23
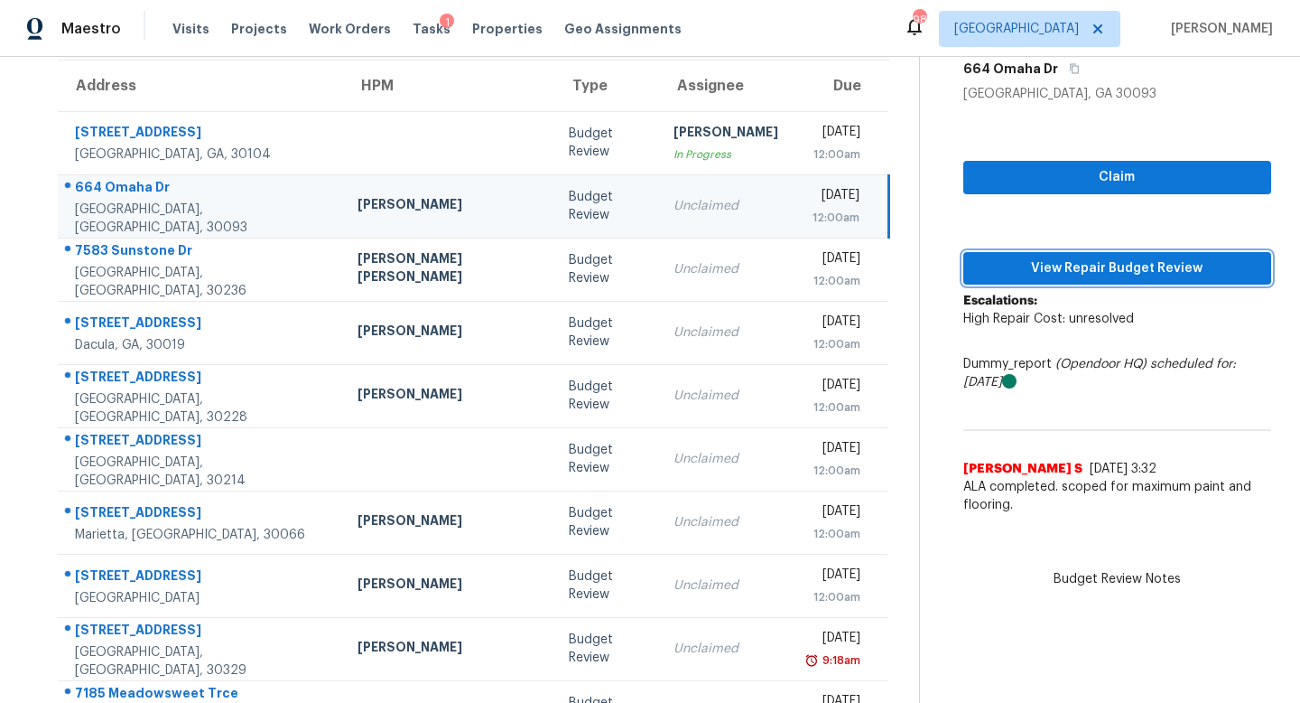
click at [971, 252] on button "View Repair Budget Review" at bounding box center [1117, 268] width 308 height 33
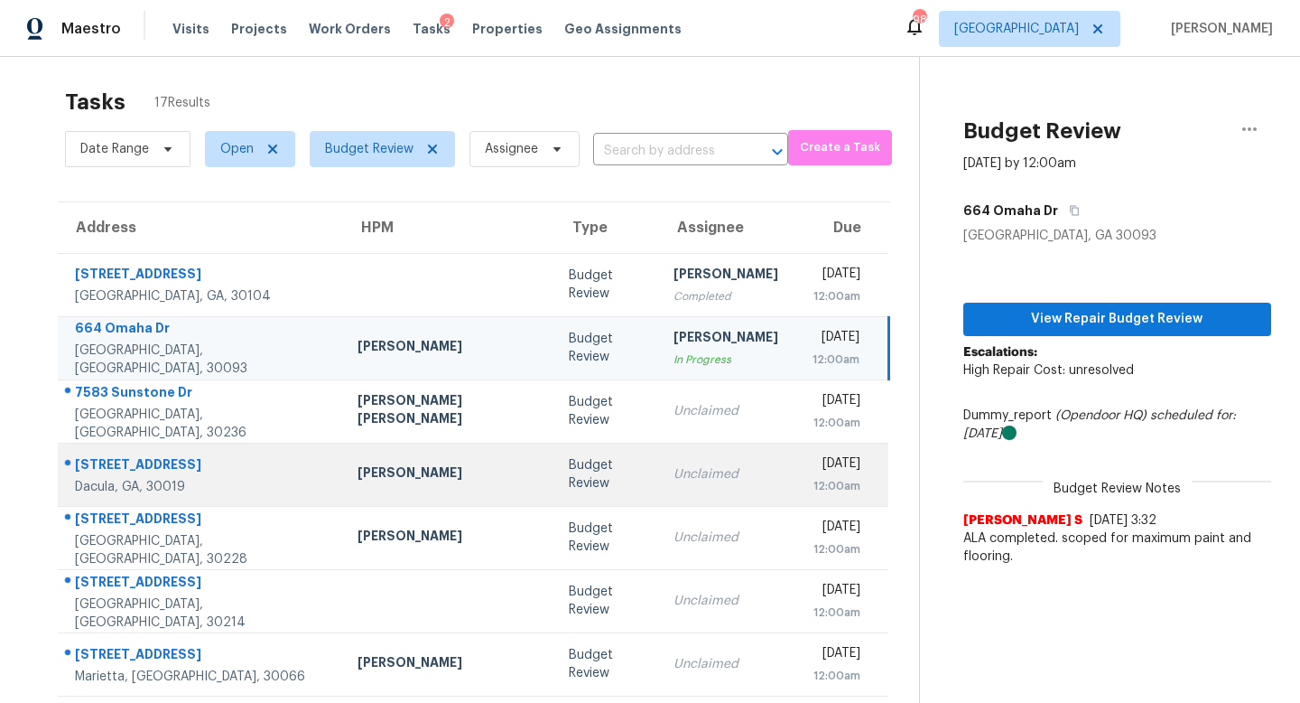
scroll to position [0, 0]
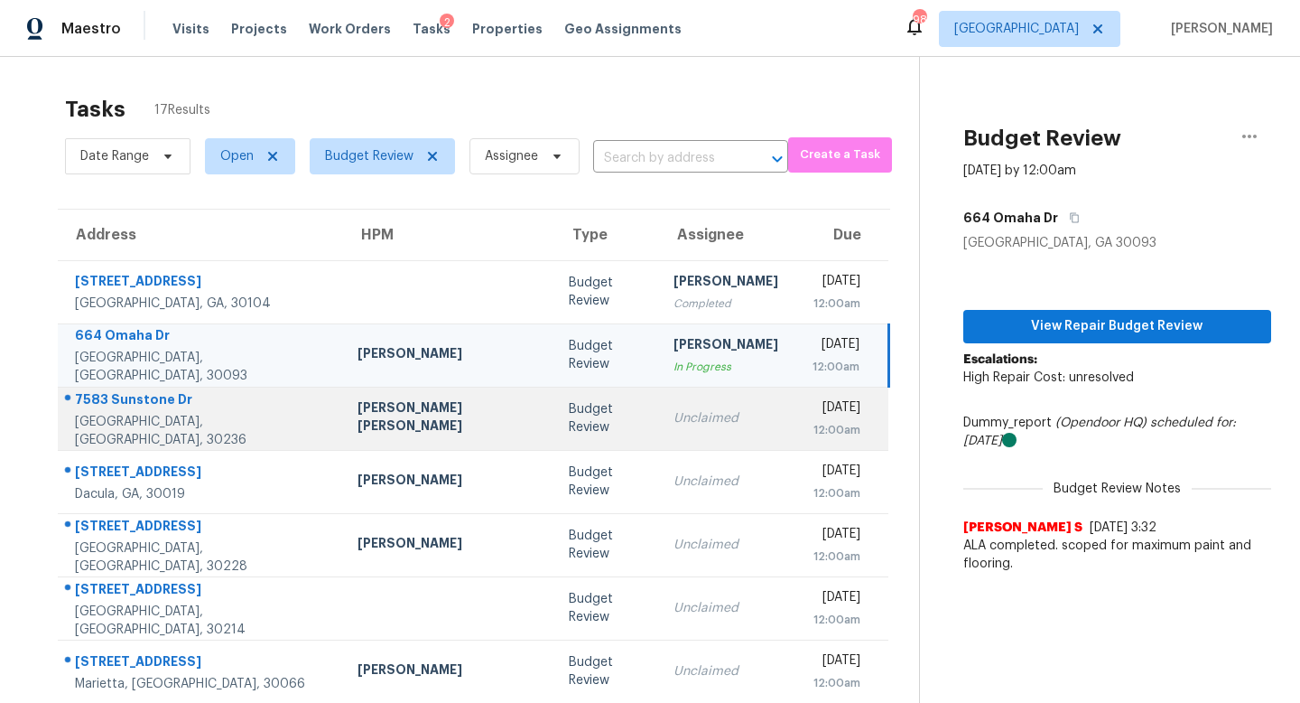
click at [659, 408] on td "Unclaimed" at bounding box center [726, 417] width 134 height 63
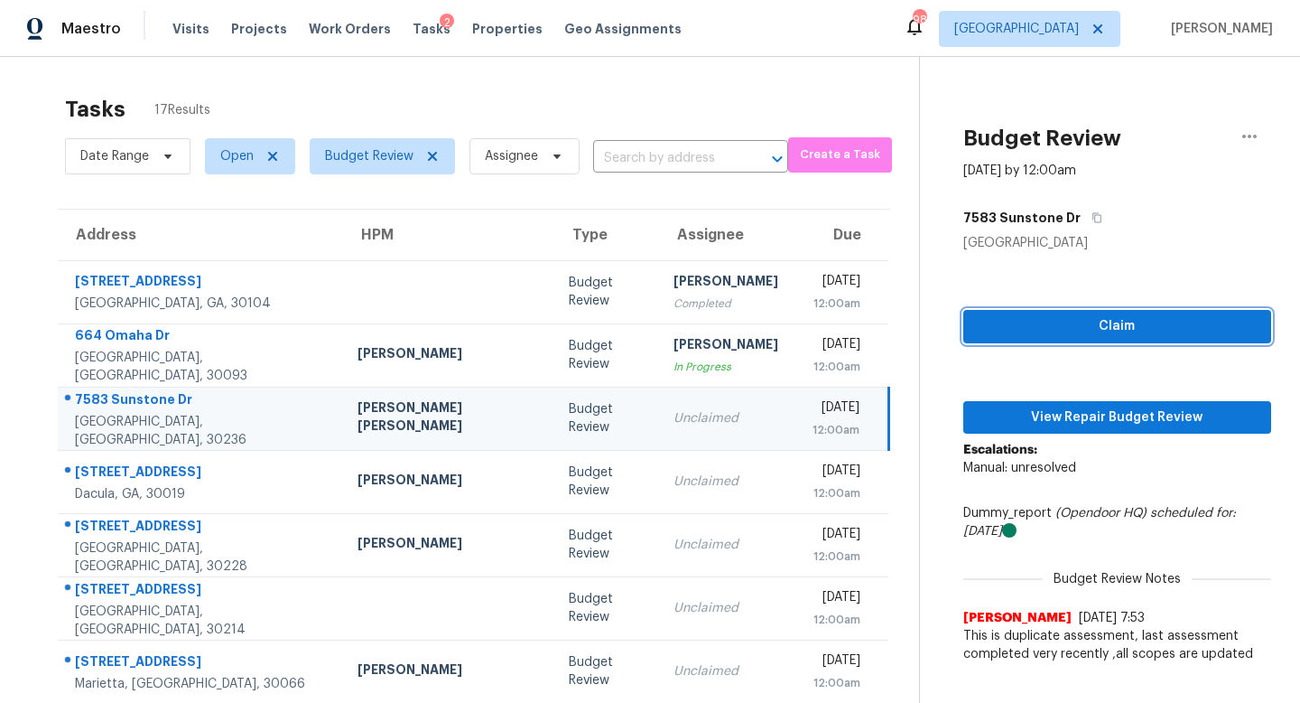
click at [980, 332] on span "Claim" at bounding box center [1117, 326] width 279 height 23
click at [982, 438] on div "Claim View Repair Budget Review Escalations: Manual: unresolved Dummy_report (O…" at bounding box center [1117, 462] width 308 height 420
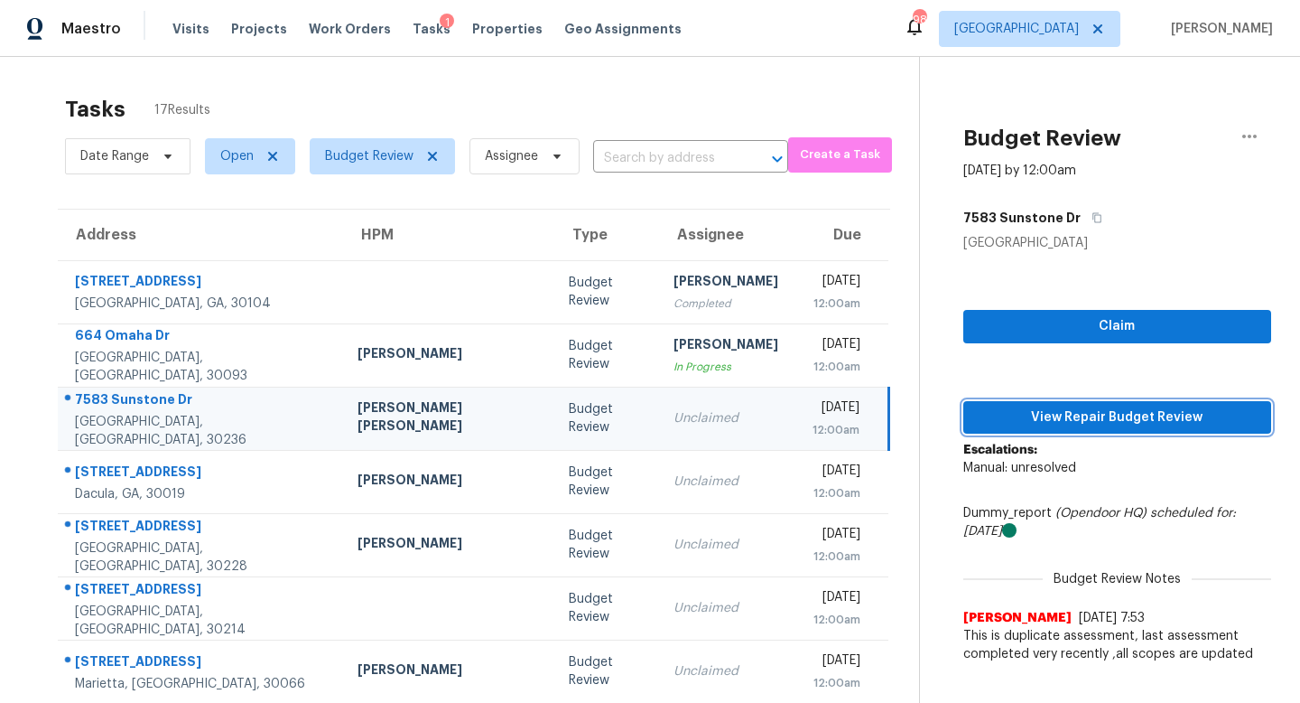
click at [985, 423] on span "View Repair Budget Review" at bounding box center [1117, 417] width 279 height 23
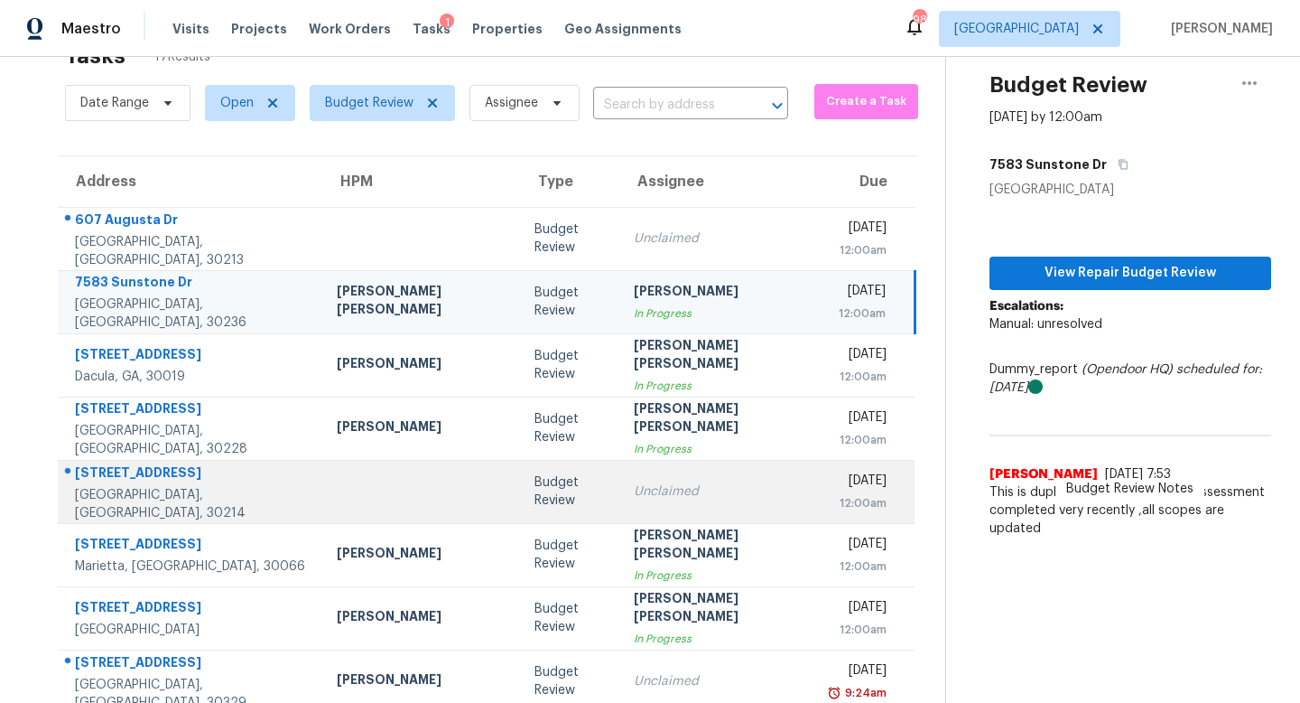
scroll to position [42, 0]
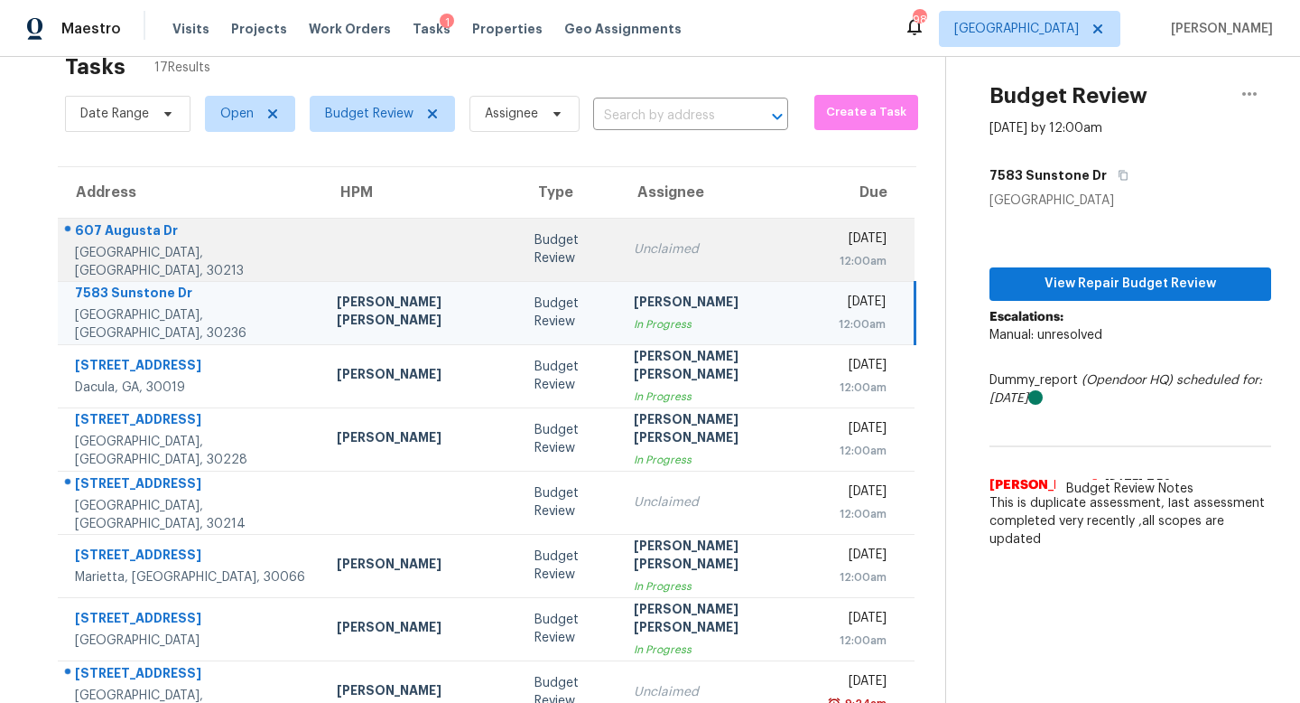
click at [635, 218] on td "Unclaimed" at bounding box center [718, 249] width 198 height 63
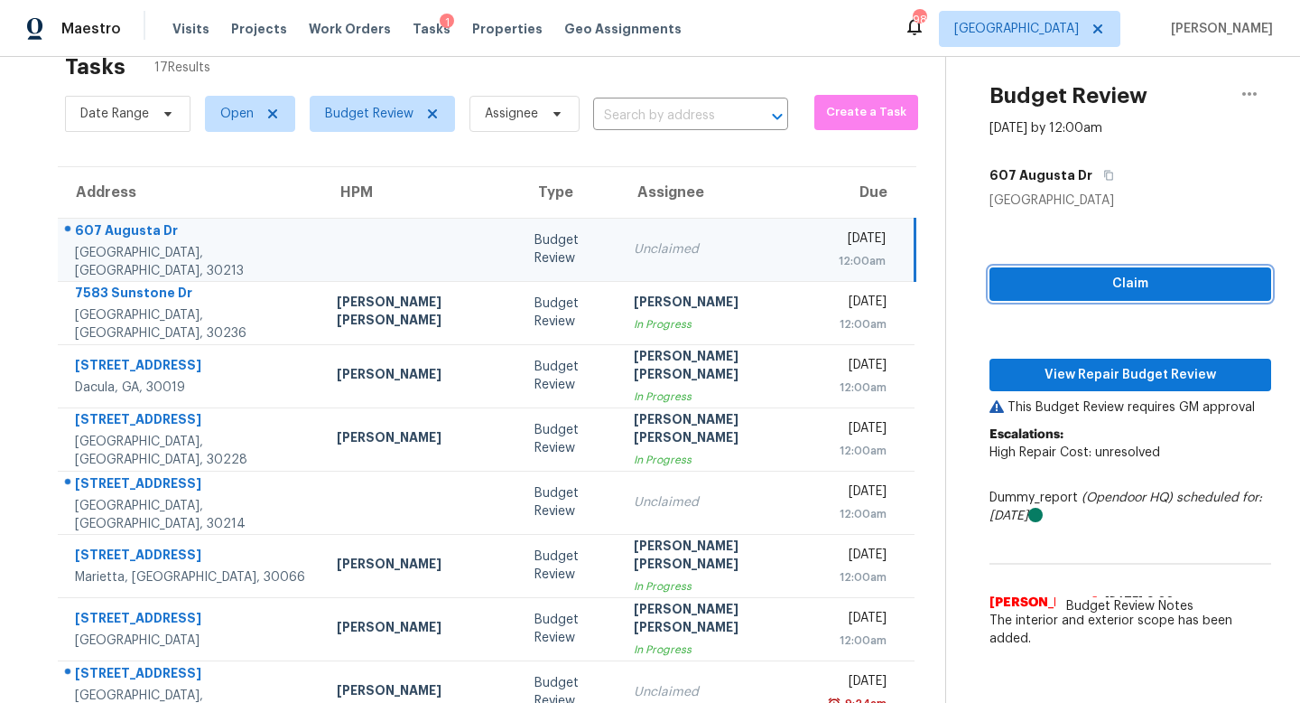
click at [1037, 277] on span "Claim" at bounding box center [1130, 284] width 253 height 23
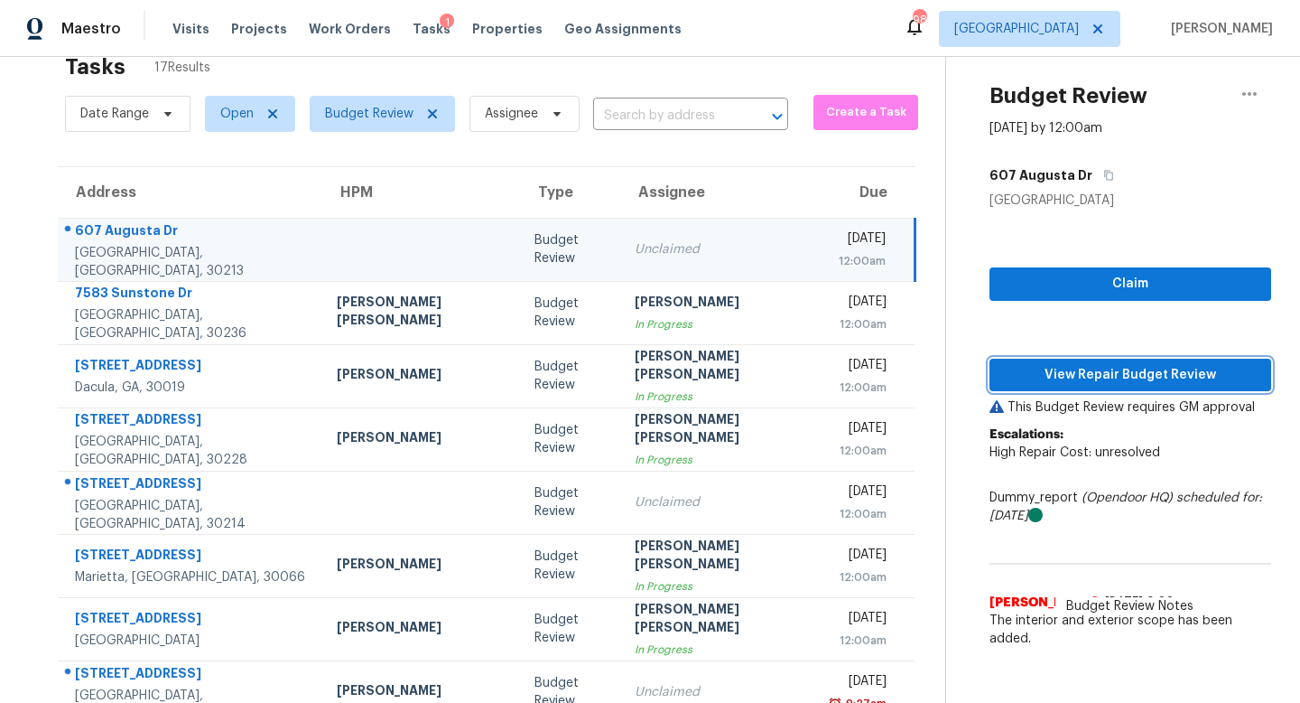
click at [1036, 371] on span "View Repair Budget Review" at bounding box center [1130, 375] width 253 height 23
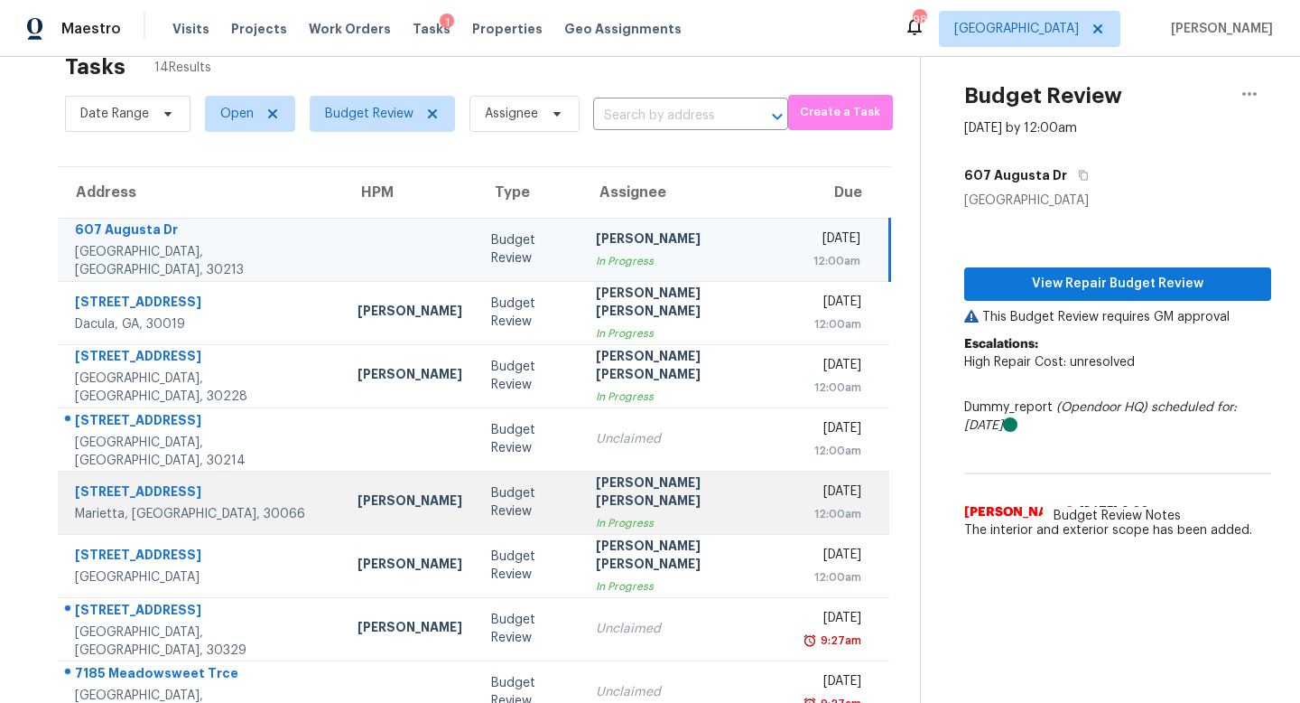
scroll to position [237, 0]
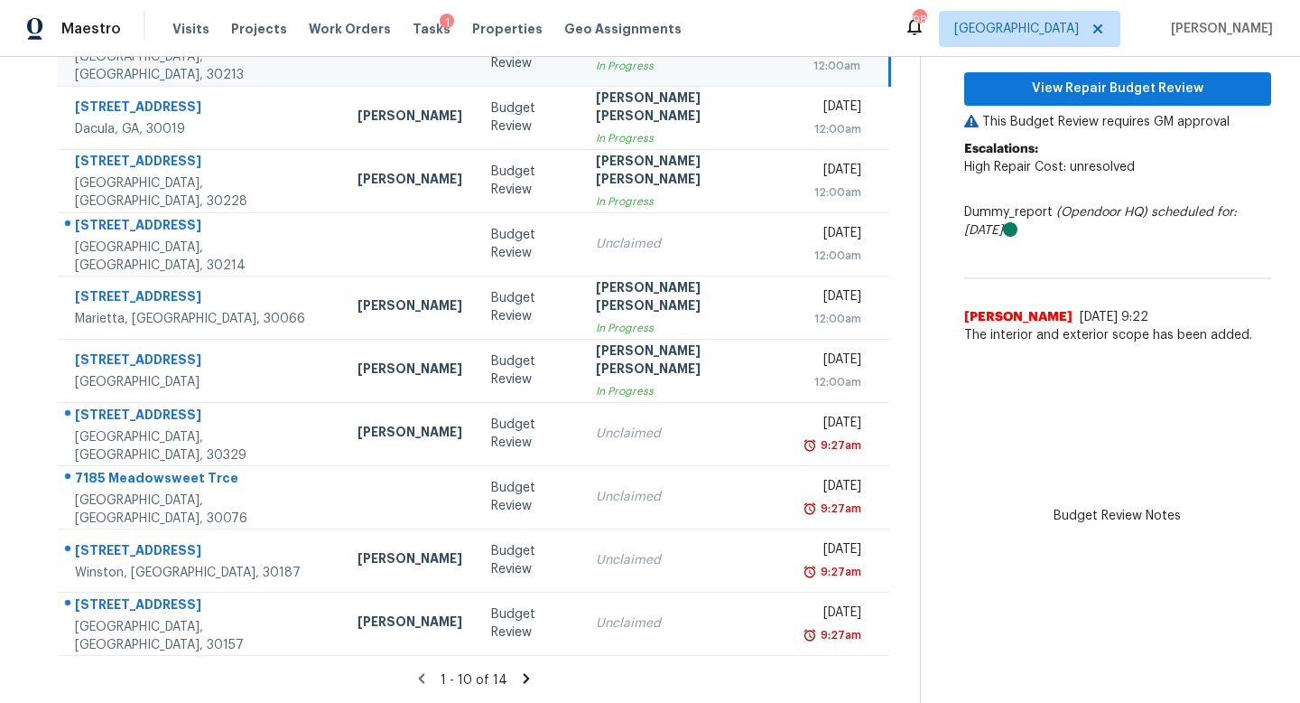
click at [524, 673] on icon at bounding box center [527, 678] width 6 height 10
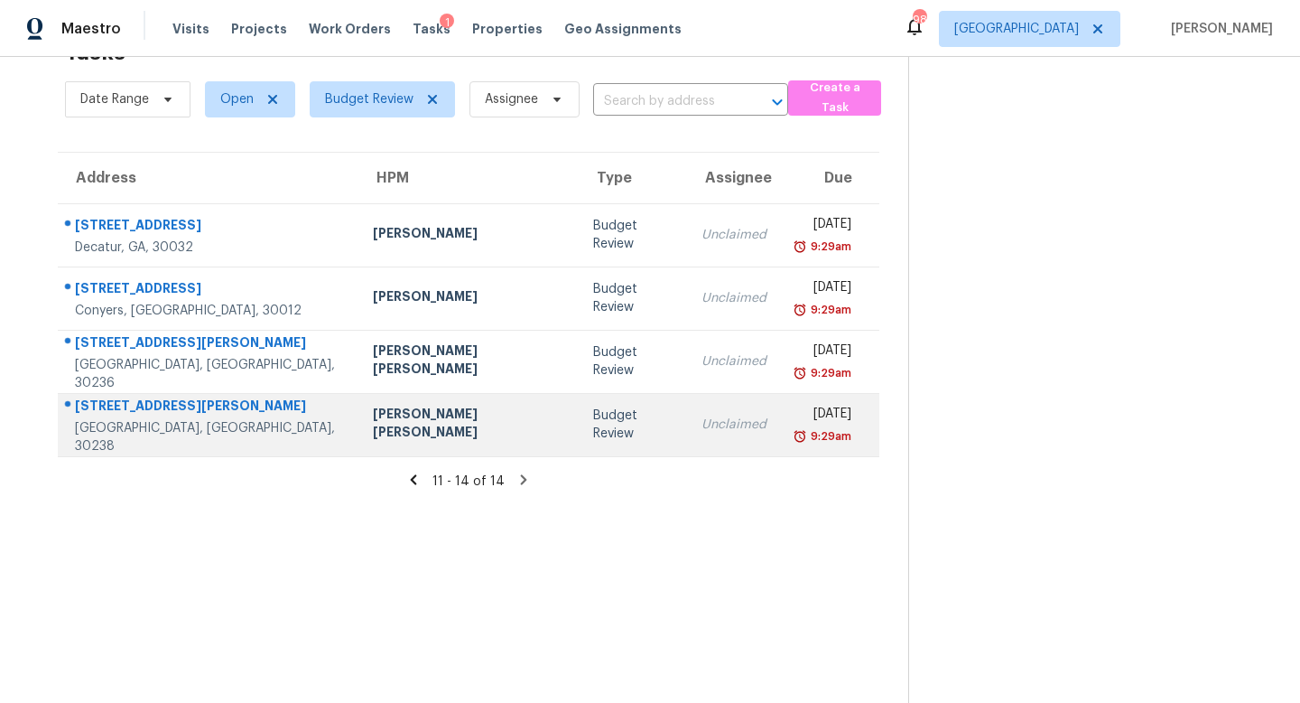
click at [579, 442] on td "Budget Review" at bounding box center [633, 424] width 108 height 63
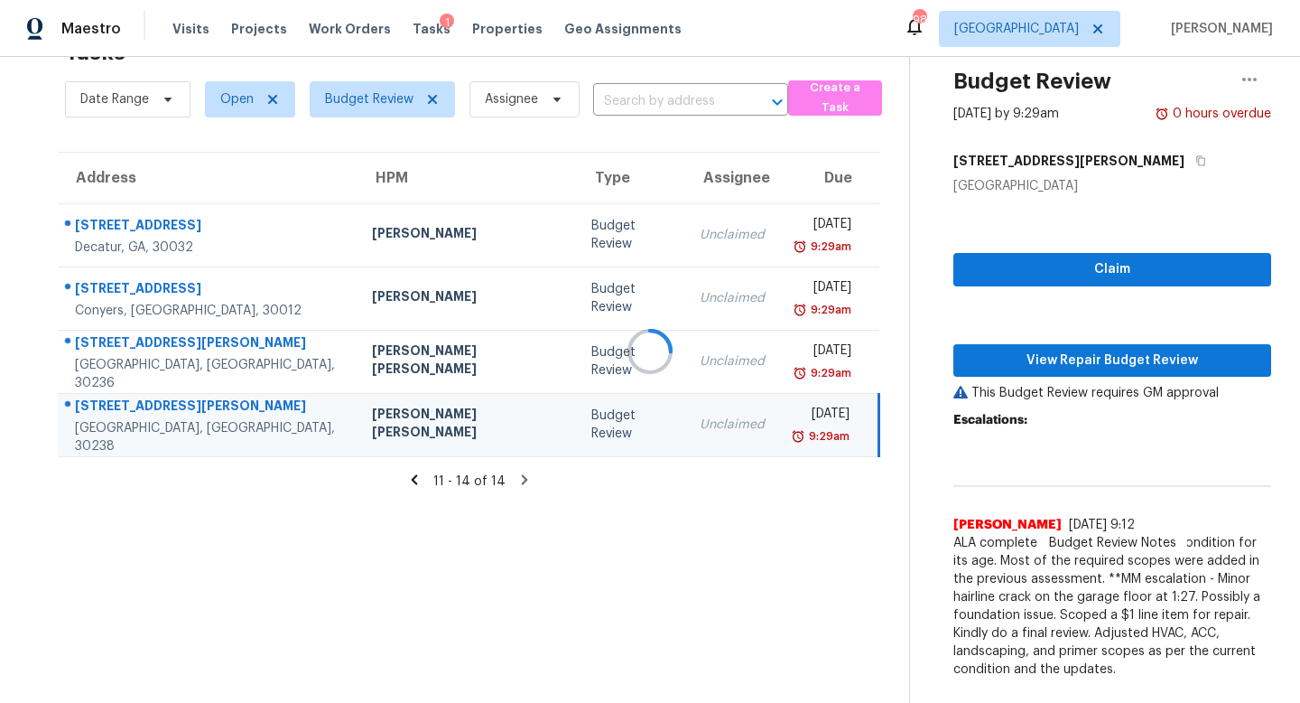
scroll to position [159, 0]
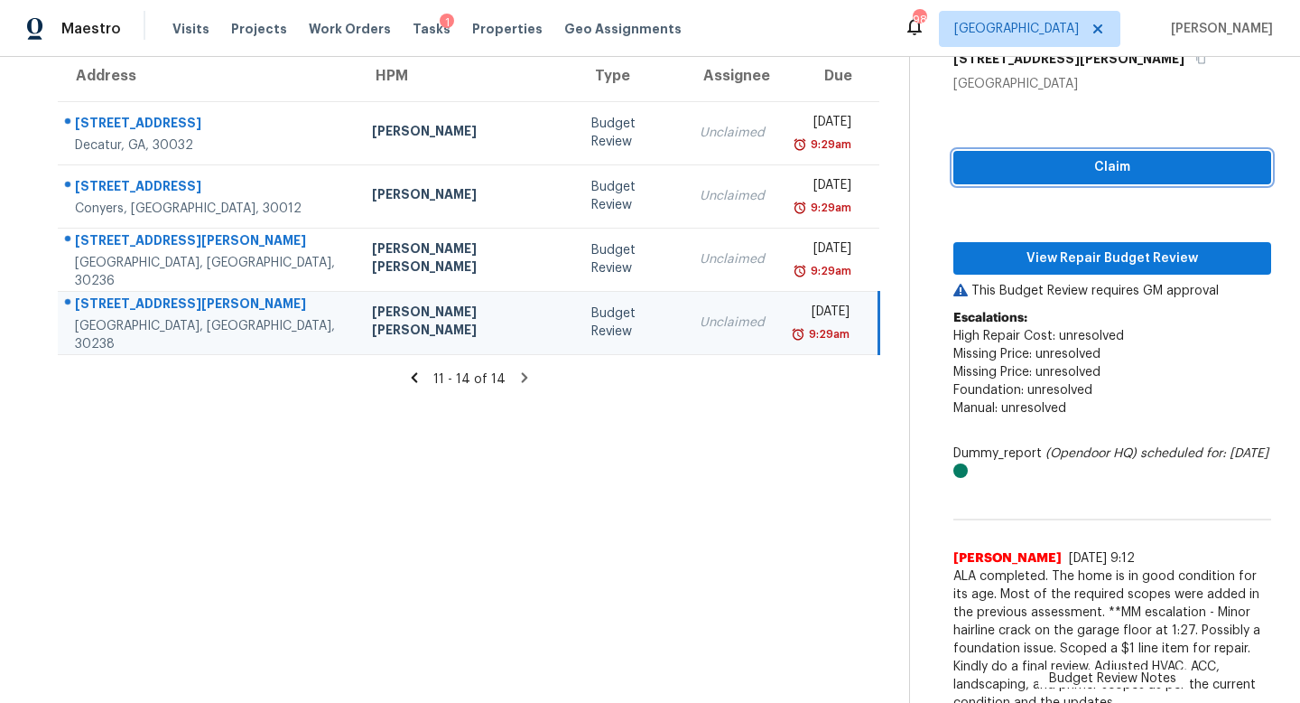
click at [968, 172] on span "Claim" at bounding box center [1112, 167] width 289 height 23
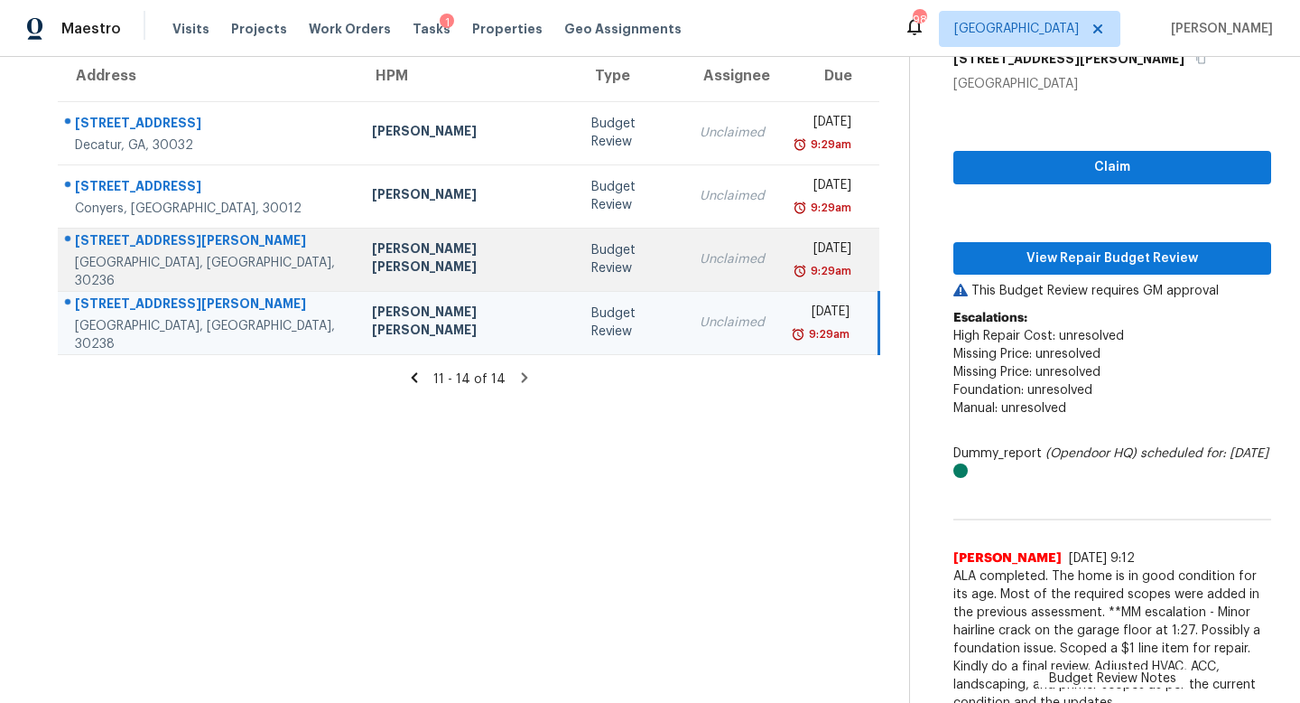
click at [700, 260] on div "Unclaimed" at bounding box center [732, 259] width 65 height 18
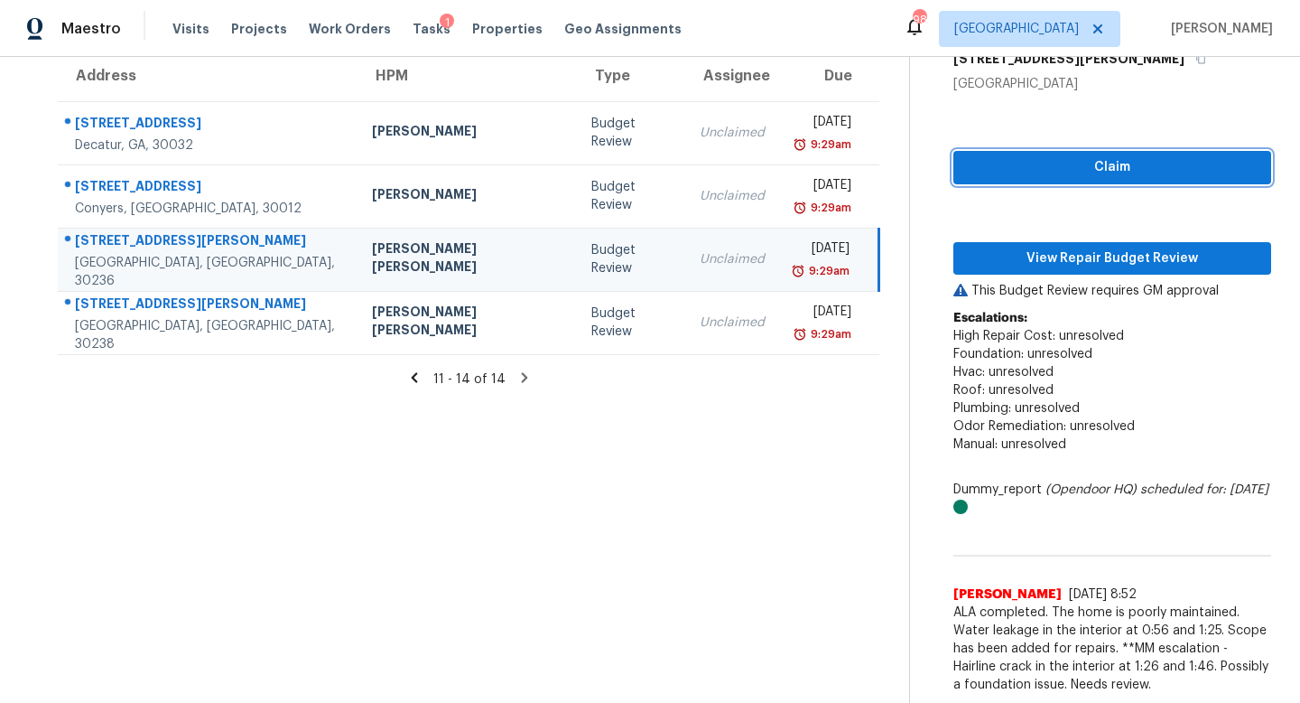
click at [968, 169] on span "Claim" at bounding box center [1112, 167] width 289 height 23
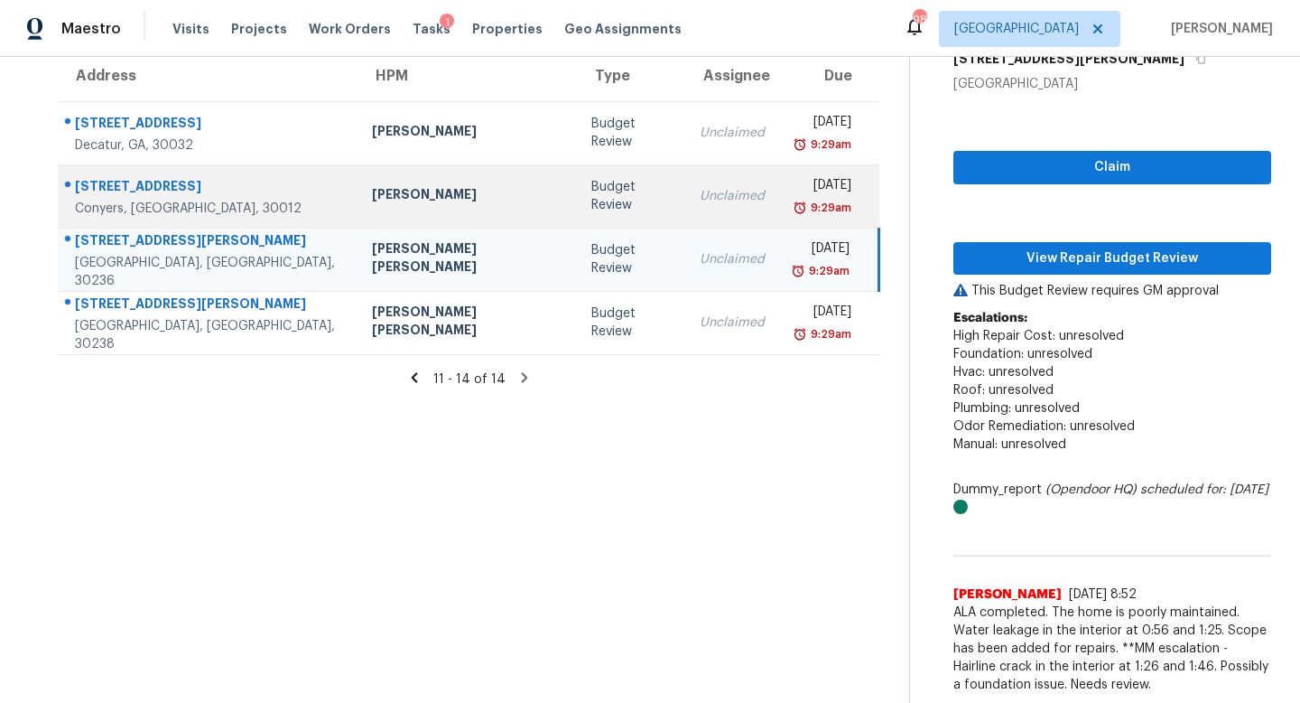
click at [700, 192] on div "Unclaimed" at bounding box center [732, 196] width 65 height 18
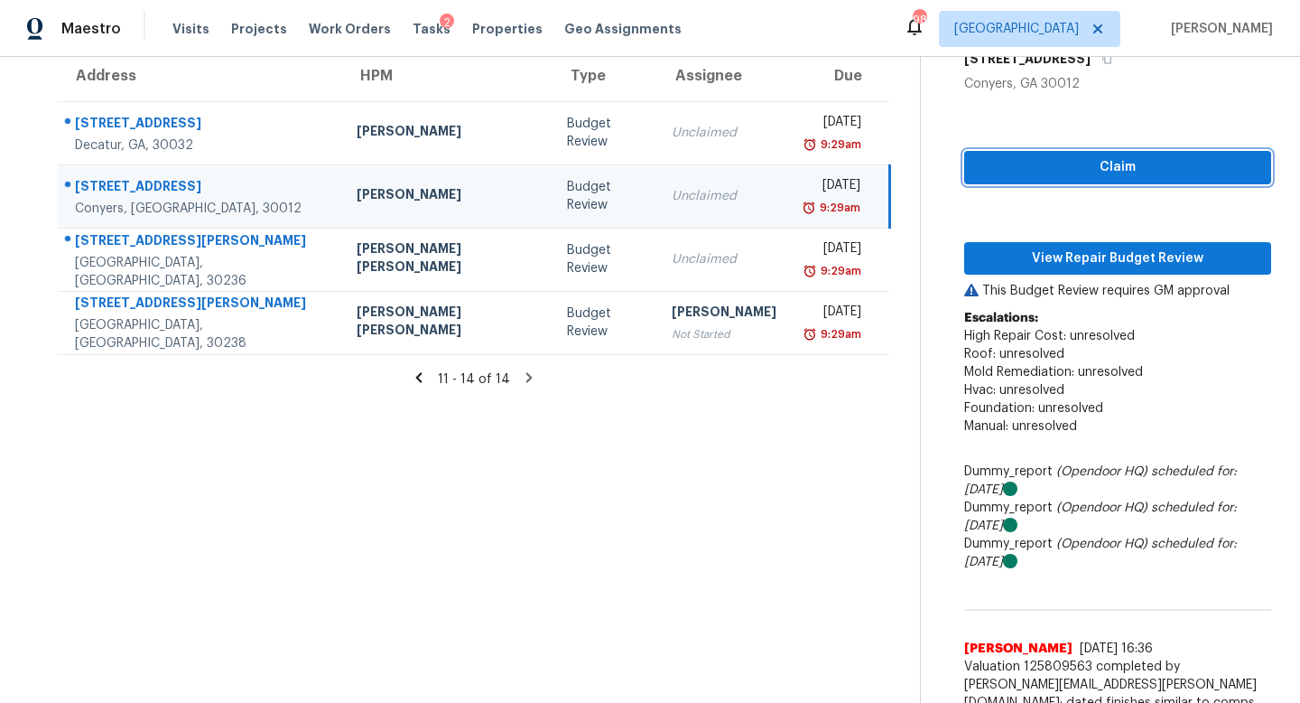
click at [979, 171] on span "Claim" at bounding box center [1118, 167] width 278 height 23
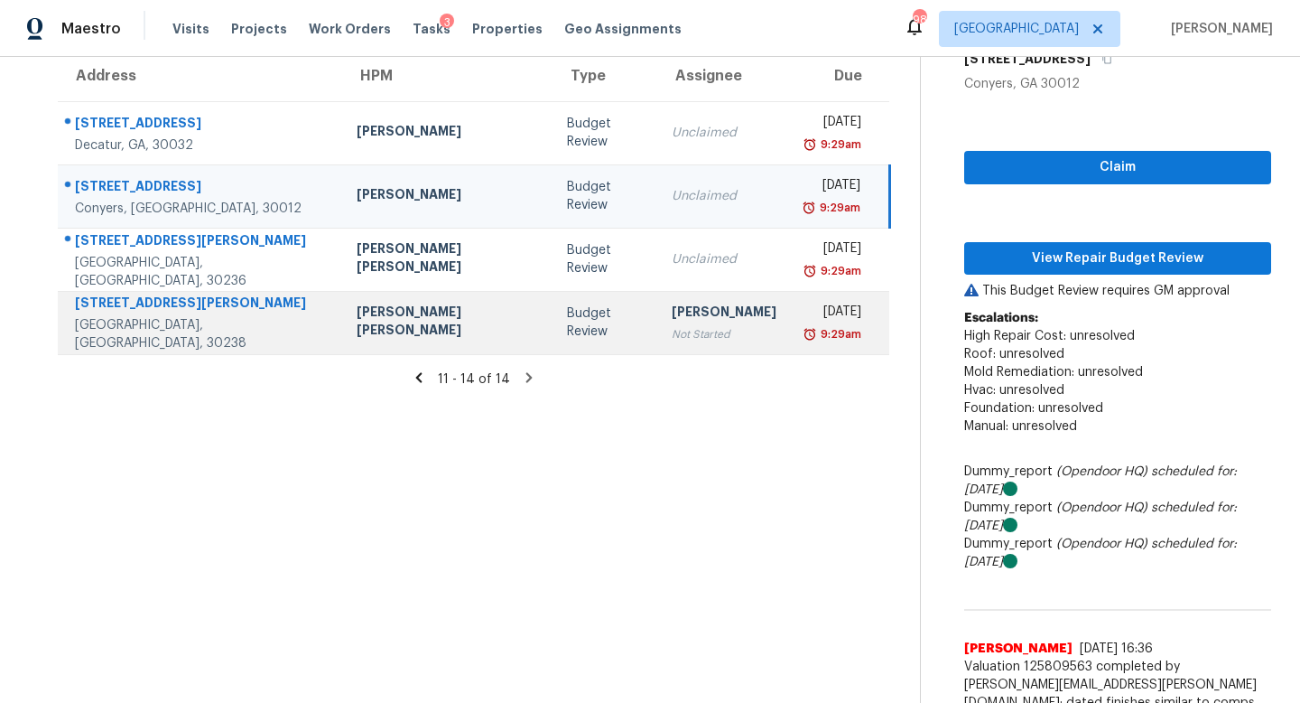
click at [657, 349] on td "Cynthia Herriott Not Started" at bounding box center [724, 322] width 134 height 63
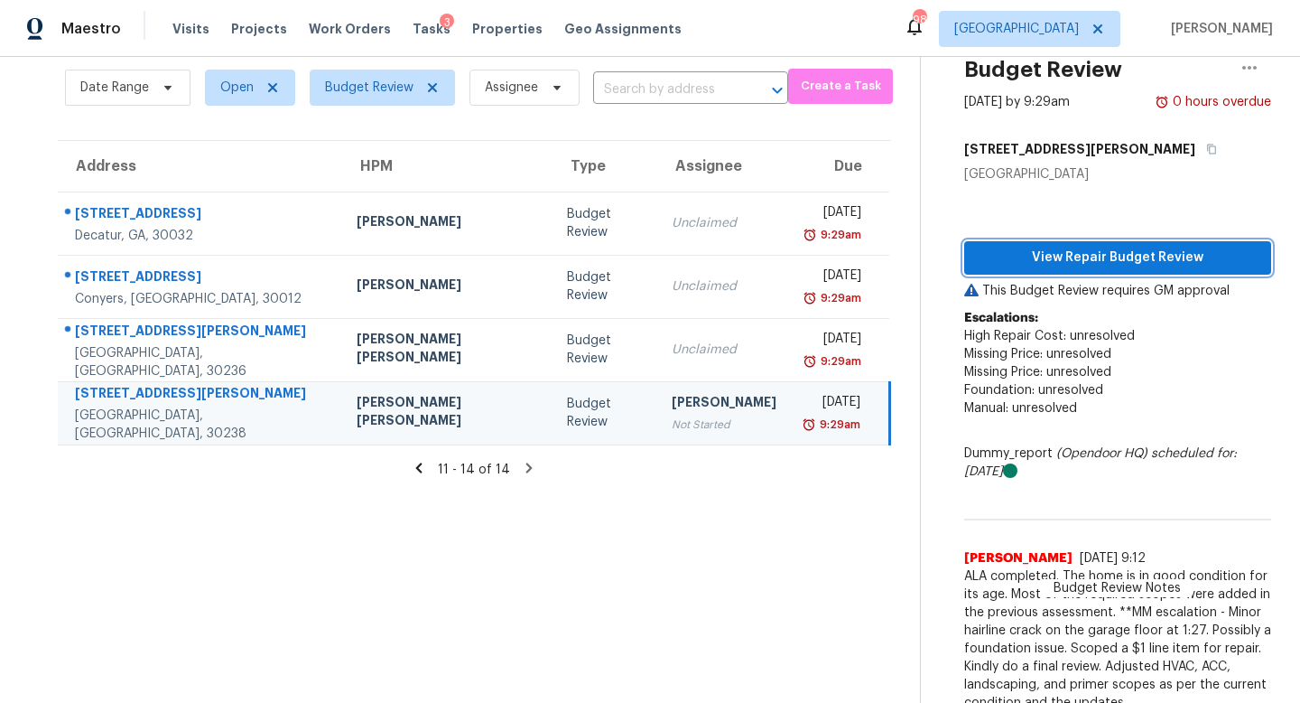
click at [1054, 256] on span "View Repair Budget Review" at bounding box center [1118, 258] width 278 height 23
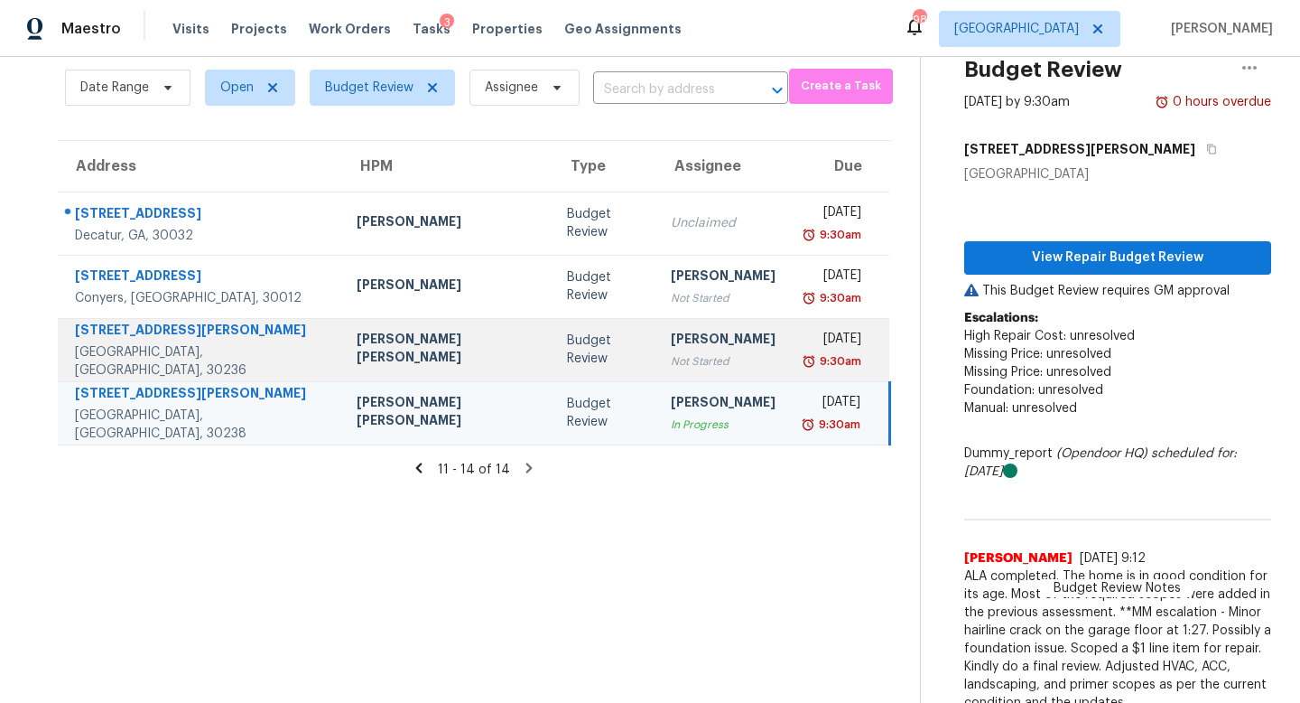
click at [671, 361] on div "Not Started" at bounding box center [723, 361] width 105 height 18
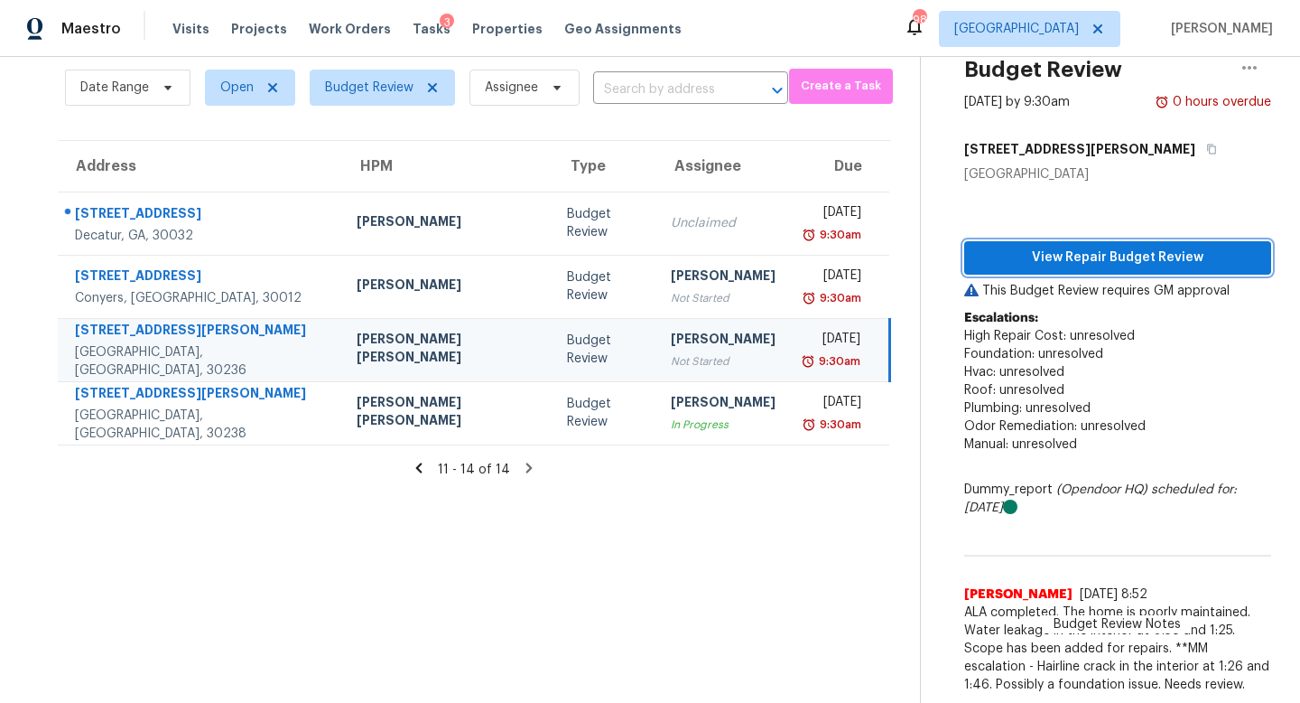
click at [1004, 263] on span "View Repair Budget Review" at bounding box center [1118, 258] width 278 height 23
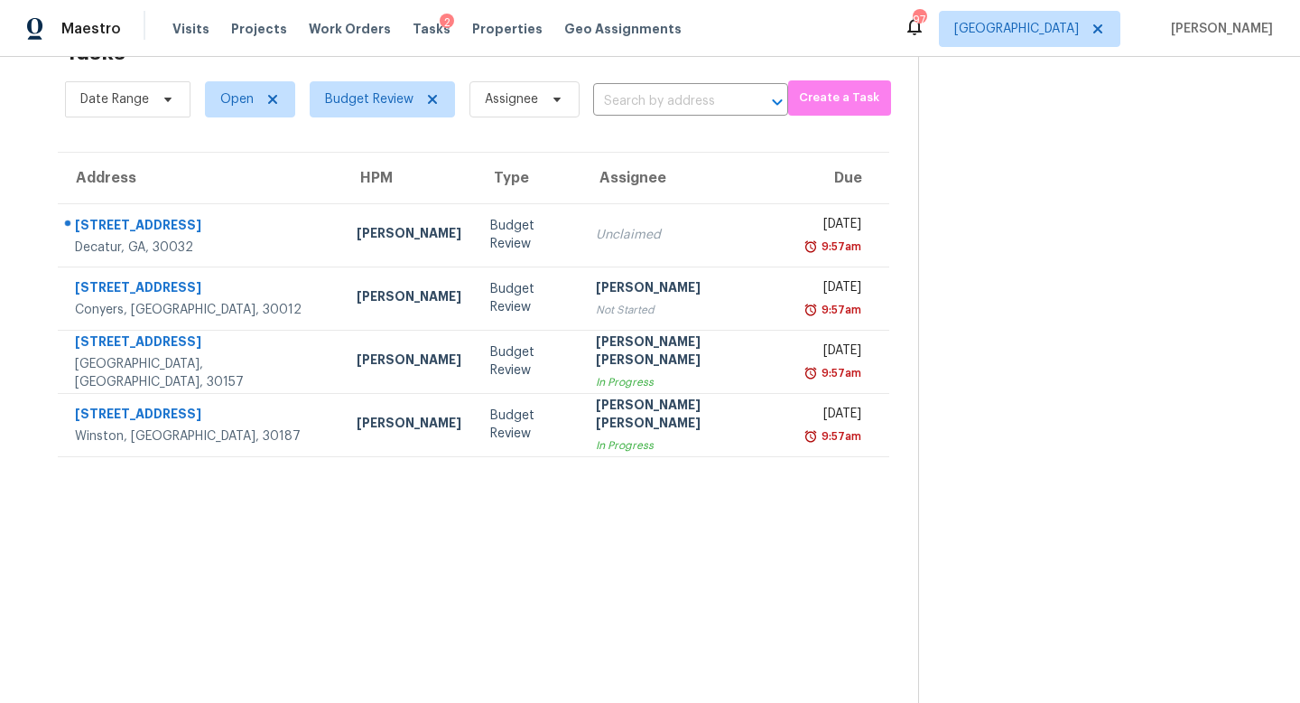
scroll to position [57, 0]
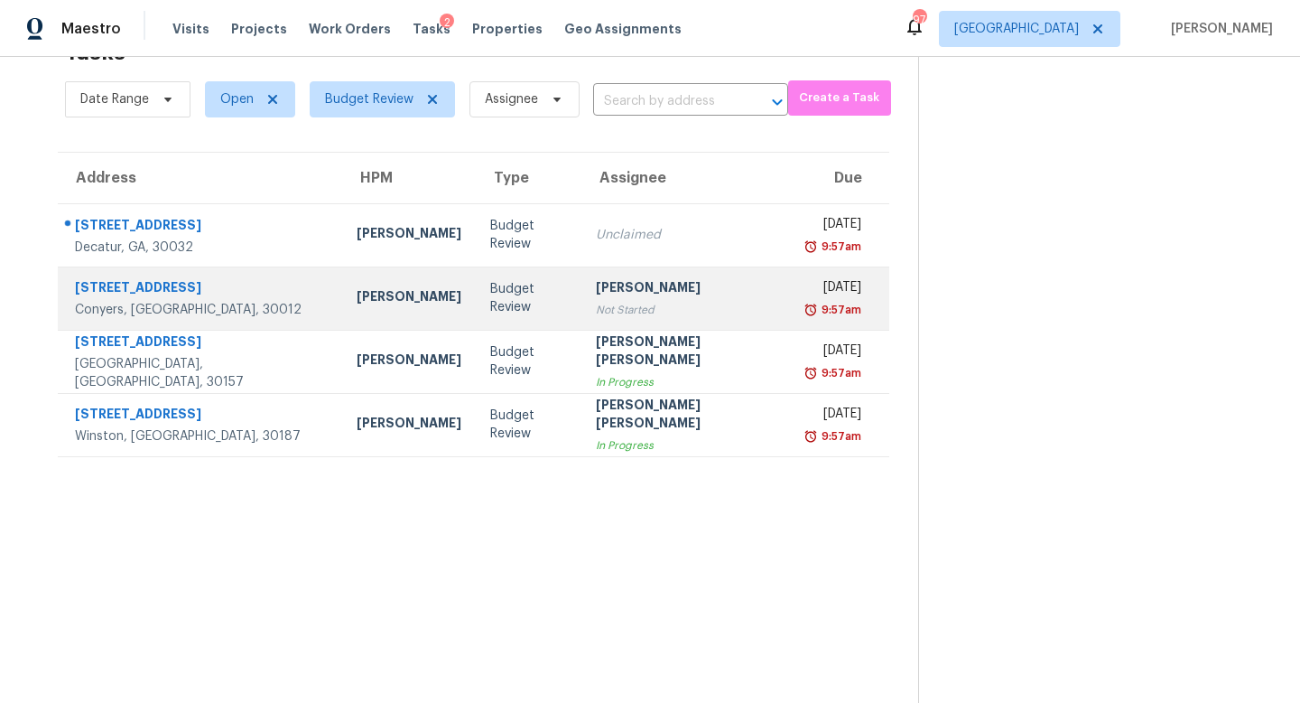
click at [615, 292] on div "[PERSON_NAME]" at bounding box center [687, 289] width 182 height 23
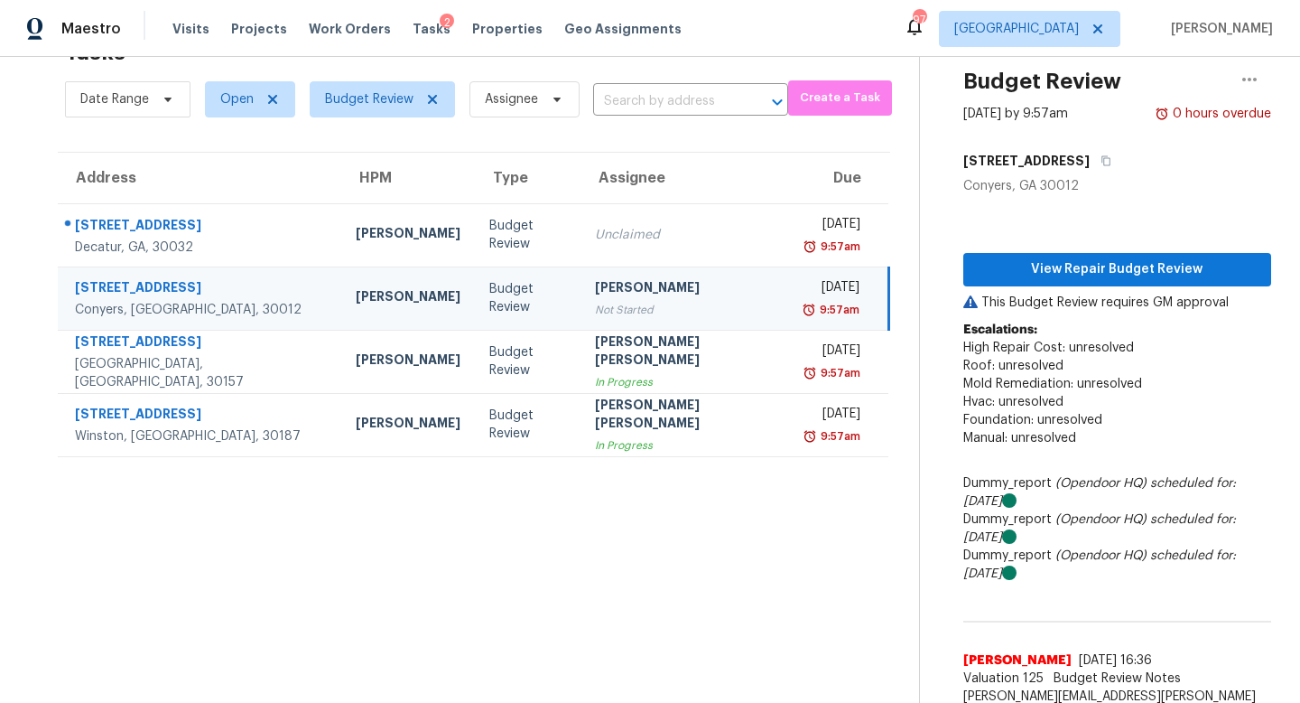
scroll to position [69, 0]
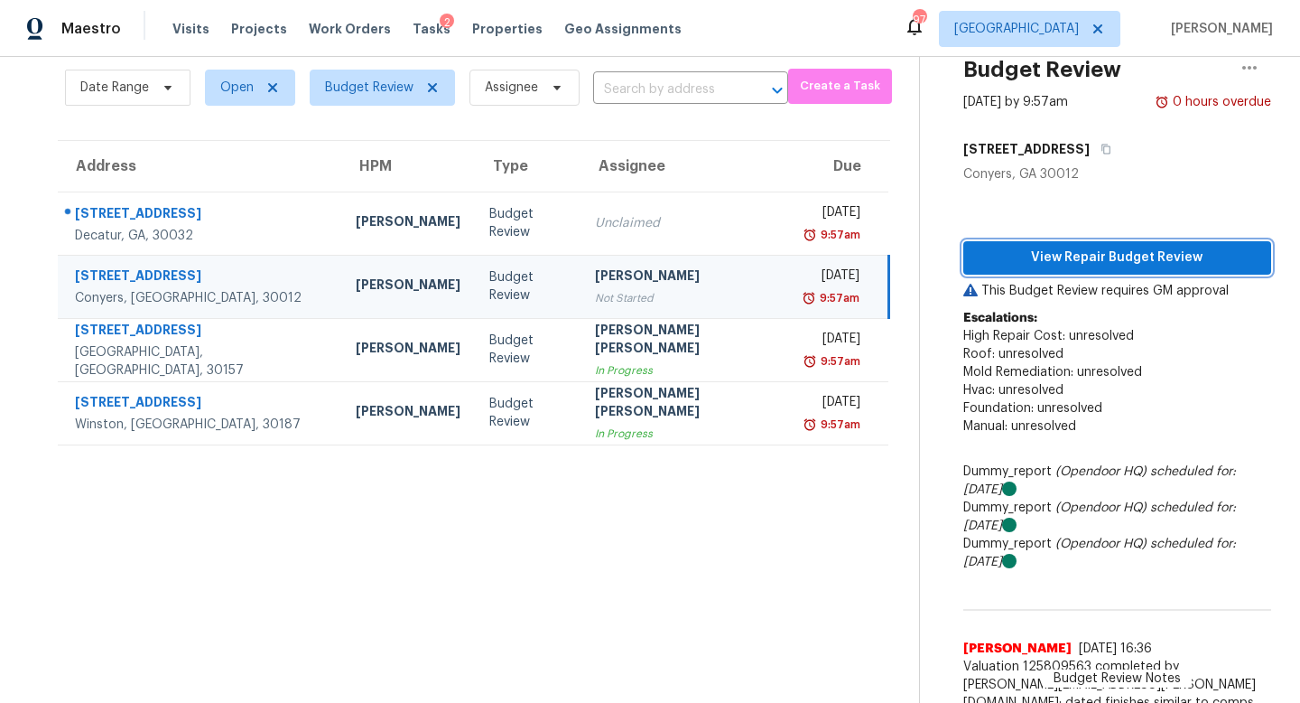
click at [1063, 263] on span "View Repair Budget Review" at bounding box center [1117, 258] width 279 height 23
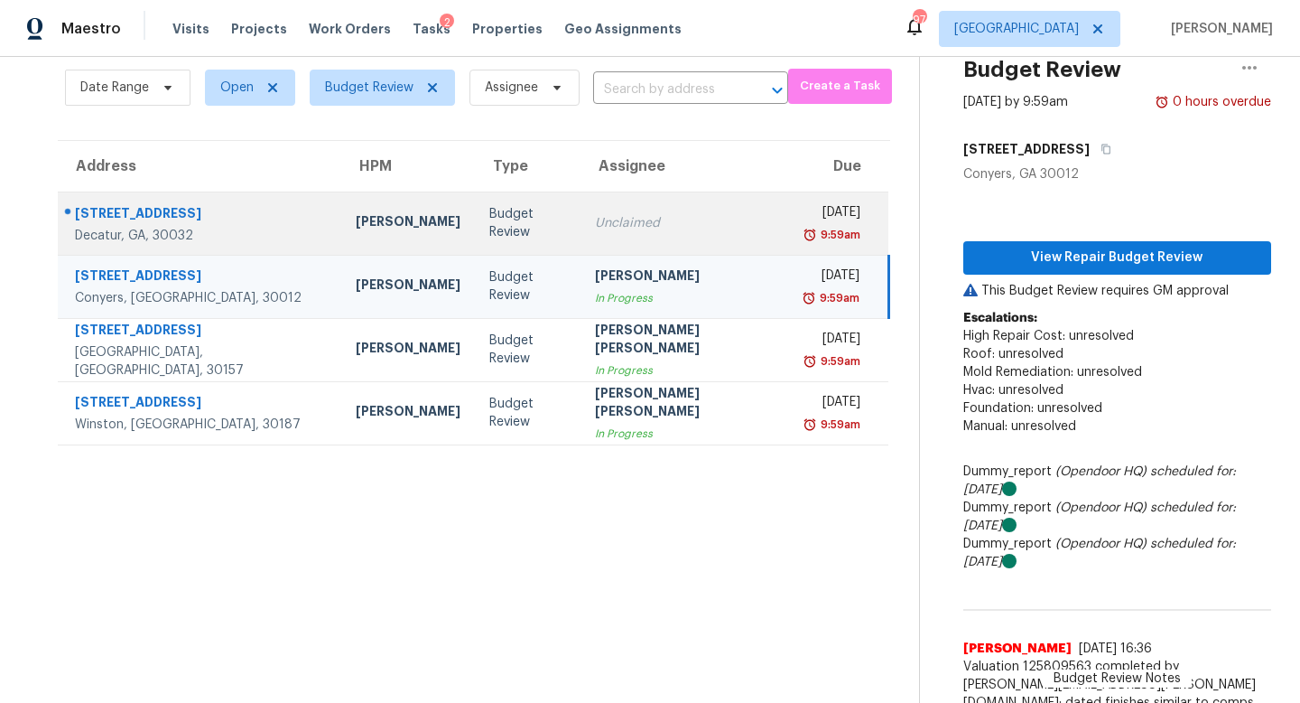
click at [595, 229] on div "Unclaimed" at bounding box center [686, 223] width 182 height 18
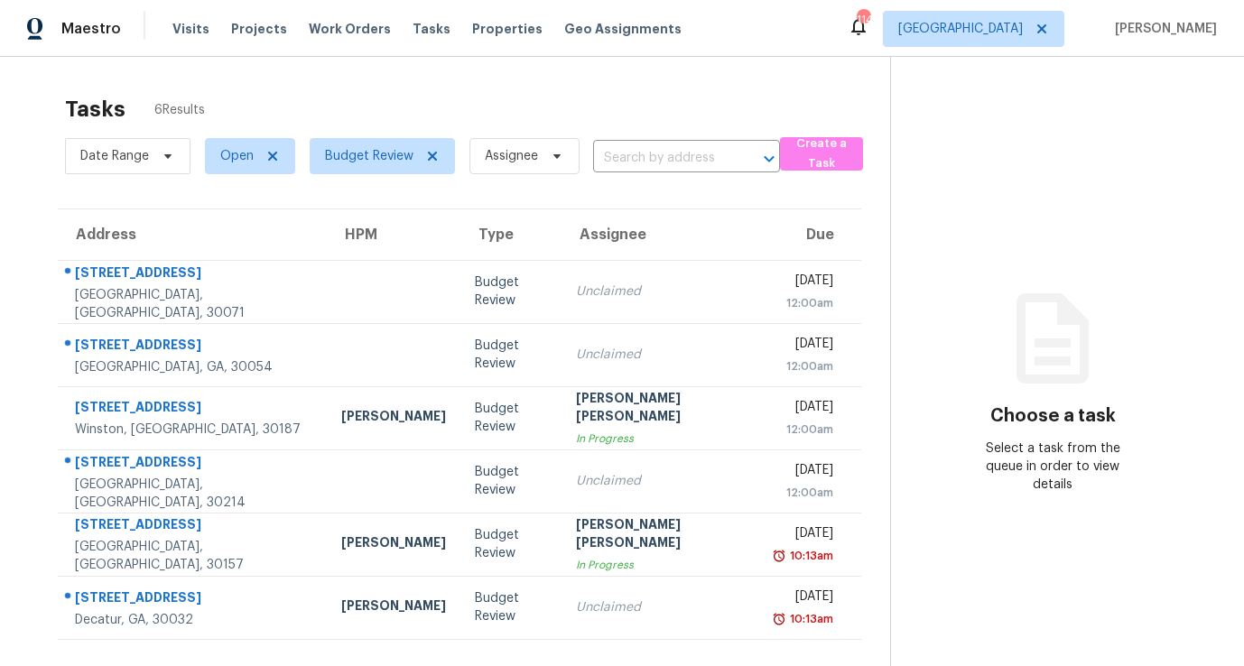
scroll to position [57, 0]
